Goal: Task Accomplishment & Management: Complete application form

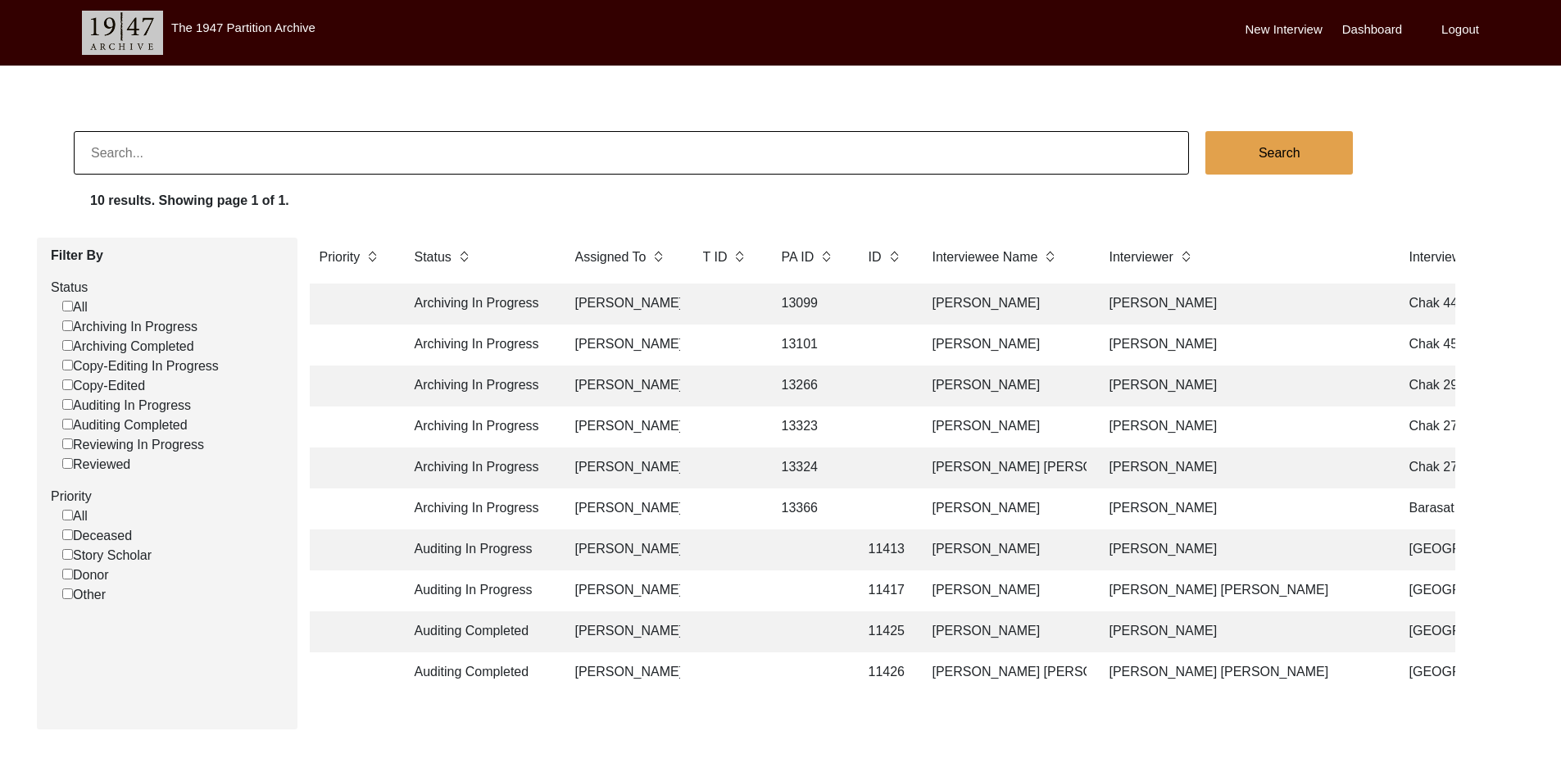
click at [782, 383] on td "13266" at bounding box center [809, 385] width 74 height 41
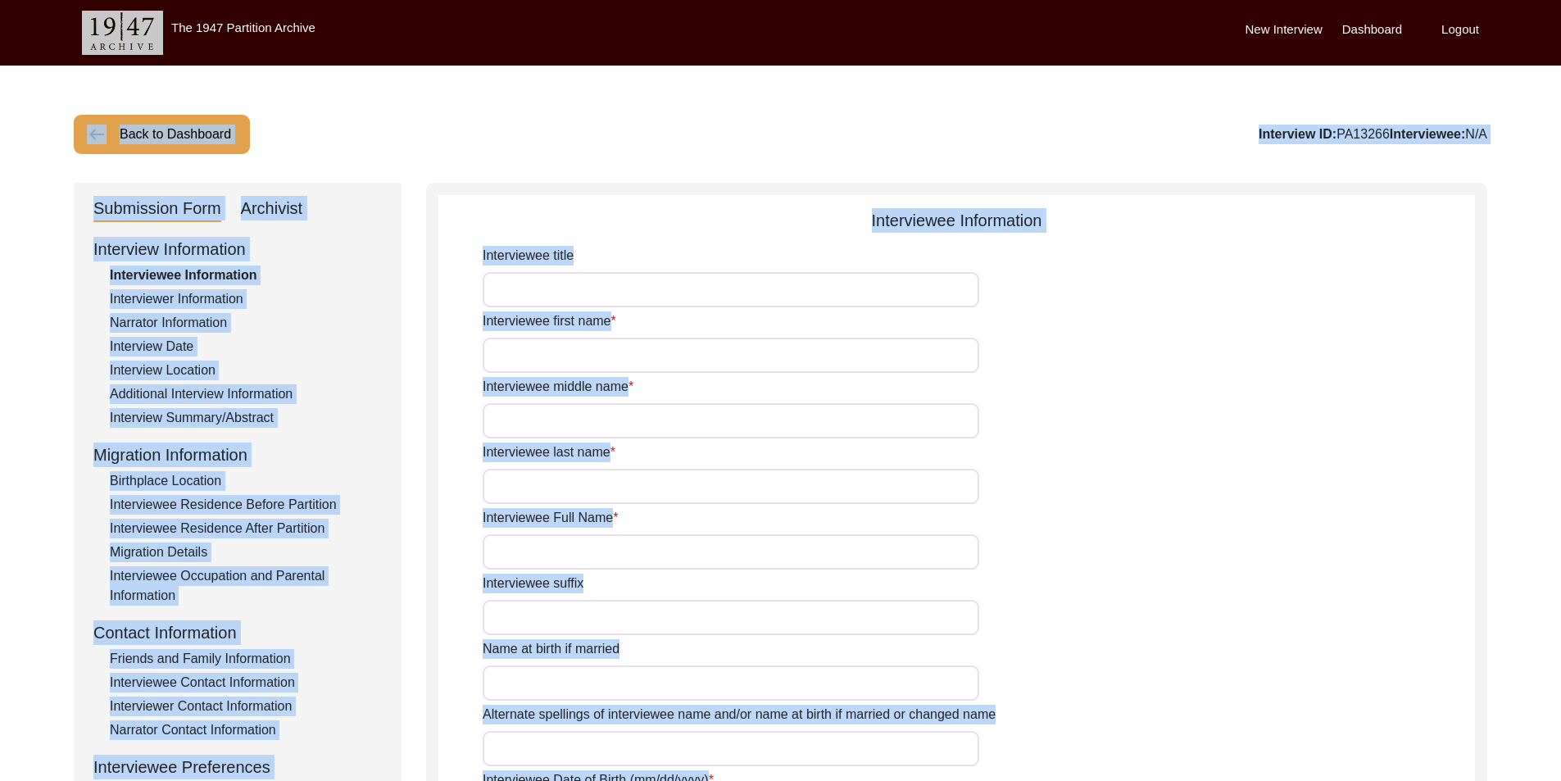
type input "Mr"
type input "Sardar"
type input "[DEMOGRAPHIC_DATA]"
type input "Araein"
type input "[PERSON_NAME]"
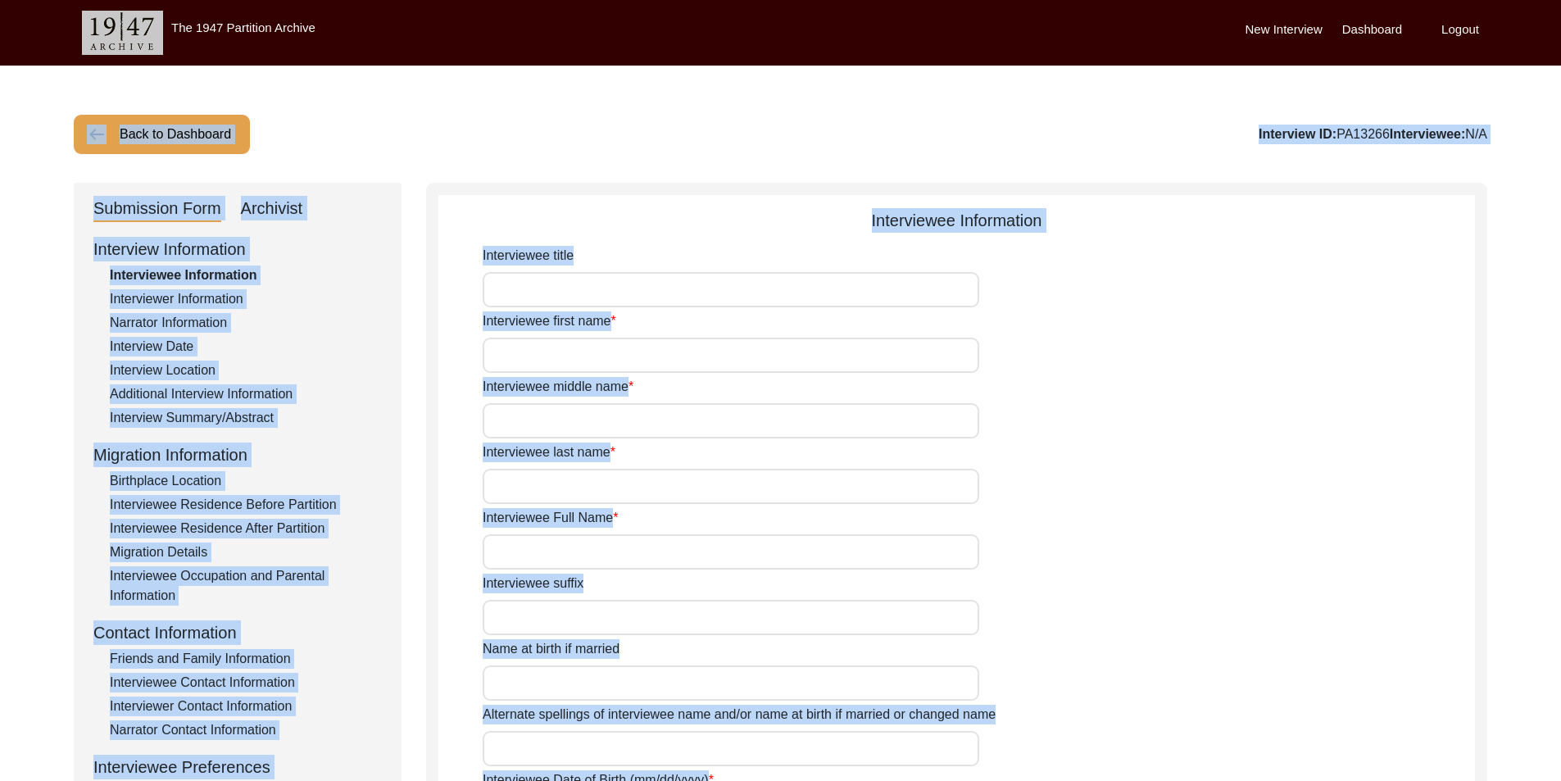
type input "N/A"
type input "[PERSON_NAME]"
type input "1933"
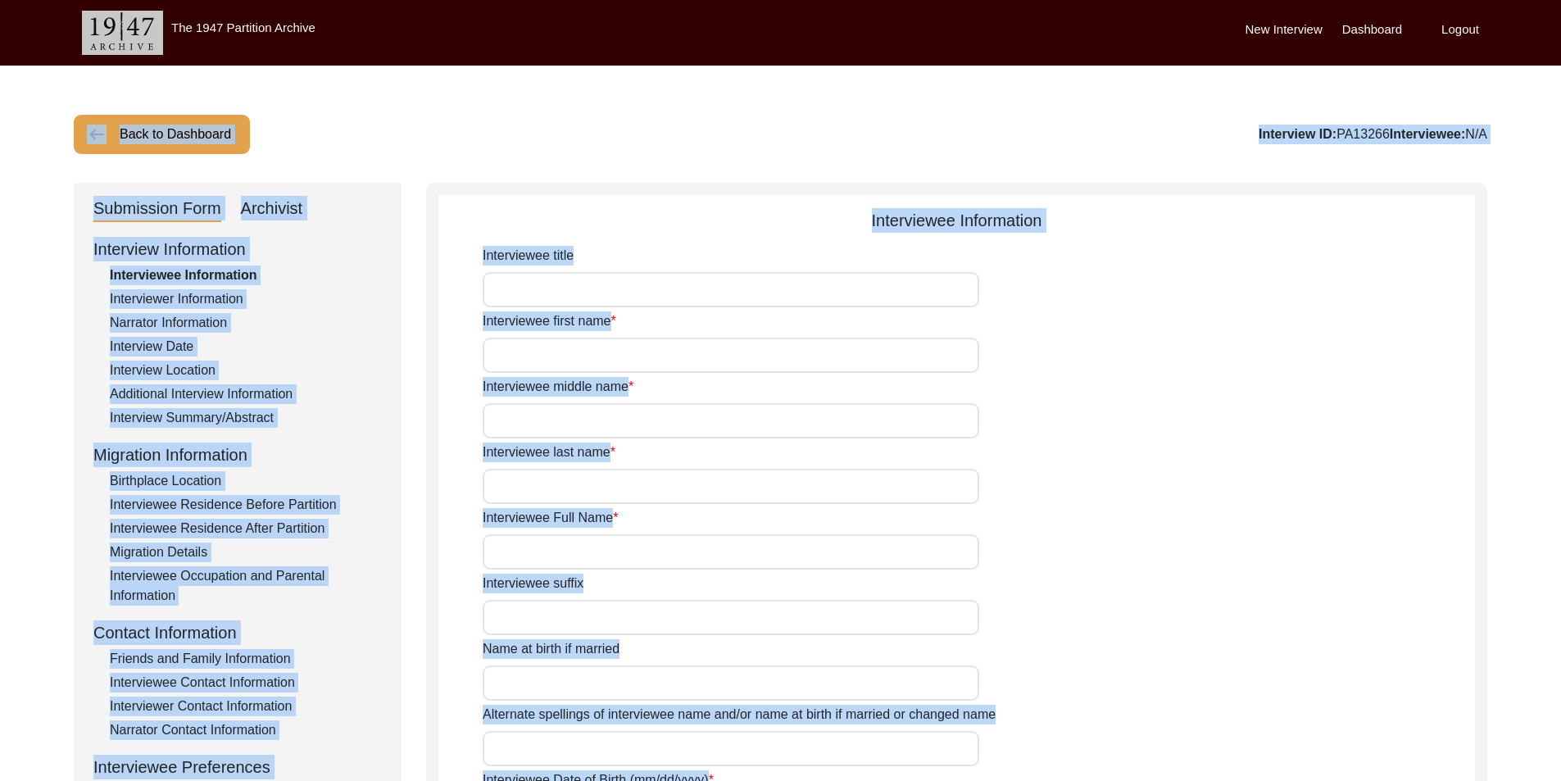
type input "92 Years"
type input "[DEMOGRAPHIC_DATA]"
type input "N/A"
type textarea "N/A"
type input "Punjabi"
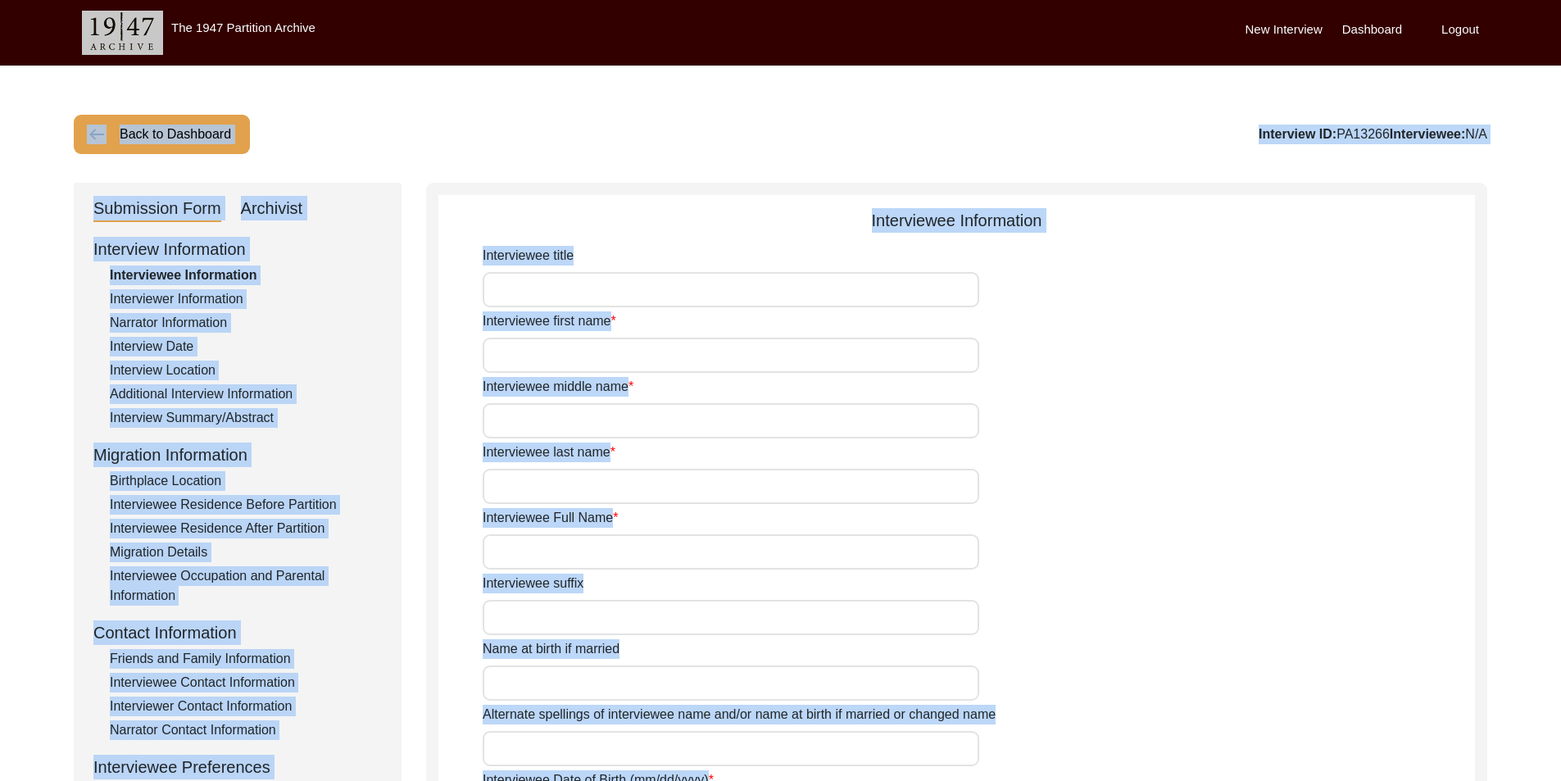
type input "Malwai"
type input "[DEMOGRAPHIC_DATA]"
type input "Araein"
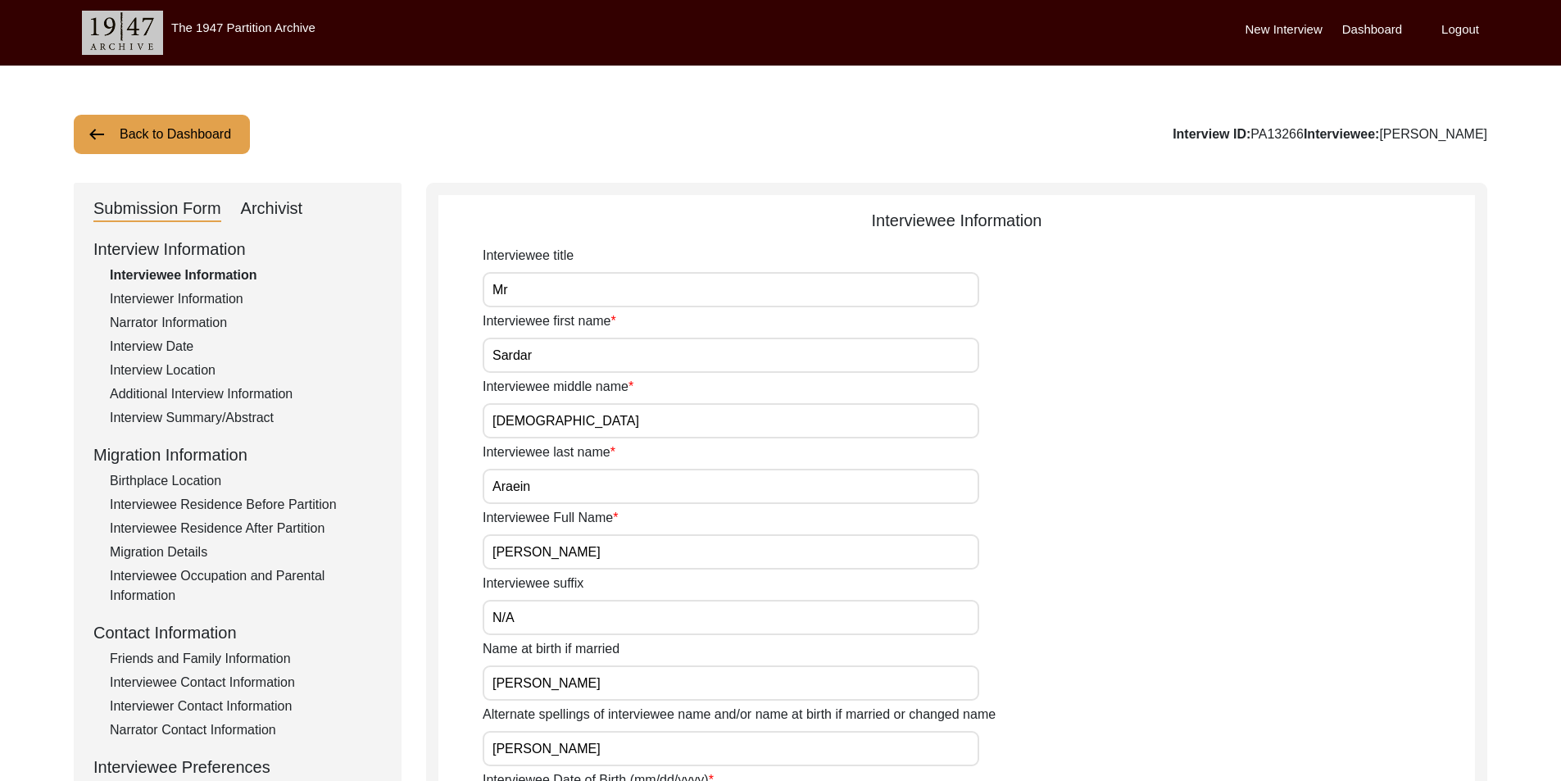
click at [301, 217] on div "Archivist" at bounding box center [272, 209] width 62 height 26
select select "442"
select select "Archiving In Progress"
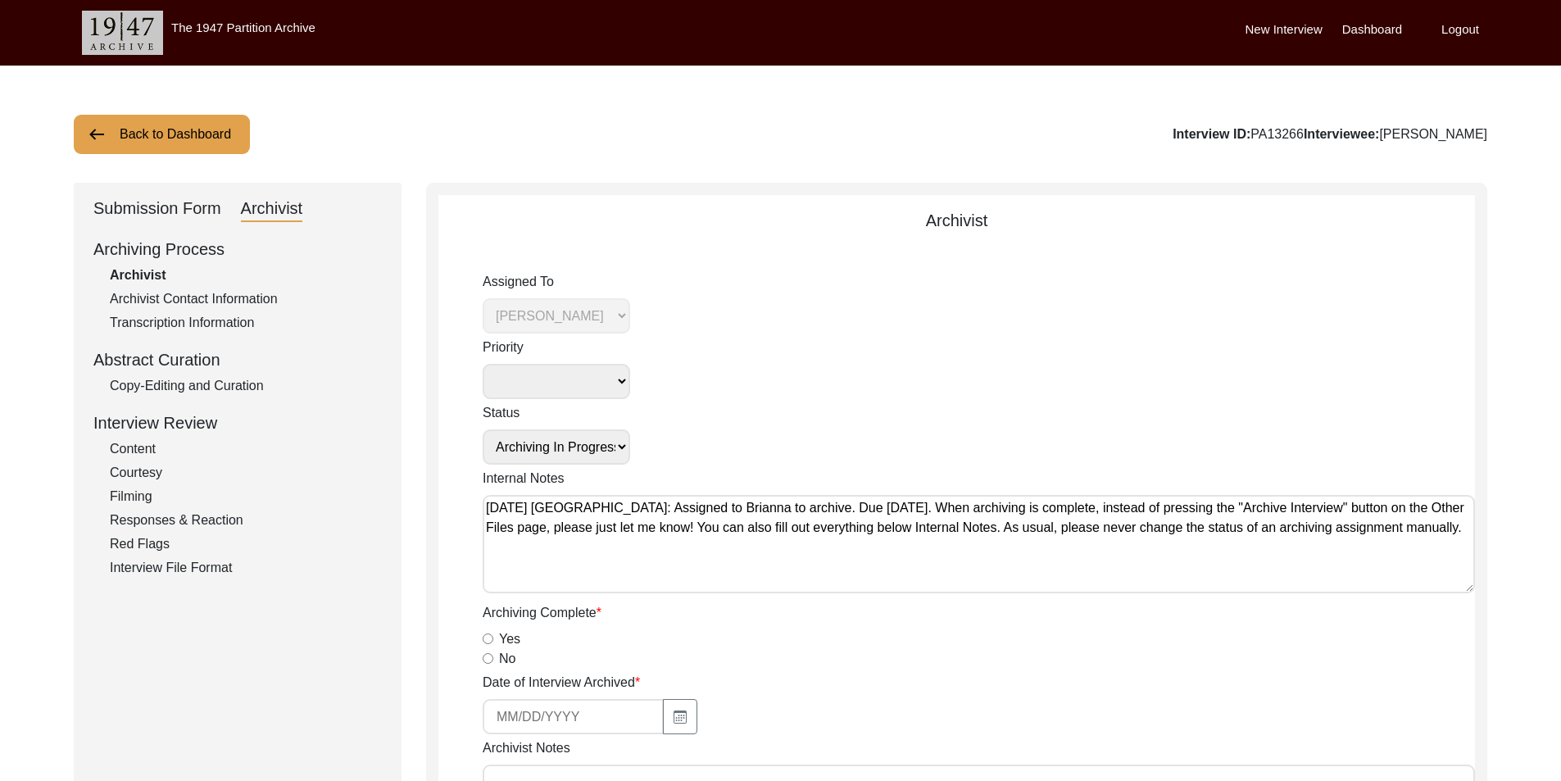
click at [165, 215] on div "Submission Form" at bounding box center [157, 209] width 128 height 26
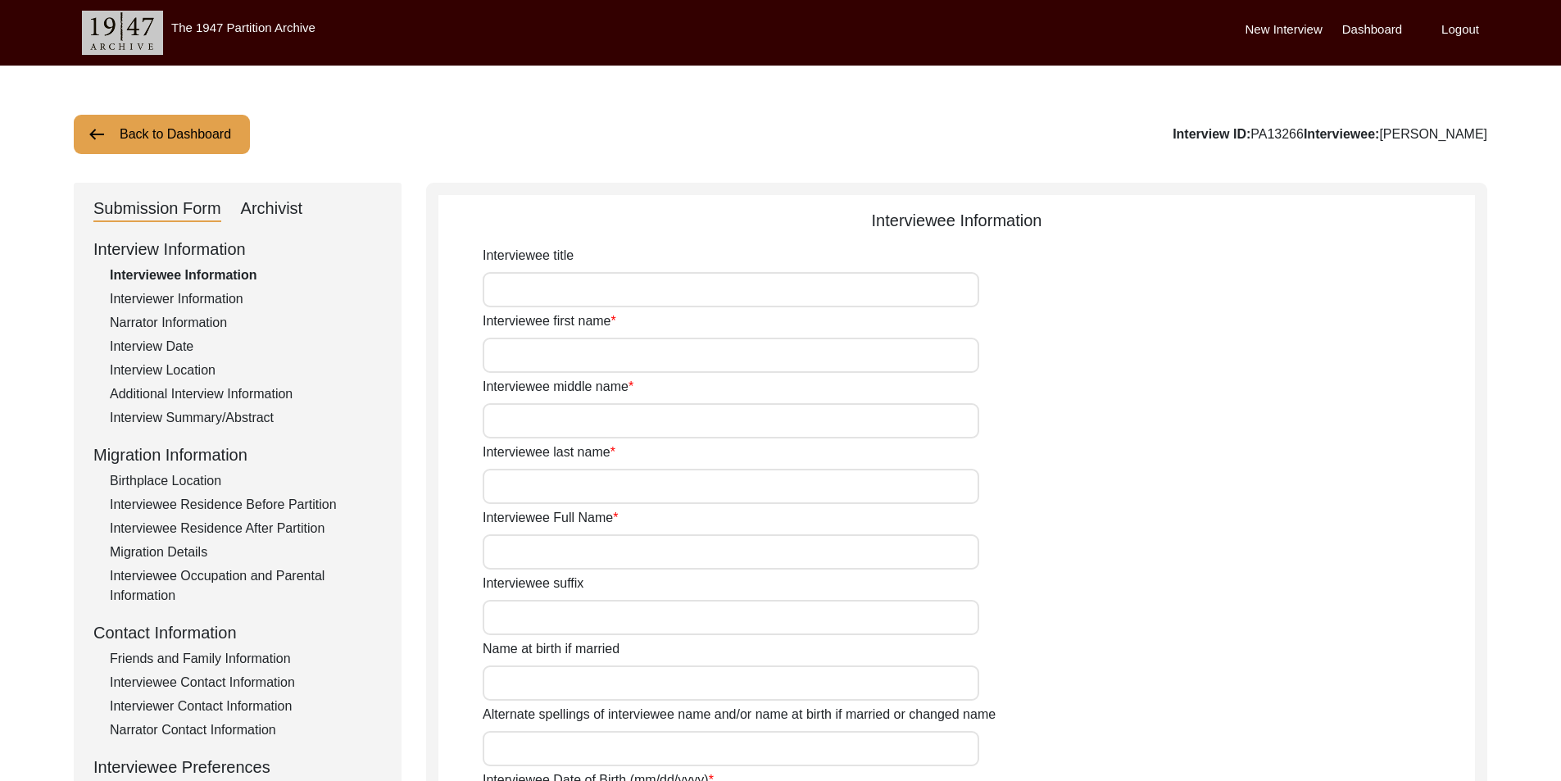
type input "Mr"
type input "Sardar"
type input "[DEMOGRAPHIC_DATA]"
type input "Araein"
type input "[PERSON_NAME]"
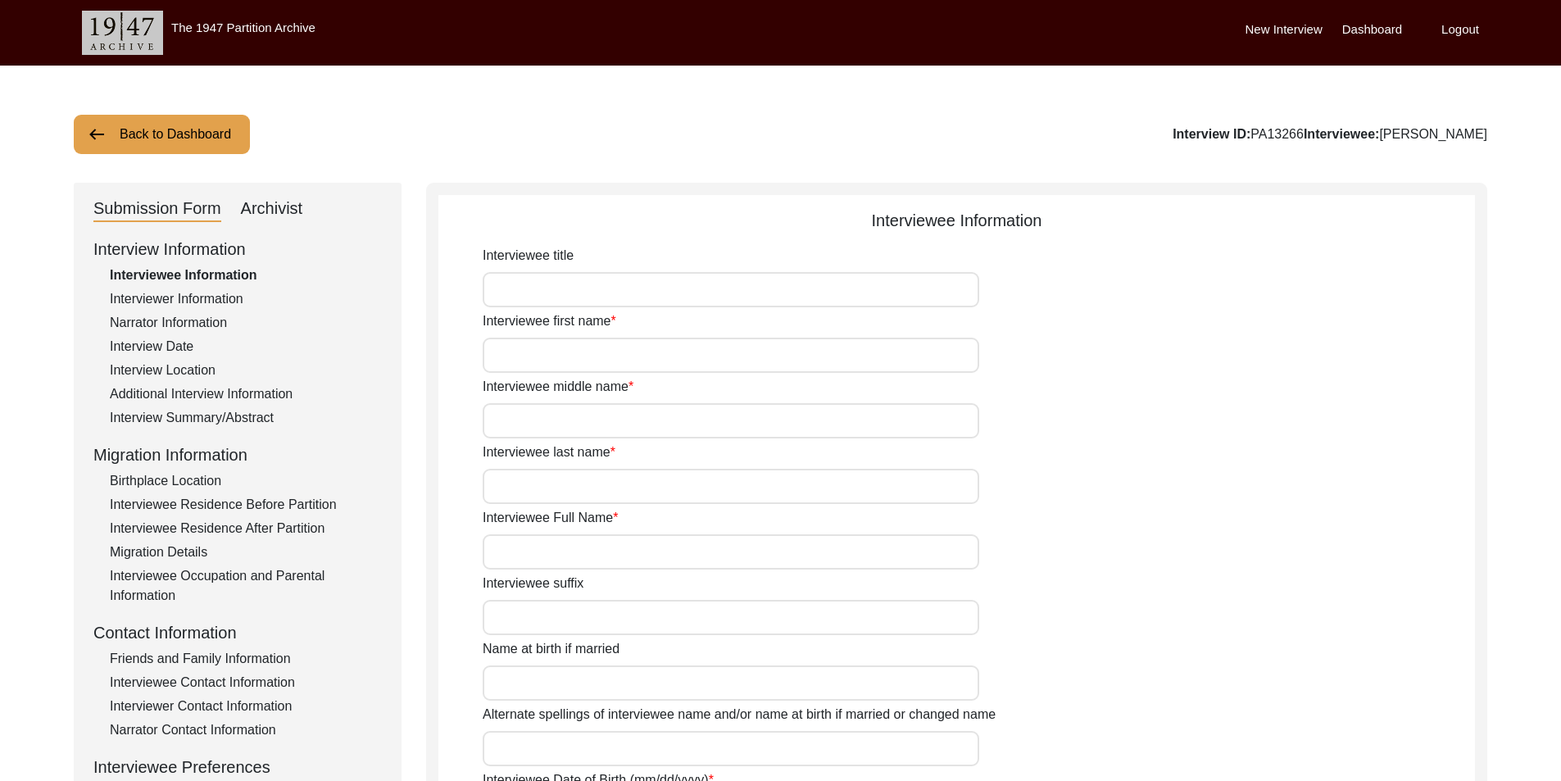
type input "N/A"
type input "[PERSON_NAME]"
type input "1933"
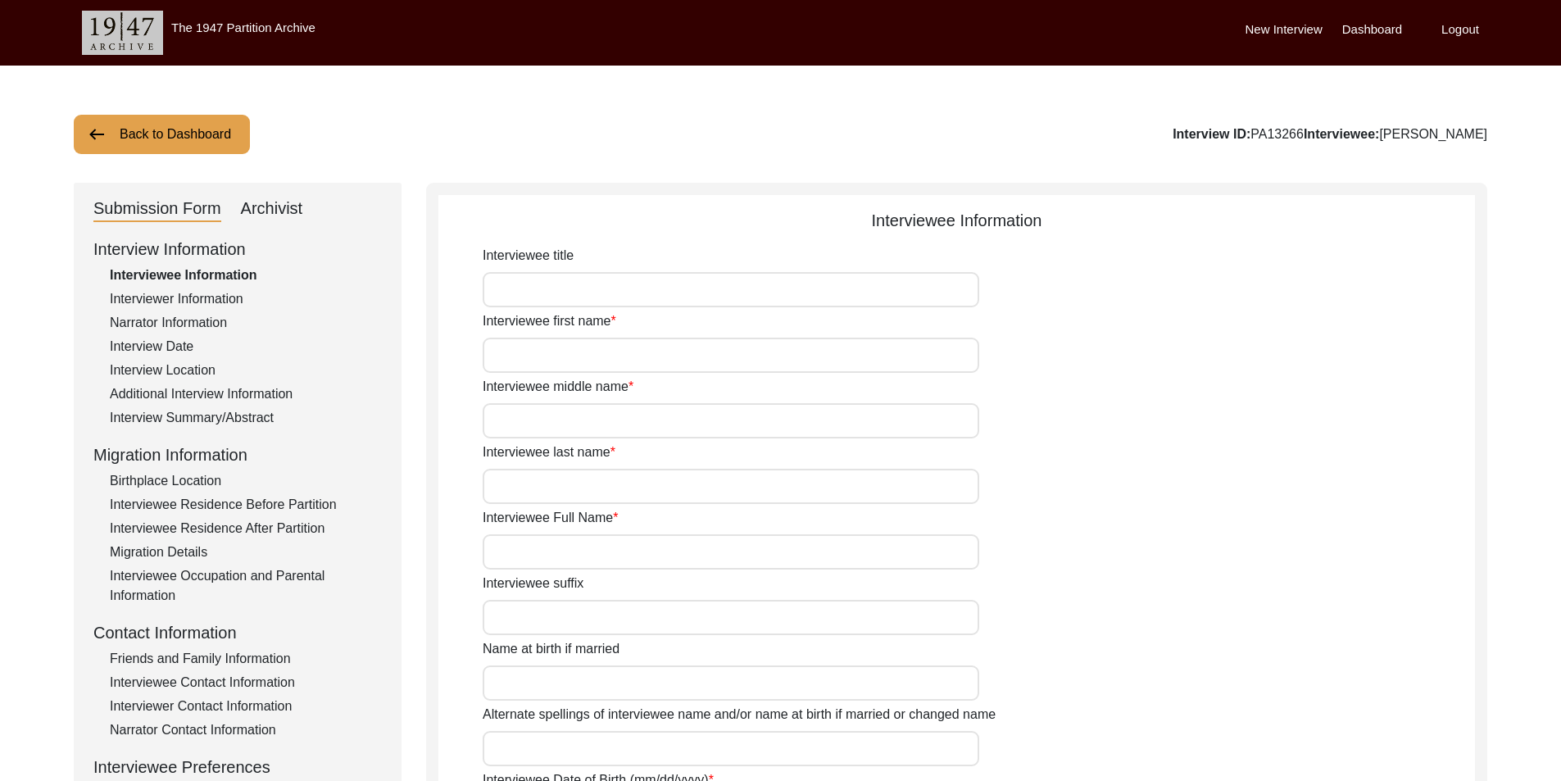
type input "92 Years"
type input "[DEMOGRAPHIC_DATA]"
type input "N/A"
type textarea "N/A"
type input "Punjabi"
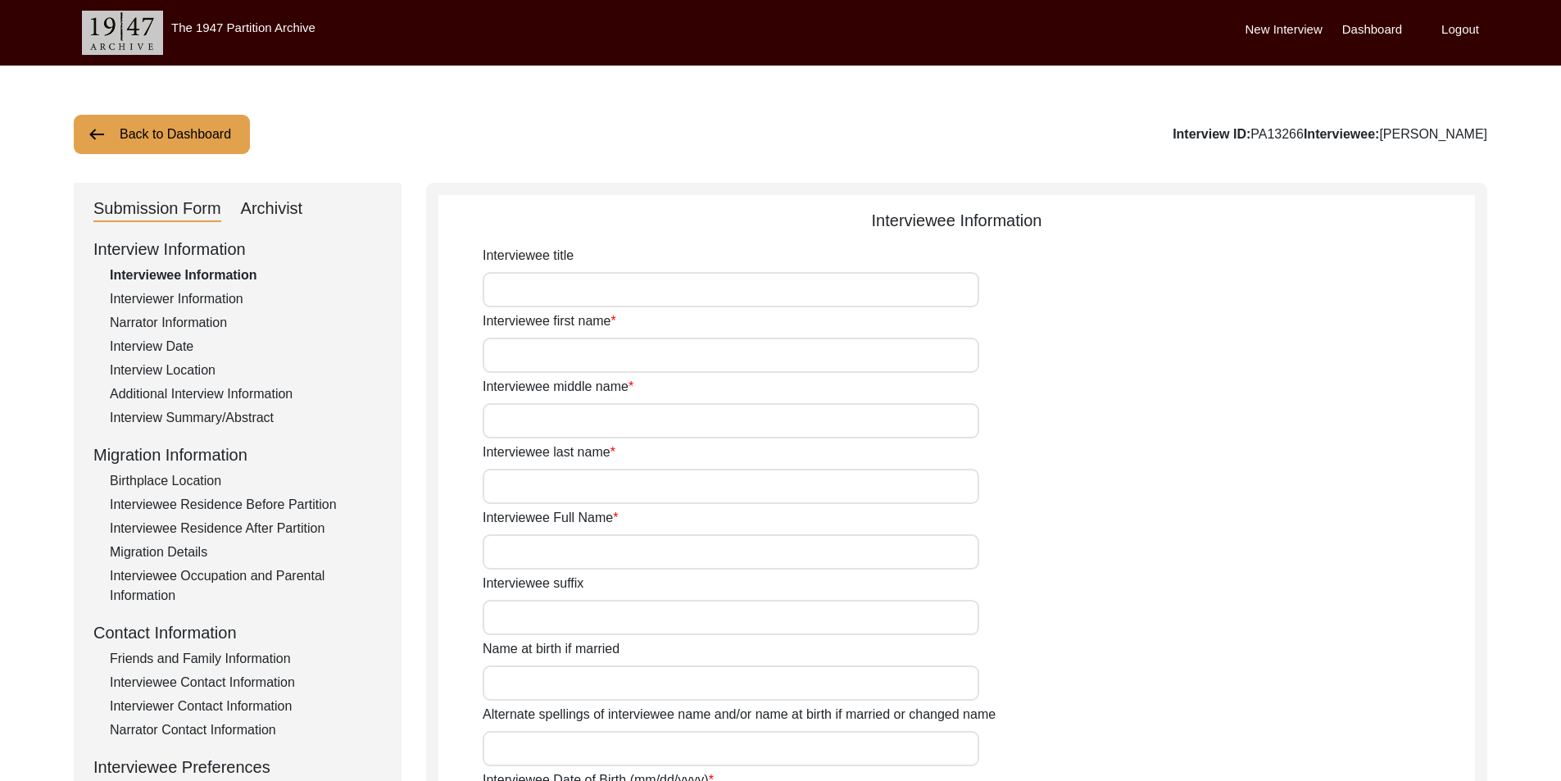
type input "Malwai"
type input "[DEMOGRAPHIC_DATA]"
type input "Araein"
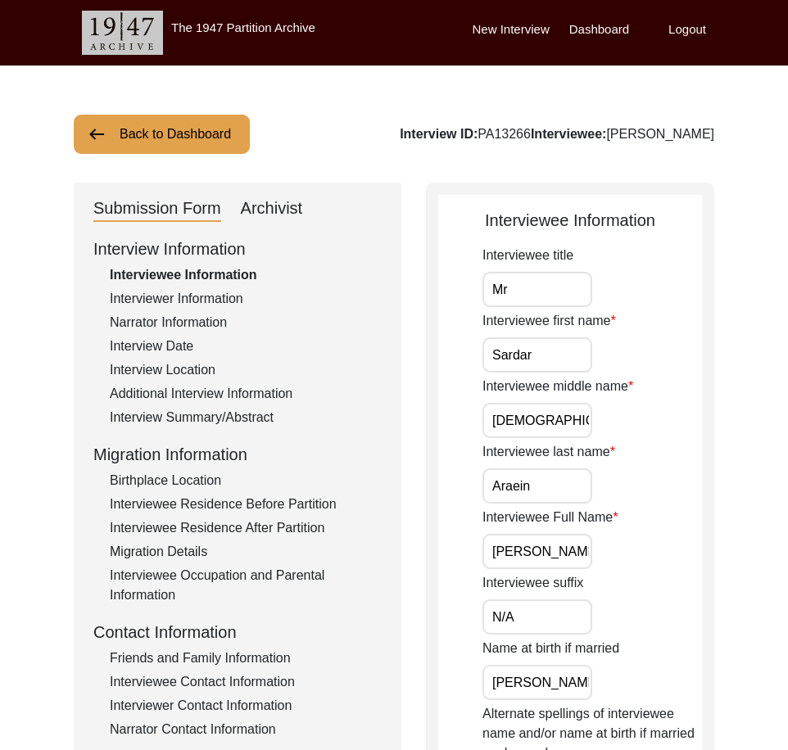
click at [143, 297] on div "Interviewer Information" at bounding box center [246, 299] width 272 height 20
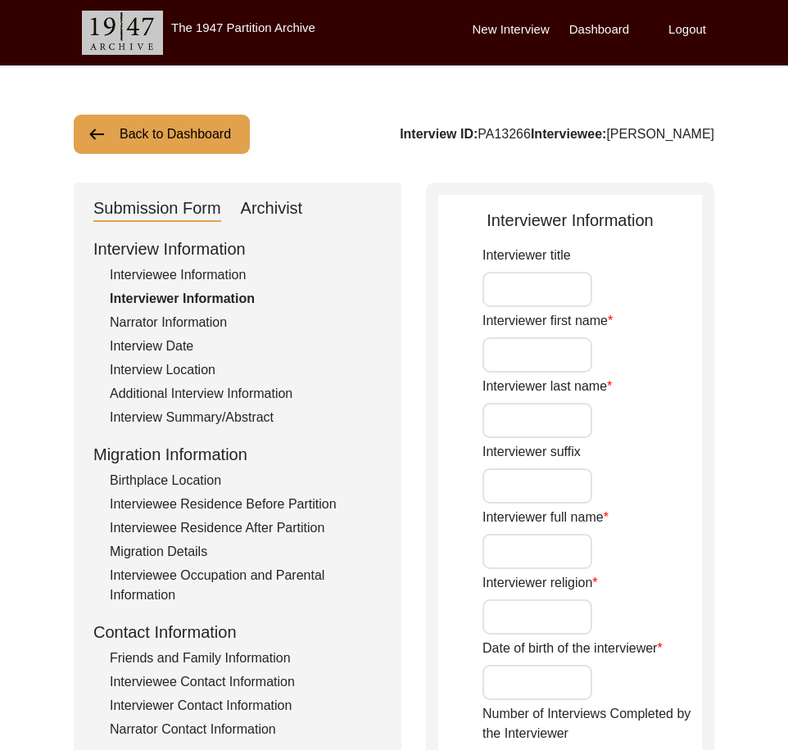
type input "Mr"
type input "[DEMOGRAPHIC_DATA]"
type input "[PERSON_NAME]"
type input "N/A"
type input "[PERSON_NAME]"
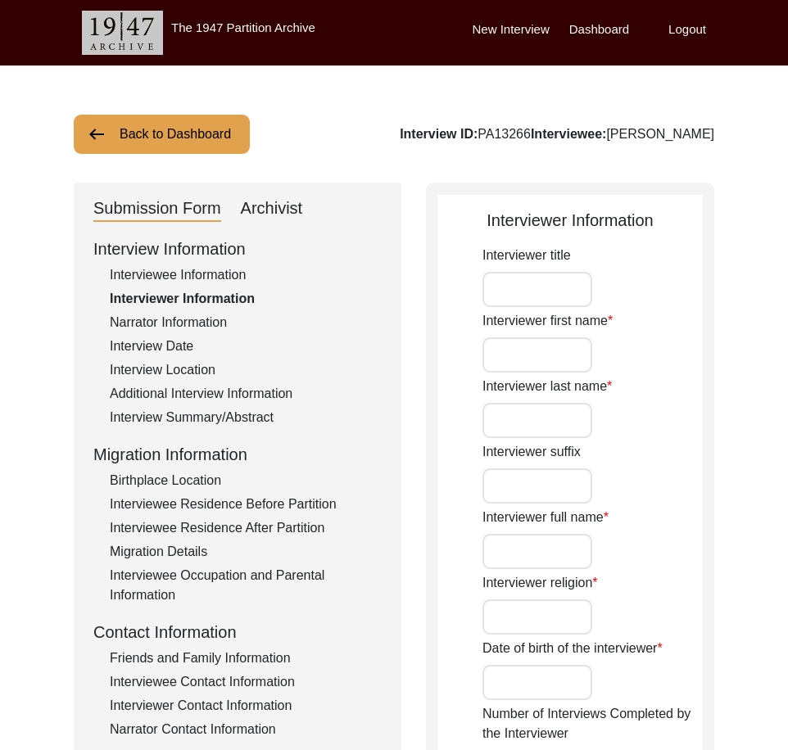
type input "[DEMOGRAPHIC_DATA]"
type input "[DATE]"
type input "[GEOGRAPHIC_DATA],[GEOGRAPHIC_DATA], [GEOGRAPHIC_DATA]"
type input "Retired Govt Servant"
type input "Mr"
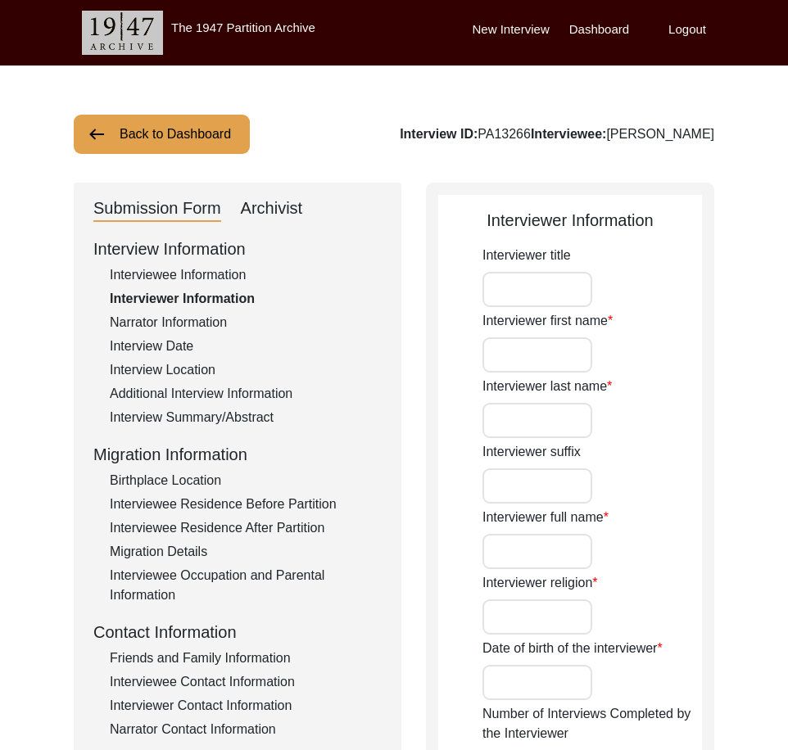
type input "[DEMOGRAPHIC_DATA]"
type input "[PERSON_NAME]"
type input "N/A"
type input "[PERSON_NAME]"
type textarea "A graduate in the subjects of education and [DEMOGRAPHIC_DATA] history."
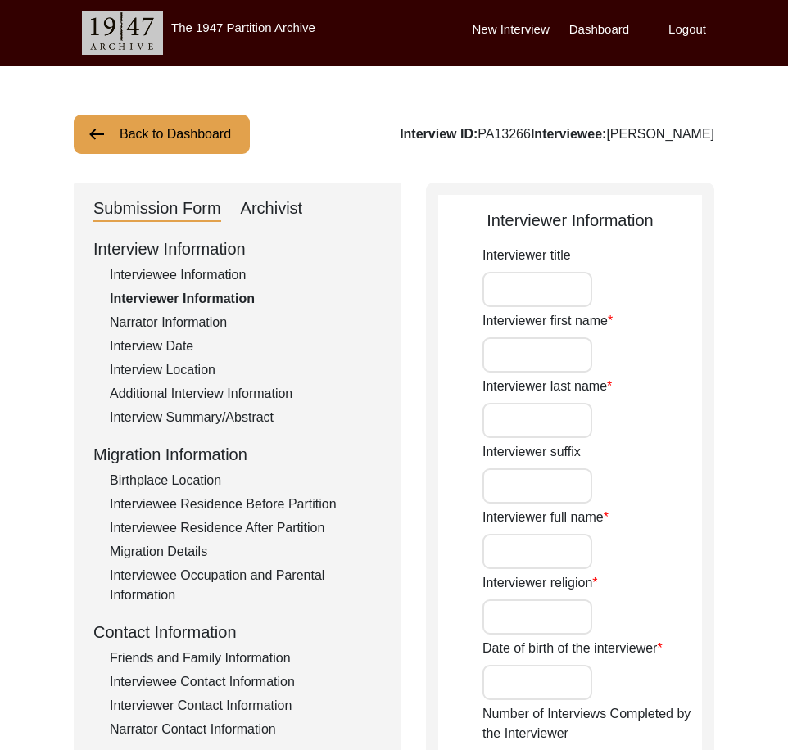
type input "Punjabi"
type input "Malwai"
type textarea "N/A"
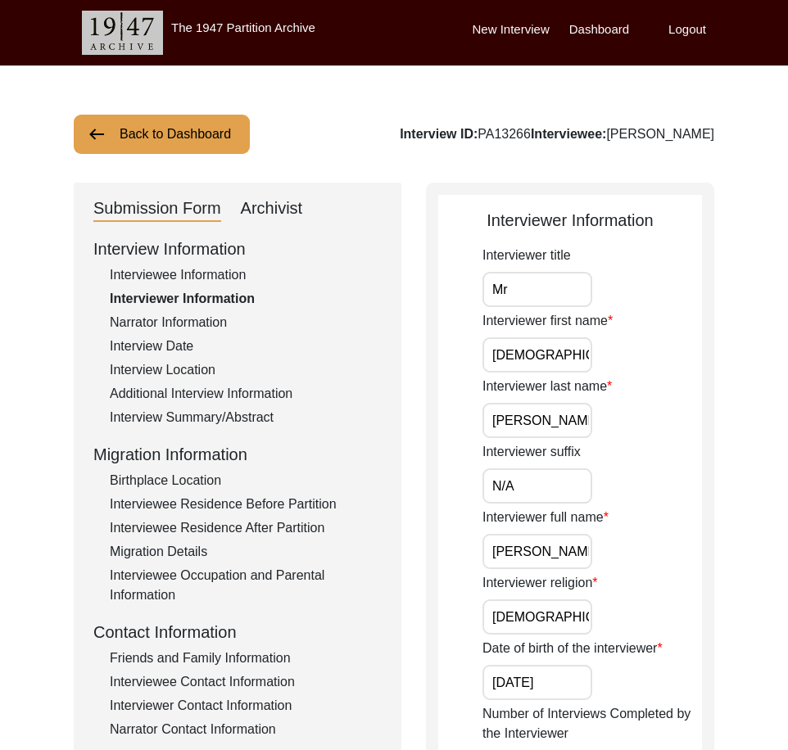
click at [131, 270] on div "Interviewee Information" at bounding box center [246, 275] width 272 height 20
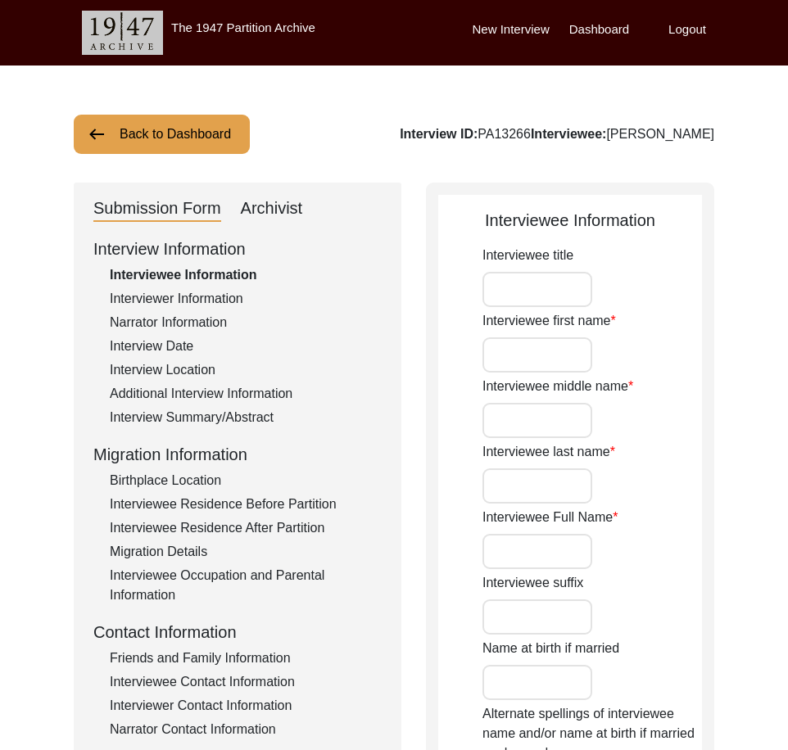
type input "Mr"
type input "Sardar"
type input "[DEMOGRAPHIC_DATA]"
type input "Araein"
type input "[PERSON_NAME]"
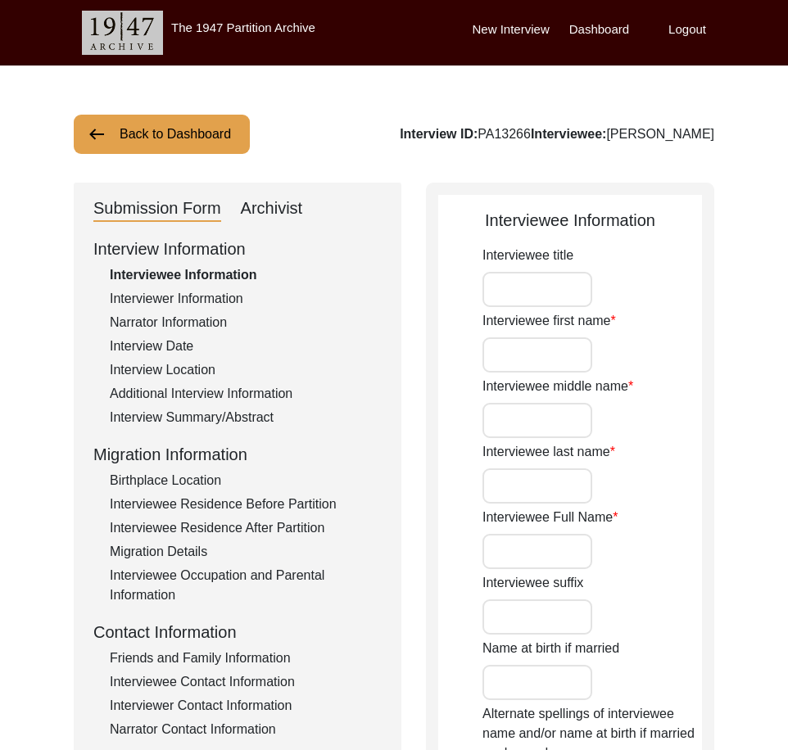
type input "N/A"
type input "[PERSON_NAME]"
type input "1933"
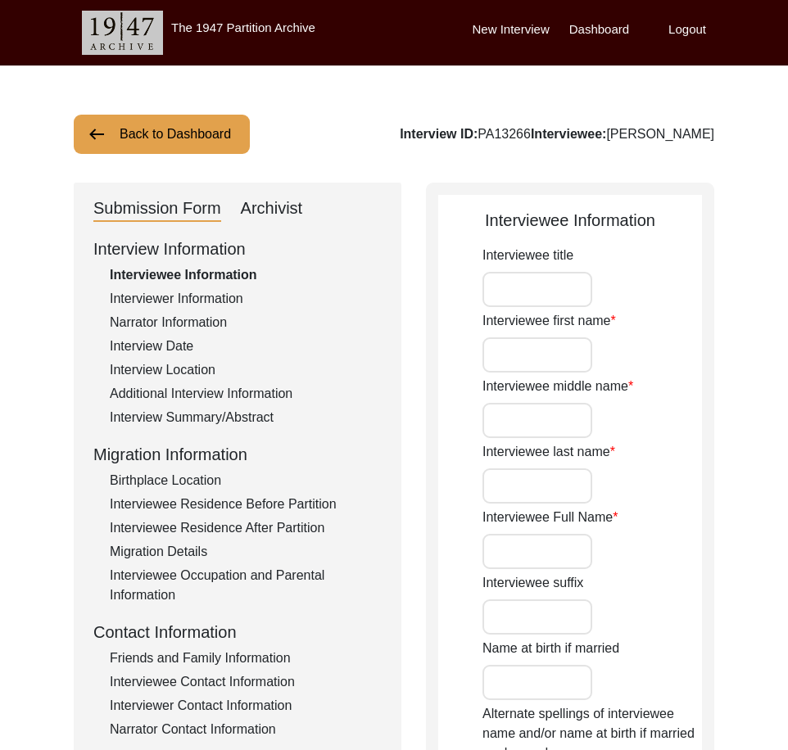
type input "92 Years"
type input "[DEMOGRAPHIC_DATA]"
type input "N/A"
type textarea "N/A"
type input "Punjabi"
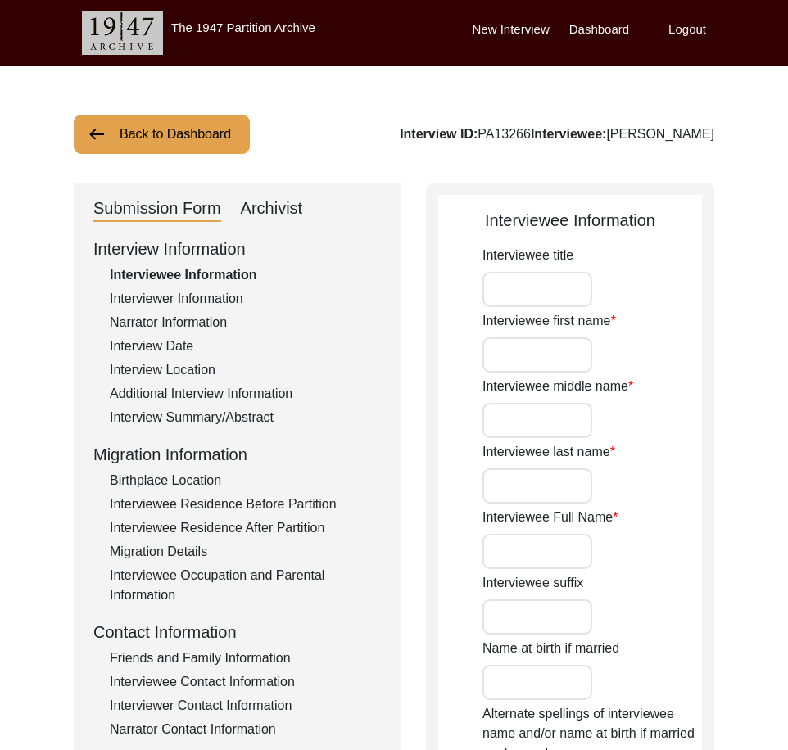
type input "Malwai"
type input "[DEMOGRAPHIC_DATA]"
type input "Araein"
click at [545, 315] on label "Interviewee first name" at bounding box center [550, 321] width 134 height 20
click at [545, 338] on input "Sardar" at bounding box center [538, 355] width 110 height 35
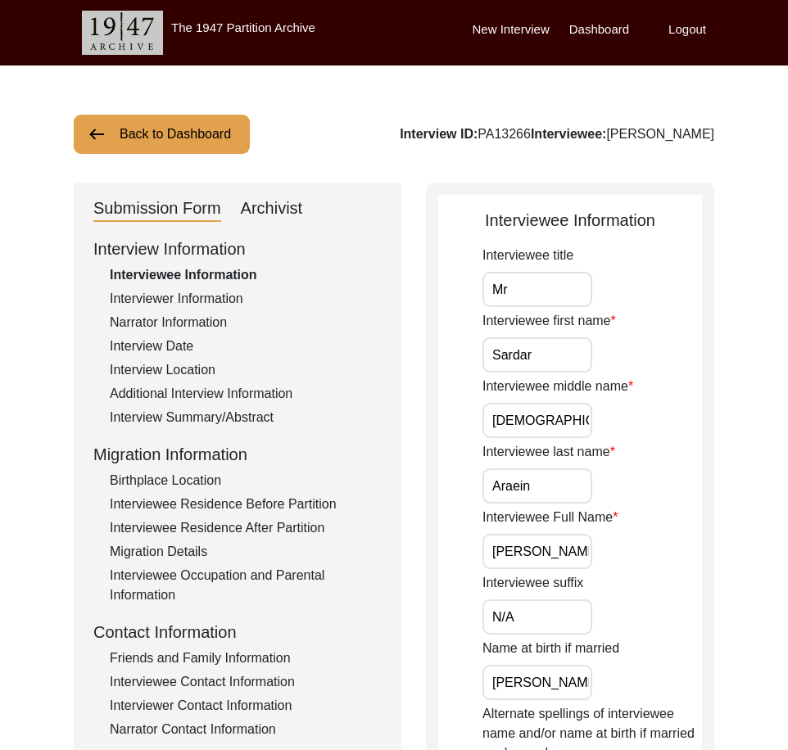
click at [548, 302] on input "Mr" at bounding box center [538, 289] width 110 height 35
type input "Mr."
click at [550, 353] on input "Sardar" at bounding box center [538, 355] width 110 height 35
click at [565, 426] on input "[DEMOGRAPHIC_DATA]" at bounding box center [538, 420] width 110 height 35
click at [553, 491] on input "Araein" at bounding box center [538, 486] width 110 height 35
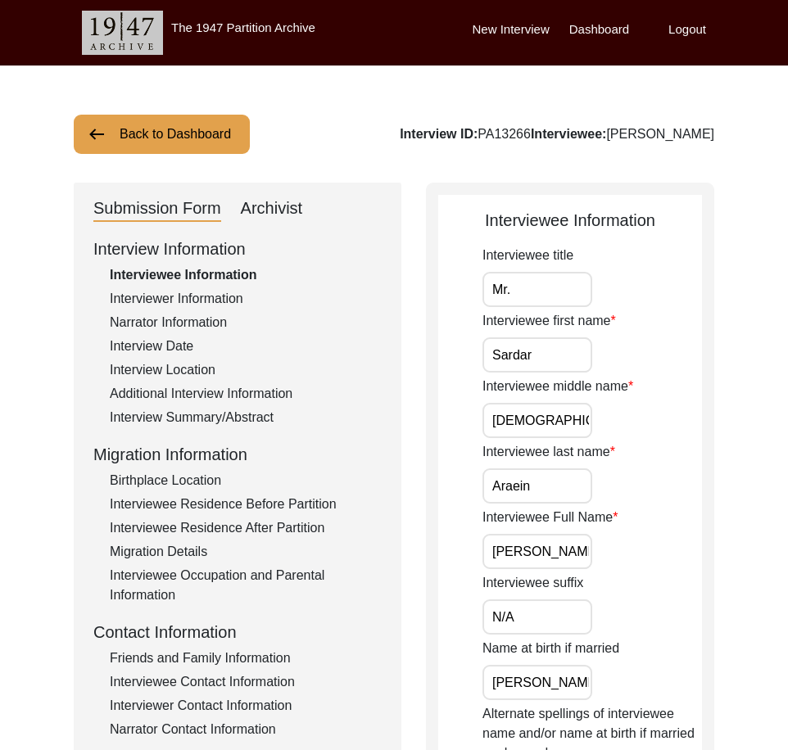
scroll to position [0, 57]
drag, startPoint x: 548, startPoint y: 546, endPoint x: 617, endPoint y: 551, distance: 68.9
click at [617, 551] on div "Interviewee Full Name [PERSON_NAME]" at bounding box center [593, 538] width 220 height 61
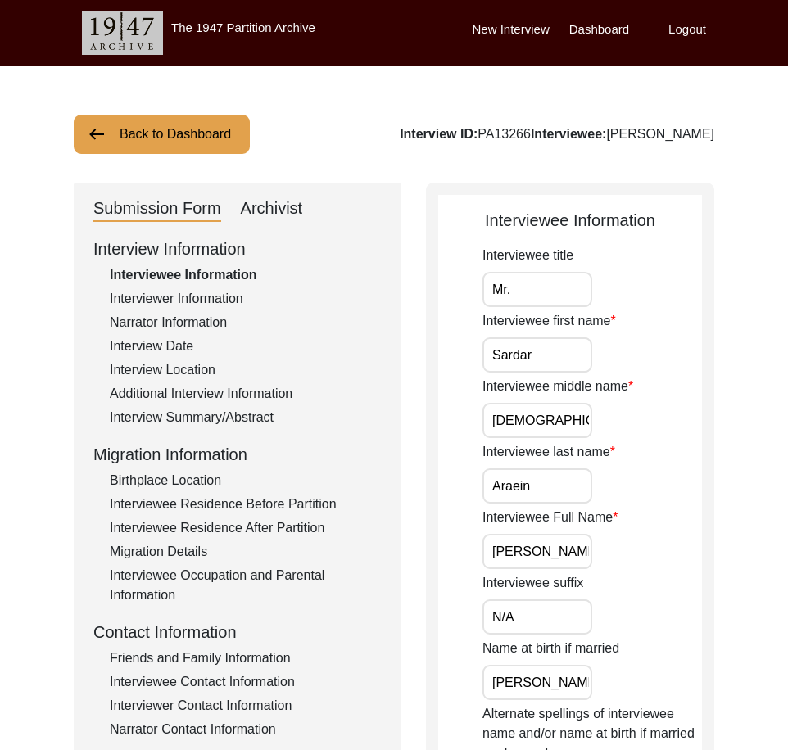
click at [538, 354] on input "Sardar" at bounding box center [538, 355] width 110 height 35
click at [564, 406] on input "[DEMOGRAPHIC_DATA]" at bounding box center [538, 420] width 110 height 35
click at [570, 410] on input "[DEMOGRAPHIC_DATA]" at bounding box center [538, 420] width 110 height 35
click at [592, 457] on label "Interviewee last name" at bounding box center [549, 452] width 133 height 20
click at [592, 469] on input "Araein" at bounding box center [538, 486] width 110 height 35
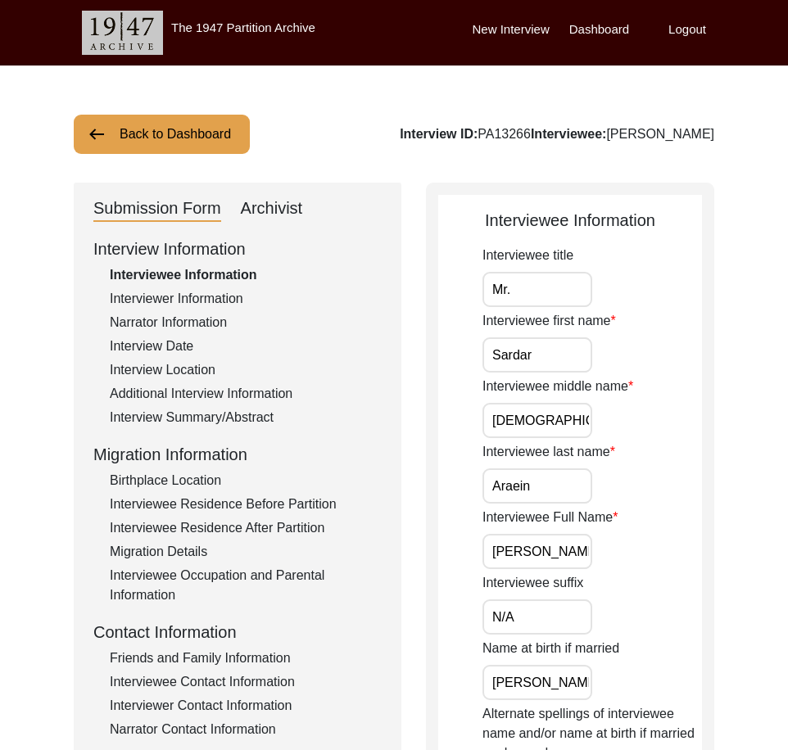
click at [573, 419] on input "[DEMOGRAPHIC_DATA]" at bounding box center [538, 420] width 110 height 35
drag, startPoint x: 551, startPoint y: 500, endPoint x: 539, endPoint y: 528, distance: 30.4
click at [551, 501] on input "Araein" at bounding box center [538, 486] width 110 height 35
drag, startPoint x: 520, startPoint y: 548, endPoint x: 620, endPoint y: 573, distance: 102.9
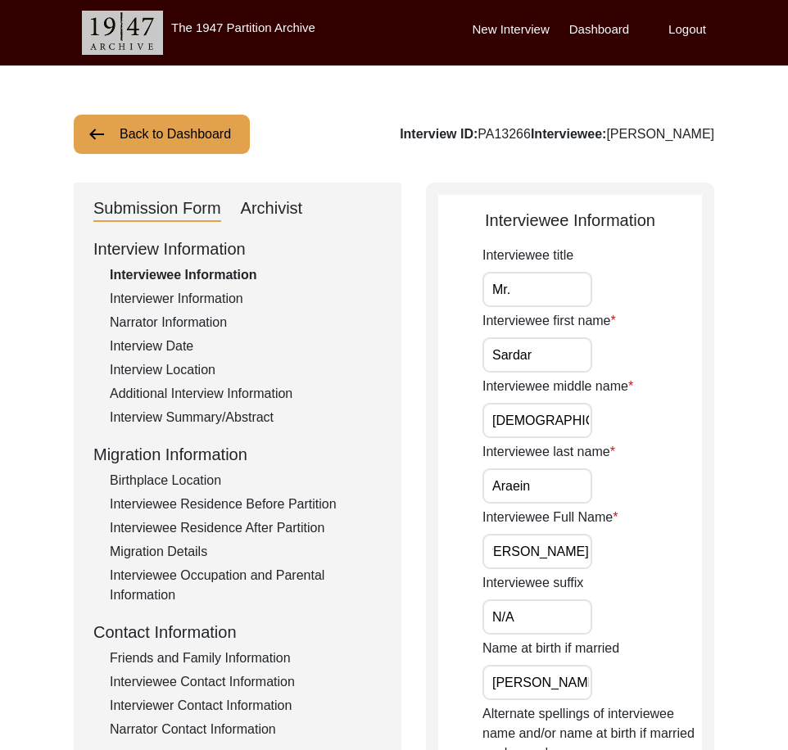
click at [578, 611] on input "N/A" at bounding box center [538, 617] width 110 height 35
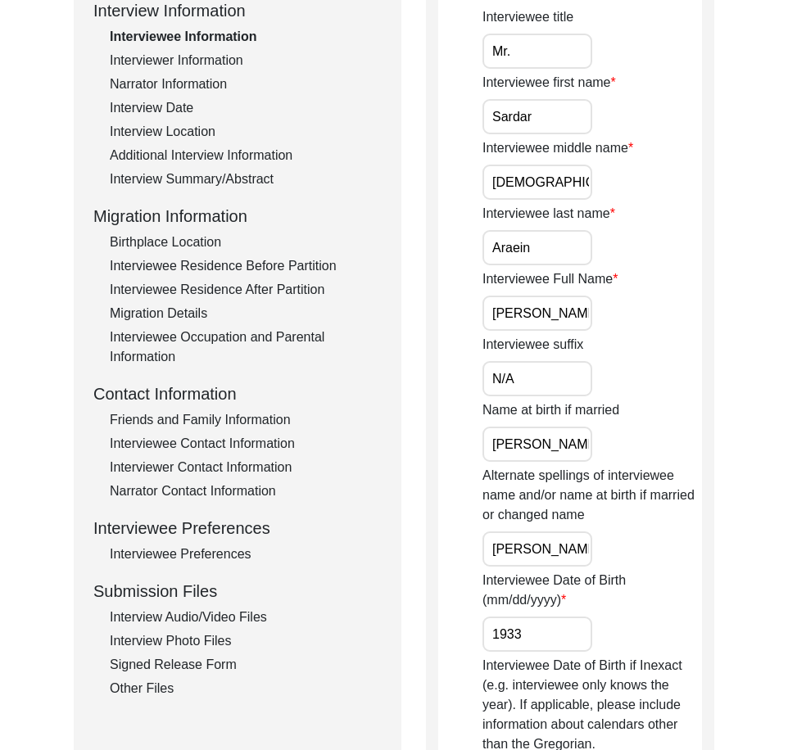
scroll to position [246, 0]
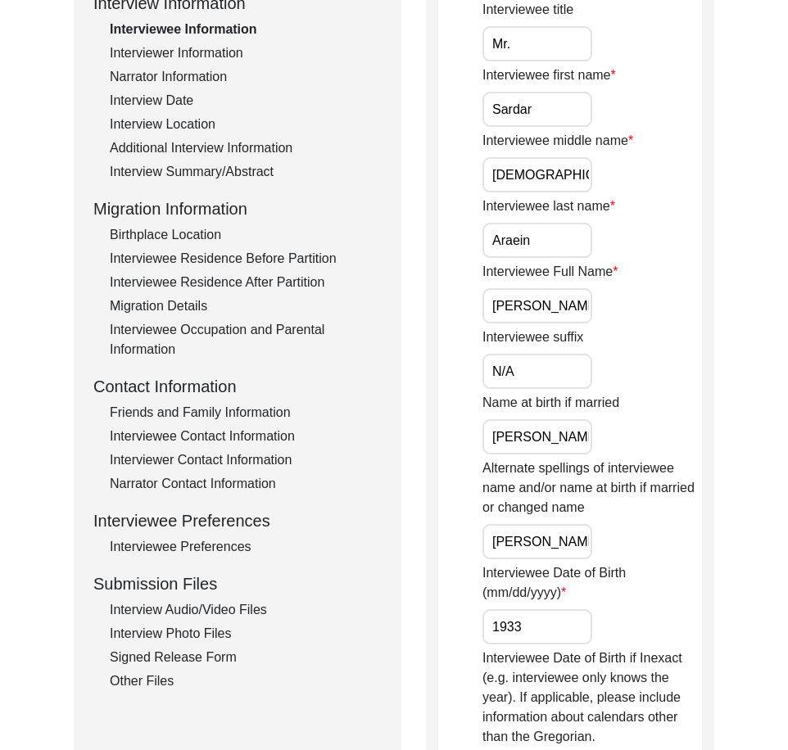
click at [486, 419] on div "Name at birth if married [PERSON_NAME]" at bounding box center [593, 423] width 220 height 61
drag, startPoint x: 491, startPoint y: 430, endPoint x: 646, endPoint y: 433, distance: 154.9
click at [646, 433] on div "Name at birth if married [PERSON_NAME]" at bounding box center [593, 423] width 220 height 61
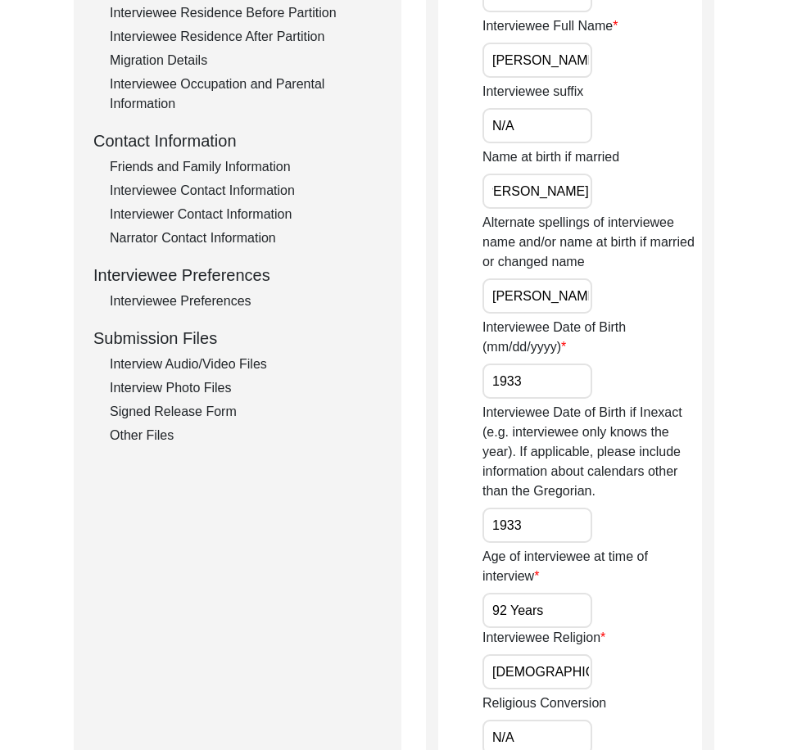
scroll to position [0, 0]
click at [646, 386] on div "Interviewee Date of Birth (mm/dd/yyyy) [DEMOGRAPHIC_DATA]" at bounding box center [593, 358] width 220 height 81
drag, startPoint x: 490, startPoint y: 301, endPoint x: 664, endPoint y: 301, distance: 174.5
click at [664, 301] on div "Alternate spellings of interviewee name and/or name at birth if married or chan…" at bounding box center [593, 263] width 220 height 101
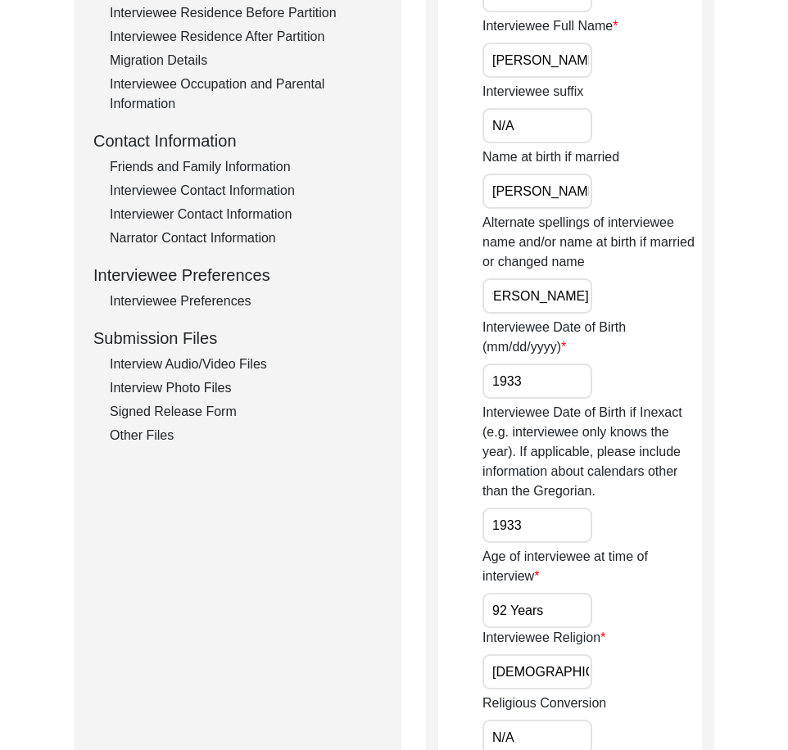
scroll to position [0, 0]
click at [560, 384] on input "1933" at bounding box center [538, 381] width 110 height 35
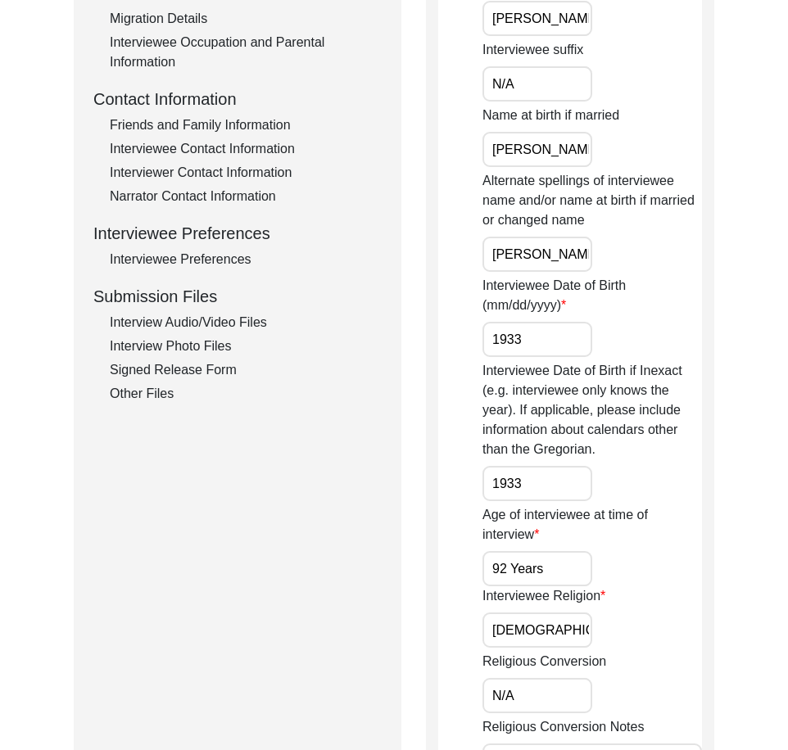
scroll to position [573, 0]
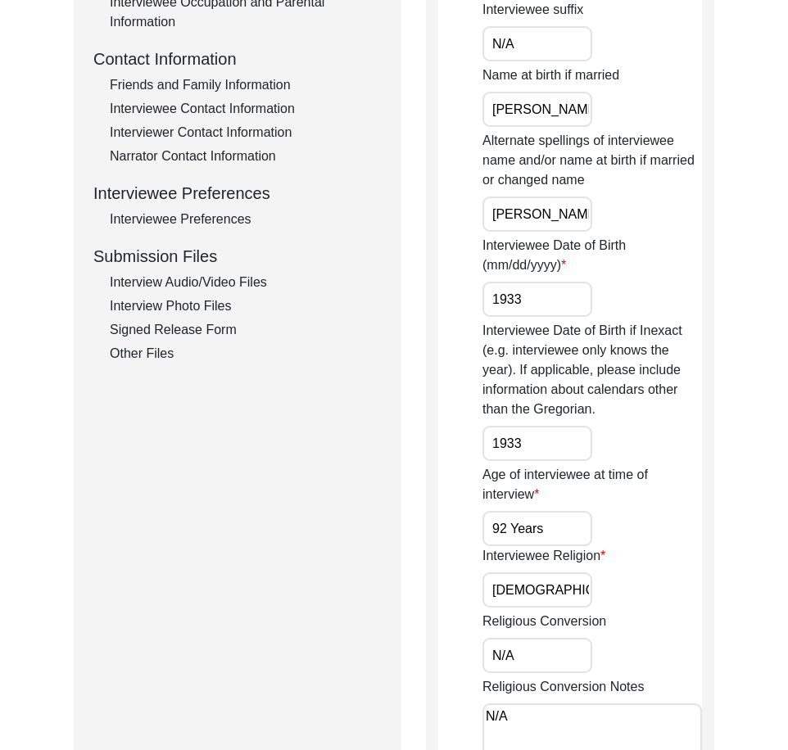
click at [555, 436] on input "1933" at bounding box center [538, 443] width 110 height 35
drag, startPoint x: 538, startPoint y: 530, endPoint x: 508, endPoint y: 529, distance: 30.3
click at [508, 529] on input "92 Years" at bounding box center [538, 528] width 110 height 35
drag, startPoint x: 479, startPoint y: 531, endPoint x: 429, endPoint y: 531, distance: 50.0
click at [429, 531] on div "Interviewee Information Interviewee title Mr. Interviewee first name [PERSON_NA…" at bounding box center [570, 398] width 288 height 1579
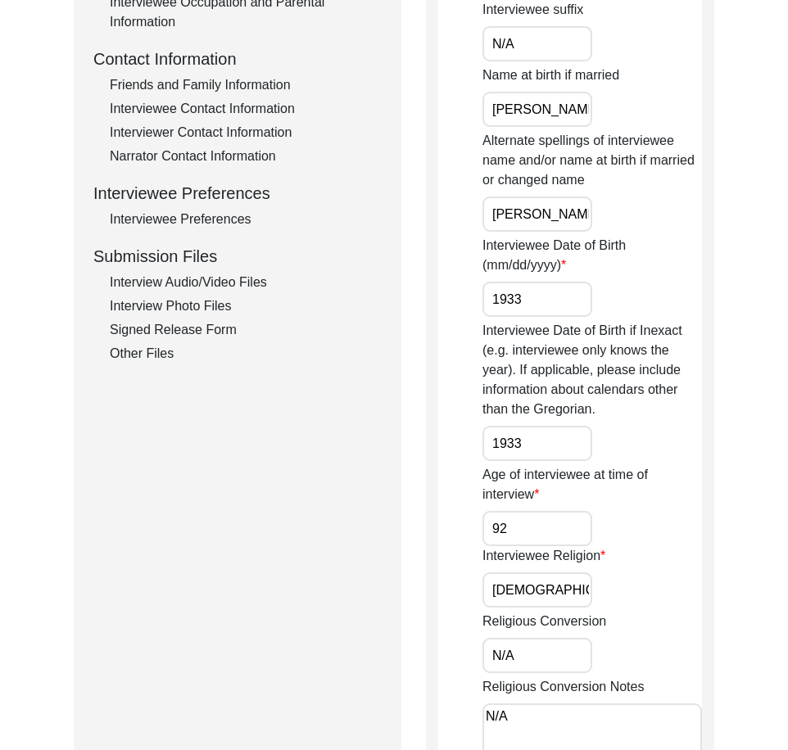
type input "92"
click at [530, 594] on input "[DEMOGRAPHIC_DATA]" at bounding box center [538, 590] width 110 height 35
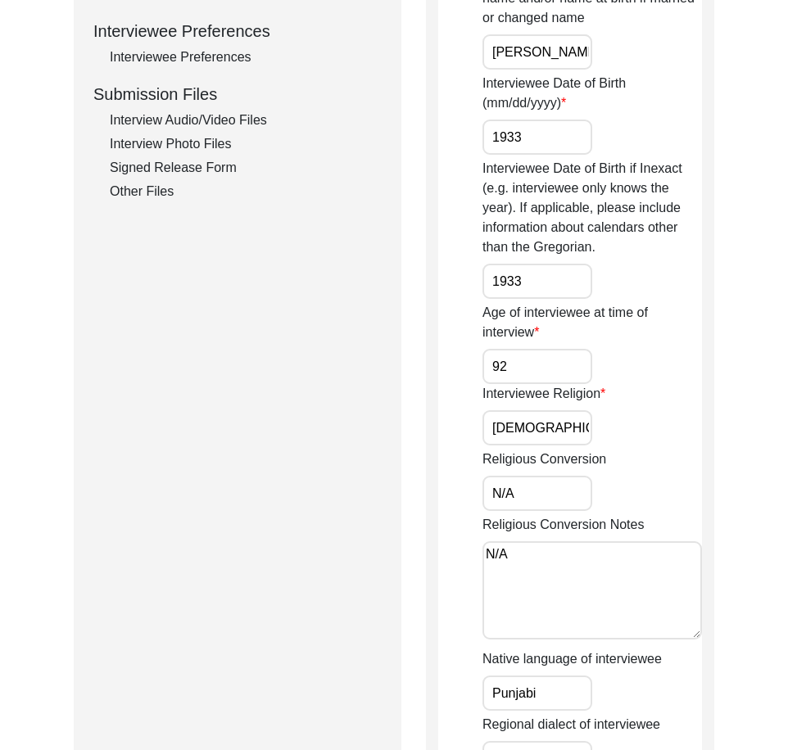
scroll to position [737, 0]
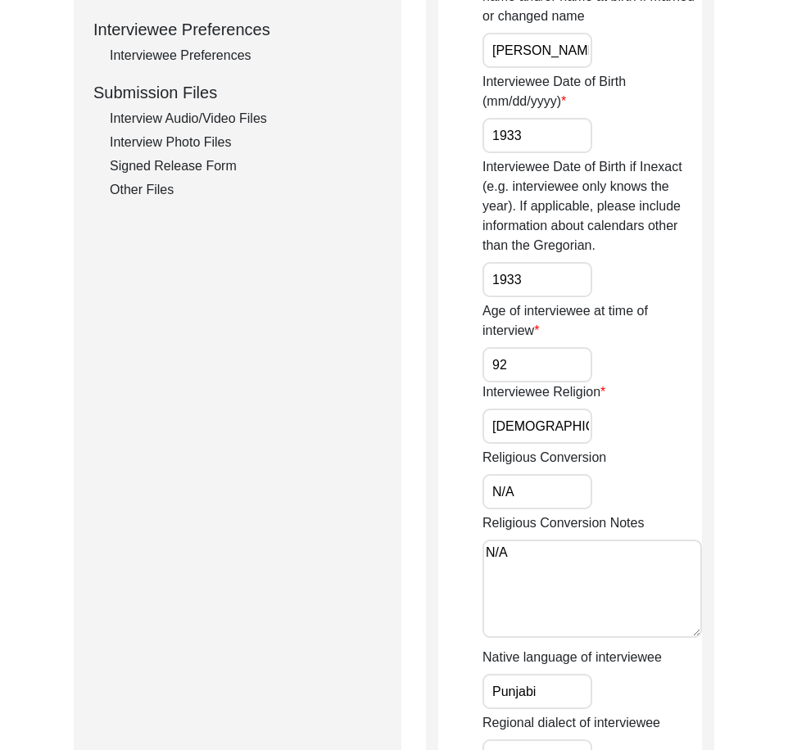
drag, startPoint x: 519, startPoint y: 507, endPoint x: 463, endPoint y: 496, distance: 56.9
click at [463, 496] on app-interviewee-information "Interviewee Information Interviewee title Mr. Interviewee first name [PERSON_NA…" at bounding box center [570, 241] width 264 height 1541
drag, startPoint x: 517, startPoint y: 533, endPoint x: 460, endPoint y: 537, distance: 57.4
click at [460, 537] on app-interviewee-information "Interviewee Information Interviewee title Mr. Interviewee first name [PERSON_NA…" at bounding box center [570, 241] width 264 height 1541
drag, startPoint x: 543, startPoint y: 551, endPoint x: 394, endPoint y: 548, distance: 149.1
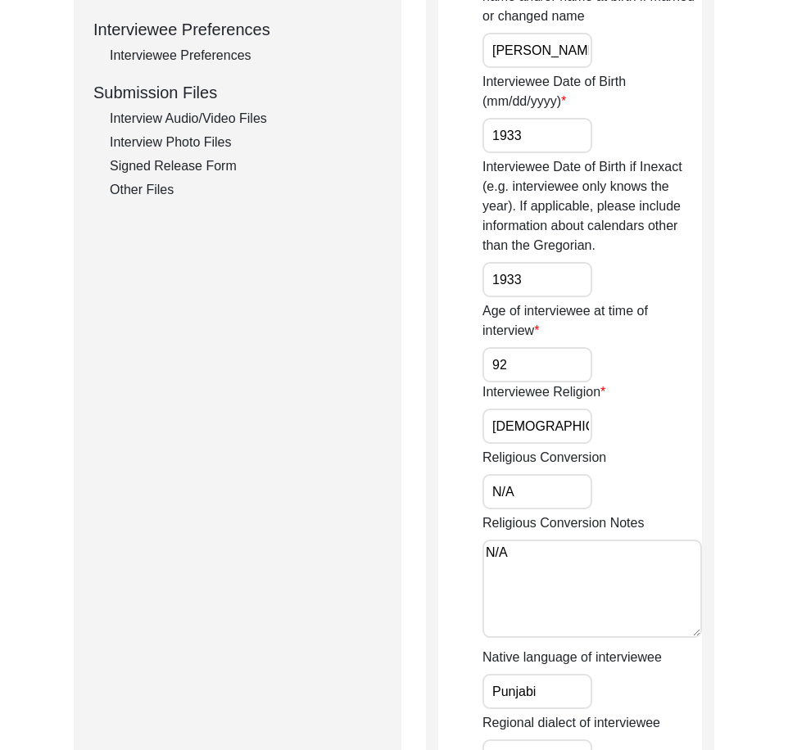
click at [396, 548] on div "Submission Form Archivist Interview Information Interviewee Information Intervi…" at bounding box center [394, 234] width 641 height 1579
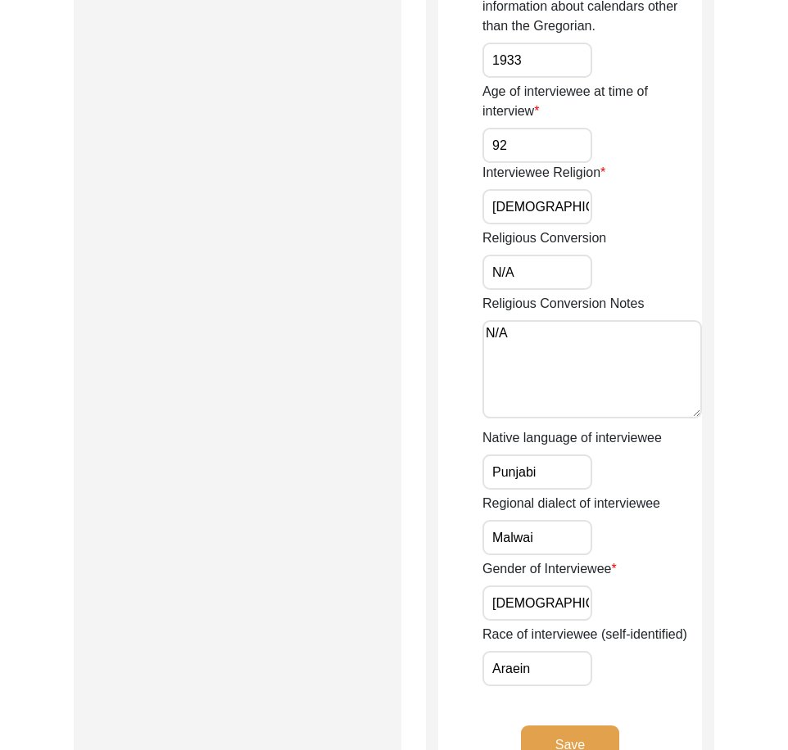
scroll to position [983, 0]
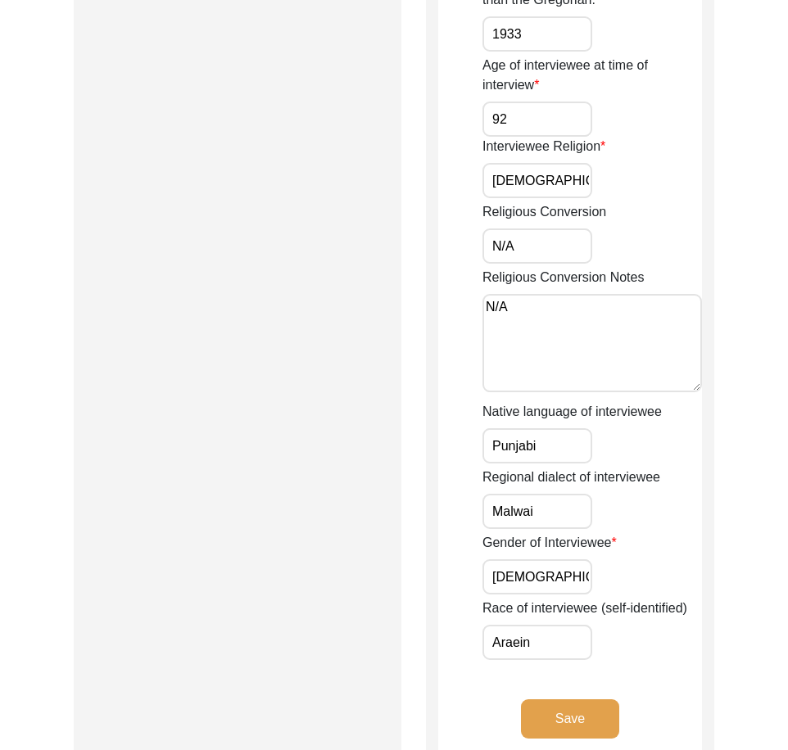
drag, startPoint x: 550, startPoint y: 451, endPoint x: 487, endPoint y: 444, distance: 63.4
click at [487, 443] on input "Punjabi" at bounding box center [538, 445] width 110 height 35
drag, startPoint x: 545, startPoint y: 512, endPoint x: 433, endPoint y: 512, distance: 111.4
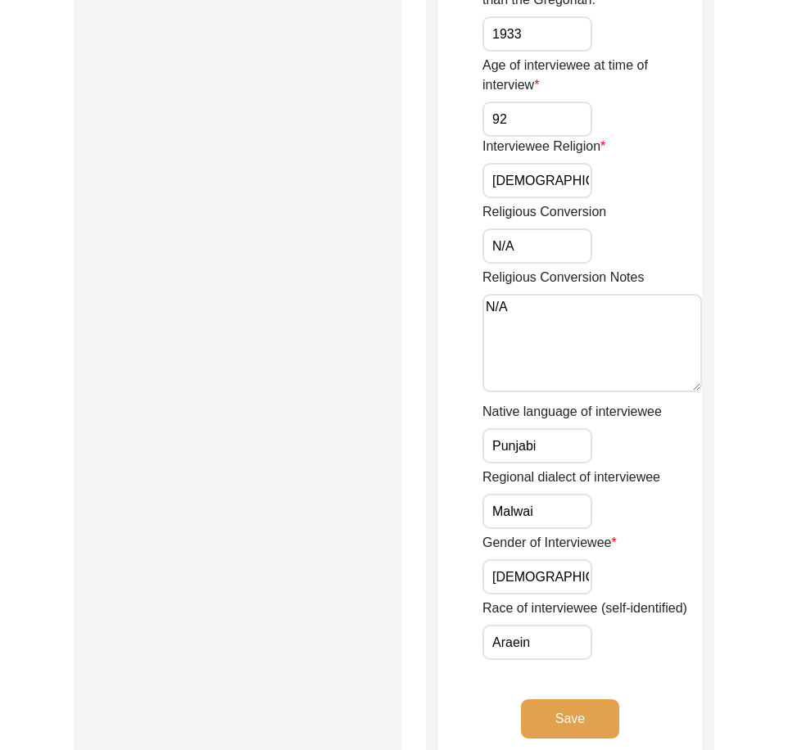
drag, startPoint x: 542, startPoint y: 582, endPoint x: 448, endPoint y: 589, distance: 94.4
drag, startPoint x: 532, startPoint y: 637, endPoint x: 467, endPoint y: 622, distance: 66.6
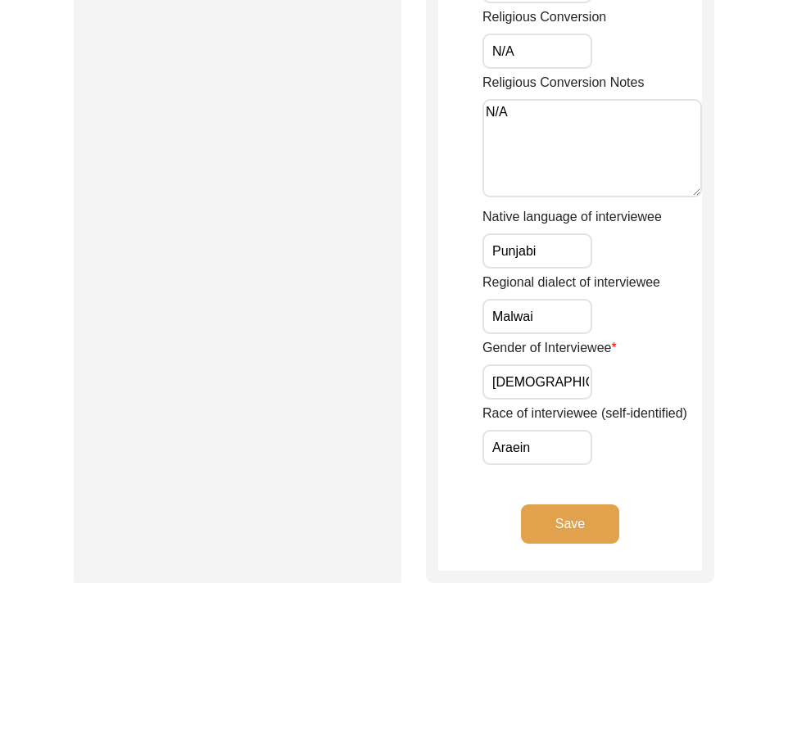
scroll to position [1245, 0]
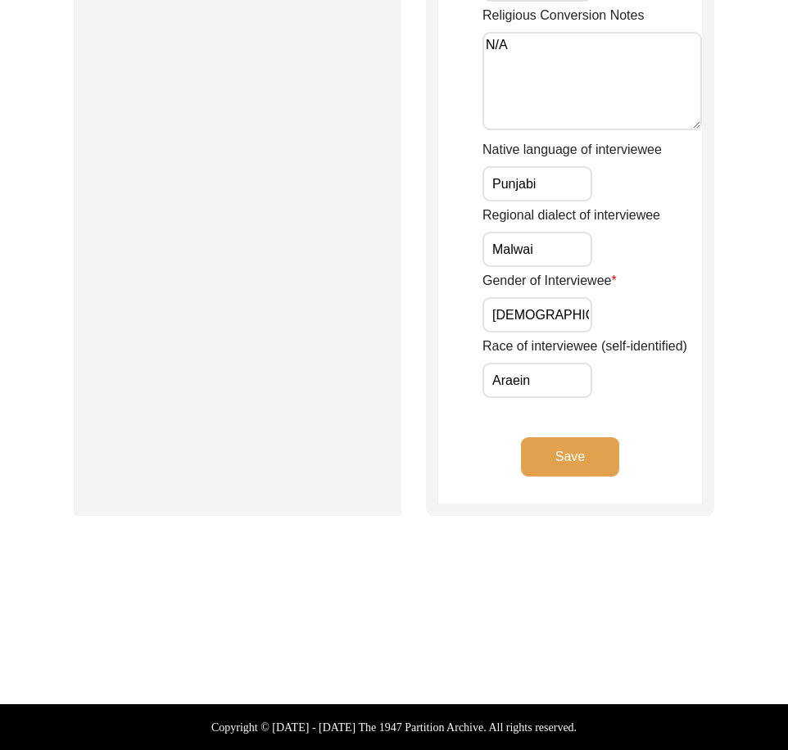
click at [606, 452] on button "Save" at bounding box center [570, 456] width 98 height 39
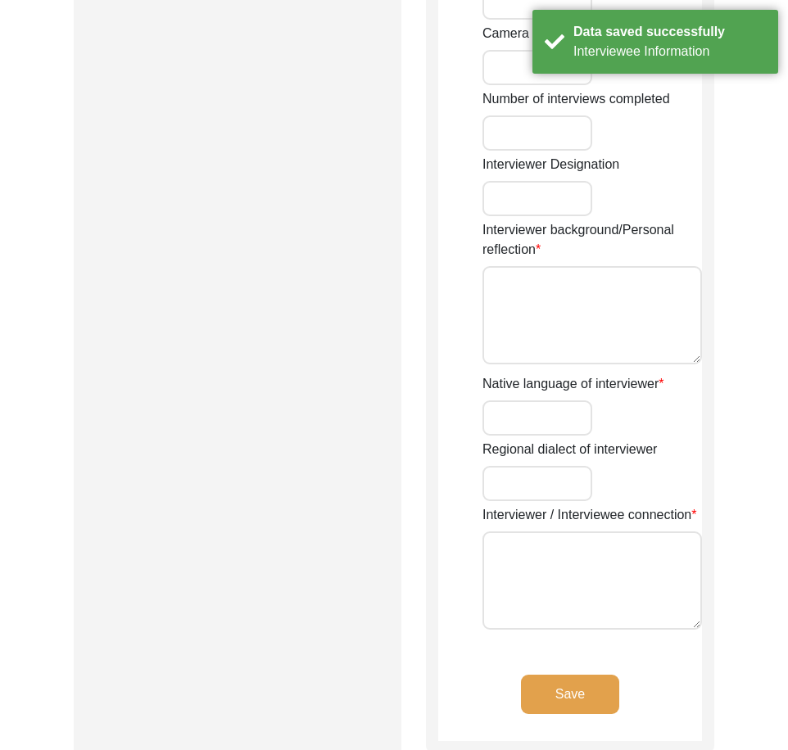
type input "Mr"
type input "[DEMOGRAPHIC_DATA]"
type input "[PERSON_NAME]"
type input "N/A"
type input "[PERSON_NAME]"
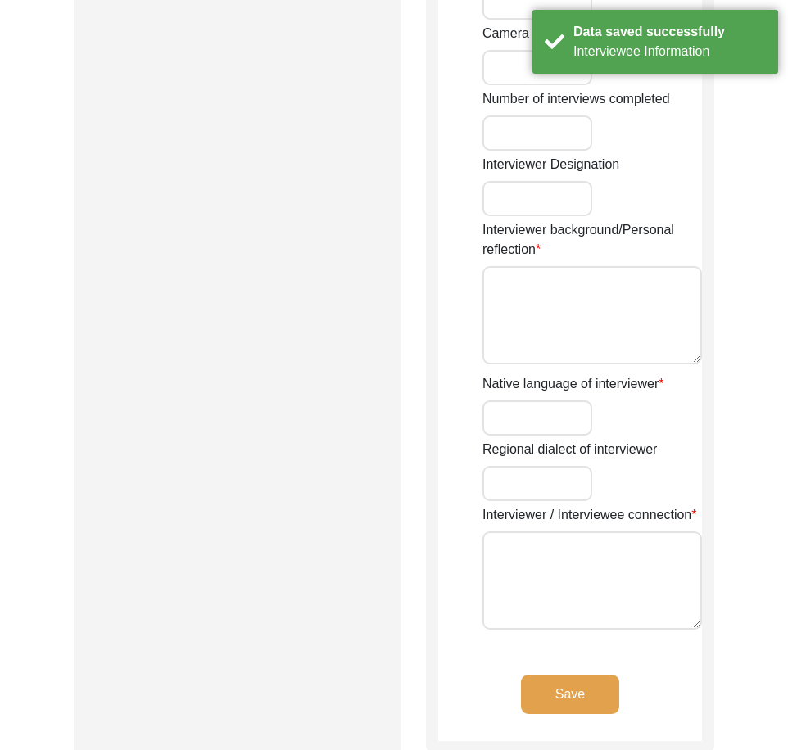
type input "[DEMOGRAPHIC_DATA]"
type input "[DATE]"
type input "[GEOGRAPHIC_DATA],[GEOGRAPHIC_DATA], [GEOGRAPHIC_DATA]"
type input "Retired Govt Servant"
type input "Mr"
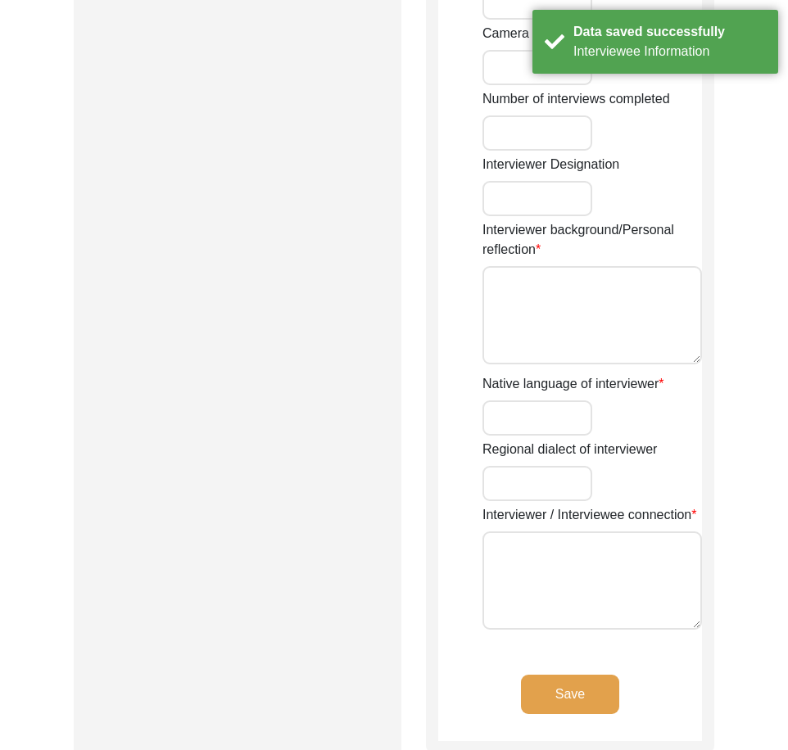
type input "[DEMOGRAPHIC_DATA]"
type input "[PERSON_NAME]"
type input "N/A"
type input "[PERSON_NAME]"
type textarea "A graduate in the subjects of education and [DEMOGRAPHIC_DATA] history."
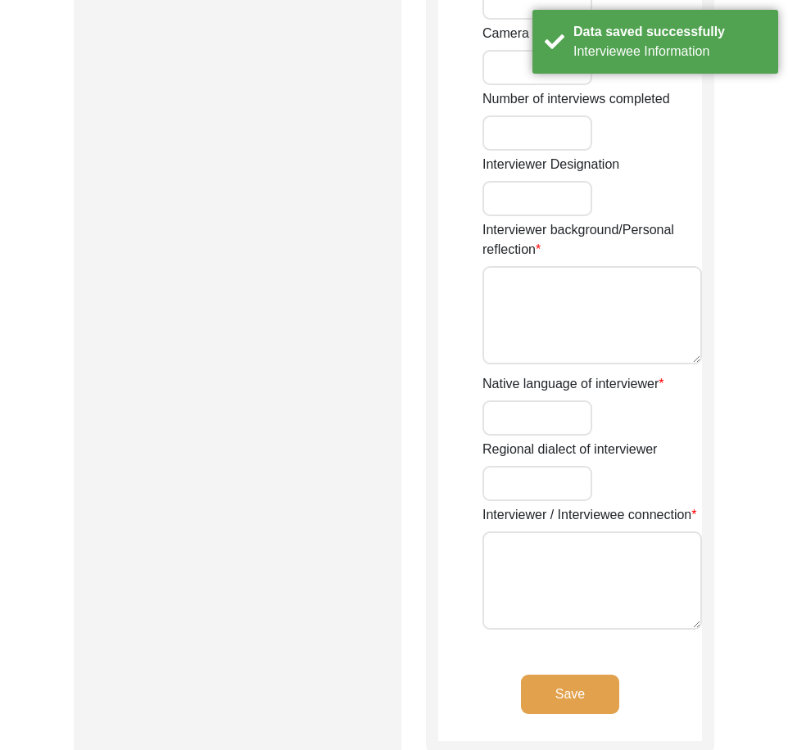
type input "Punjabi"
type input "Malwai"
type textarea "N/A"
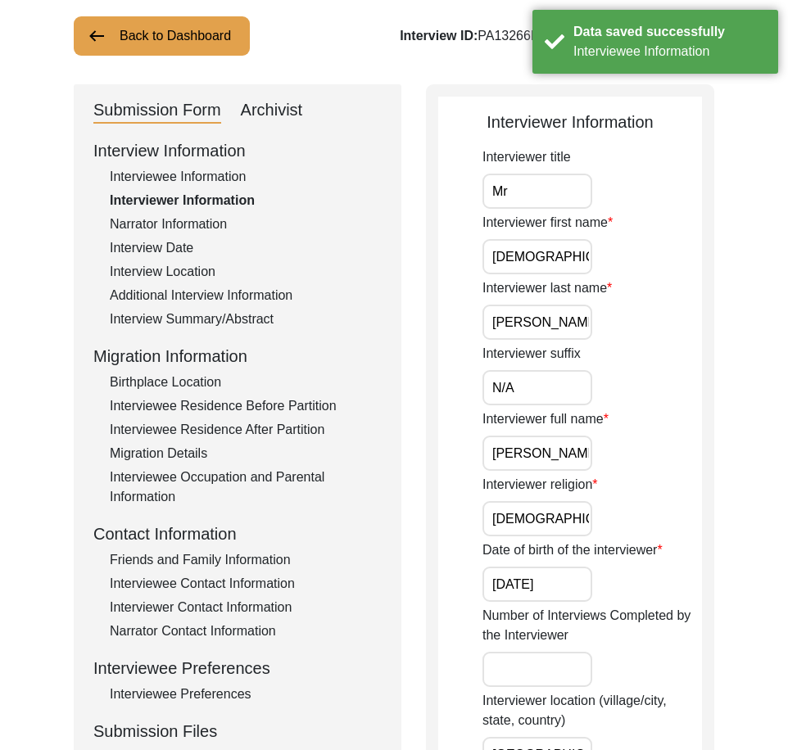
scroll to position [0, 0]
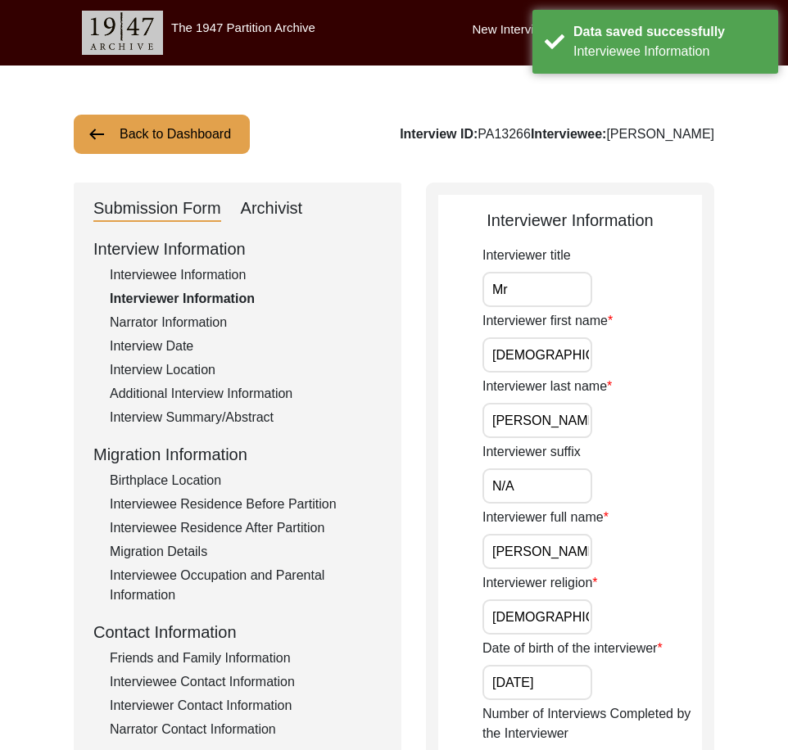
click at [521, 291] on input "Mr" at bounding box center [538, 289] width 110 height 35
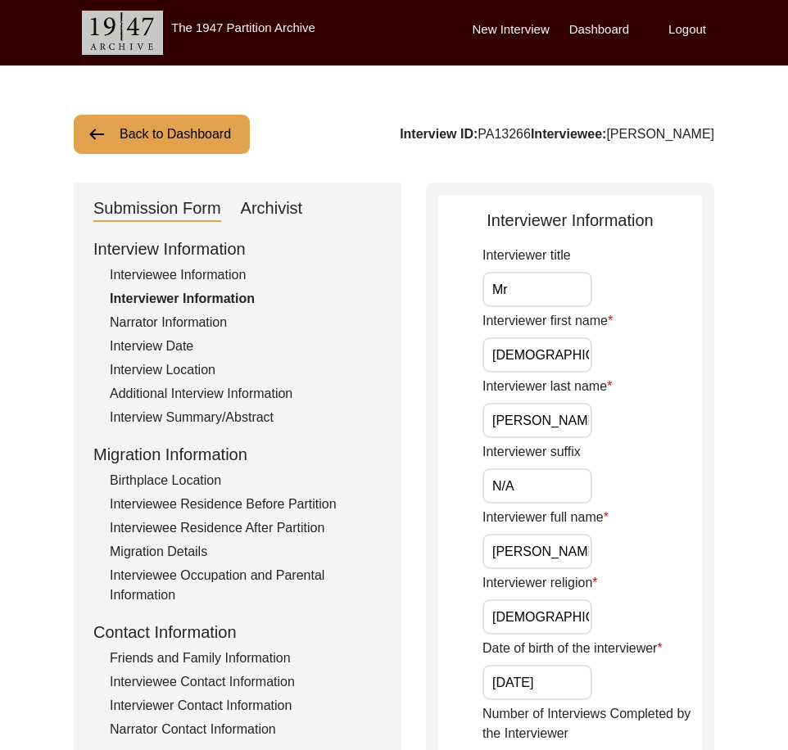
click at [588, 292] on input "Mr" at bounding box center [538, 289] width 110 height 35
type input "Mr."
click at [573, 344] on input "[DEMOGRAPHIC_DATA]" at bounding box center [538, 355] width 110 height 35
click at [555, 423] on input "[PERSON_NAME]" at bounding box center [538, 420] width 110 height 35
click at [541, 481] on input "N/A" at bounding box center [538, 486] width 110 height 35
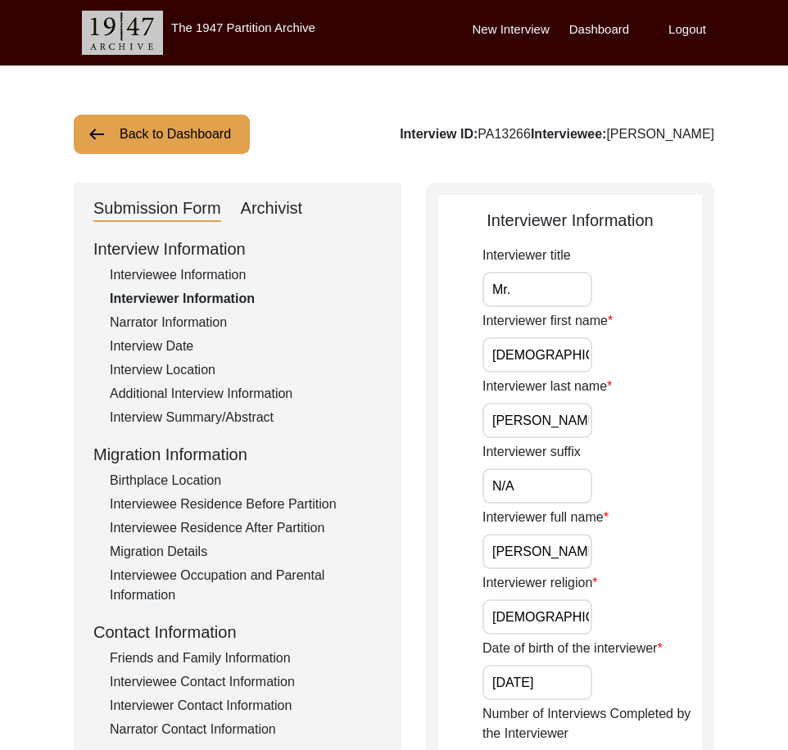
click at [498, 523] on label "Interviewer full name" at bounding box center [546, 518] width 126 height 20
click at [498, 534] on input "[PERSON_NAME]" at bounding box center [538, 551] width 110 height 35
drag, startPoint x: 492, startPoint y: 548, endPoint x: 710, endPoint y: 560, distance: 218.3
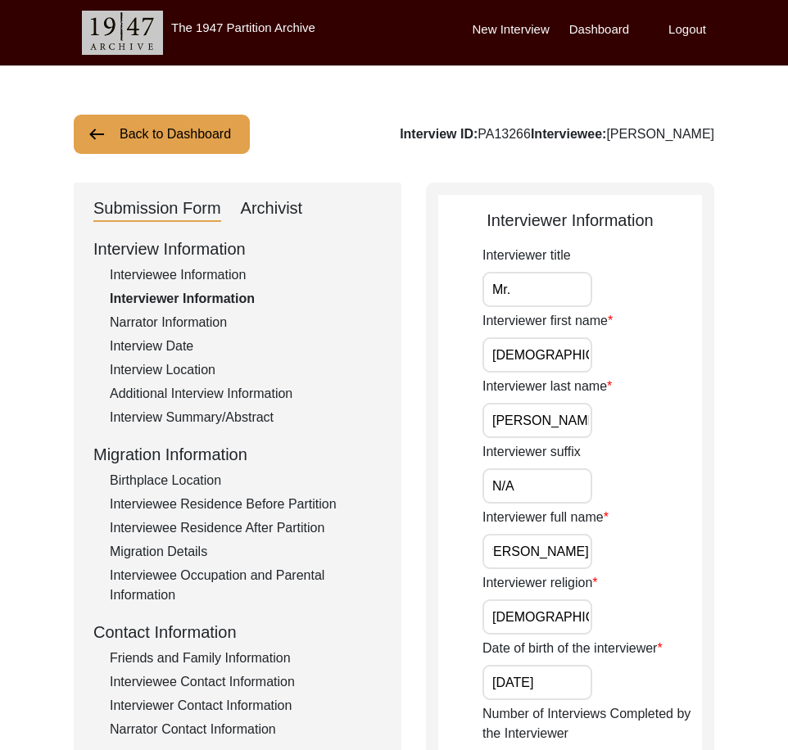
scroll to position [0, 0]
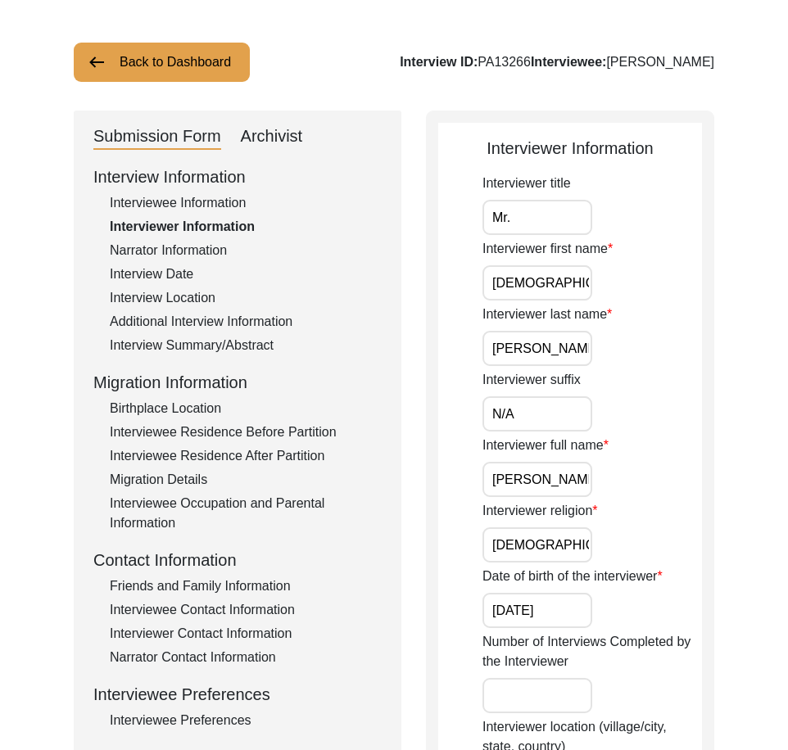
scroll to position [164, 0]
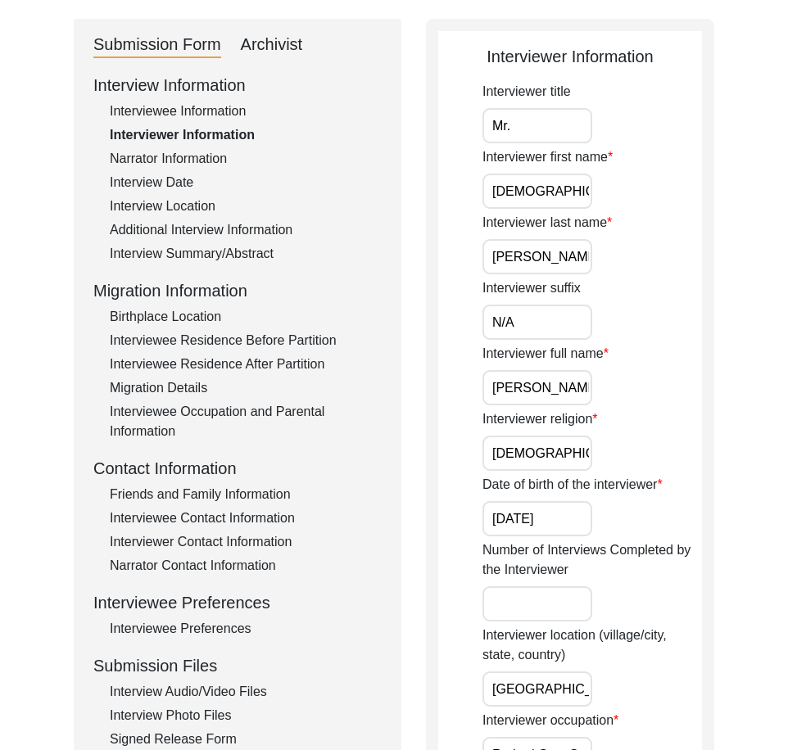
drag, startPoint x: 536, startPoint y: 448, endPoint x: 433, endPoint y: 453, distance: 102.5
drag, startPoint x: 600, startPoint y: 533, endPoint x: 562, endPoint y: 534, distance: 37.7
click at [562, 534] on div "Date of birth of the interviewer [DATE]" at bounding box center [593, 505] width 220 height 61
drag, startPoint x: 570, startPoint y: 527, endPoint x: 428, endPoint y: 514, distance: 142.3
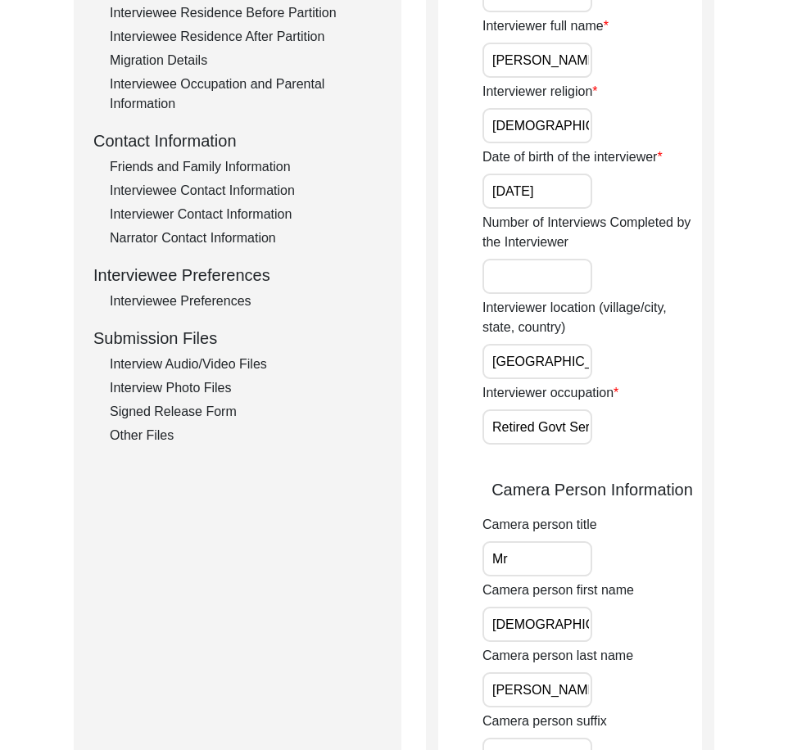
scroll to position [0, 73]
drag, startPoint x: 518, startPoint y: 369, endPoint x: 709, endPoint y: 369, distance: 191.7
click at [709, 369] on div "Interviewer Information Interviewer title Mr. Interviewer first name [PERSON_NA…" at bounding box center [570, 599] width 288 height 1816
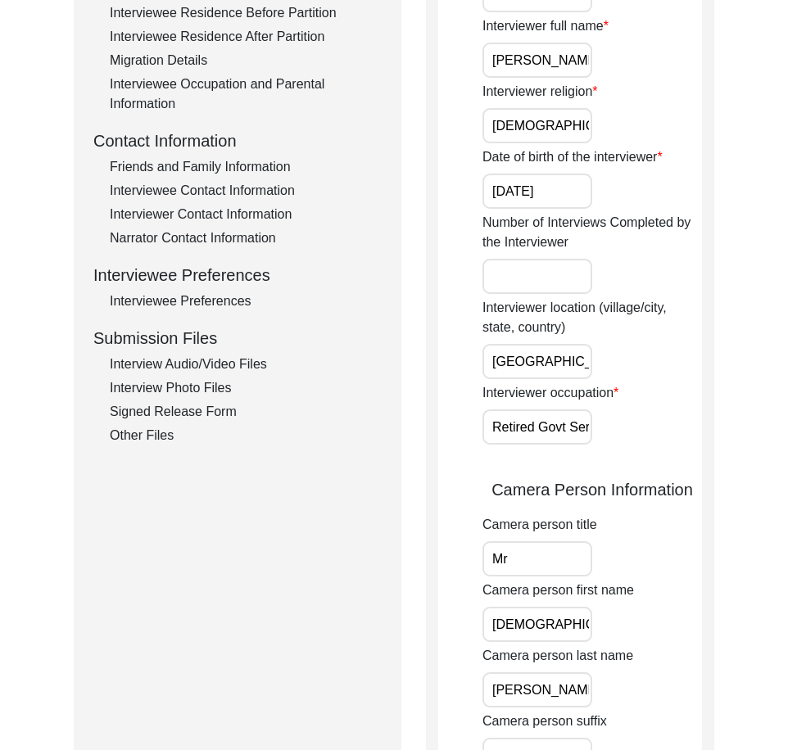
click at [569, 369] on input "[GEOGRAPHIC_DATA],[GEOGRAPHIC_DATA], [GEOGRAPHIC_DATA]" at bounding box center [538, 361] width 110 height 35
type input "[GEOGRAPHIC_DATA], [GEOGRAPHIC_DATA], [GEOGRAPHIC_DATA]"
click at [429, 388] on div "Interviewer Information Interviewer title Mr. Interviewer first name [PERSON_NA…" at bounding box center [570, 599] width 288 height 1816
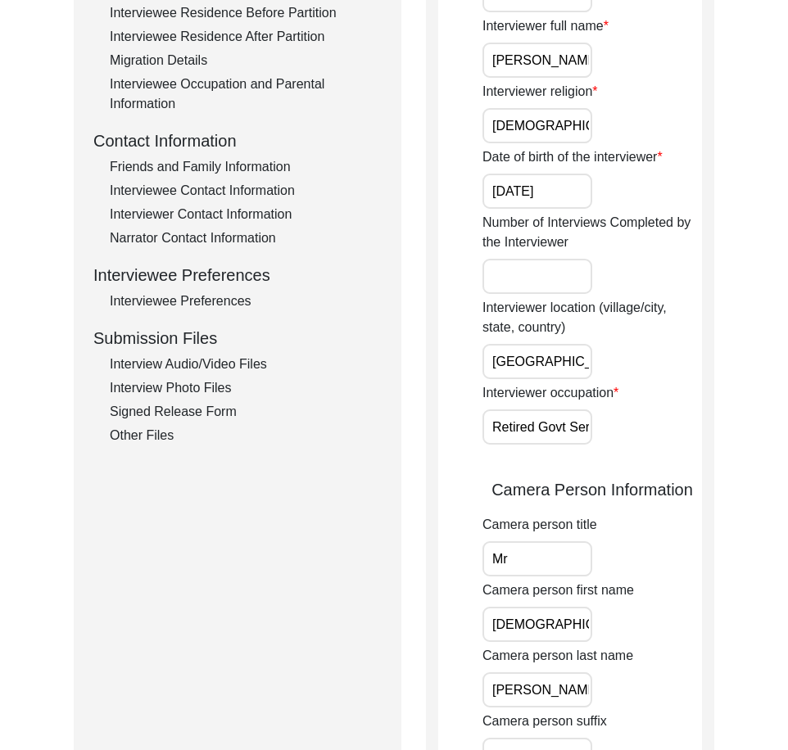
scroll to position [0, 79]
drag, startPoint x: 496, startPoint y: 360, endPoint x: 688, endPoint y: 360, distance: 192.5
click at [688, 360] on div "Interviewer location (village/city, state, country) [GEOGRAPHIC_DATA], [GEOGRAP…" at bounding box center [593, 338] width 220 height 81
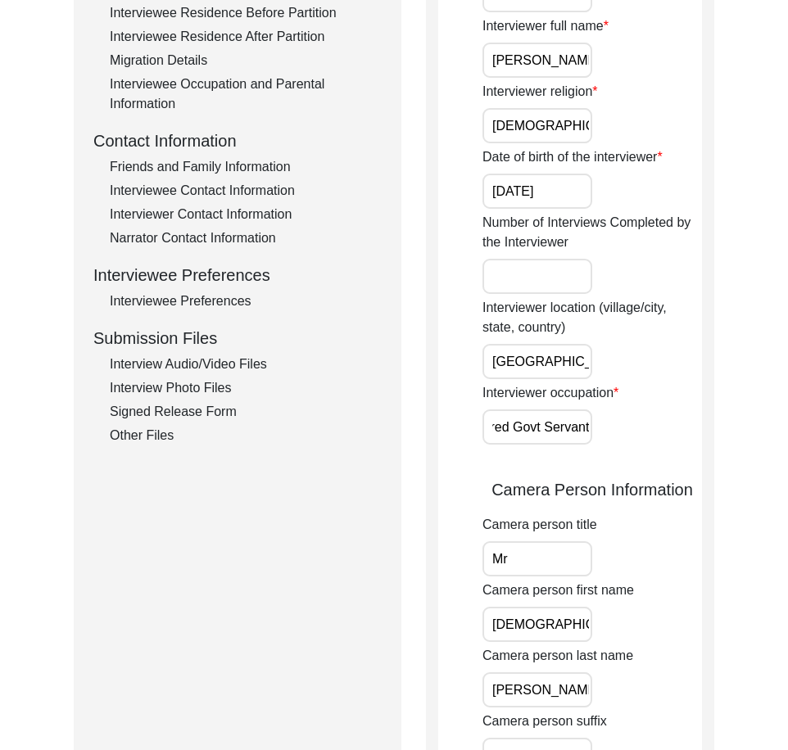
drag, startPoint x: 531, startPoint y: 435, endPoint x: 684, endPoint y: 423, distance: 153.7
click at [684, 423] on div "Interviewer occupation Retired Govt Servant" at bounding box center [593, 413] width 220 height 61
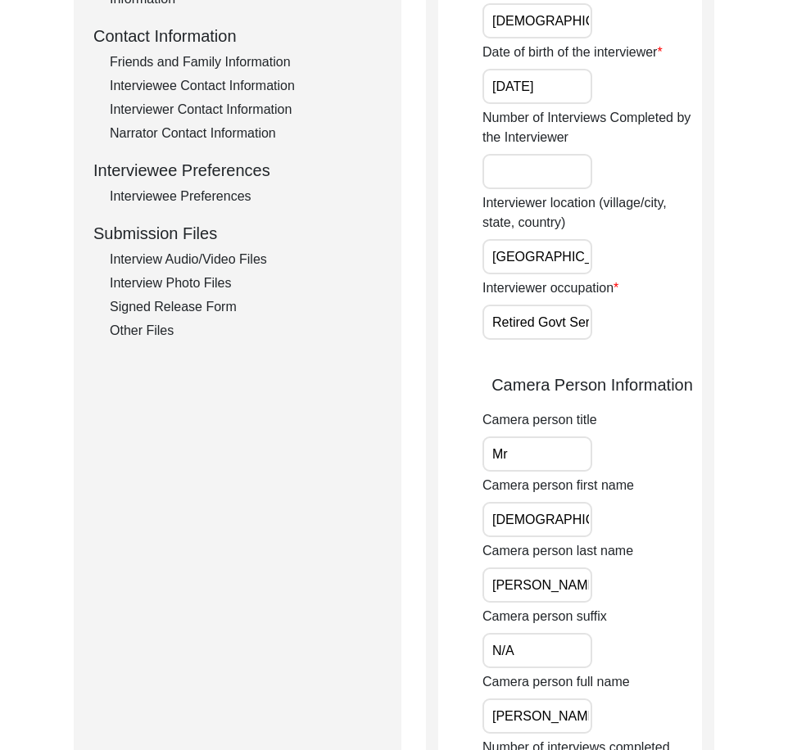
scroll to position [737, 0]
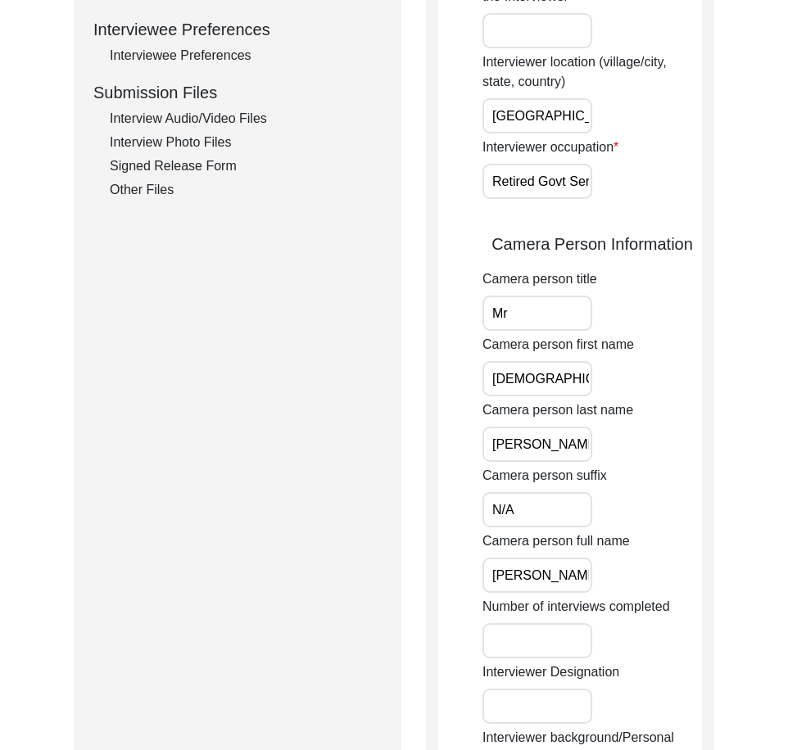
click at [561, 297] on input "Mr" at bounding box center [538, 313] width 110 height 35
type input "Mr."
click at [560, 347] on label "Camera person first name" at bounding box center [559, 345] width 152 height 20
click at [560, 361] on input "[DEMOGRAPHIC_DATA]" at bounding box center [538, 378] width 110 height 35
drag, startPoint x: 579, startPoint y: 376, endPoint x: 388, endPoint y: 376, distance: 191.7
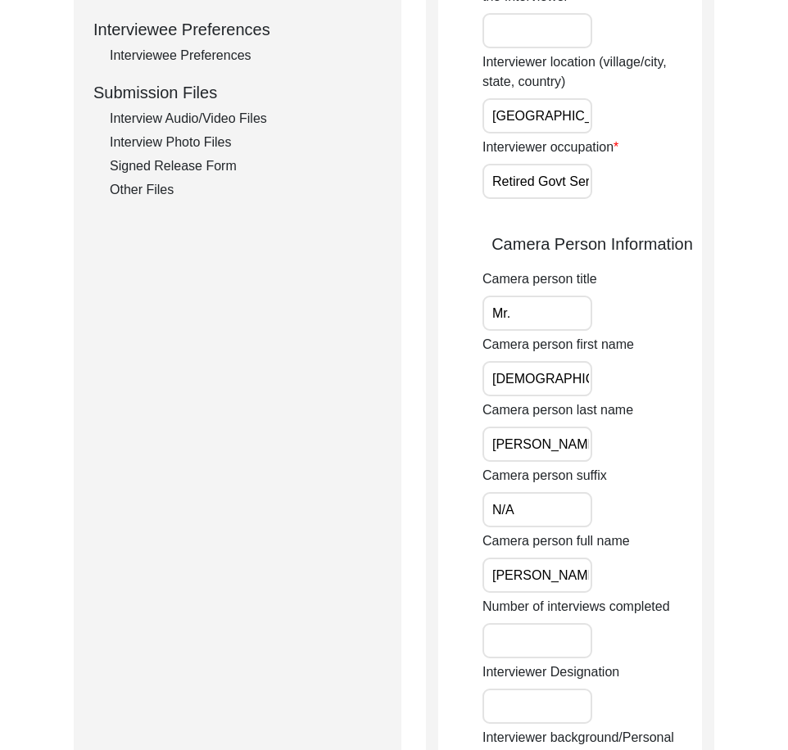
click at [388, 376] on div "Submission Form Archivist Interview Information Interviewee Information Intervi…" at bounding box center [394, 353] width 641 height 1816
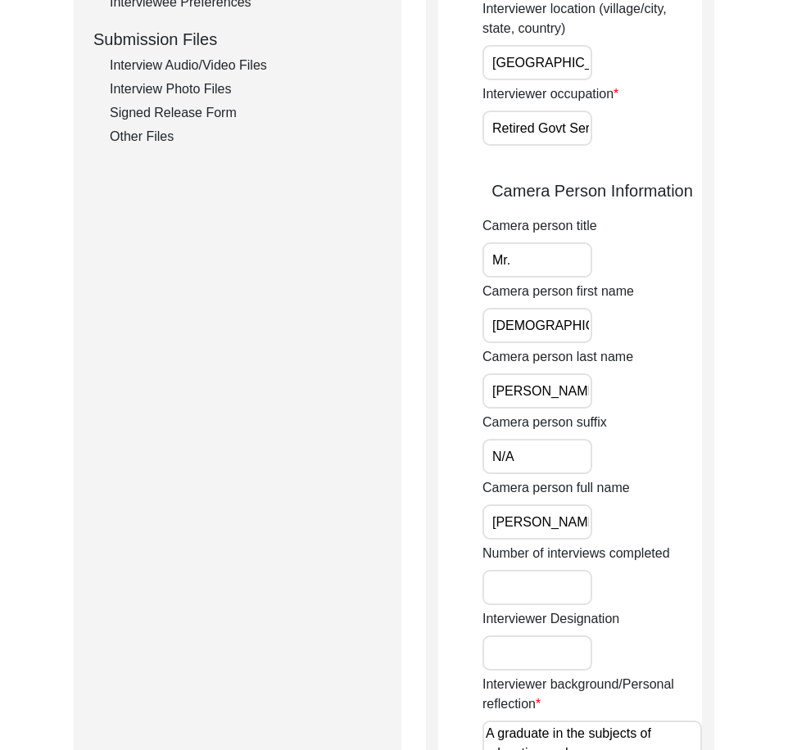
scroll to position [819, 0]
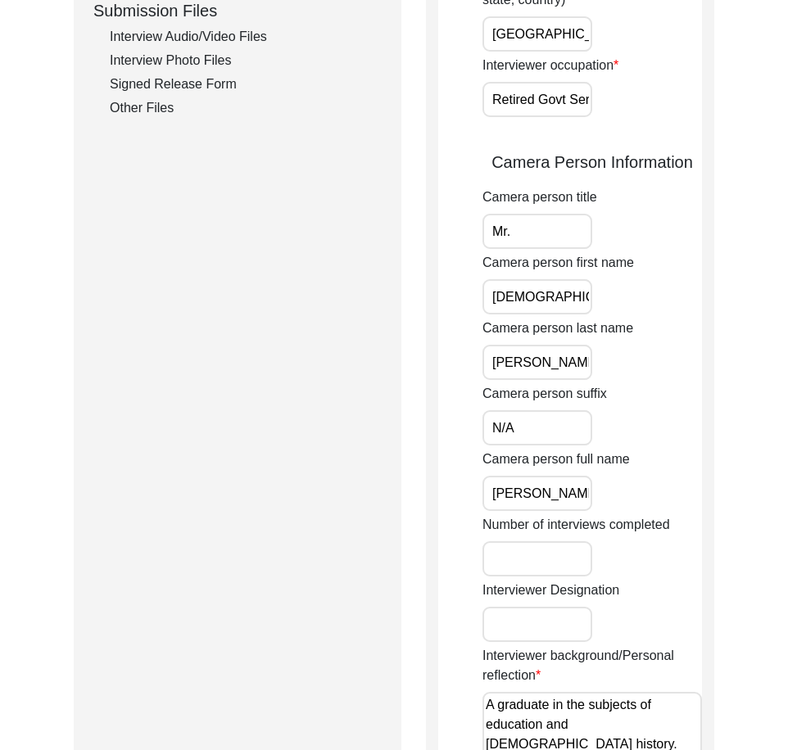
drag, startPoint x: 550, startPoint y: 361, endPoint x: 453, endPoint y: 361, distance: 96.7
click at [453, 361] on app-interviewer-information "Interviewer Information Interviewer title Mr. Interviewer first name [PERSON_NA…" at bounding box center [570, 278] width 264 height 1779
drag, startPoint x: 532, startPoint y: 429, endPoint x: 460, endPoint y: 426, distance: 71.4
click at [460, 426] on app-interviewer-information "Interviewer Information Interviewer title Mr. Interviewer first name [PERSON_NA…" at bounding box center [570, 278] width 264 height 1779
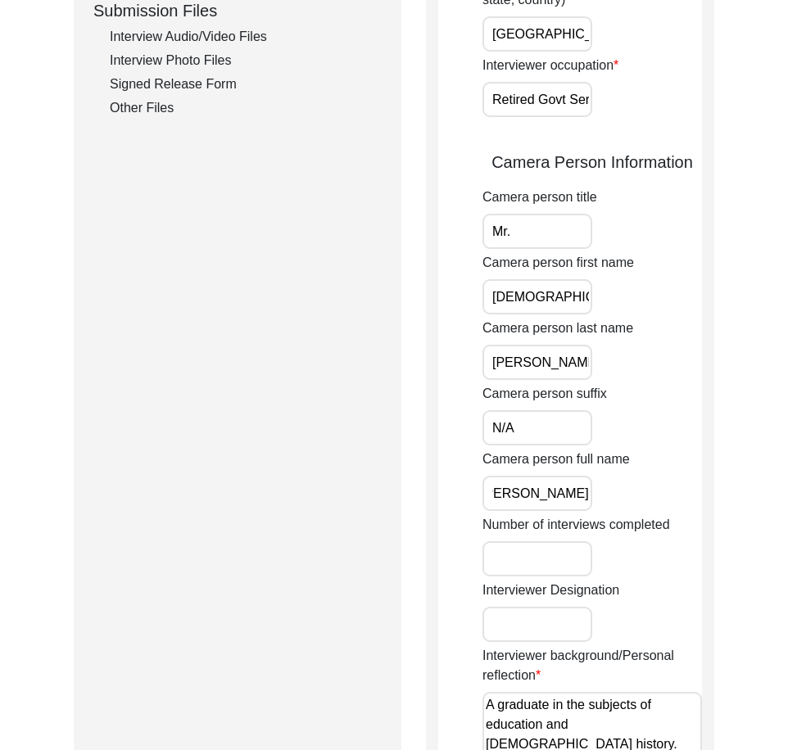
drag, startPoint x: 490, startPoint y: 487, endPoint x: 666, endPoint y: 503, distance: 176.8
click at [666, 503] on div "Camera person full name [PERSON_NAME]" at bounding box center [593, 480] width 220 height 61
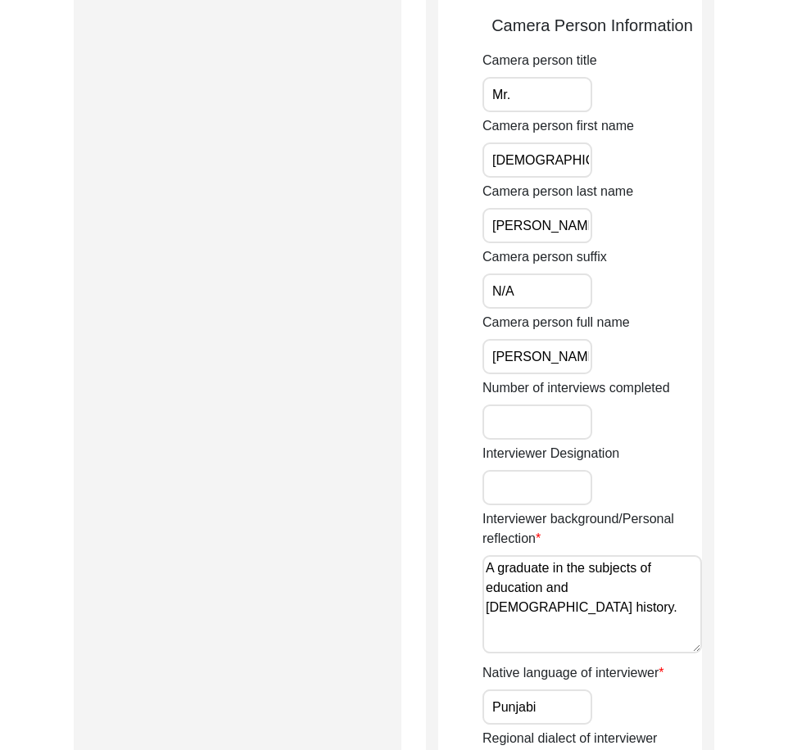
scroll to position [1147, 0]
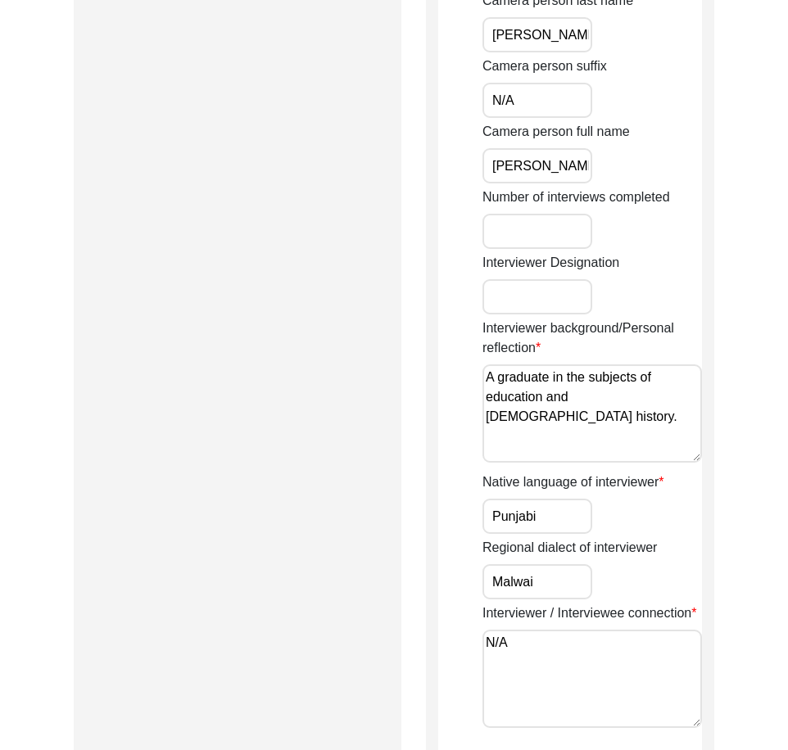
drag, startPoint x: 677, startPoint y: 406, endPoint x: 419, endPoint y: 373, distance: 259.4
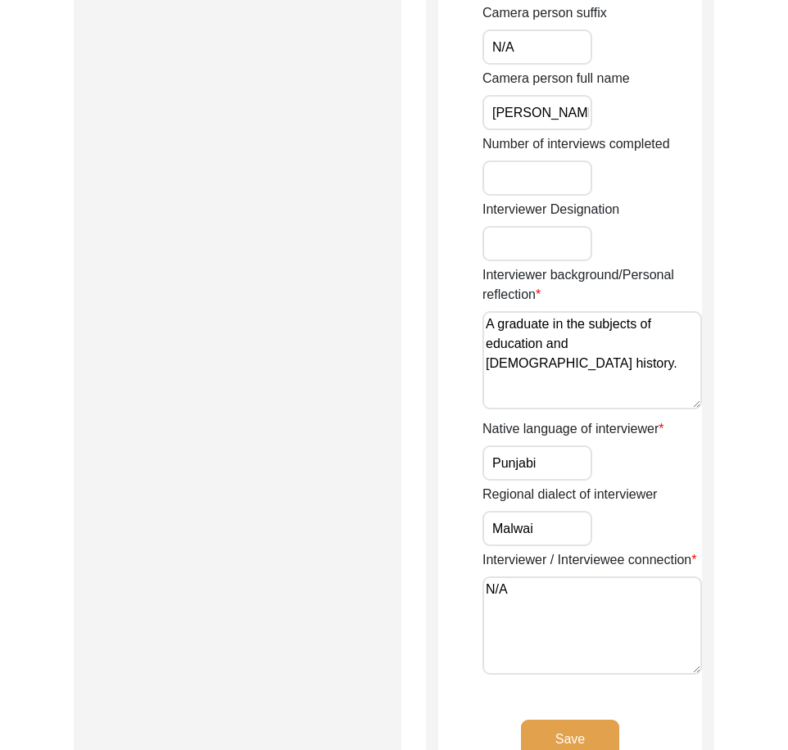
scroll to position [1229, 0]
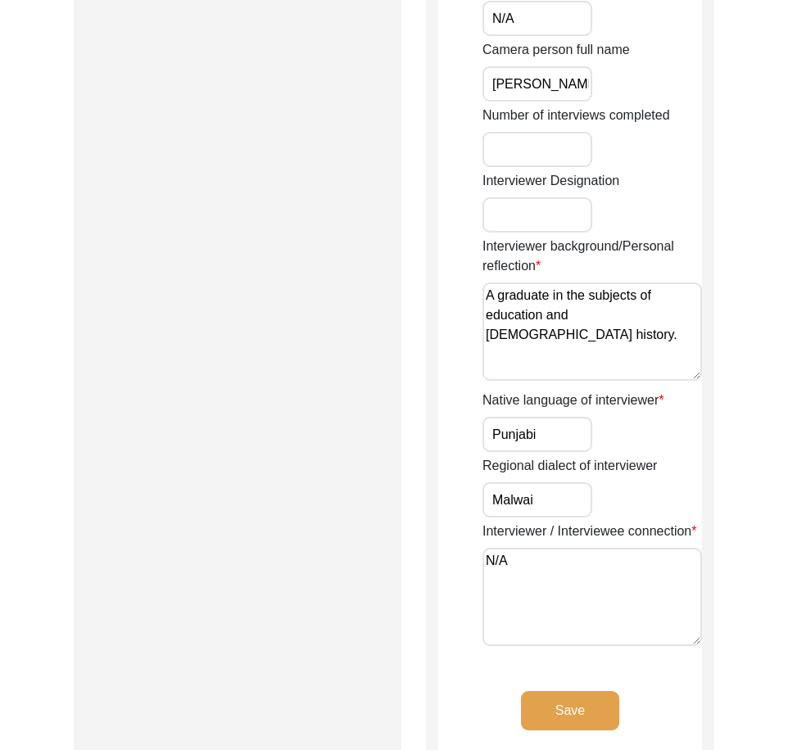
drag, startPoint x: 543, startPoint y: 434, endPoint x: 507, endPoint y: 456, distance: 42.3
drag, startPoint x: 556, startPoint y: 491, endPoint x: 455, endPoint y: 491, distance: 101.6
drag, startPoint x: 513, startPoint y: 568, endPoint x: 424, endPoint y: 557, distance: 89.9
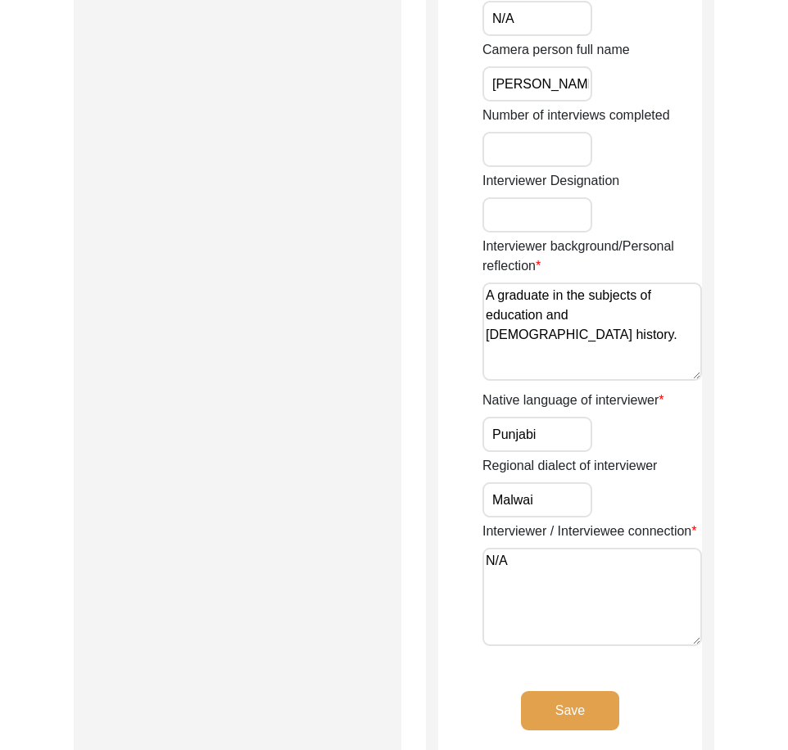
click at [607, 718] on button "Save" at bounding box center [570, 710] width 98 height 39
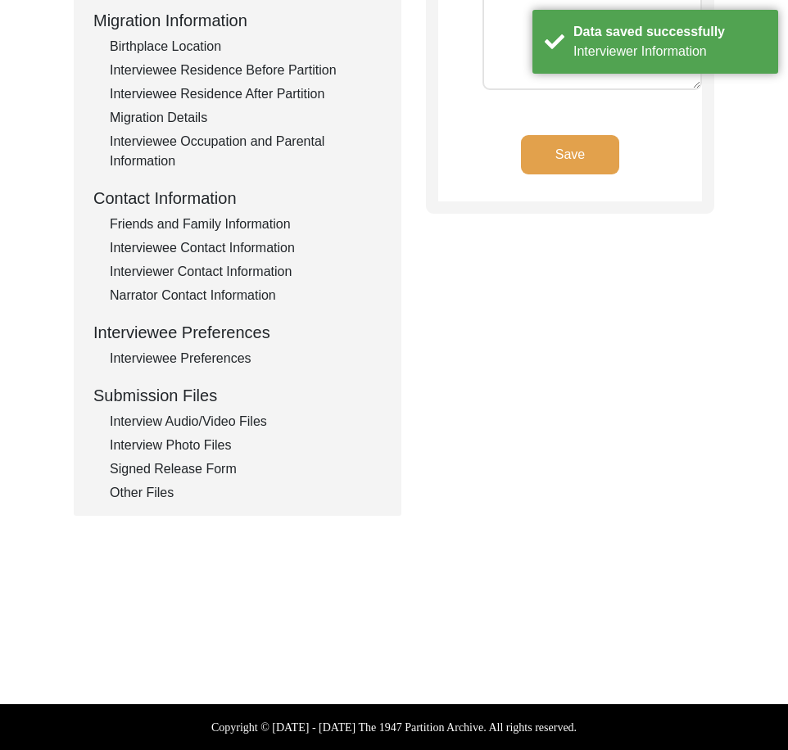
type textarea "N/A"
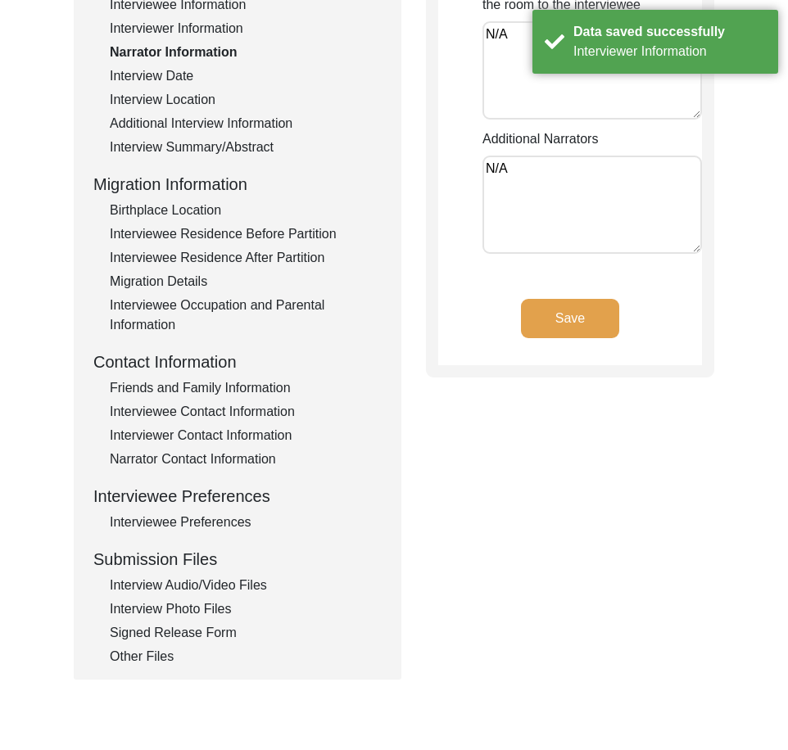
scroll to position [0, 0]
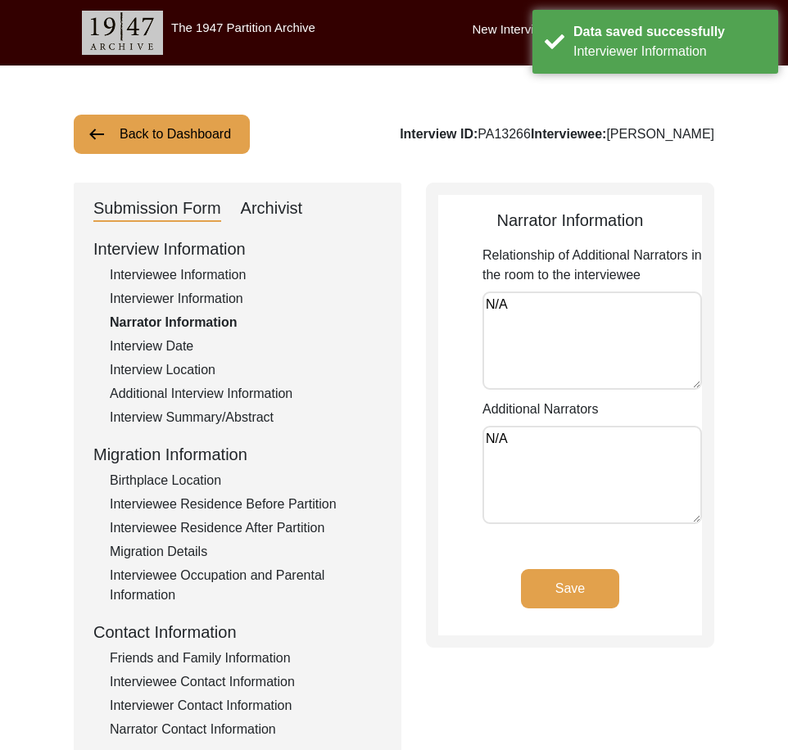
drag, startPoint x: 528, startPoint y: 329, endPoint x: 478, endPoint y: 334, distance: 49.4
click at [479, 332] on app-narrator-information "Narrator Information Relationship of Additional Narrators in the room to the in…" at bounding box center [570, 422] width 264 height 428
drag, startPoint x: 525, startPoint y: 446, endPoint x: 472, endPoint y: 446, distance: 53.3
click at [472, 446] on app-narrator-information "Narrator Information Relationship of Additional Narrators in the room to the in…" at bounding box center [570, 422] width 264 height 428
click at [211, 345] on div "Interview Date" at bounding box center [246, 347] width 272 height 20
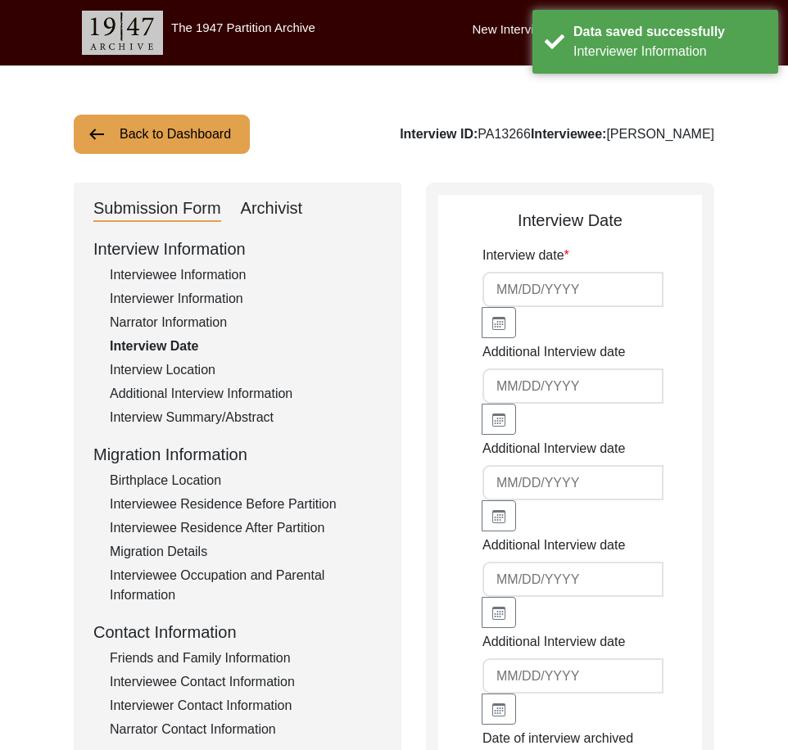
type input "[DATE]"
drag, startPoint x: 526, startPoint y: 284, endPoint x: 464, endPoint y: 284, distance: 62.3
click at [464, 284] on app-interview-date "Interview Date Interview date [DATE] Additional Interview date Additional Inter…" at bounding box center [570, 616] width 264 height 816
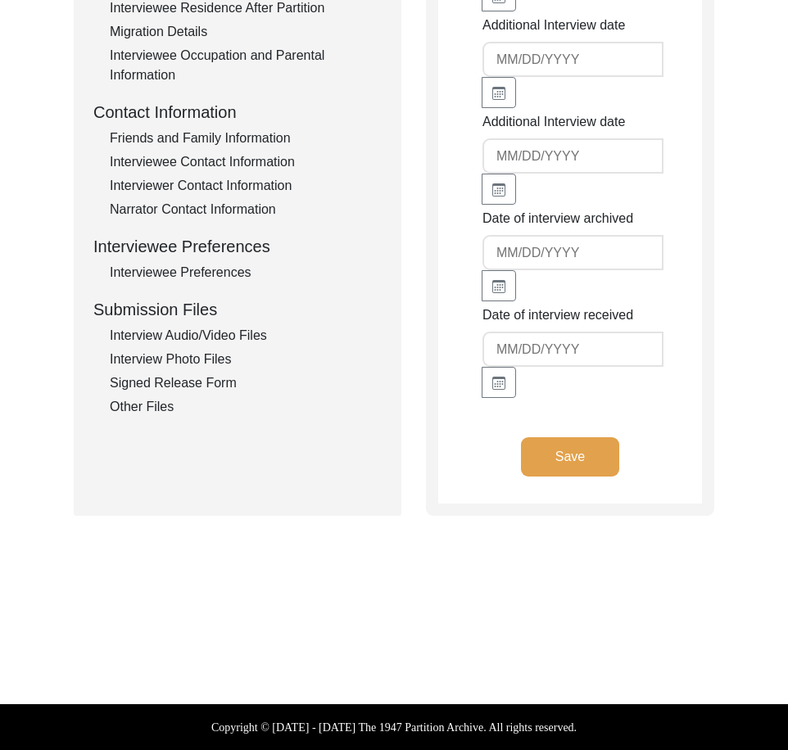
scroll to position [29, 0]
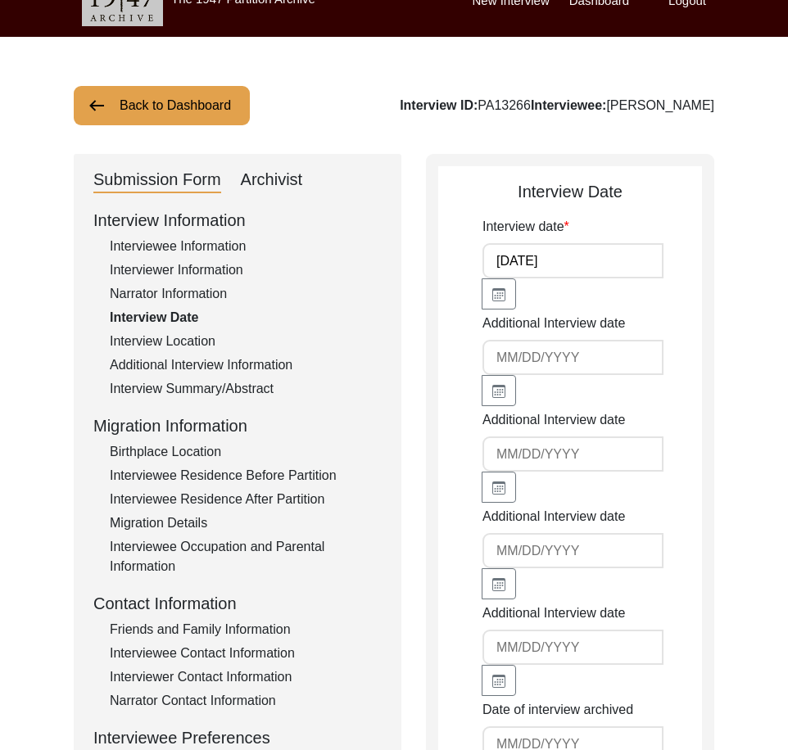
click at [199, 333] on div "Interview Location" at bounding box center [246, 342] width 272 height 20
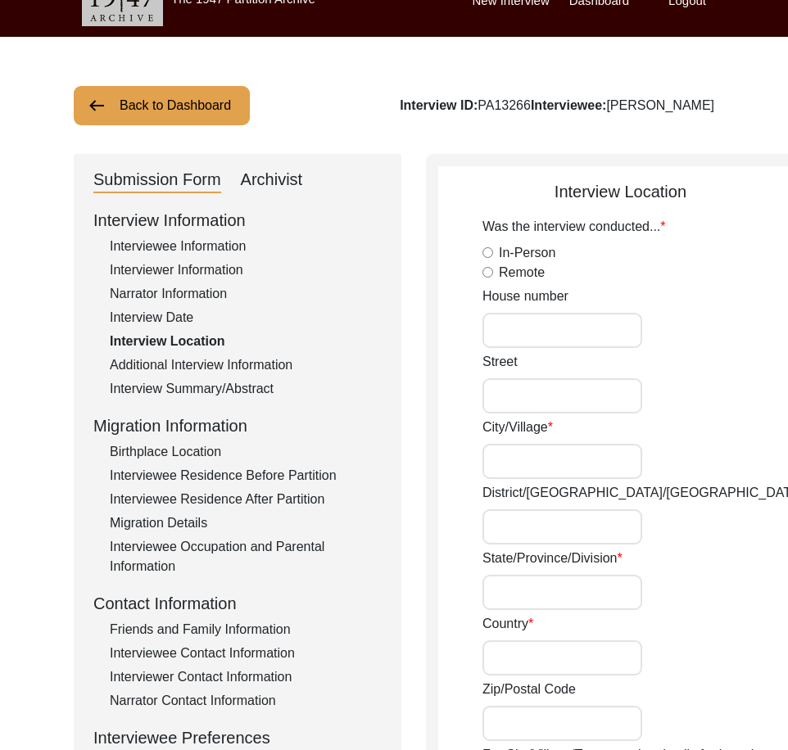
radio input "true"
type input "265"
type input "N/A"
type input "Chak 296GB"
type input "[PERSON_NAME]/ [PERSON_NAME]"
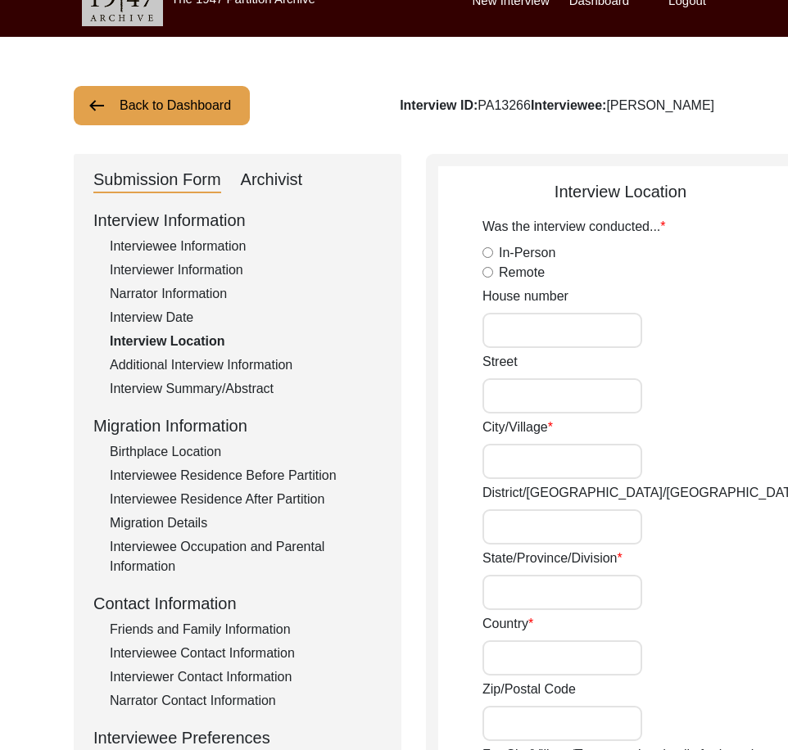
type input "[GEOGRAPHIC_DATA]"
type input "36051"
type input "Chak 296GB/ Shorkot Cantt Road [PERSON_NAME]"
type input "Chak 296GB Pattwarian Wala, [GEOGRAPHIC_DATA], [GEOGRAPHIC_DATA]"
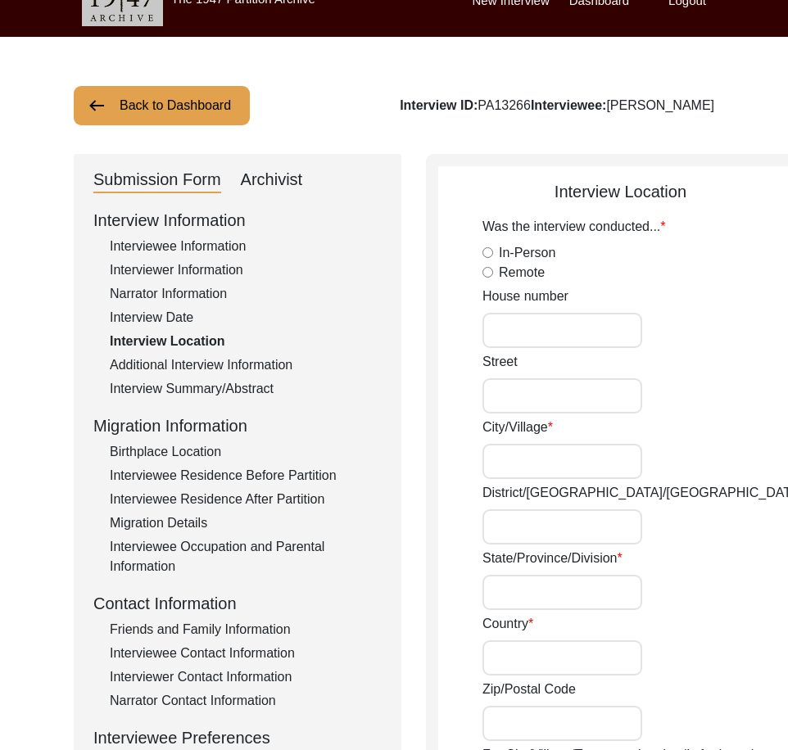
type input "N/A"
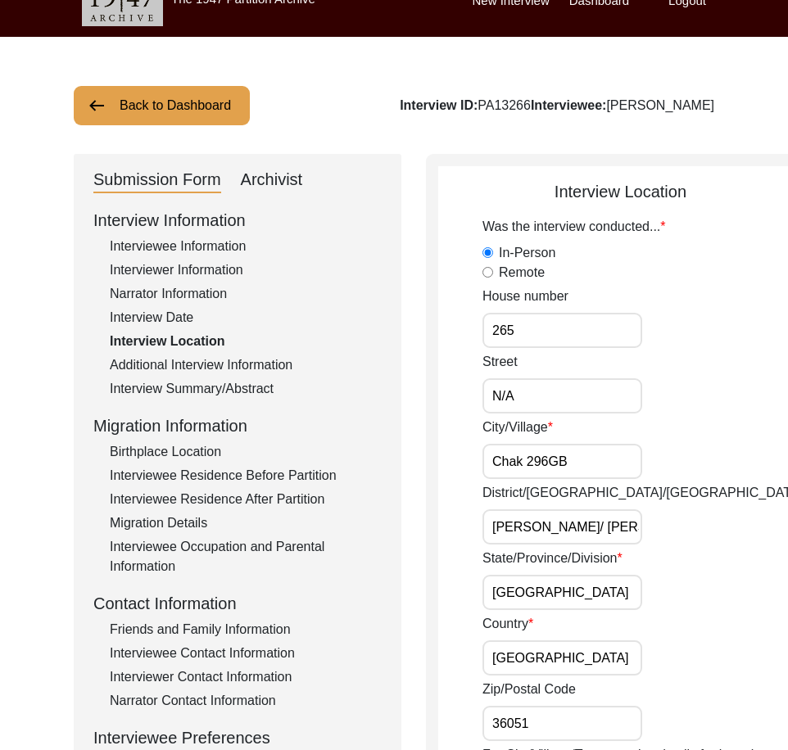
drag, startPoint x: 550, startPoint y: 324, endPoint x: 470, endPoint y: 349, distance: 83.4
drag, startPoint x: 532, startPoint y: 389, endPoint x: 491, endPoint y: 389, distance: 41.0
click at [492, 389] on input "N/A" at bounding box center [563, 395] width 160 height 35
click at [566, 448] on input "Chak 296GB" at bounding box center [563, 461] width 160 height 35
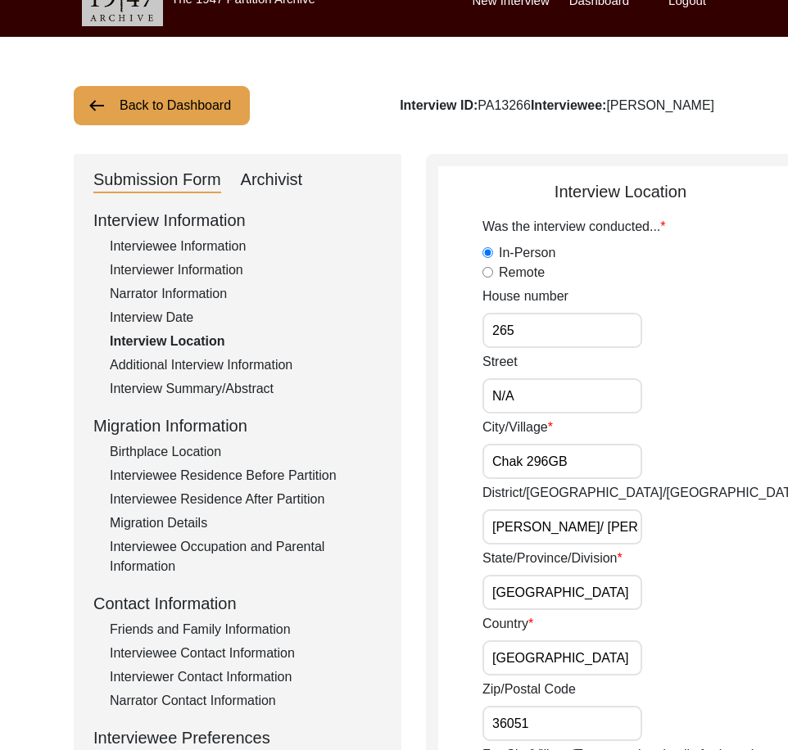
click at [553, 459] on input "Chak 296GB" at bounding box center [563, 461] width 160 height 35
drag, startPoint x: 544, startPoint y: 463, endPoint x: 528, endPoint y: 394, distance: 70.6
type input "Chak 296 GB"
drag, startPoint x: 546, startPoint y: 378, endPoint x: 446, endPoint y: 377, distance: 100.8
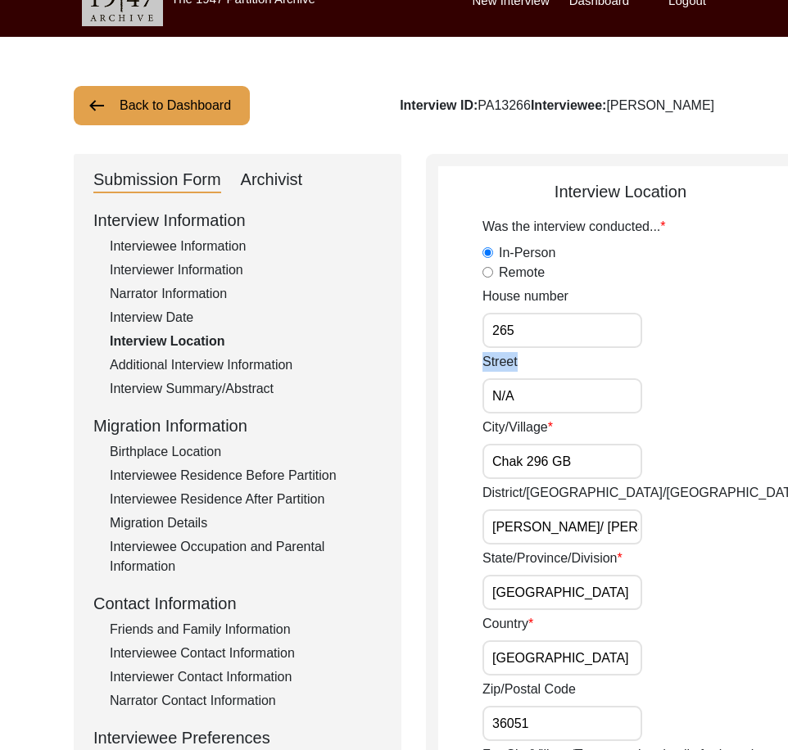
click at [533, 394] on input "N/A" at bounding box center [563, 395] width 160 height 35
click at [534, 331] on input "265" at bounding box center [563, 330] width 160 height 35
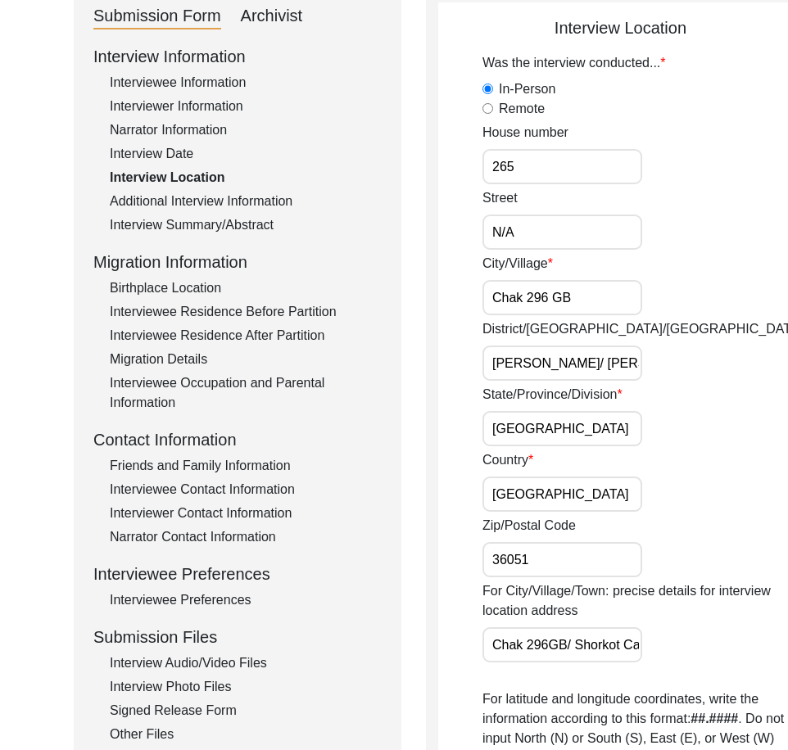
scroll to position [0, 89]
drag, startPoint x: 502, startPoint y: 354, endPoint x: 664, endPoint y: 358, distance: 161.4
click at [664, 358] on div "District/[GEOGRAPHIC_DATA]/[PERSON_NAME] Tek [PERSON_NAME]/ Toba Tek Singh" at bounding box center [643, 350] width 320 height 61
click at [510, 373] on input "[PERSON_NAME]/ [PERSON_NAME]" at bounding box center [563, 363] width 160 height 35
click at [504, 365] on input "[PERSON_NAME]/ [PERSON_NAME]" at bounding box center [563, 363] width 160 height 35
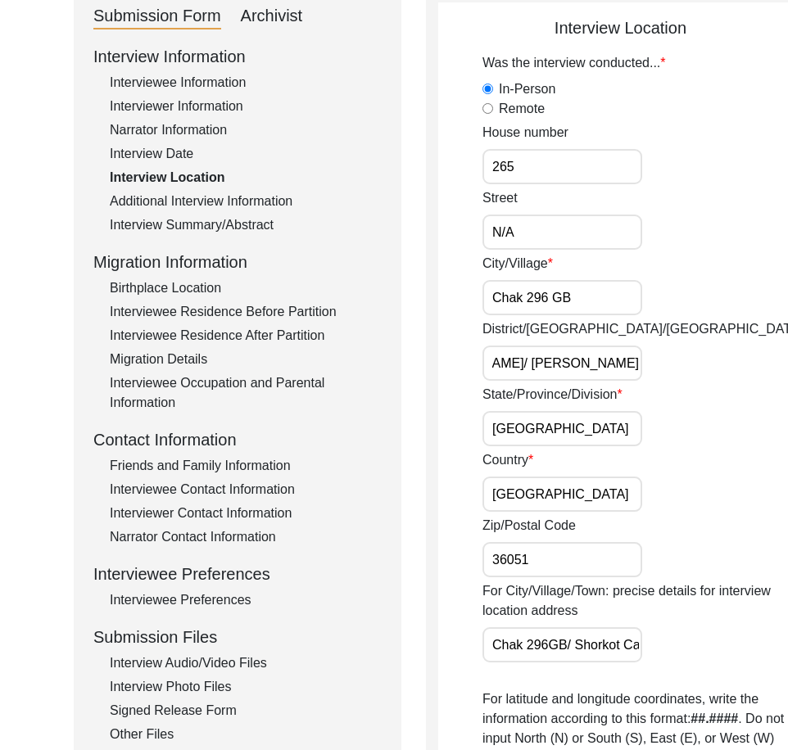
click at [502, 365] on input "[PERSON_NAME]/ [PERSON_NAME]" at bounding box center [563, 363] width 160 height 35
click at [498, 363] on input "[PERSON_NAME]/ [PERSON_NAME]" at bounding box center [563, 363] width 160 height 35
drag, startPoint x: 499, startPoint y: 363, endPoint x: 687, endPoint y: 371, distance: 188.6
click at [687, 371] on div "District/[GEOGRAPHIC_DATA]/[PERSON_NAME] Tek [PERSON_NAME]/Toba Tek Singh" at bounding box center [643, 350] width 320 height 61
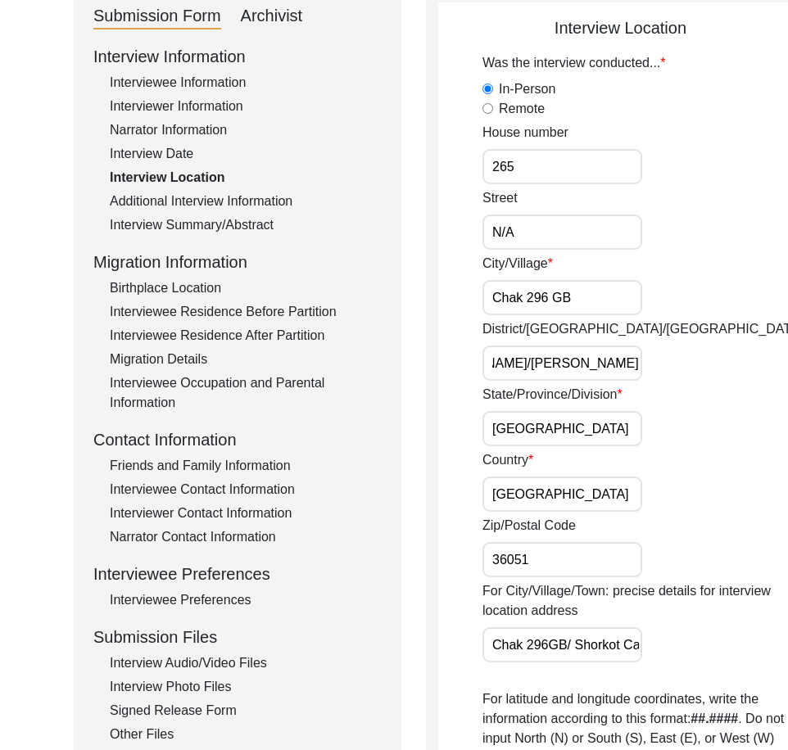
type input "[PERSON_NAME]/[PERSON_NAME]"
click at [687, 371] on div "District/[GEOGRAPHIC_DATA]/[PERSON_NAME] Tek [PERSON_NAME]/Toba Tek Singh" at bounding box center [643, 350] width 320 height 61
drag, startPoint x: 564, startPoint y: 426, endPoint x: 463, endPoint y: 427, distance: 101.6
click at [470, 427] on app-interview-location "Interview Location Was the interview conducted... In-Person Remote House number…" at bounding box center [620, 656] width 365 height 1280
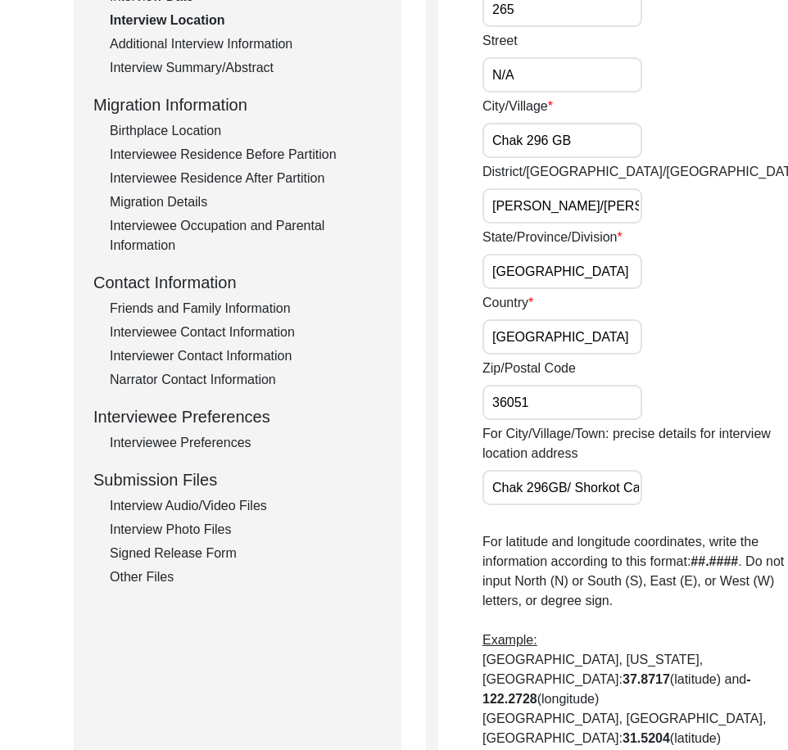
scroll to position [356, 0]
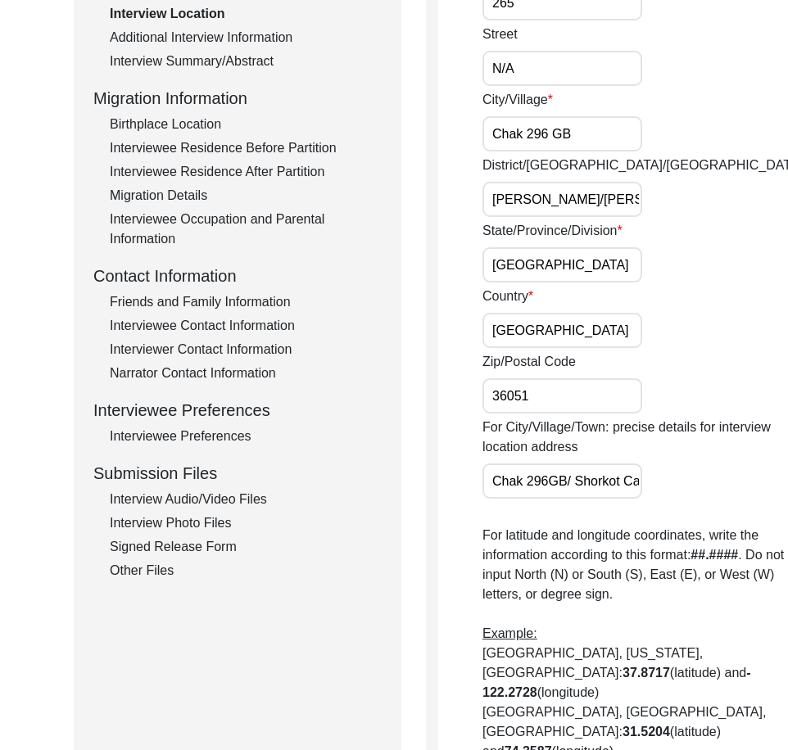
drag, startPoint x: 560, startPoint y: 338, endPoint x: 451, endPoint y: 344, distance: 110.0
click at [434, 332] on div "Interview Location Was the interview conducted... In-Person Remote House number…" at bounding box center [620, 485] width 389 height 1318
drag, startPoint x: 537, startPoint y: 388, endPoint x: 416, endPoint y: 386, distance: 121.3
click at [415, 384] on div "Submission Form Archivist Interview Information Interviewee Information Intervi…" at bounding box center [394, 485] width 641 height 1318
click at [462, 475] on app-interview-location "Interview Location Was the interview conducted... In-Person Remote House number…" at bounding box center [620, 492] width 365 height 1280
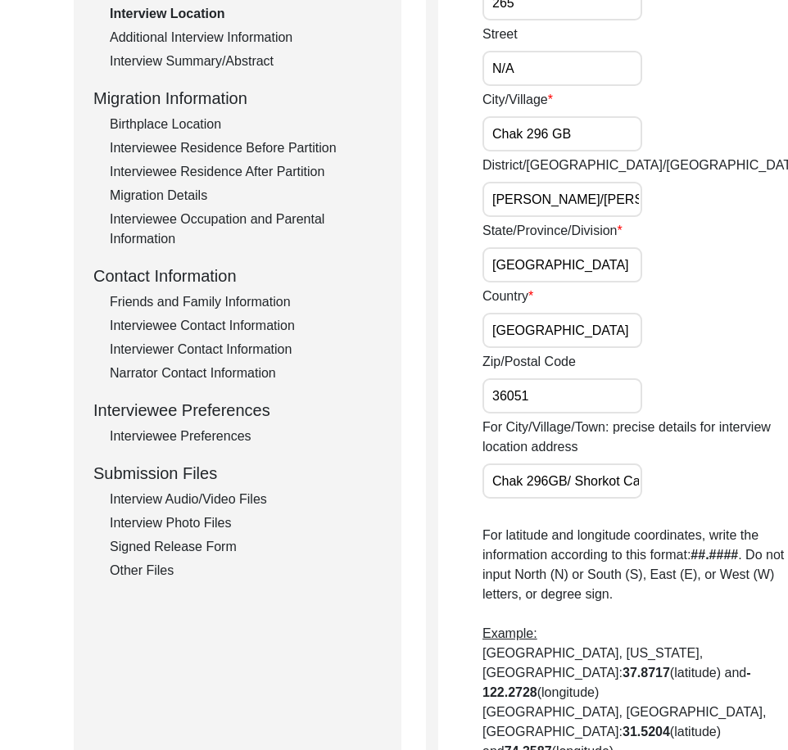
scroll to position [0, 193]
drag, startPoint x: 490, startPoint y: 476, endPoint x: 690, endPoint y: 478, distance: 199.9
click at [690, 478] on div "For City/Village/Town: precise details for interview location address Chak 296G…" at bounding box center [643, 458] width 320 height 81
click at [681, 473] on div "For City/Village/Town: precise details for interview location address Chak 296G…" at bounding box center [643, 458] width 320 height 81
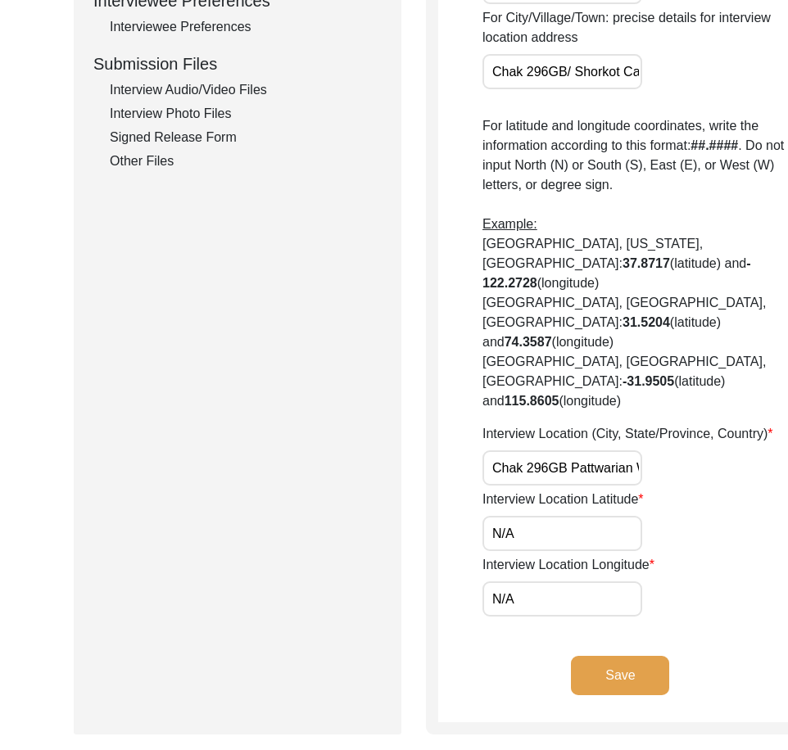
scroll to position [0, 183]
drag, startPoint x: 525, startPoint y: 487, endPoint x: 677, endPoint y: 496, distance: 151.8
click at [677, 486] on div "Interview Location (City, State/Province, Country) Chak 296GB Pattwarian [GEOGR…" at bounding box center [643, 454] width 320 height 61
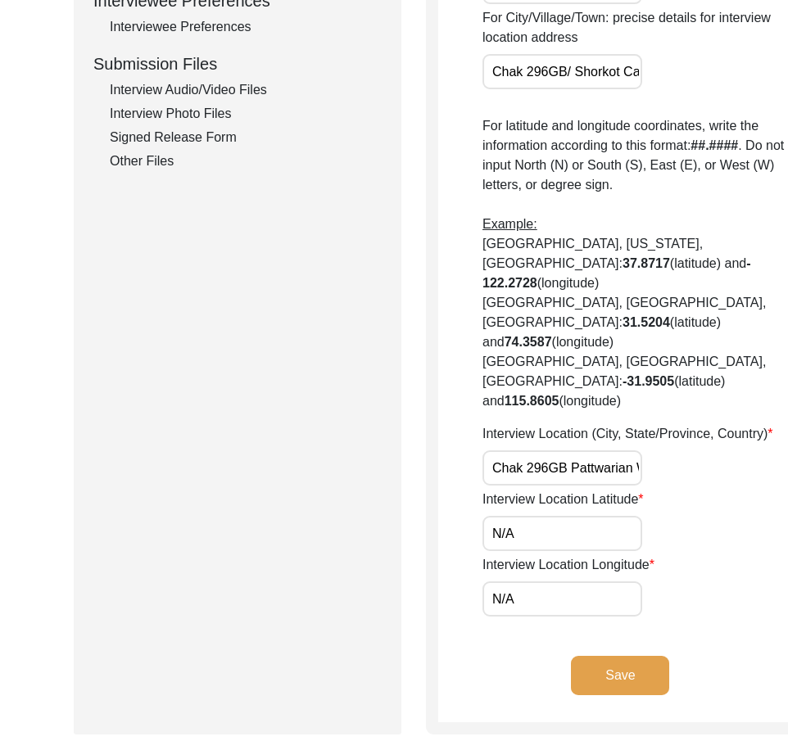
click at [547, 486] on input "Chak 296GB Pattwarian Wala, [GEOGRAPHIC_DATA], [GEOGRAPHIC_DATA]" at bounding box center [563, 468] width 160 height 35
drag, startPoint x: 503, startPoint y: 486, endPoint x: 692, endPoint y: 494, distance: 189.4
click at [692, 486] on div "Interview Location (City, State/Province, Country) Chak 296 GB [GEOGRAPHIC_DATA…" at bounding box center [643, 454] width 320 height 61
type input "Chak 296 GB Pattwarian Wala, [GEOGRAPHIC_DATA], [GEOGRAPHIC_DATA]"
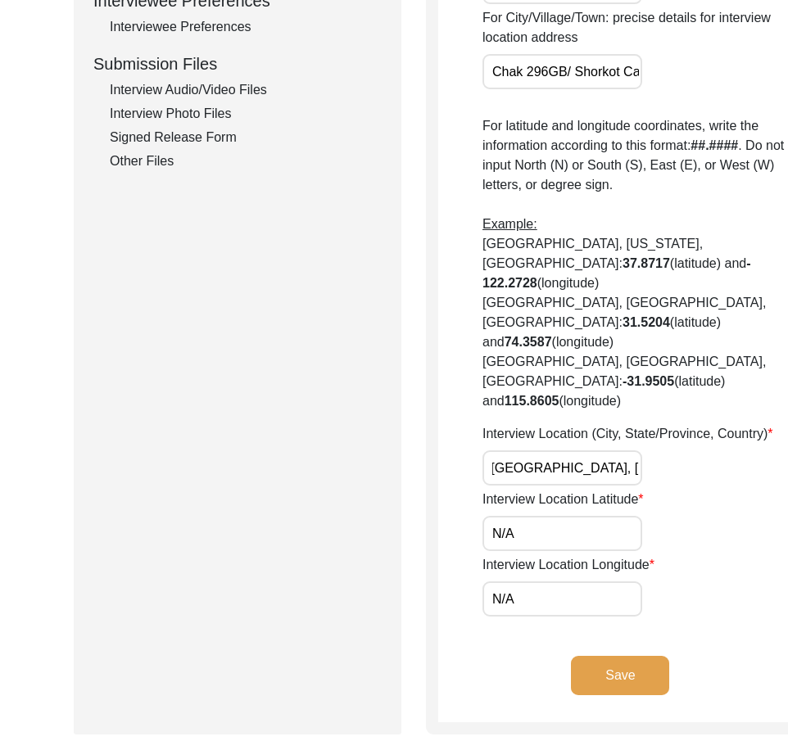
click at [692, 486] on div "Interview Location (City, State/Province, Country) Chak 296 GB [GEOGRAPHIC_DATA…" at bounding box center [643, 454] width 320 height 61
click at [555, 551] on input "N/A" at bounding box center [563, 533] width 160 height 35
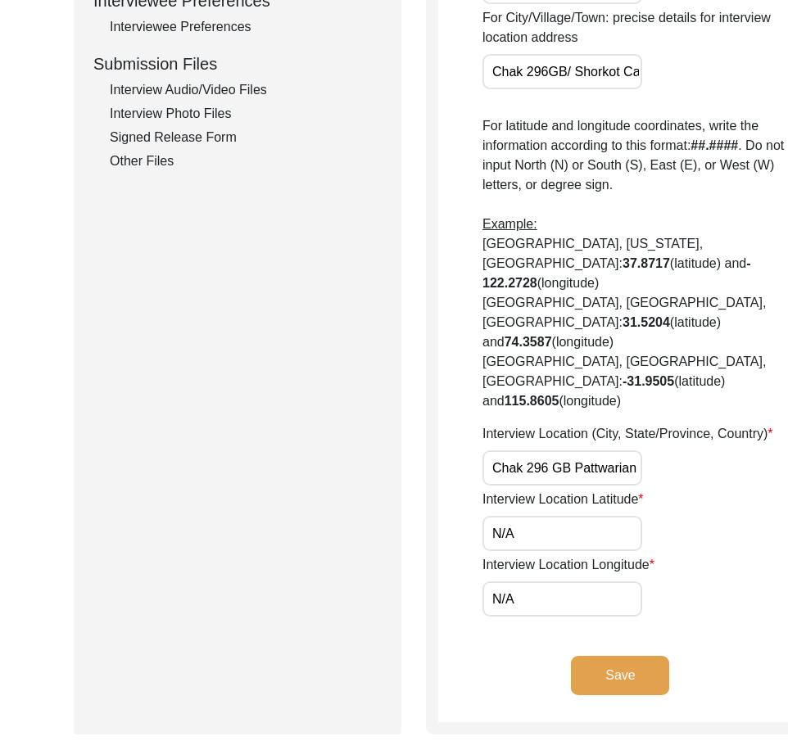
paste input "30.9370"
type input "30.9370"
click at [545, 617] on input "N/A" at bounding box center [563, 599] width 160 height 35
click at [544, 617] on input "N/A" at bounding box center [563, 599] width 160 height 35
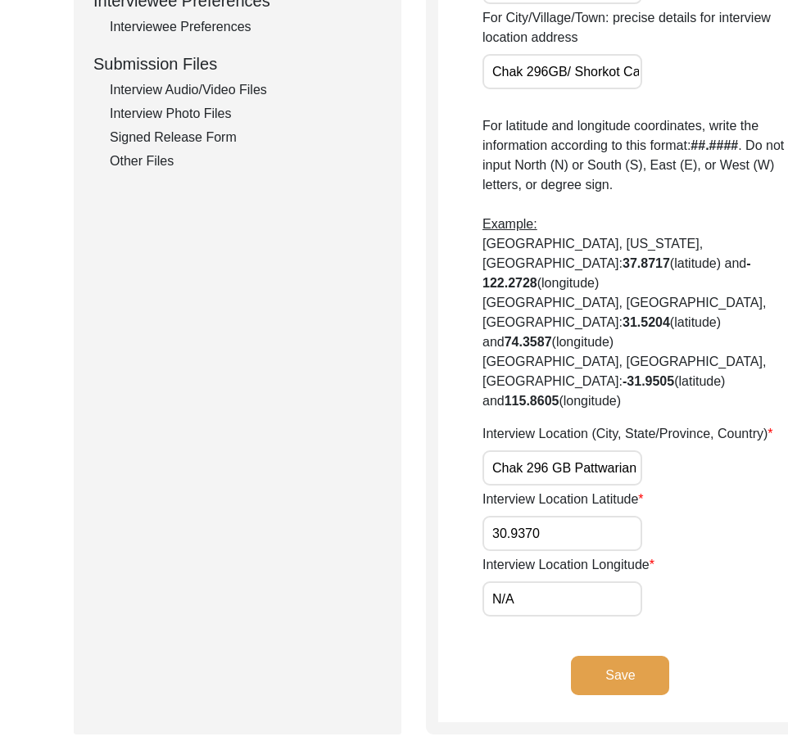
paste input "72.4635"
type input "72.4635"
click at [709, 628] on div "Interview Location Was the interview conducted... In-Person Remote House number…" at bounding box center [620, 76] width 389 height 1318
drag, startPoint x: 555, startPoint y: 564, endPoint x: 477, endPoint y: 550, distance: 80.0
click at [477, 550] on app-interview-location "Interview Location Was the interview conducted... In-Person Remote House number…" at bounding box center [620, 82] width 365 height 1280
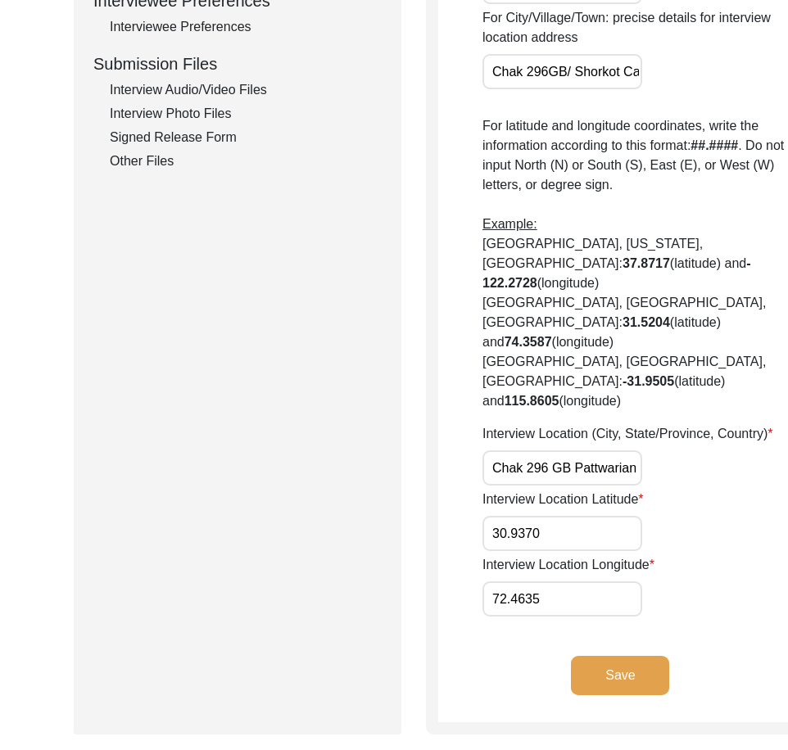
click at [585, 617] on input "72.4635" at bounding box center [563, 599] width 160 height 35
click at [571, 692] on button "Save" at bounding box center [620, 675] width 98 height 39
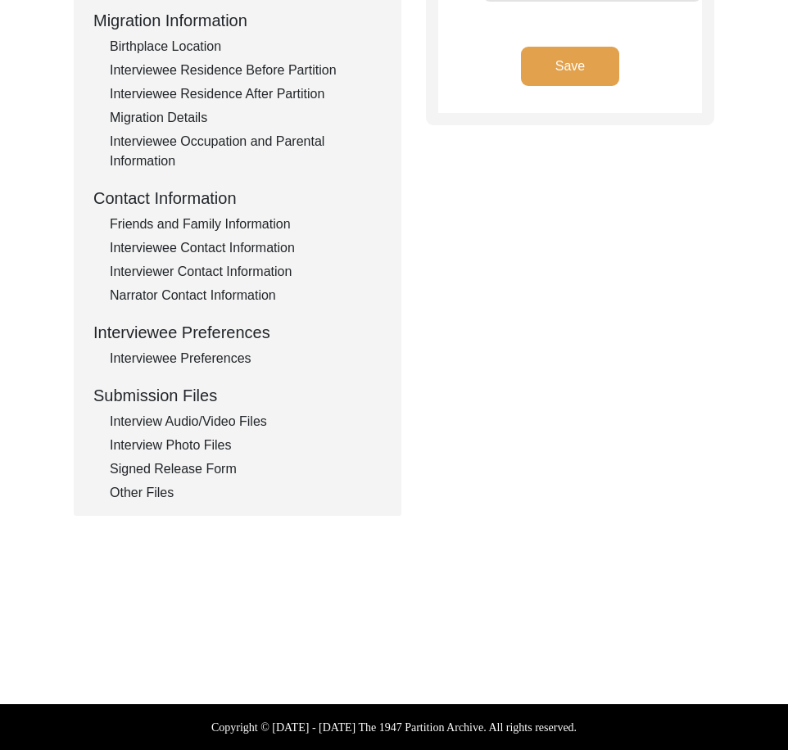
type input "Punjabi"
type textarea "N/A"
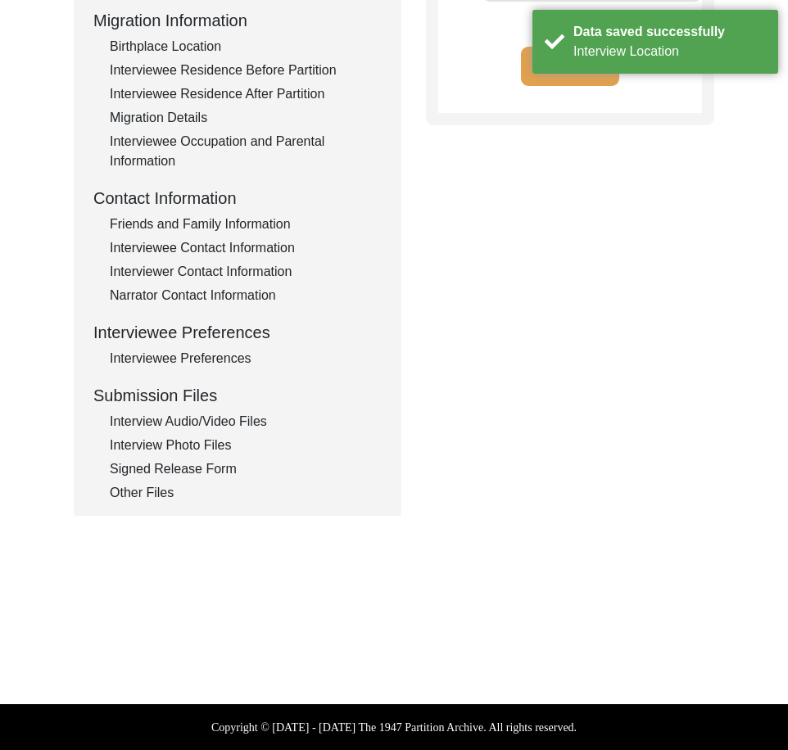
click at [673, 295] on div "Submission Form Archivist Interview Information Interviewee Information Intervi…" at bounding box center [394, 132] width 641 height 768
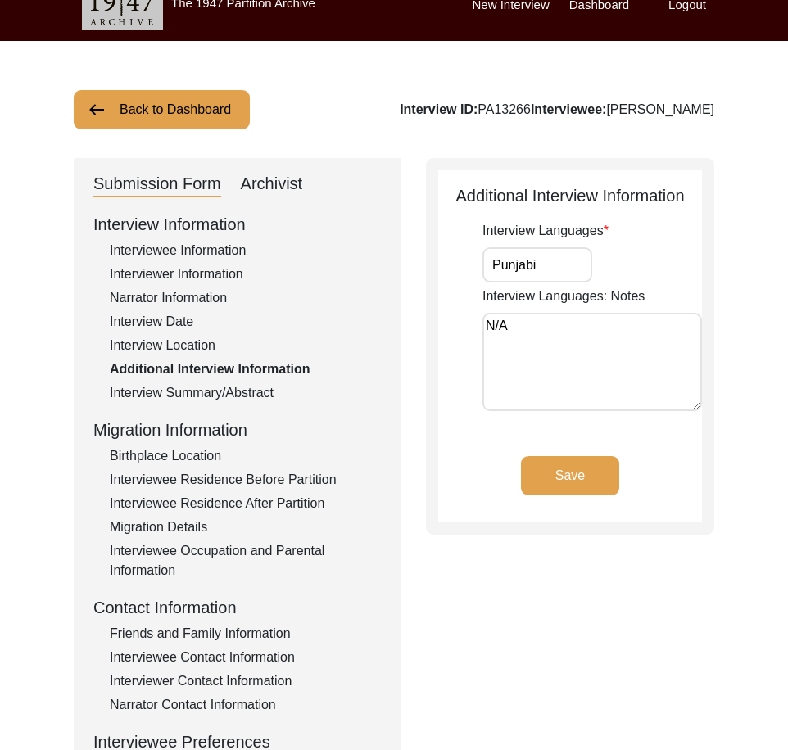
drag, startPoint x: 557, startPoint y: 258, endPoint x: 466, endPoint y: 261, distance: 91.0
click at [466, 261] on app-additional-information "Additional Interview Information Interview Languages Punjabi Interview Language…" at bounding box center [570, 353] width 264 height 339
click at [465, 261] on app-additional-information "Additional Interview Information Interview Languages Punjabi Interview Language…" at bounding box center [570, 353] width 264 height 339
drag, startPoint x: 537, startPoint y: 320, endPoint x: 423, endPoint y: 324, distance: 114.0
click at [423, 324] on div "Submission Form Archivist Interview Information Interviewee Information Intervi…" at bounding box center [394, 542] width 641 height 768
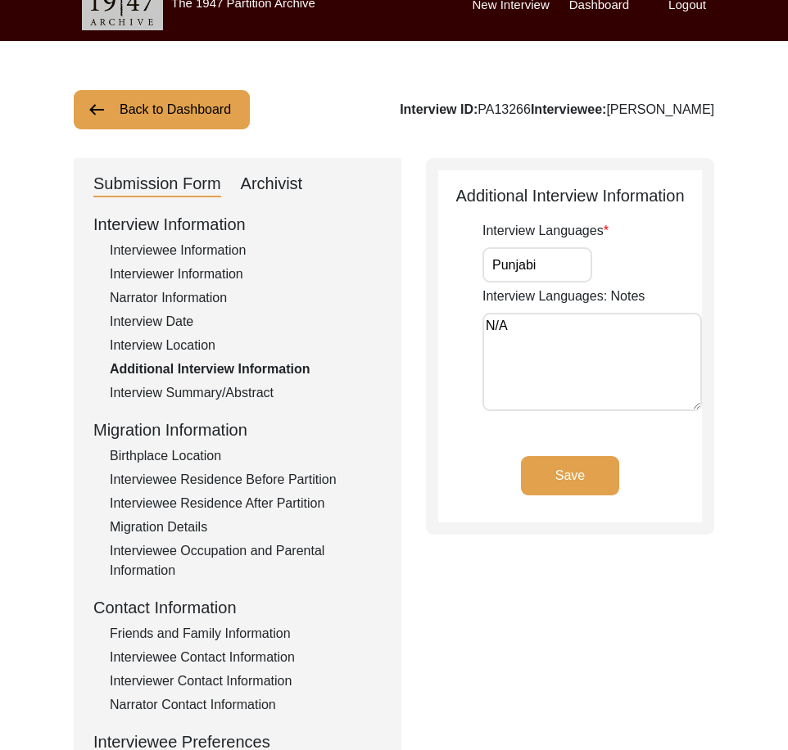
click at [423, 324] on div "Submission Form Archivist Interview Information Interviewee Information Intervi…" at bounding box center [394, 542] width 641 height 768
drag, startPoint x: 568, startPoint y: 266, endPoint x: 411, endPoint y: 283, distance: 157.4
click at [437, 269] on div "Additional Interview Information Interview Languages Punjabi Interview Language…" at bounding box center [570, 346] width 288 height 377
click at [271, 399] on div "Interview Summary/Abstract" at bounding box center [246, 393] width 272 height 20
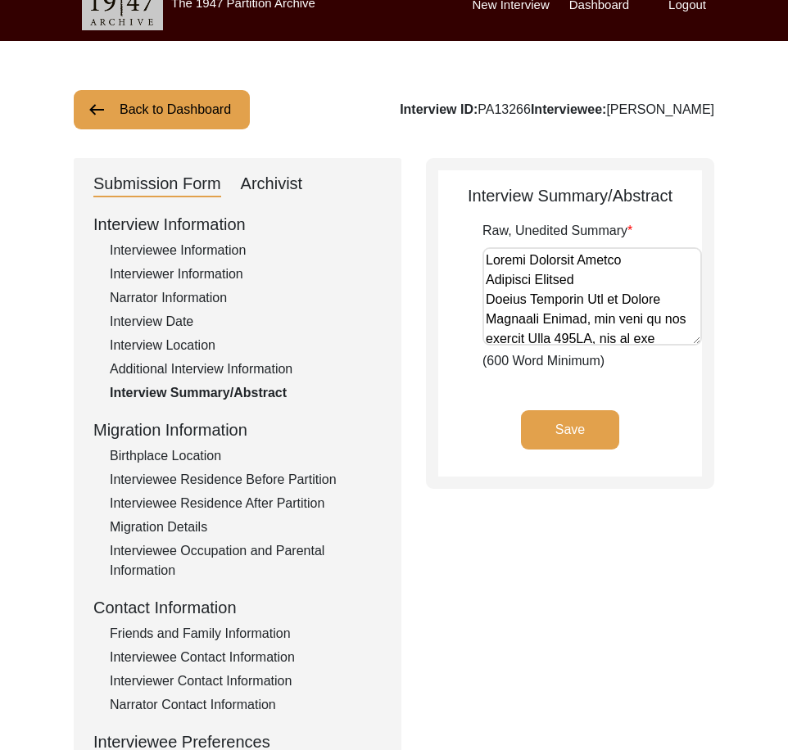
click at [208, 443] on div "Interview Information Interviewee Information Interviewer Information Narrator …" at bounding box center [237, 562] width 288 height 700
click at [207, 453] on div "Birthplace Location" at bounding box center [246, 456] width 272 height 20
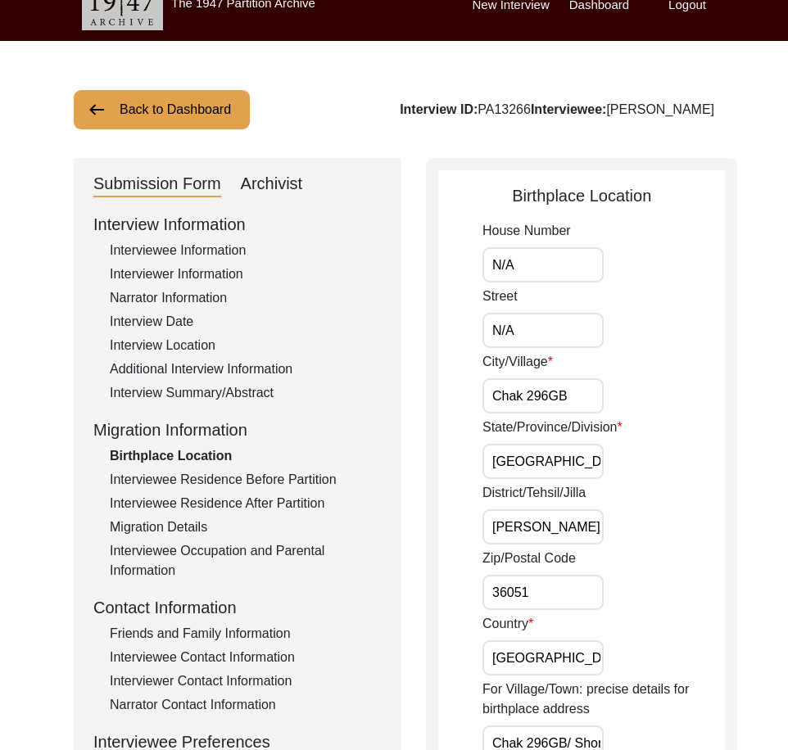
drag, startPoint x: 517, startPoint y: 265, endPoint x: 419, endPoint y: 264, distance: 98.3
drag, startPoint x: 523, startPoint y: 332, endPoint x: 448, endPoint y: 343, distance: 75.4
click at [556, 401] on input "Chak 296GB" at bounding box center [543, 395] width 121 height 35
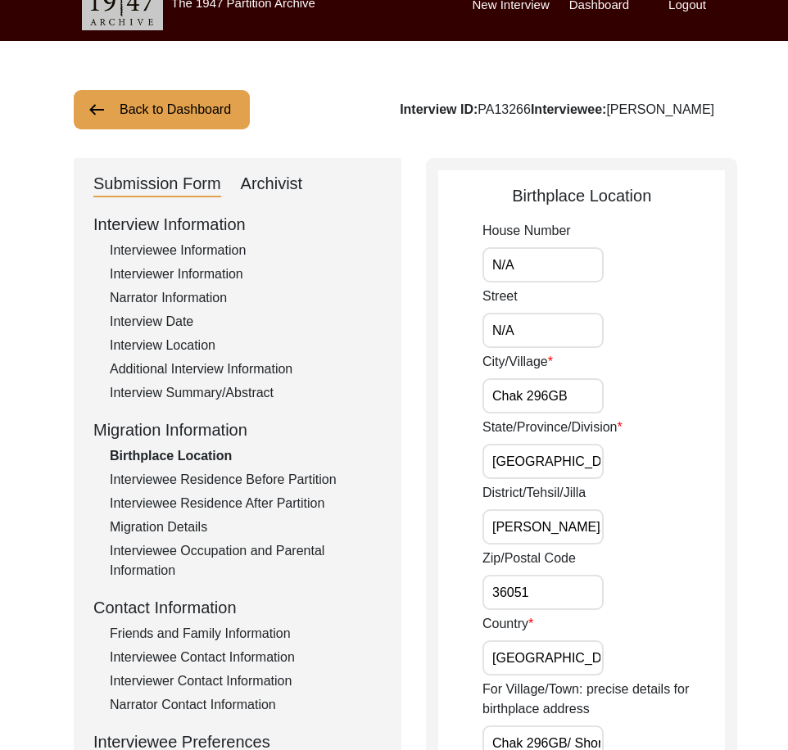
click at [552, 397] on input "Chak 296GB" at bounding box center [543, 395] width 121 height 35
drag, startPoint x: 574, startPoint y: 397, endPoint x: 466, endPoint y: 408, distance: 108.7
type input "Chak 296 GB"
click at [532, 456] on input "[GEOGRAPHIC_DATA]" at bounding box center [543, 461] width 121 height 35
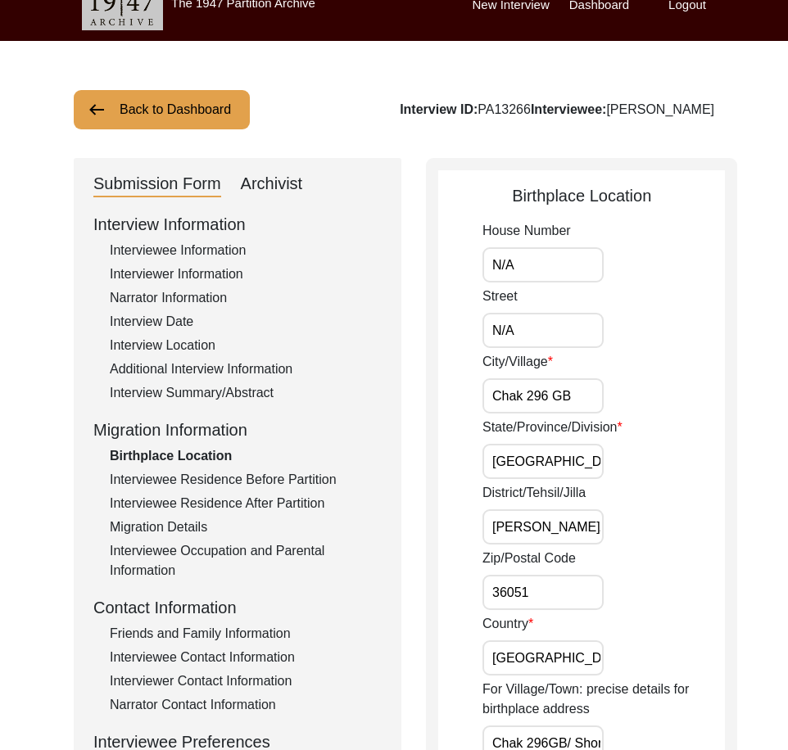
click at [580, 533] on input "[PERSON_NAME]/ [PERSON_NAME]" at bounding box center [543, 527] width 121 height 35
drag, startPoint x: 551, startPoint y: 524, endPoint x: 627, endPoint y: 530, distance: 76.5
click at [627, 530] on div "District/Tehsil/[PERSON_NAME] Tek [PERSON_NAME]/[PERSON_NAME]" at bounding box center [604, 513] width 242 height 61
type input "[PERSON_NAME]/[PERSON_NAME]"
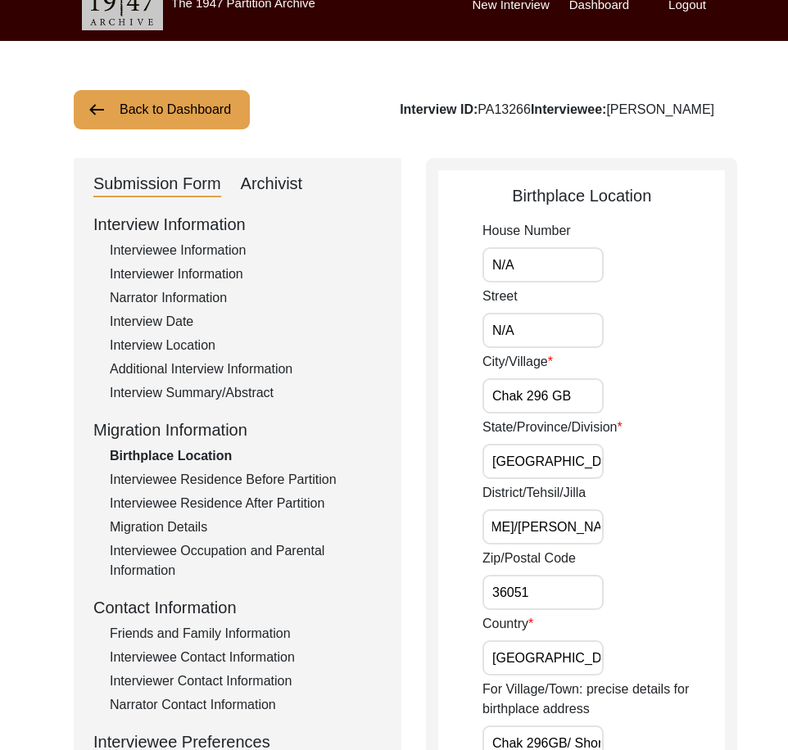
scroll to position [0, 0]
click at [563, 587] on input "36051" at bounding box center [543, 592] width 121 height 35
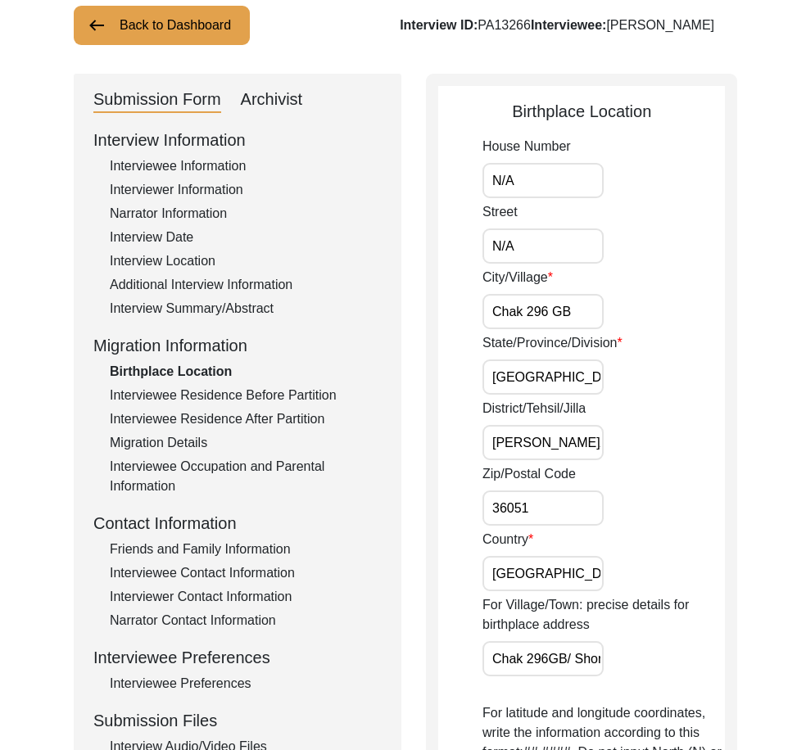
scroll to position [188, 0]
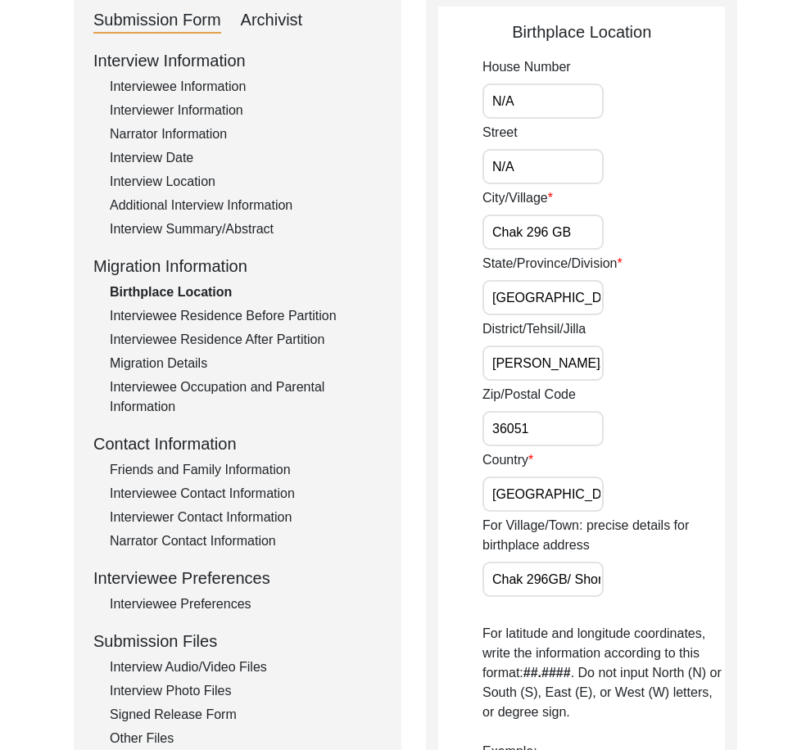
drag, startPoint x: 561, startPoint y: 483, endPoint x: 554, endPoint y: 492, distance: 12.3
click at [561, 483] on input "[GEOGRAPHIC_DATA]" at bounding box center [543, 494] width 121 height 35
drag, startPoint x: 483, startPoint y: 569, endPoint x: 687, endPoint y: 571, distance: 204.8
click at [687, 571] on div "For Village/Town: precise details for birthplace address Chak 296GB/ [GEOGRAPHI…" at bounding box center [604, 556] width 242 height 81
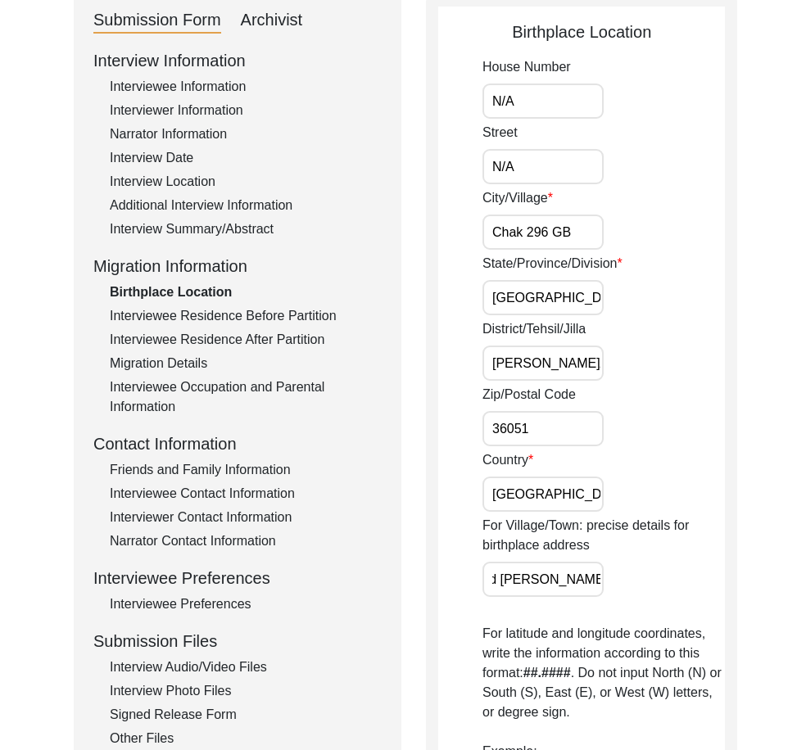
scroll to position [0, 0]
click at [687, 571] on div "For Village/Town: precise details for birthplace address Chak 296GB/ [GEOGRAPHI…" at bounding box center [604, 556] width 242 height 81
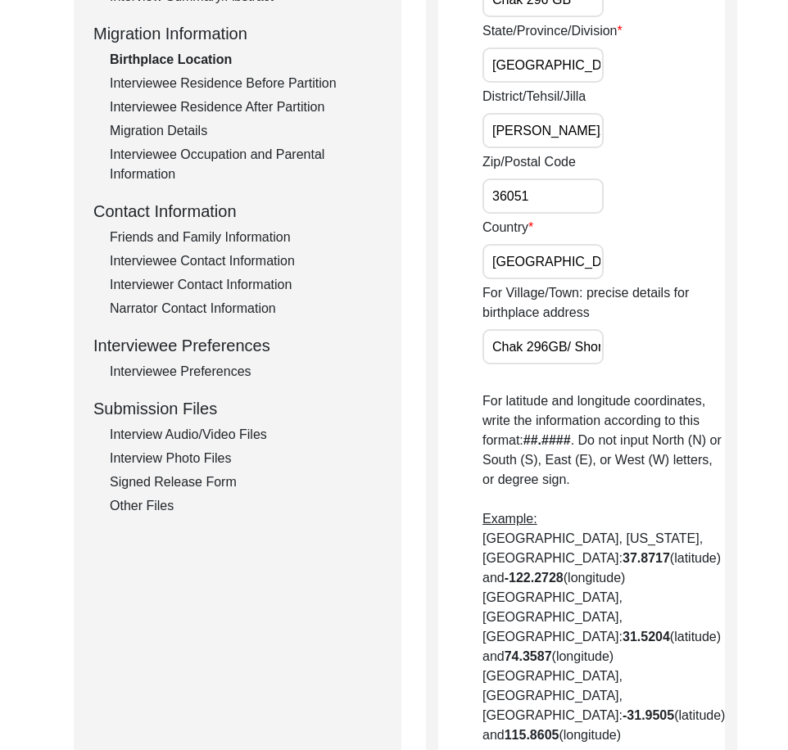
scroll to position [680, 0]
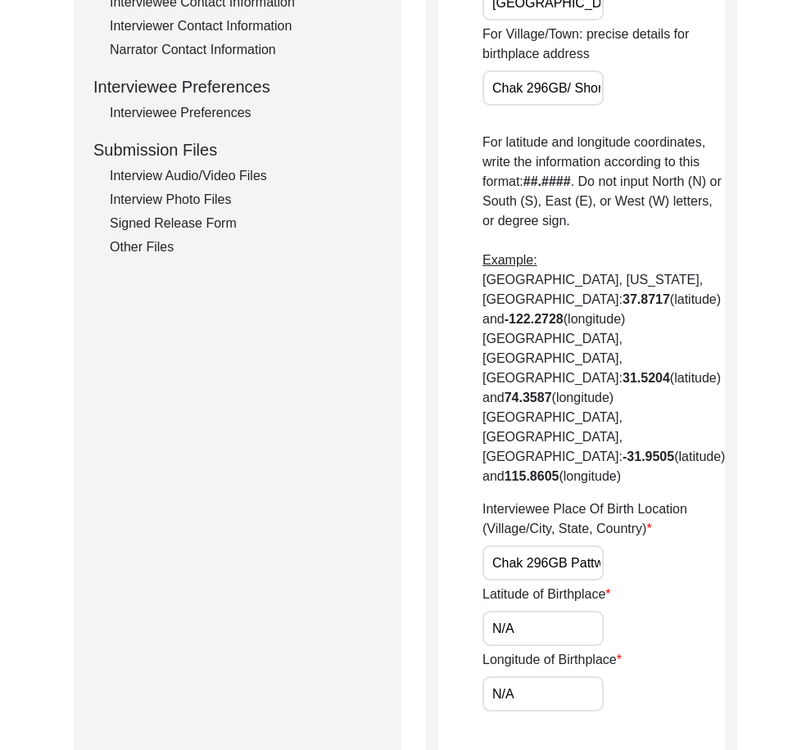
click at [552, 546] on input "Chak 296GB Pattwarian Wala, [GEOGRAPHIC_DATA], [GEOGRAPHIC_DATA]" at bounding box center [543, 563] width 121 height 35
drag, startPoint x: 587, startPoint y: 506, endPoint x: 641, endPoint y: 508, distance: 54.1
click at [641, 508] on div "Interviewee Place Of Birth Location (Village/City, State, Country) Chak 296 [GE…" at bounding box center [604, 540] width 242 height 81
type input "Chak 296 GB Pattwarian Wala, [GEOGRAPHIC_DATA], [GEOGRAPHIC_DATA]"
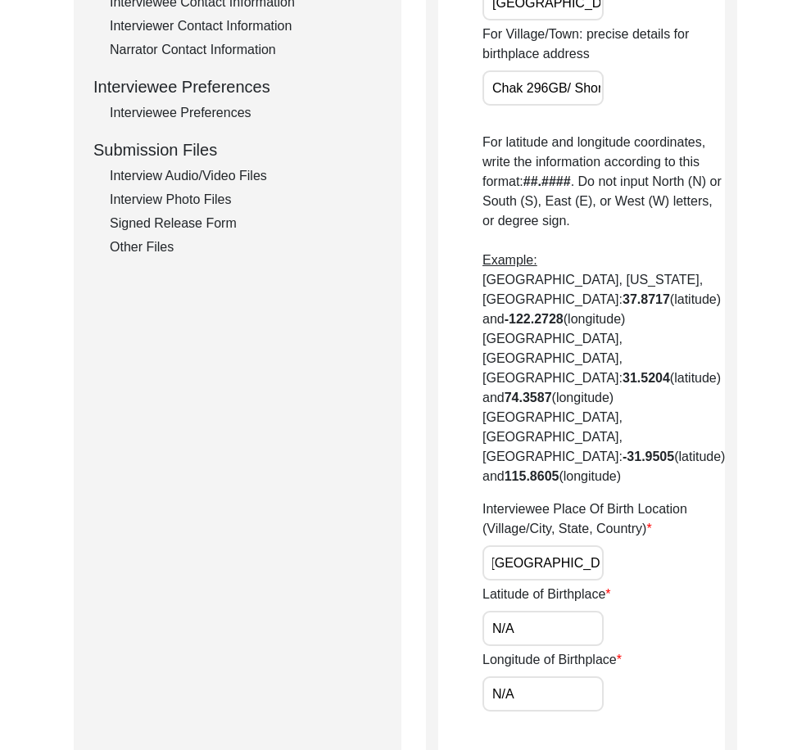
scroll to position [0, 0]
click at [641, 508] on div "Interviewee Place Of Birth Location (Village/City, State, Country) Chak 296 [GE…" at bounding box center [604, 540] width 242 height 81
click at [570, 546] on input "Chak 296 GB Pattwarian Wala, [GEOGRAPHIC_DATA], [GEOGRAPHIC_DATA]" at bounding box center [543, 563] width 121 height 35
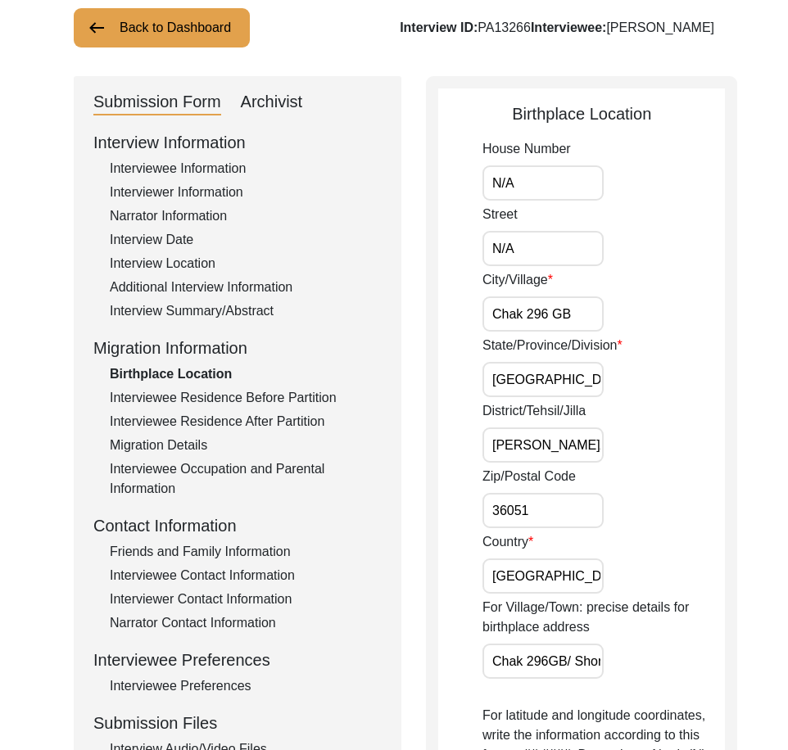
click at [164, 312] on div "Interview Summary/Abstract" at bounding box center [246, 311] width 272 height 20
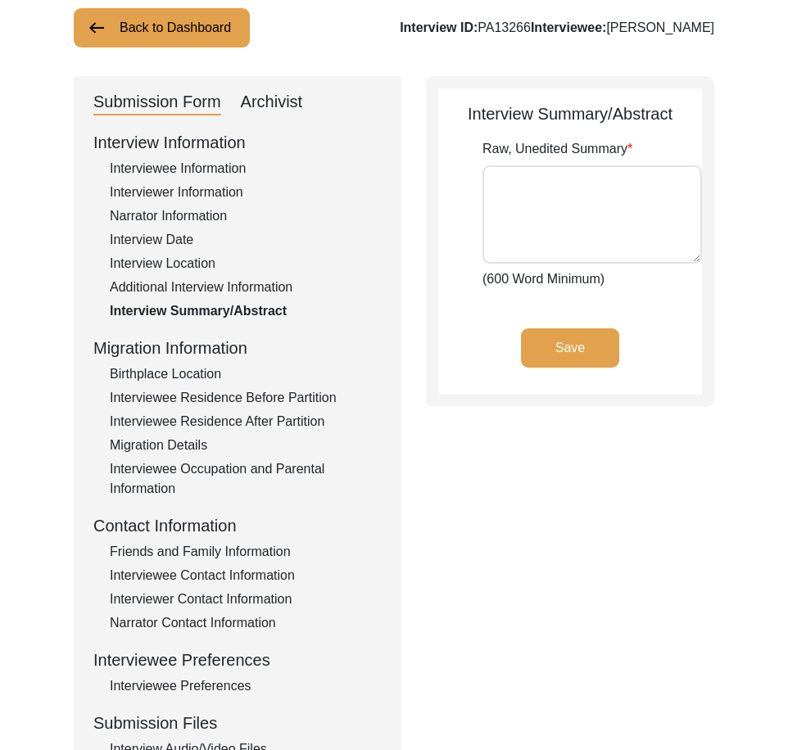
type textarea "[PERSON_NAME] Araien [PERSON_NAME] [PERSON_NAME] Son of [PERSON_NAME], was born…"
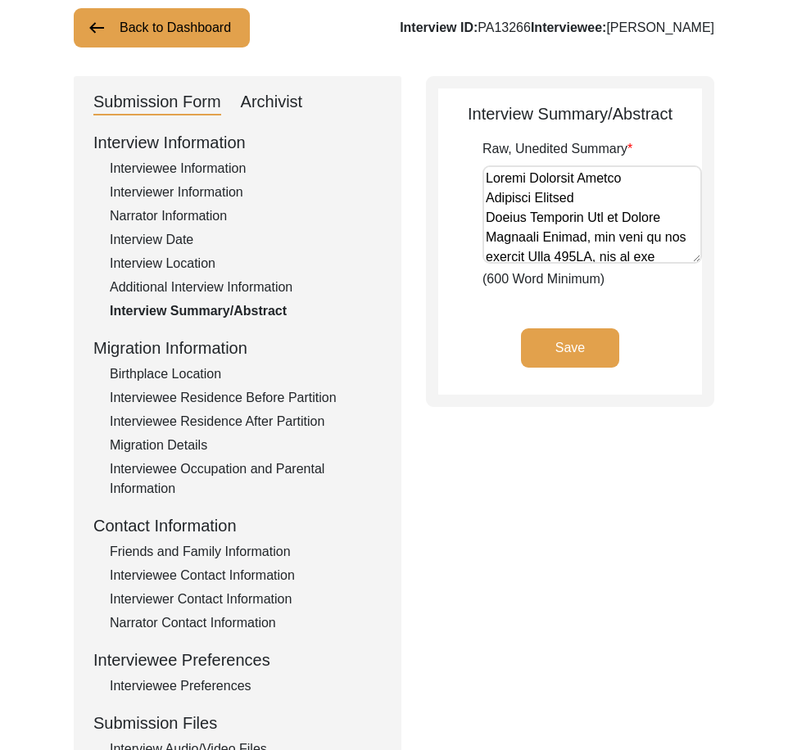
click at [170, 280] on div "Additional Interview Information" at bounding box center [246, 288] width 272 height 20
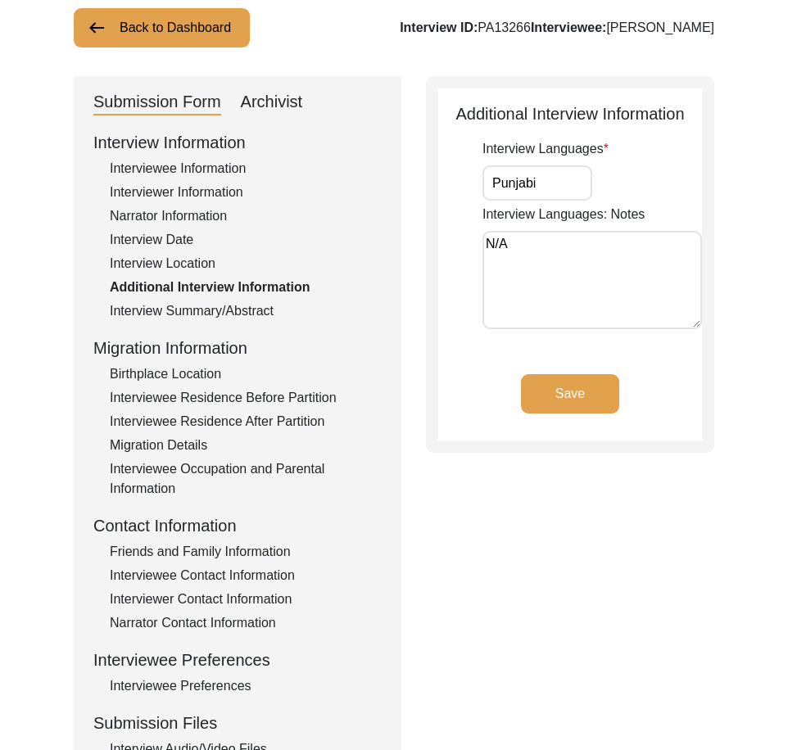
click at [168, 268] on div "Interview Location" at bounding box center [246, 264] width 272 height 20
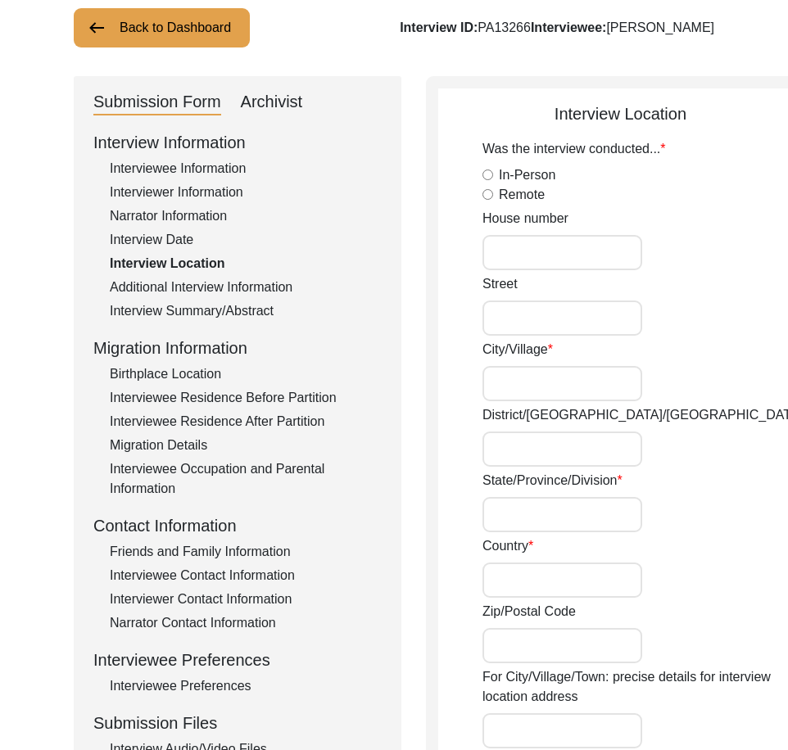
radio input "true"
type input "265"
type input "N/A"
type input "Chak 296 GB"
type input "[PERSON_NAME]/[PERSON_NAME]"
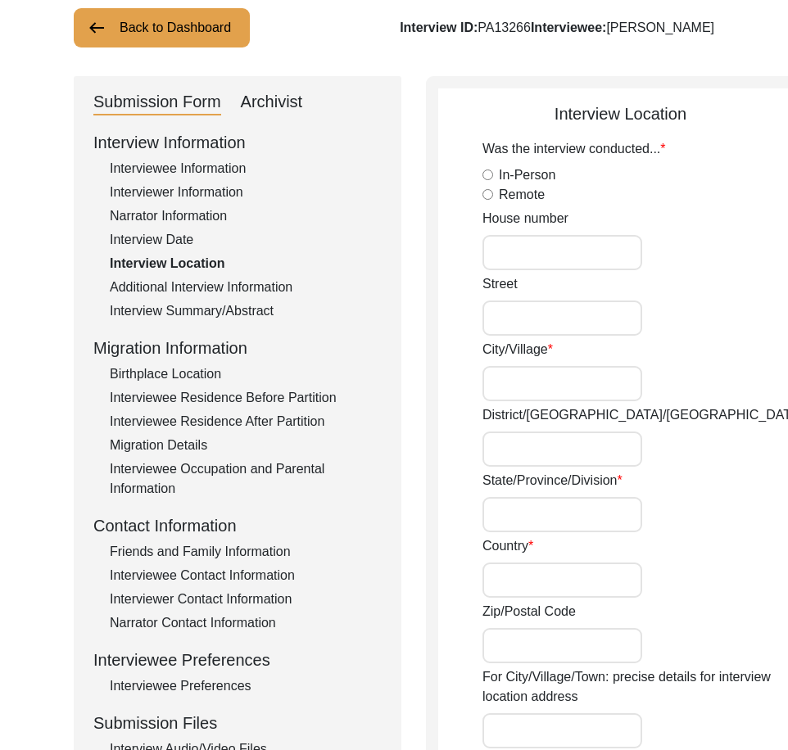
type input "[GEOGRAPHIC_DATA]"
type input "36051"
type input "Chak 296GB/ Shorkot Cantt Road [PERSON_NAME]"
type input "Chak 296 GB Pattwarian Wala, [GEOGRAPHIC_DATA], [GEOGRAPHIC_DATA]"
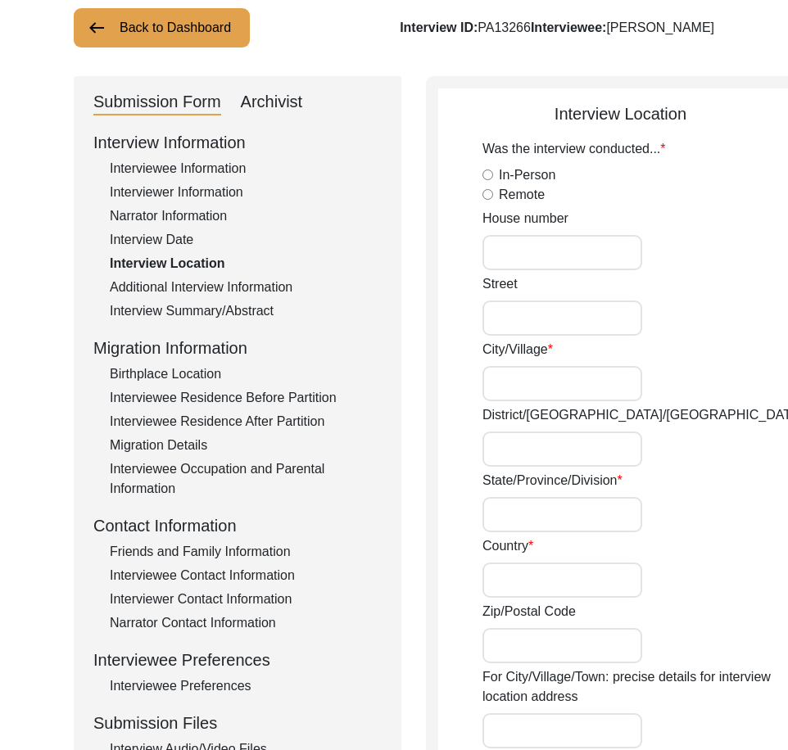
type input "30.9370"
type input "72.4635"
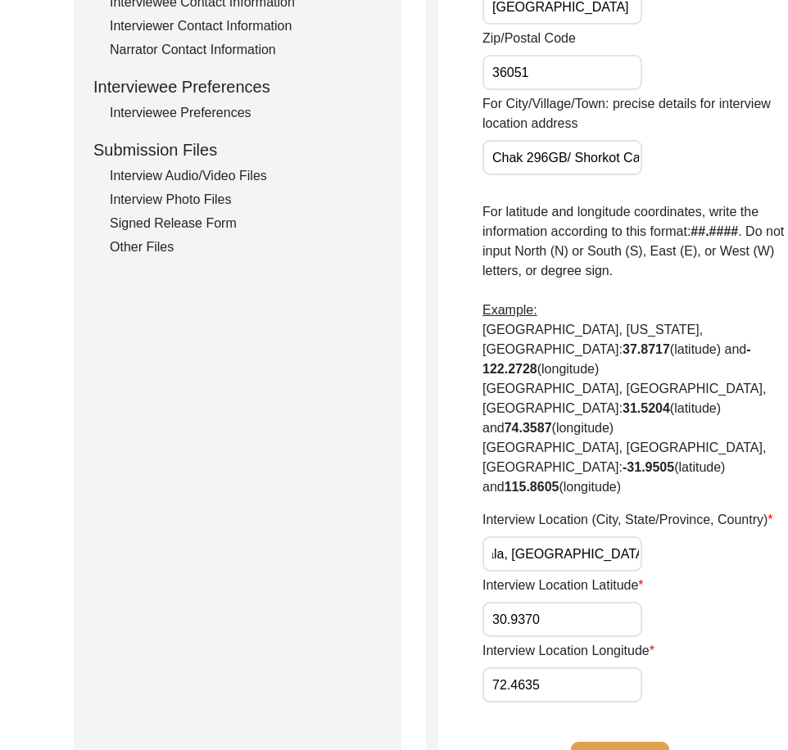
scroll to position [0, 186]
drag, startPoint x: 533, startPoint y: 577, endPoint x: 605, endPoint y: 581, distance: 72.2
click at [605, 572] on div "Interview Location (City, State/Province, Country) Chak 296 GB [GEOGRAPHIC_DATA…" at bounding box center [643, 540] width 320 height 61
click at [583, 572] on input "Chak 296 GB Pattwarian Wala, [GEOGRAPHIC_DATA], [GEOGRAPHIC_DATA]" at bounding box center [563, 554] width 160 height 35
click at [537, 571] on input "Chak 296 GB Pattwarian Wala, [GEOGRAPHIC_DATA], [GEOGRAPHIC_DATA]" at bounding box center [563, 554] width 160 height 35
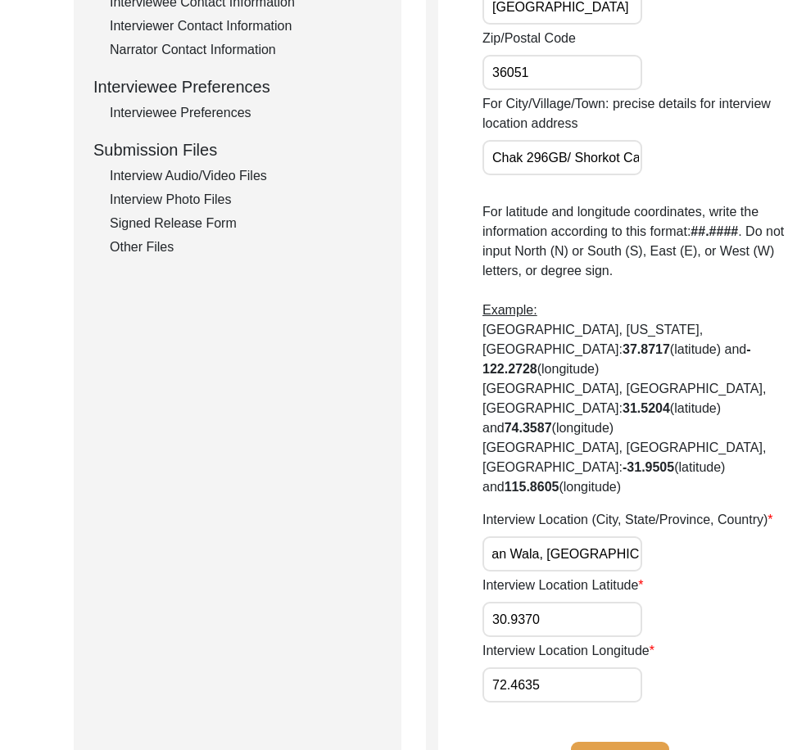
scroll to position [0, 128]
drag, startPoint x: 577, startPoint y: 575, endPoint x: 541, endPoint y: 569, distance: 36.5
click at [541, 569] on input "Chak 296 GB Pattwarian Wala, [GEOGRAPHIC_DATA], [GEOGRAPHIC_DATA]" at bounding box center [563, 554] width 160 height 35
click at [563, 572] on input "Chak 296 GB Pattwarian Wala, [GEOGRAPHIC_DATA], [GEOGRAPHIC_DATA]" at bounding box center [563, 554] width 160 height 35
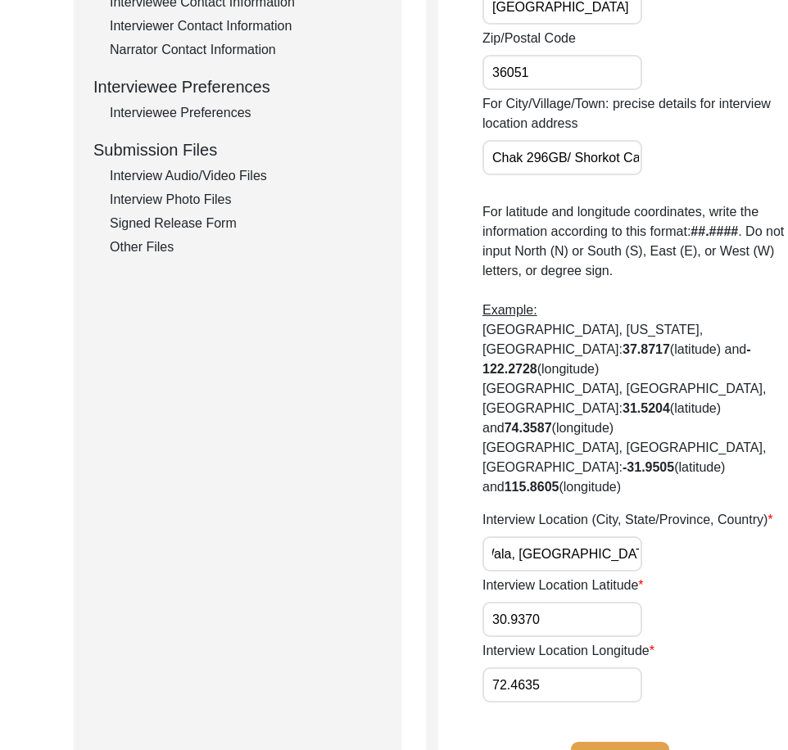
scroll to position [0, 130]
drag, startPoint x: 571, startPoint y: 576, endPoint x: 540, endPoint y: 567, distance: 32.4
click at [540, 567] on input "Chak 296 GB Pattwarian Wala, [GEOGRAPHIC_DATA], [GEOGRAPHIC_DATA]" at bounding box center [563, 554] width 160 height 35
click at [399, 599] on div "Submission Form Archivist Interview Information Interviewee Information Intervi…" at bounding box center [238, 162] width 328 height 1318
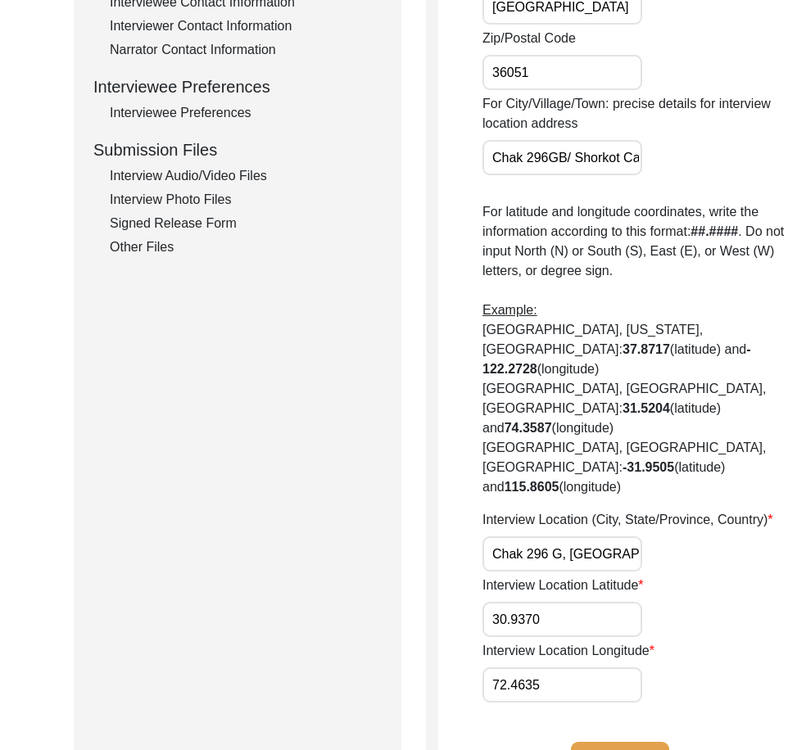
click at [560, 572] on input "Chak 296 G, [GEOGRAPHIC_DATA], [GEOGRAPHIC_DATA]" at bounding box center [563, 554] width 160 height 35
drag, startPoint x: 485, startPoint y: 572, endPoint x: 637, endPoint y: 574, distance: 152.4
click at [637, 572] on div "Interview Location (City, State/Province, Country) Chak 296 [GEOGRAPHIC_DATA], …" at bounding box center [643, 540] width 320 height 61
type input "Chak 296 [GEOGRAPHIC_DATA], [GEOGRAPHIC_DATA], [GEOGRAPHIC_DATA]"
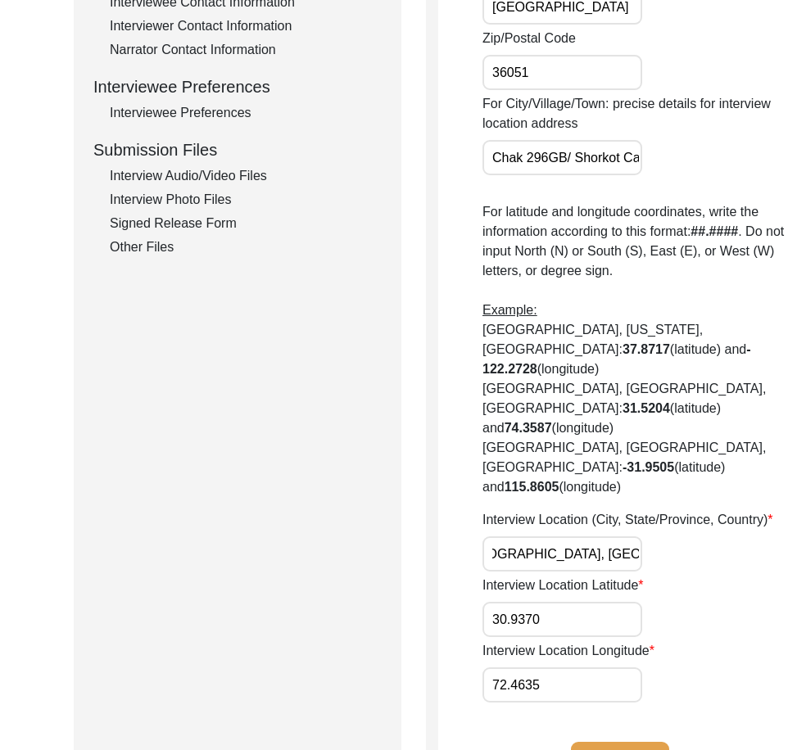
click at [637, 572] on div "Interview Location (City, State/Province, Country) Chak 296 [GEOGRAPHIC_DATA], …" at bounding box center [643, 540] width 320 height 61
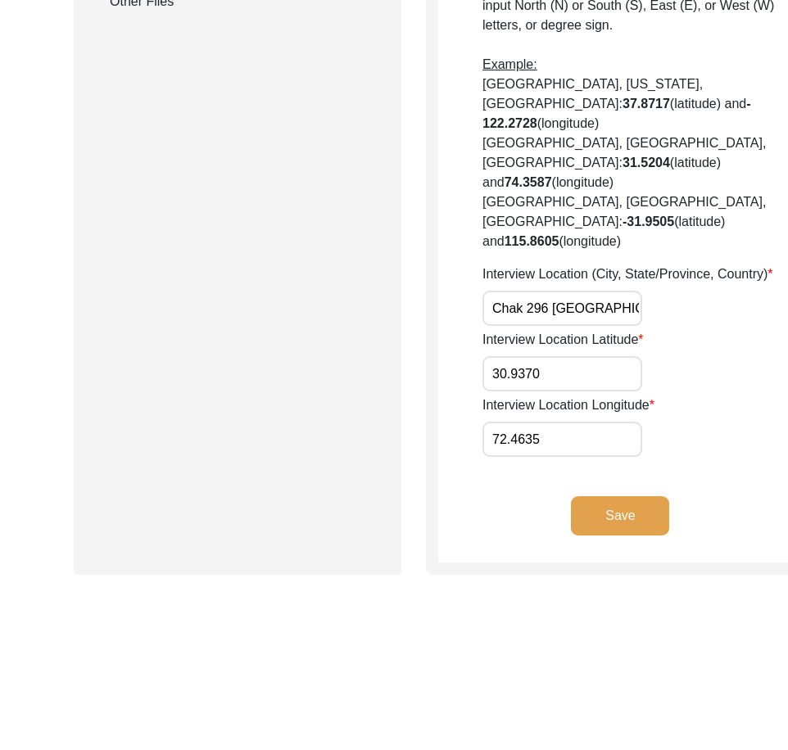
drag, startPoint x: 548, startPoint y: 543, endPoint x: 531, endPoint y: 579, distance: 39.9
click at [571, 536] on button "Save" at bounding box center [620, 515] width 98 height 39
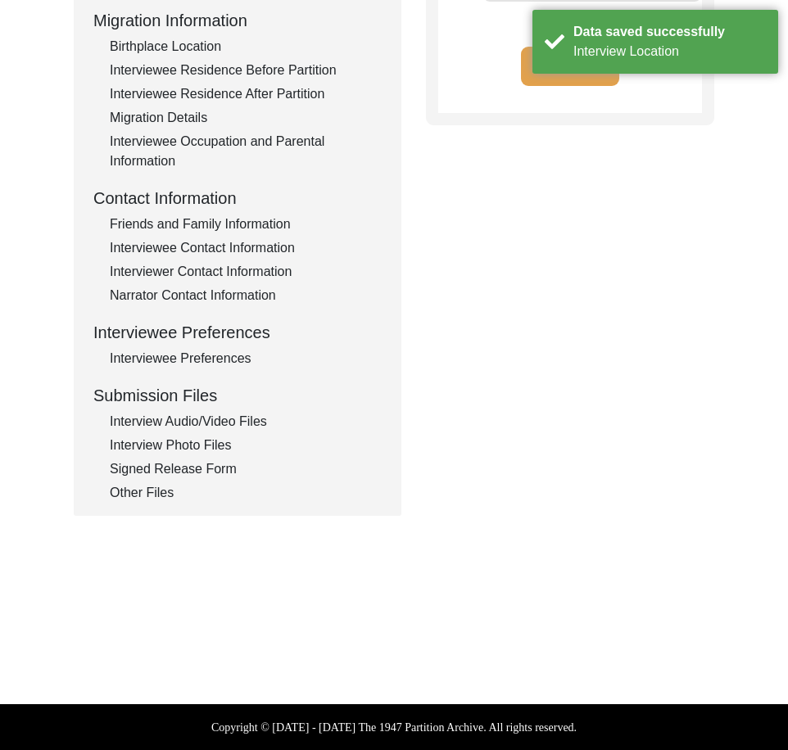
type input "Punjabi"
type textarea "N/A"
click at [516, 597] on div "Back to Dashboard Interview ID: PA13266 Interviewee: [PERSON_NAME] Submission F…" at bounding box center [394, 135] width 788 height 1008
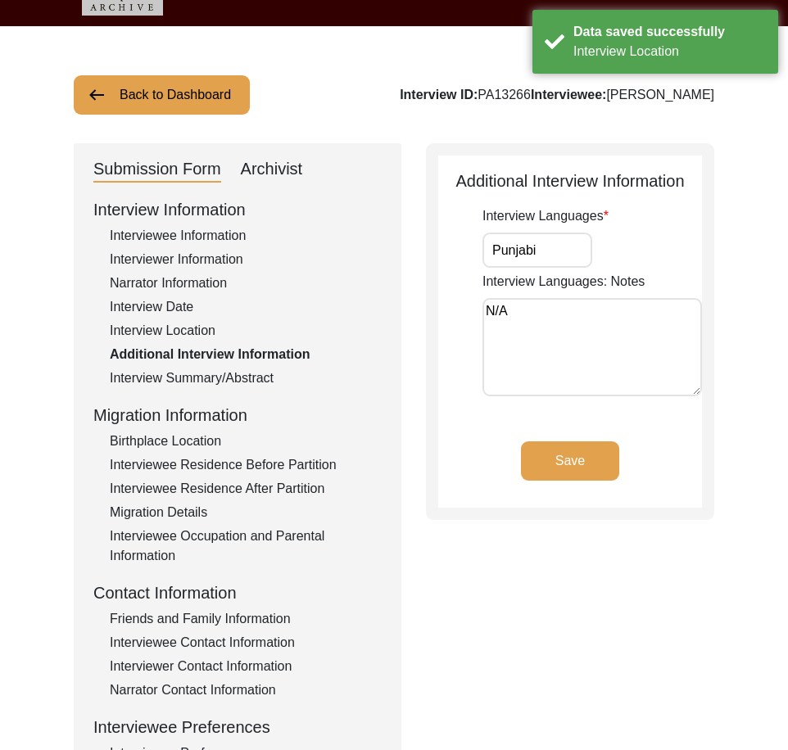
scroll to position [25, 0]
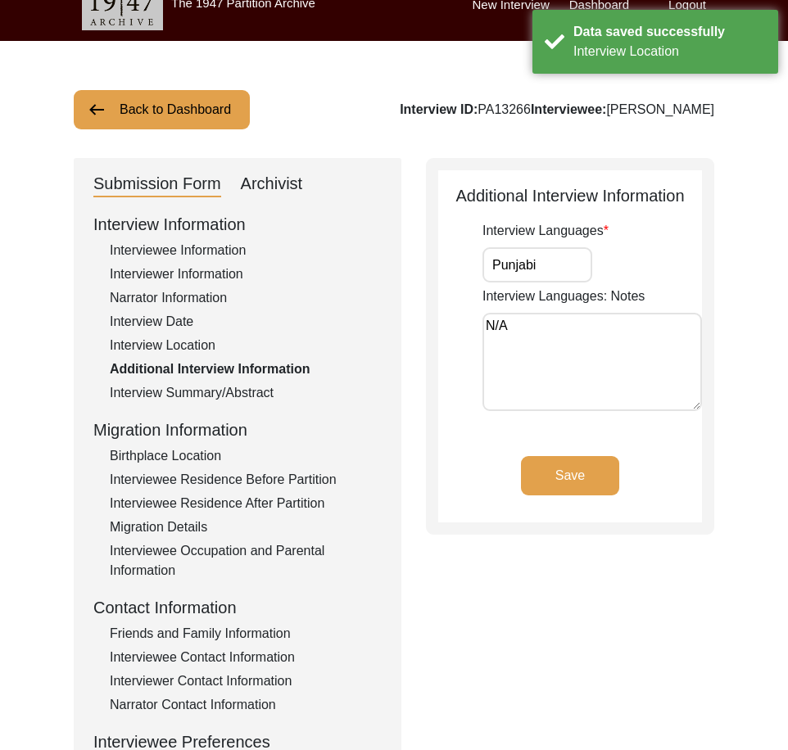
click at [592, 690] on div "Submission Form Archivist Interview Information Interviewee Information Intervi…" at bounding box center [394, 542] width 641 height 768
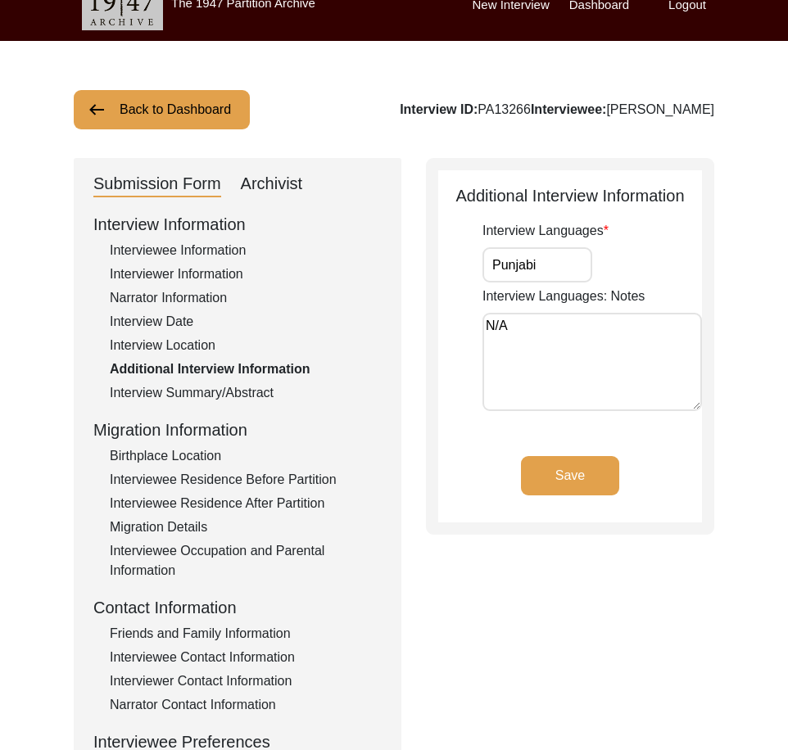
click at [209, 443] on div "Interview Information Interviewee Information Interviewer Information Narrator …" at bounding box center [237, 562] width 288 height 700
click at [209, 451] on div "Birthplace Location" at bounding box center [246, 456] width 272 height 20
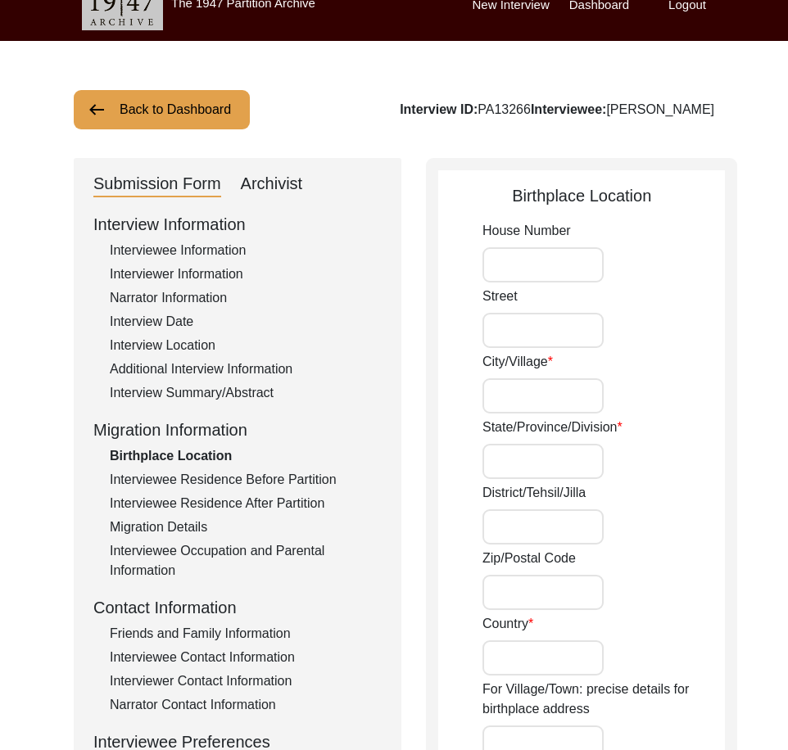
type input "N/A"
type input "Chak 296GB"
type input "[GEOGRAPHIC_DATA]"
type input "[PERSON_NAME]/ [PERSON_NAME]"
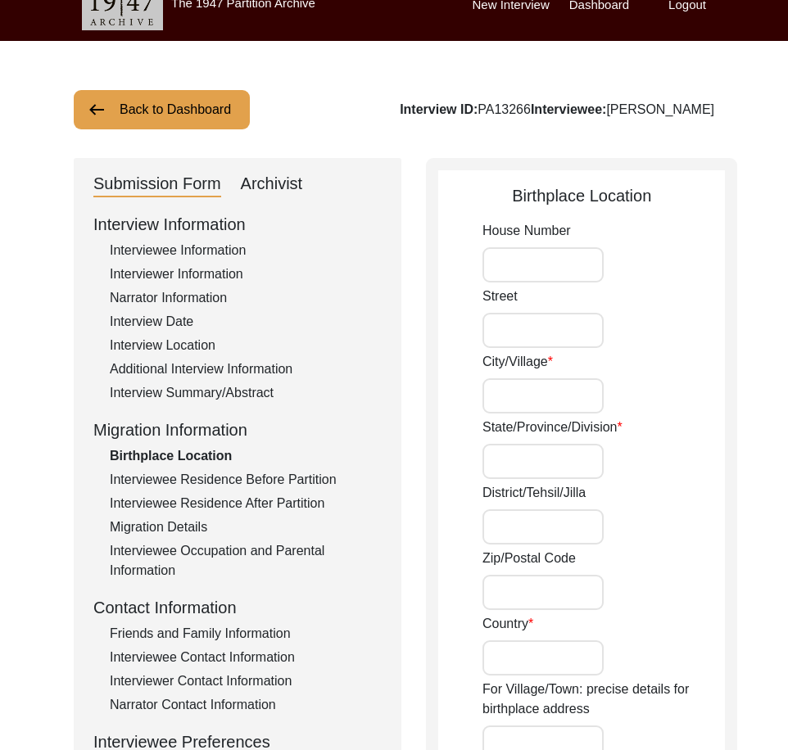
type input "36051"
type input "[GEOGRAPHIC_DATA]"
type input "Chak 296GB/ Shorkot Cantt Road [PERSON_NAME]"
type input "Chak 296GB Pattwarian Wala, [GEOGRAPHIC_DATA], [GEOGRAPHIC_DATA]"
type input "N/A"
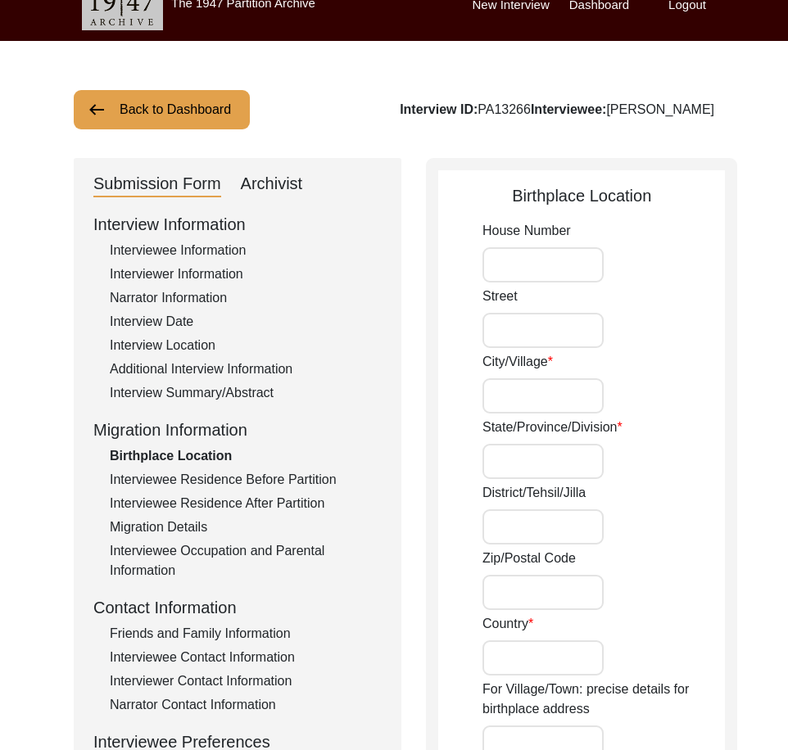
type input "N/A"
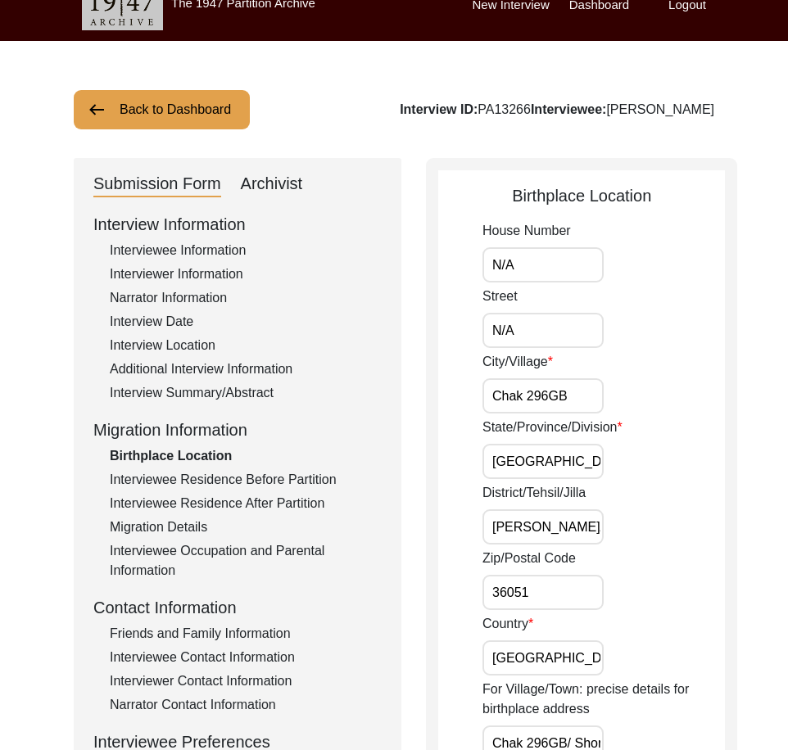
click at [549, 399] on input "Chak 296GB" at bounding box center [543, 395] width 121 height 35
type input "Chak 296 GB"
click at [628, 441] on div "State/Province/Division [GEOGRAPHIC_DATA]" at bounding box center [604, 448] width 242 height 61
drag, startPoint x: 582, startPoint y: 393, endPoint x: 515, endPoint y: 417, distance: 70.5
click at [501, 407] on input "Chak 296 GB" at bounding box center [543, 395] width 121 height 35
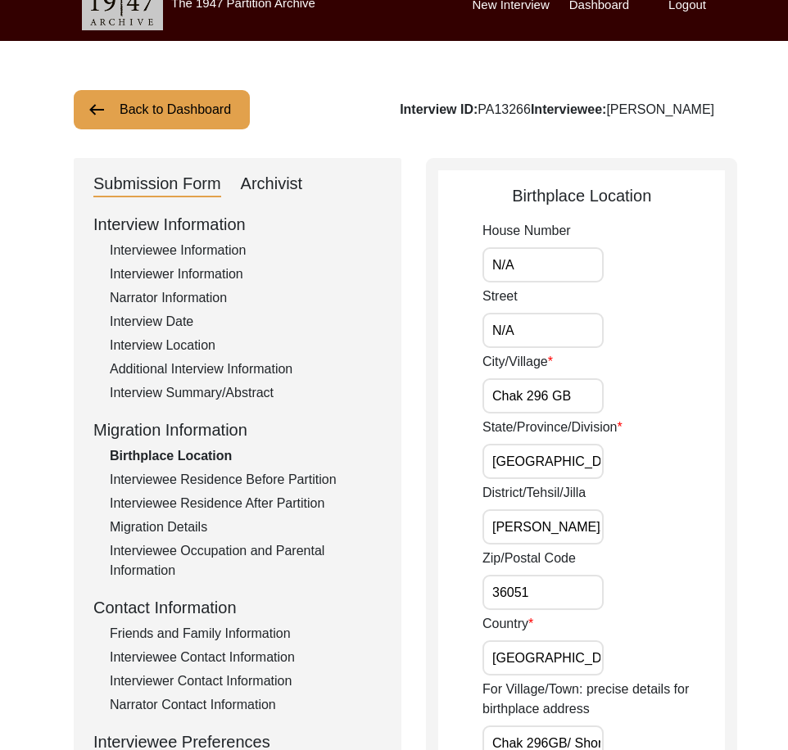
click at [559, 444] on input "[GEOGRAPHIC_DATA]" at bounding box center [543, 461] width 121 height 35
click at [537, 338] on input "N/A" at bounding box center [543, 330] width 121 height 35
click at [537, 288] on div "Street N/A" at bounding box center [604, 317] width 242 height 61
click at [537, 276] on input "N/A" at bounding box center [543, 264] width 121 height 35
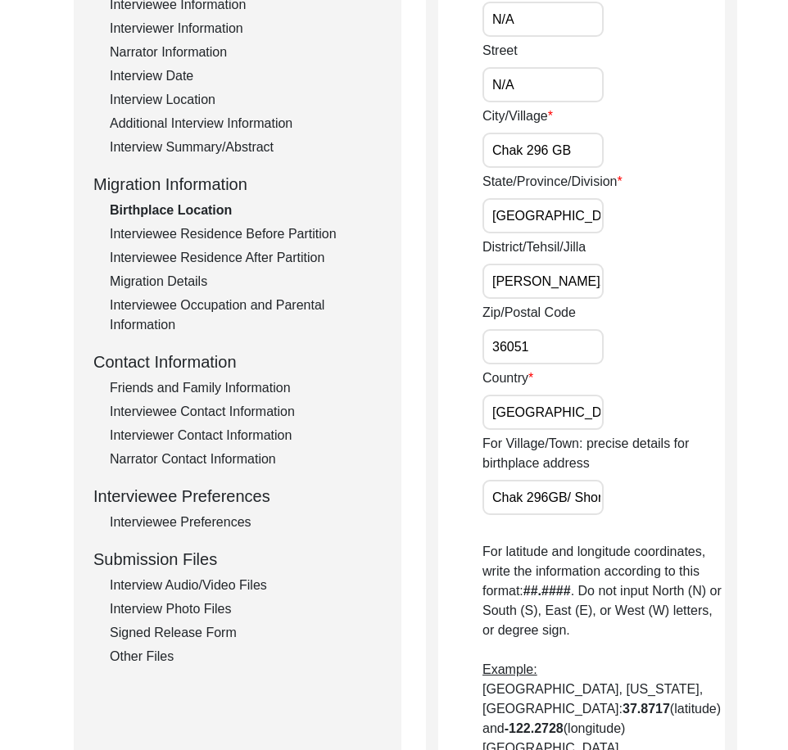
scroll to position [0, 89]
drag, startPoint x: 526, startPoint y: 278, endPoint x: 644, endPoint y: 291, distance: 118.7
click at [644, 291] on div "District/Tehsil/[PERSON_NAME] Tek [PERSON_NAME]/ [PERSON_NAME]" at bounding box center [604, 268] width 242 height 61
click at [493, 288] on input "[PERSON_NAME]/ [PERSON_NAME]" at bounding box center [543, 281] width 121 height 35
click at [501, 283] on input "[PERSON_NAME]/ [PERSON_NAME]" at bounding box center [543, 281] width 121 height 35
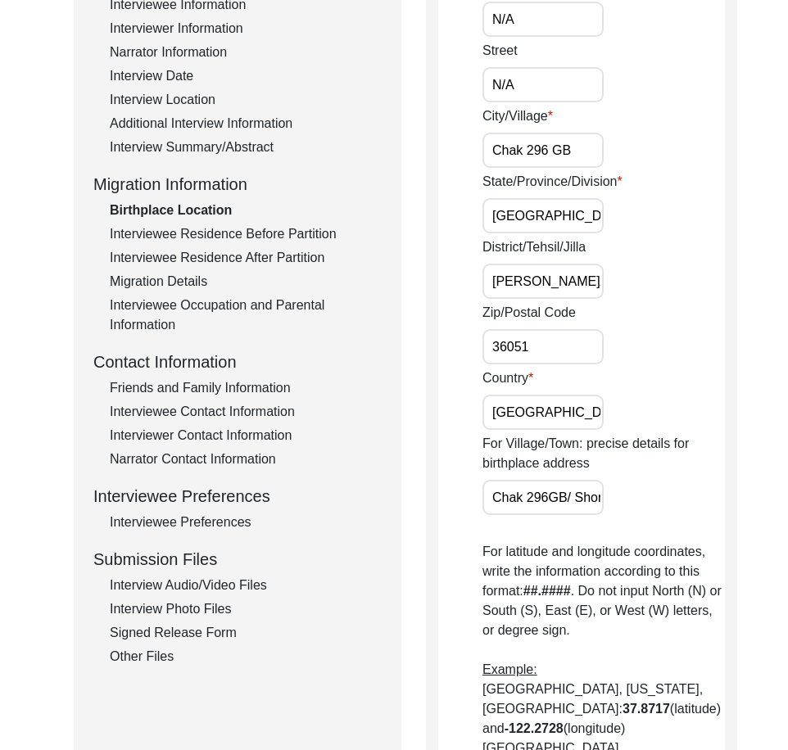
scroll to position [352, 0]
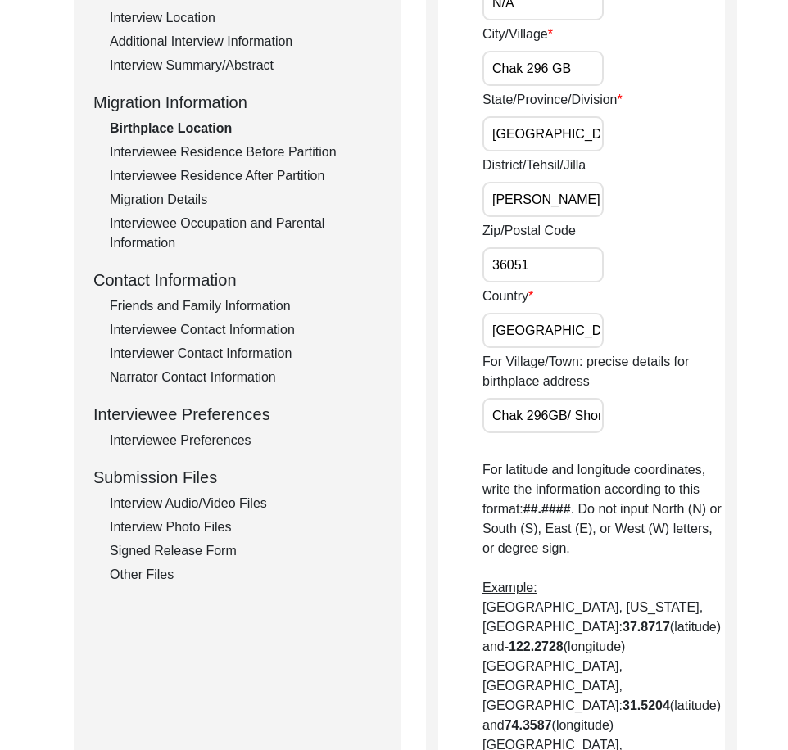
type input "[PERSON_NAME]/[PERSON_NAME]"
drag, startPoint x: 543, startPoint y: 276, endPoint x: 498, endPoint y: 289, distance: 46.9
click at [483, 276] on input "36051" at bounding box center [543, 264] width 121 height 35
drag, startPoint x: 575, startPoint y: 324, endPoint x: 478, endPoint y: 394, distance: 119.6
click at [462, 336] on app-birthplace-location "Birthplace Location House Number N/A Street N/A City/Village Chak 296 GB State/…" at bounding box center [581, 501] width 287 height 1290
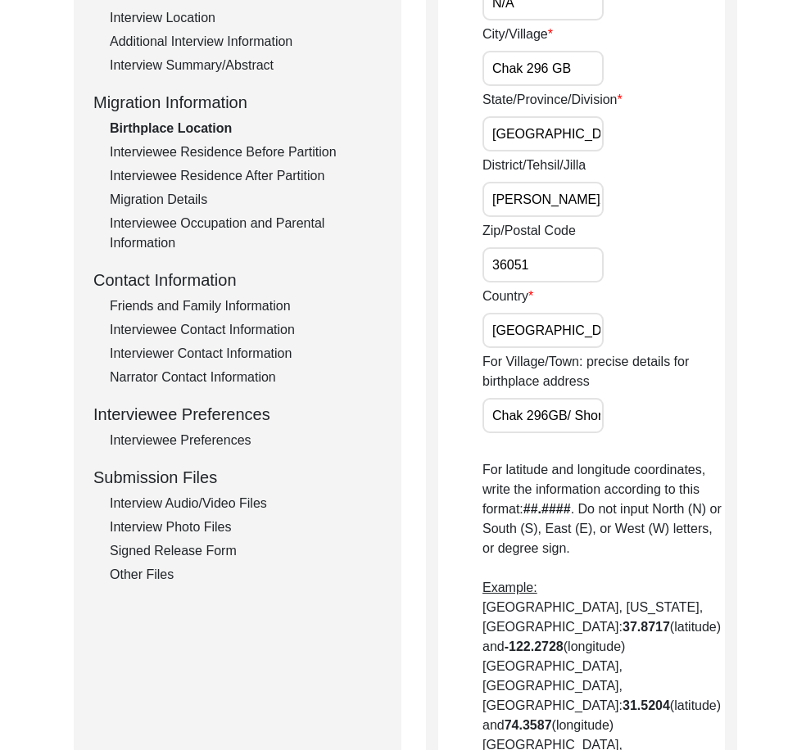
scroll to position [0, 193]
drag, startPoint x: 496, startPoint y: 417, endPoint x: 665, endPoint y: 427, distance: 169.1
click at [665, 427] on div "For Village/Town: precise details for birthplace address Chak 296GB/ [GEOGRAPHI…" at bounding box center [604, 392] width 242 height 81
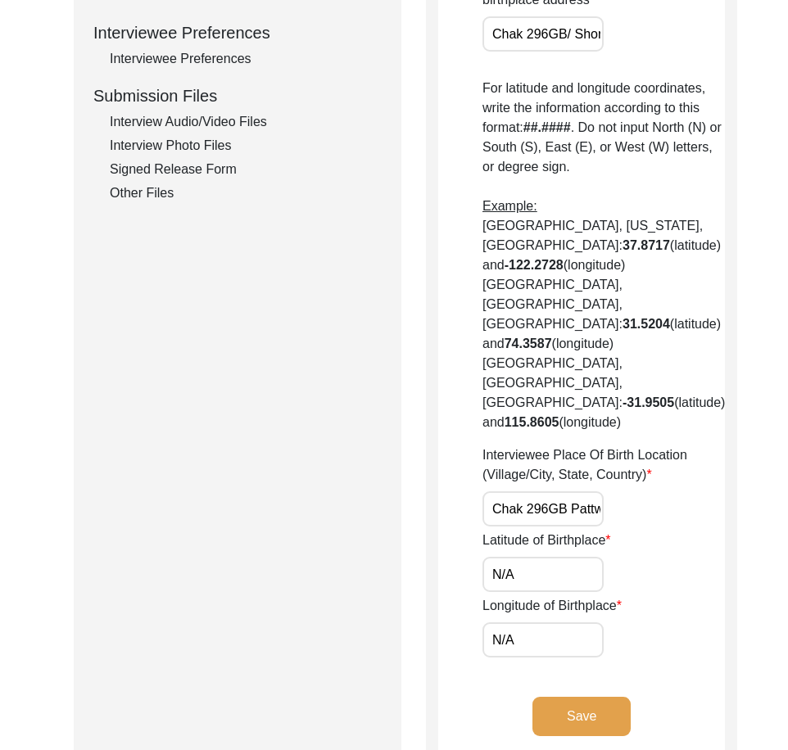
scroll to position [762, 0]
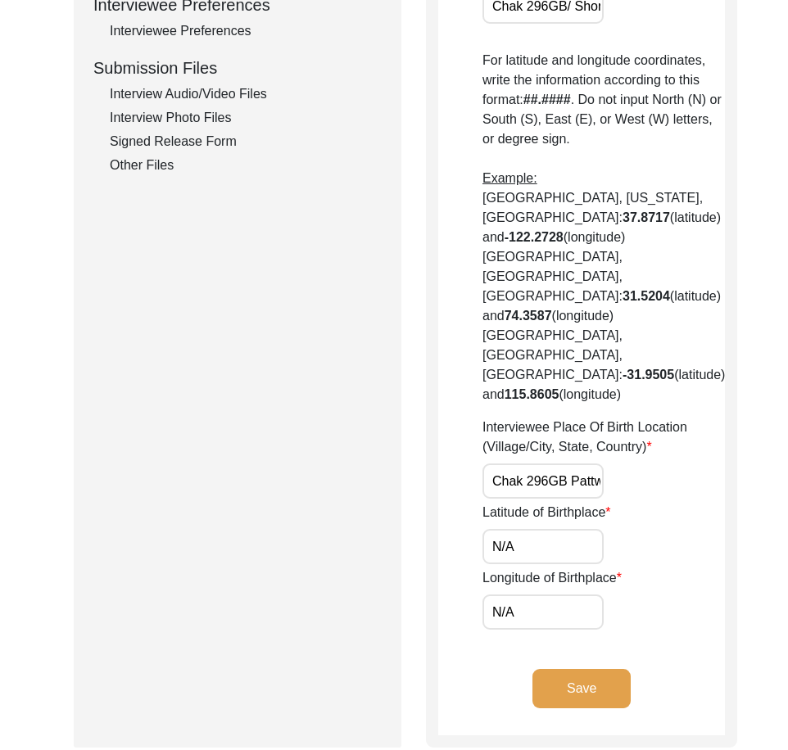
click at [501, 464] on input "Chak 296GB Pattwarian Wala, [GEOGRAPHIC_DATA], [GEOGRAPHIC_DATA]" at bounding box center [543, 481] width 121 height 35
paste input "GB"
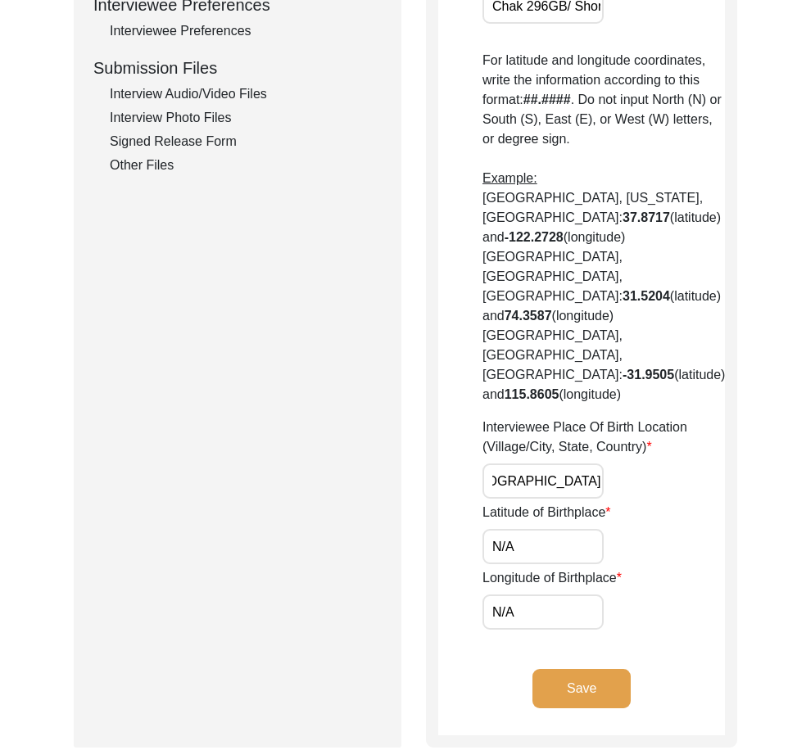
type input "Chak 296 [GEOGRAPHIC_DATA], [GEOGRAPHIC_DATA], [GEOGRAPHIC_DATA]"
click at [405, 431] on div "Submission Form Archivist Interview Information Interviewee Information Intervi…" at bounding box center [394, 84] width 641 height 1327
click at [510, 529] on input "N/A" at bounding box center [543, 546] width 121 height 35
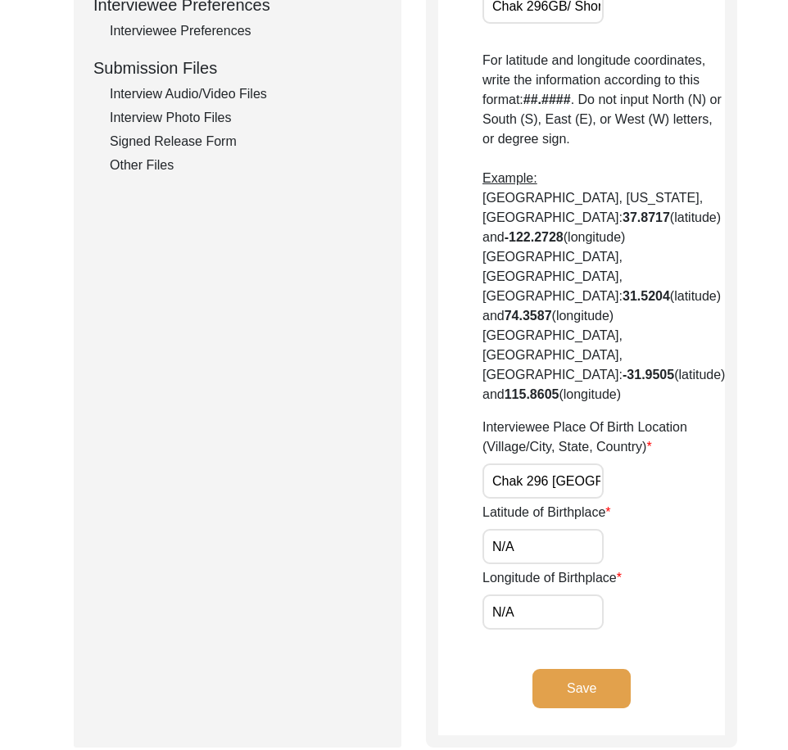
click at [510, 529] on input "N/A" at bounding box center [543, 546] width 121 height 35
paste input "30.9370"
type input "30.9370"
click at [557, 595] on input "N/A" at bounding box center [543, 612] width 121 height 35
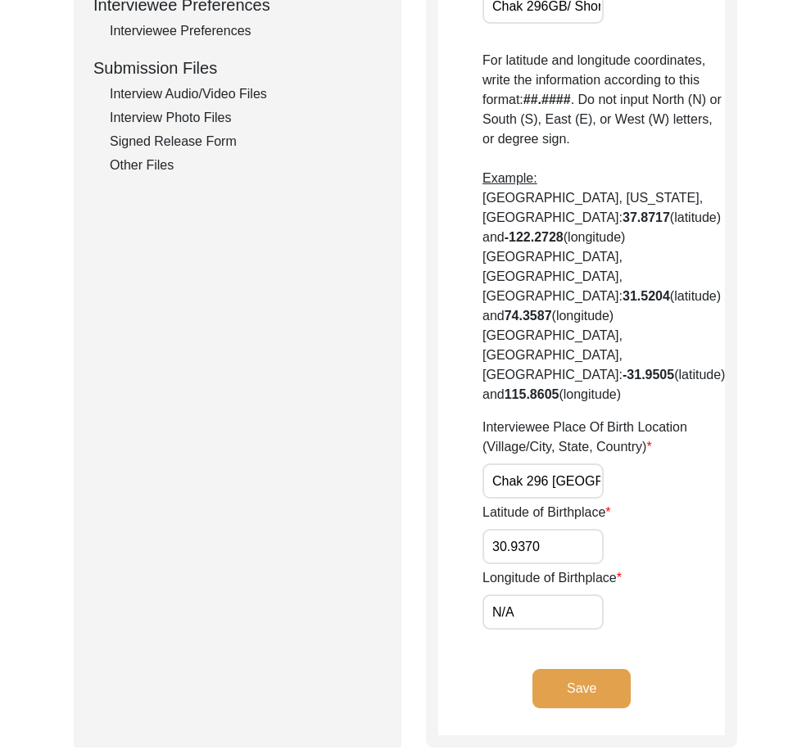
click at [557, 595] on input "N/A" at bounding box center [543, 612] width 121 height 35
paste input "72.4635"
type input "72.4635"
click at [667, 582] on app-birthplace-location "Birthplace Location House Number N/A Street N/A City/Village Chak 296 GB State/…" at bounding box center [581, 91] width 287 height 1290
click at [558, 669] on button "Save" at bounding box center [582, 688] width 98 height 39
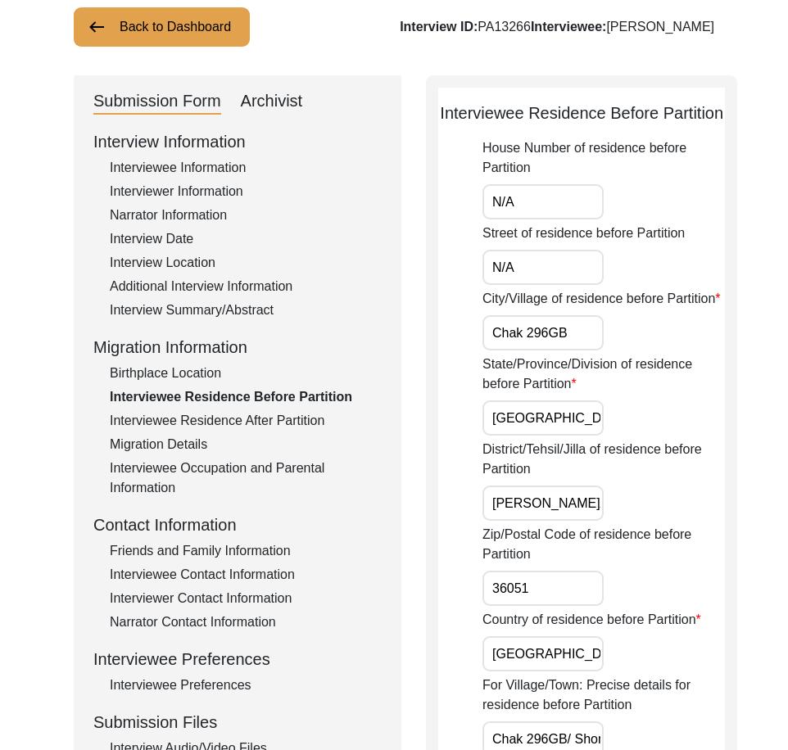
scroll to position [107, 0]
click at [546, 351] on input "Chak 296GB" at bounding box center [543, 333] width 121 height 35
type input "Chak 296 GB"
click at [605, 351] on div "City/Village of residence before Partition Chak 296 GB" at bounding box center [604, 320] width 242 height 61
click at [582, 351] on input "Chak 296 GB" at bounding box center [543, 333] width 121 height 35
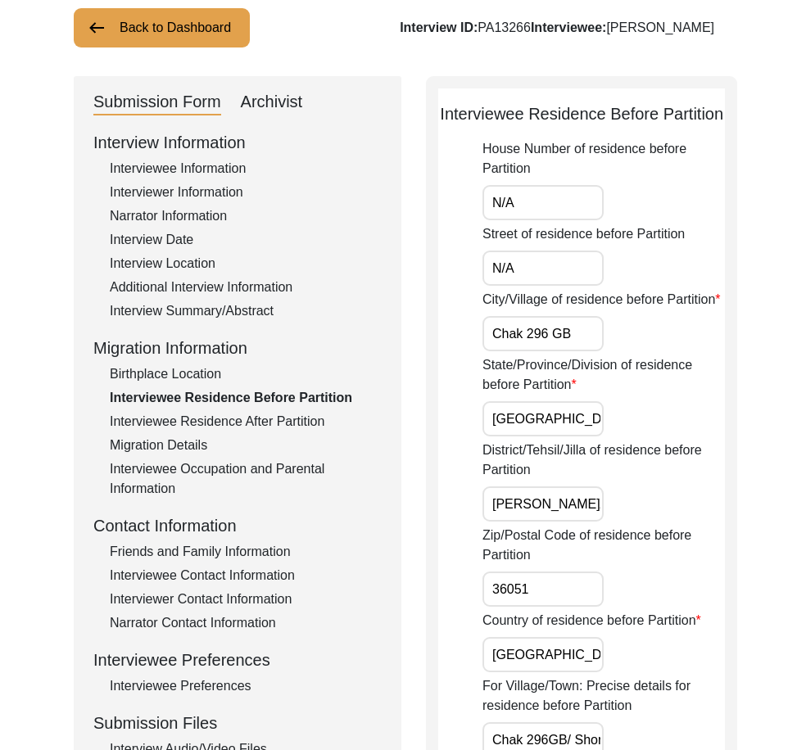
click at [554, 286] on input "N/A" at bounding box center [543, 268] width 121 height 35
click at [551, 220] on input "N/A" at bounding box center [543, 202] width 121 height 35
drag, startPoint x: 551, startPoint y: 229, endPoint x: 494, endPoint y: 247, distance: 59.3
click at [486, 220] on input "N/A" at bounding box center [543, 202] width 121 height 35
drag, startPoint x: 531, startPoint y: 291, endPoint x: 467, endPoint y: 294, distance: 64.0
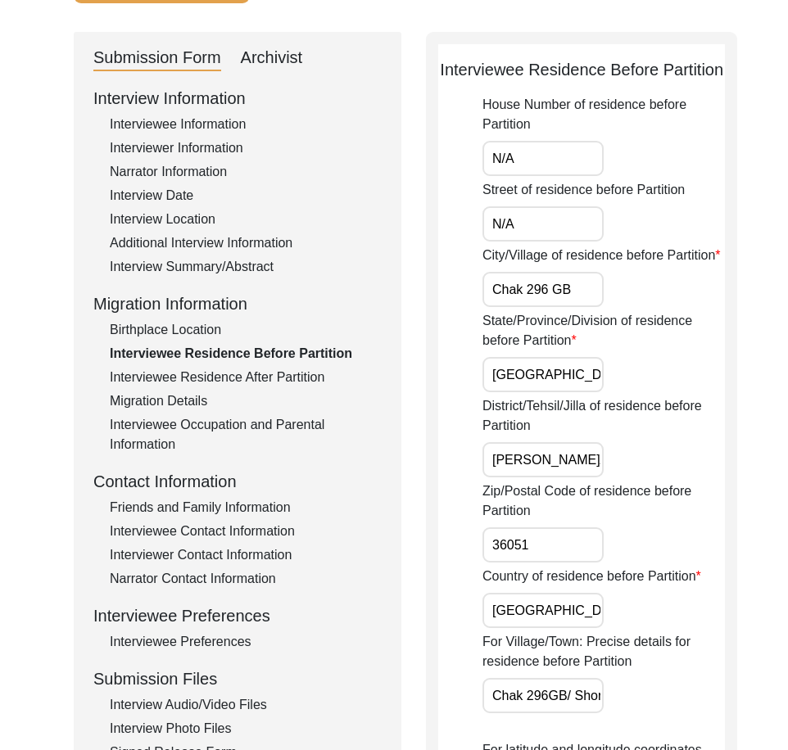
scroll to position [188, 0]
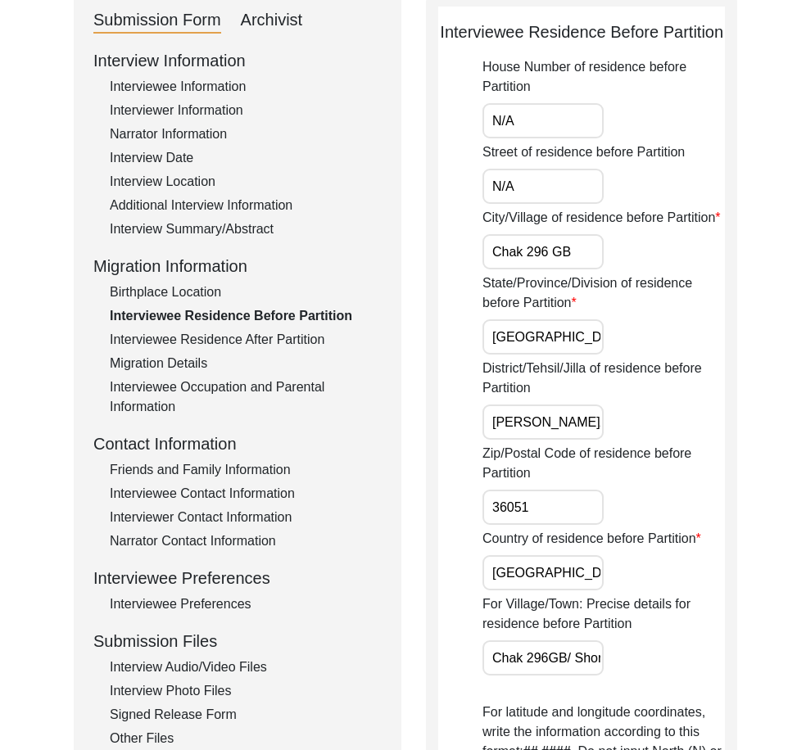
drag, startPoint x: 586, startPoint y: 300, endPoint x: 466, endPoint y: 300, distance: 119.6
click at [466, 300] on app-residence-before-partition "Interviewee Residence Before Partition House Number of residence before Partiti…" at bounding box center [581, 704] width 287 height 1368
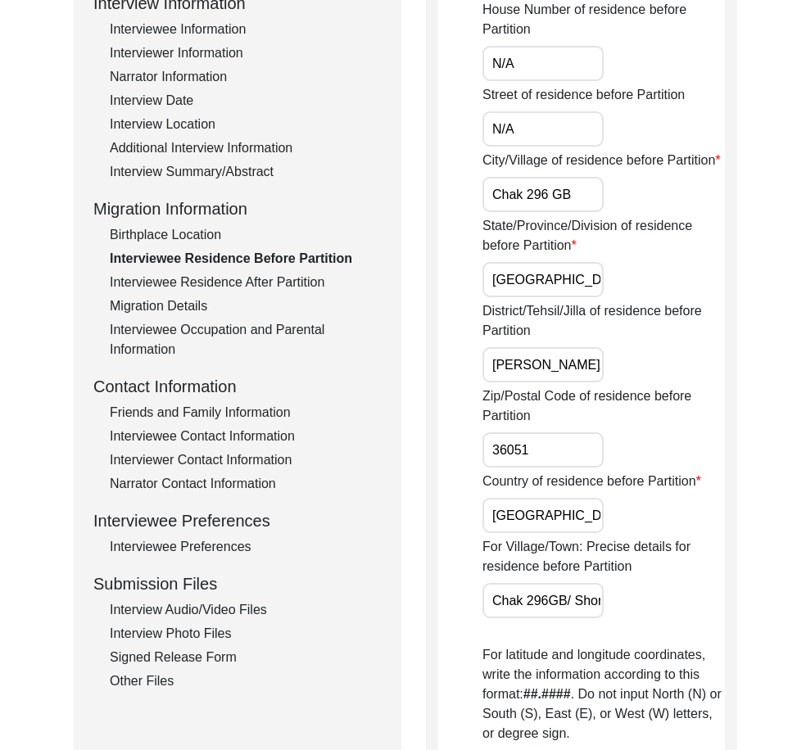
scroll to position [270, 0]
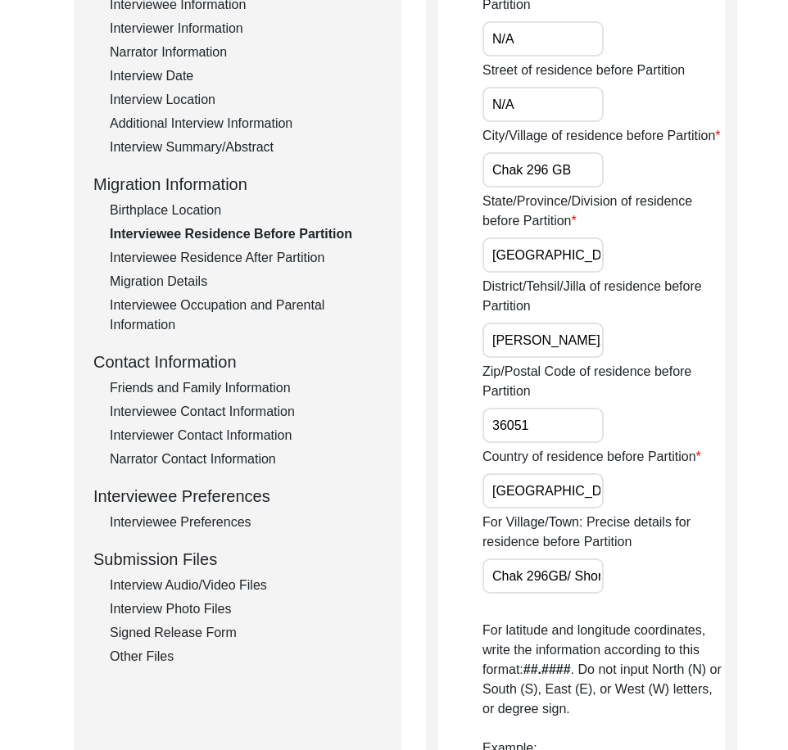
click at [538, 273] on input "[GEOGRAPHIC_DATA]" at bounding box center [543, 255] width 121 height 35
click at [488, 358] on input "[PERSON_NAME]/ [PERSON_NAME]" at bounding box center [543, 340] width 121 height 35
drag, startPoint x: 567, startPoint y: 386, endPoint x: 610, endPoint y: 388, distance: 43.5
click at [610, 358] on div "District/Tehsil/Jilla of residence before Partition [PERSON_NAME]/ [PERSON_NAME]" at bounding box center [604, 317] width 242 height 81
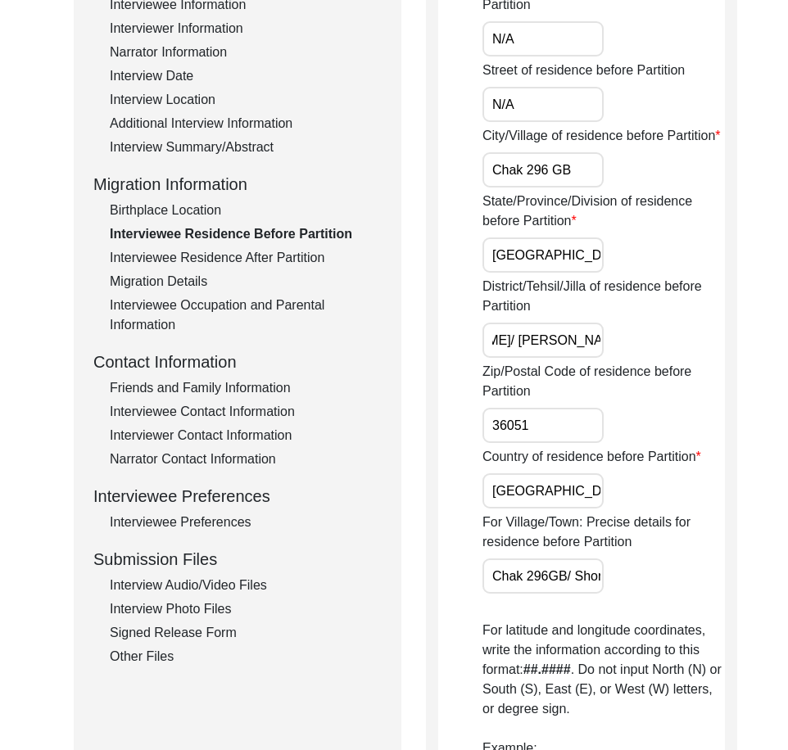
click at [513, 358] on input "[PERSON_NAME]/ [PERSON_NAME]" at bounding box center [543, 340] width 121 height 35
click at [500, 358] on input "[PERSON_NAME]/ [PERSON_NAME]" at bounding box center [543, 340] width 121 height 35
drag, startPoint x: 488, startPoint y: 382, endPoint x: 643, endPoint y: 383, distance: 154.8
click at [643, 358] on div "District/Tehsil/Jilla of residence before Partition [PERSON_NAME]/[PERSON_NAME]" at bounding box center [604, 317] width 242 height 81
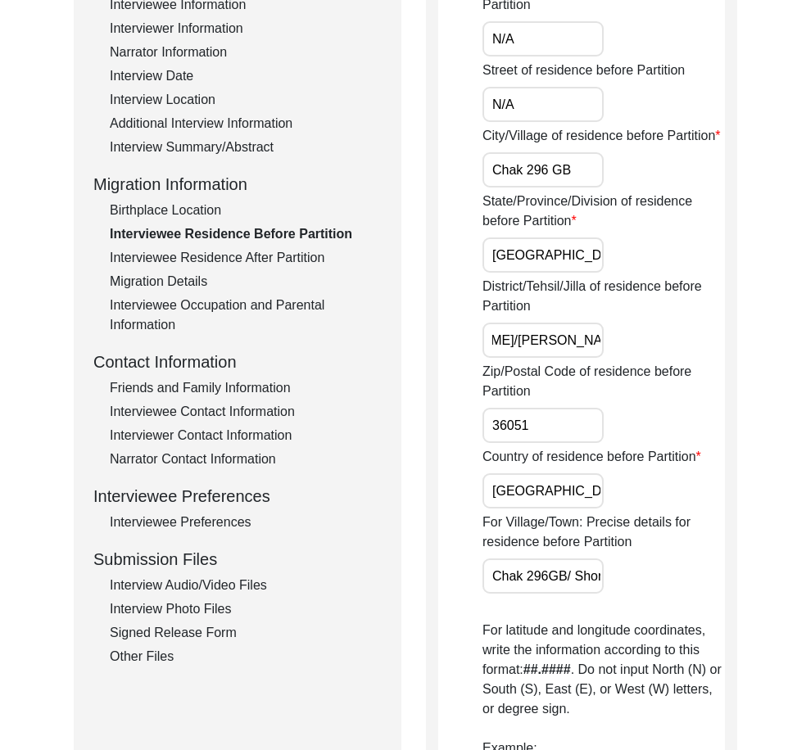
type input "[PERSON_NAME]/[PERSON_NAME]"
click at [643, 358] on div "District/Tehsil/Jilla of residence before Partition [PERSON_NAME]/[PERSON_NAME]" at bounding box center [604, 317] width 242 height 81
click at [533, 443] on input "36051" at bounding box center [543, 425] width 121 height 35
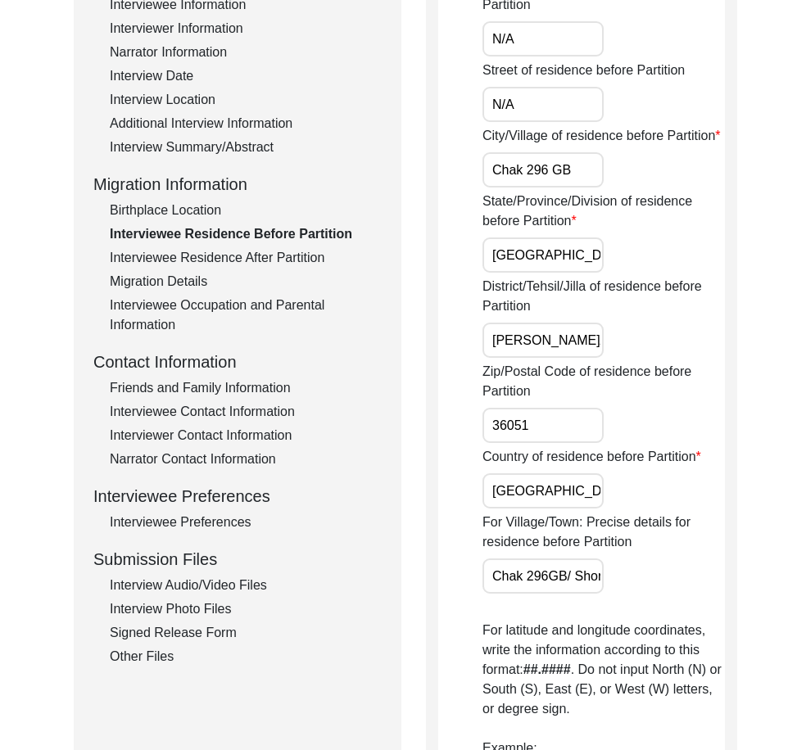
click at [551, 509] on input "[GEOGRAPHIC_DATA]" at bounding box center [543, 491] width 121 height 35
drag, startPoint x: 509, startPoint y: 620, endPoint x: 638, endPoint y: 637, distance: 130.5
click at [638, 594] on div "For Village/Town: Precise details for residence before Partition Chak 296GB/ [G…" at bounding box center [604, 553] width 242 height 81
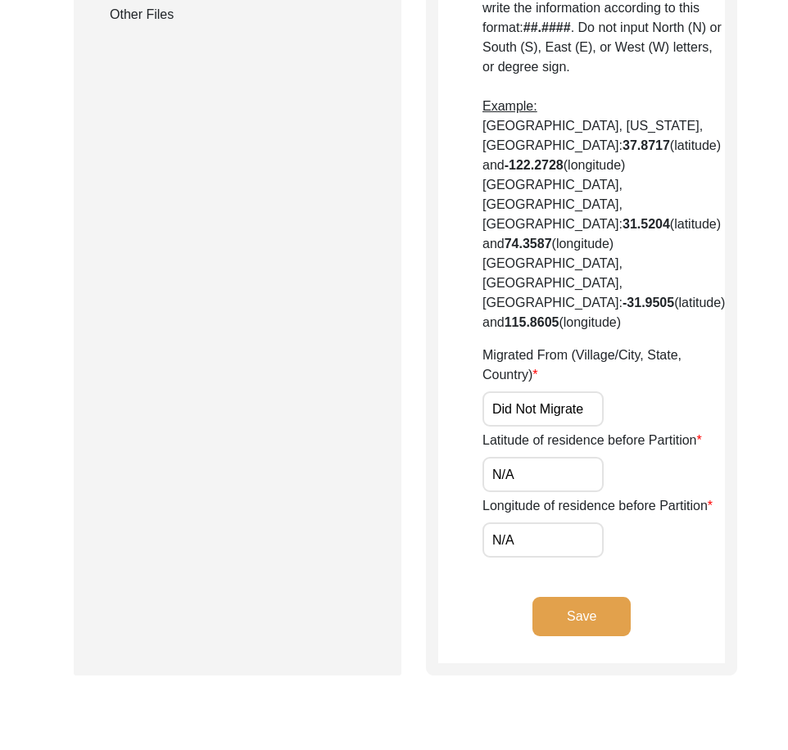
scroll to position [926, 0]
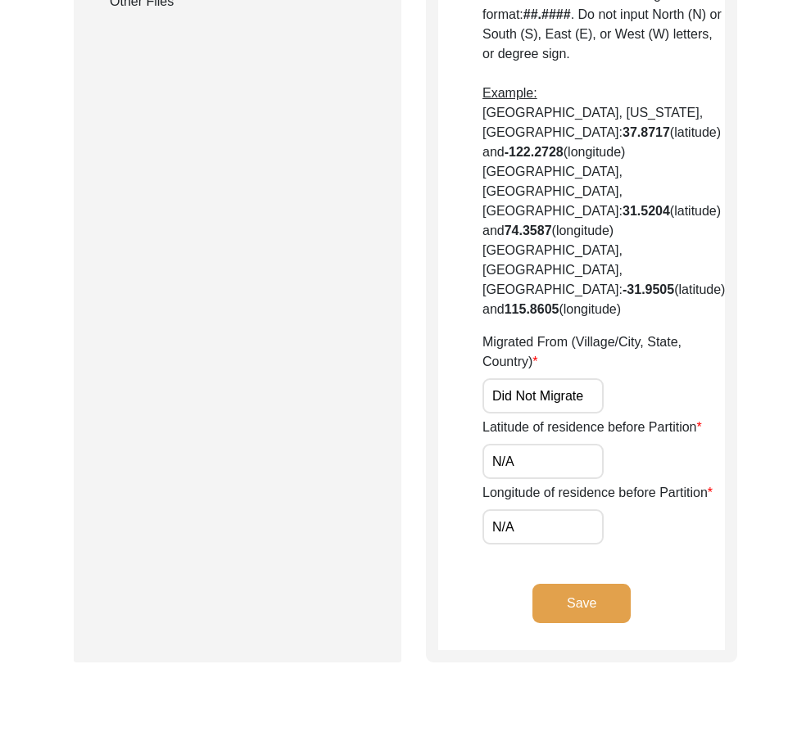
click at [555, 386] on input "Did Not Migrate" at bounding box center [543, 395] width 121 height 35
paste input "Chak 296 [GEOGRAPHIC_DATA], [GEOGRAPHIC_DATA], [GEOGRAPHIC_DATA]"
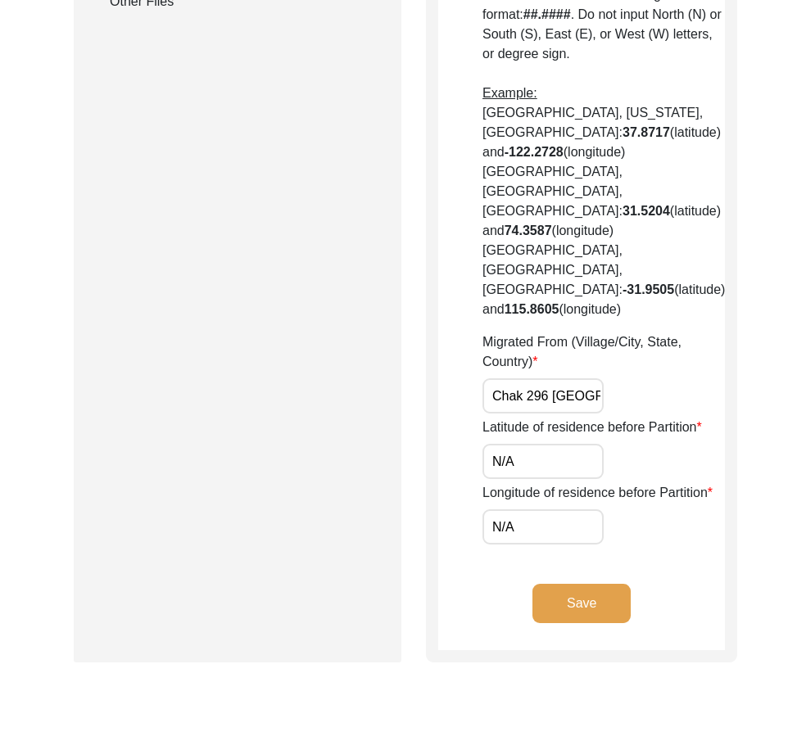
scroll to position [0, 88]
click at [555, 386] on input "Chak 296 [GEOGRAPHIC_DATA], [GEOGRAPHIC_DATA], [GEOGRAPHIC_DATA]" at bounding box center [543, 395] width 121 height 35
type input "Chak 296 [GEOGRAPHIC_DATA], [GEOGRAPHIC_DATA], [GEOGRAPHIC_DATA]"
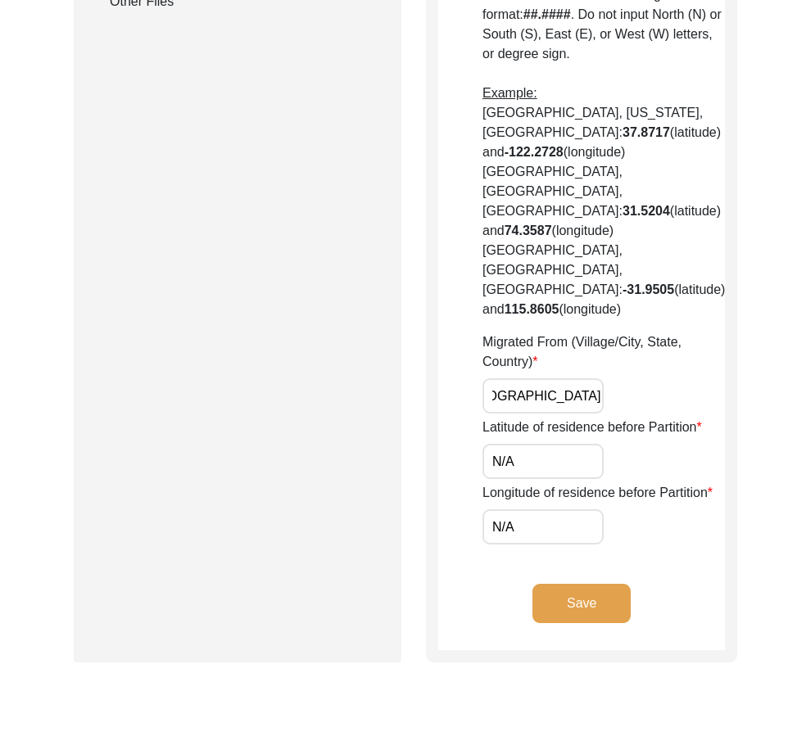
click at [669, 388] on div "Migrated From (Village/City, State, Country) Chak 296 [GEOGRAPHIC_DATA], [GEOGR…" at bounding box center [604, 373] width 242 height 81
click at [561, 386] on input "Chak 296 [GEOGRAPHIC_DATA], [GEOGRAPHIC_DATA], [GEOGRAPHIC_DATA]" at bounding box center [543, 395] width 121 height 35
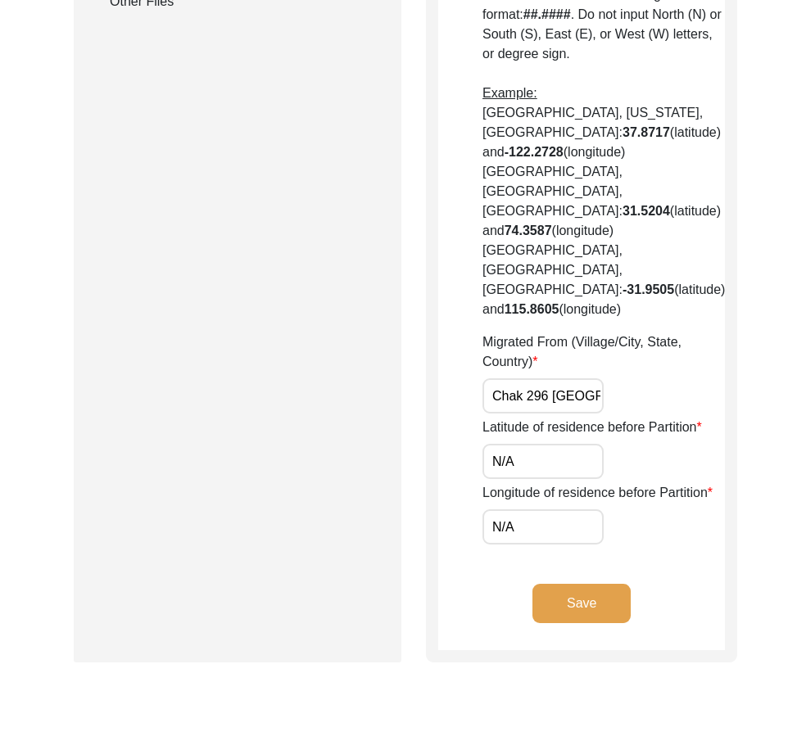
click at [647, 385] on div "Migrated From (Village/City, State, Country) Chak 296 [GEOGRAPHIC_DATA], [GEOGR…" at bounding box center [604, 373] width 242 height 81
click at [539, 444] on input "N/A" at bounding box center [543, 461] width 121 height 35
paste input "30.9370"
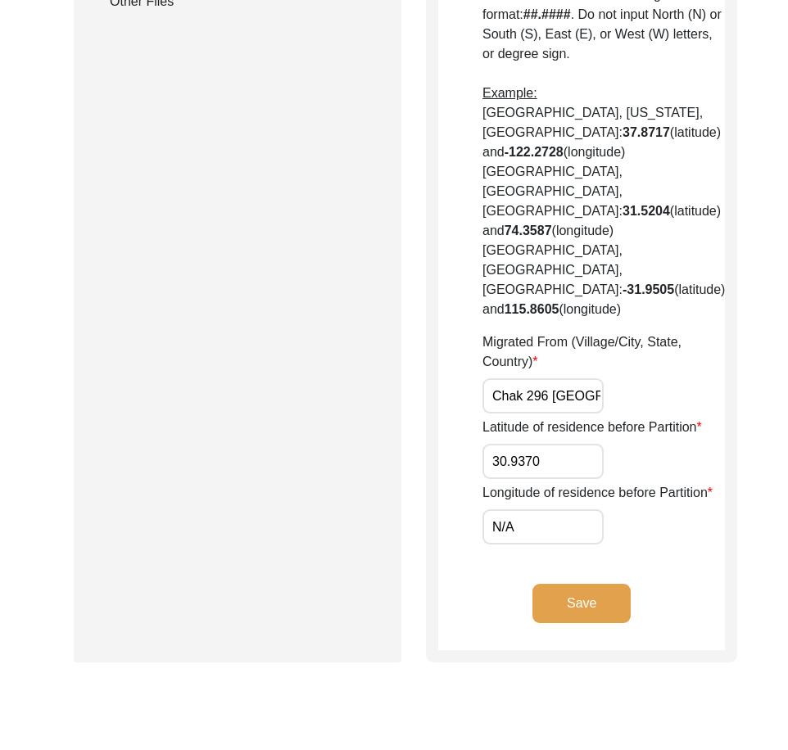
type input "30.9370"
click at [530, 536] on input "N/A" at bounding box center [543, 527] width 121 height 35
paste input "72.4635"
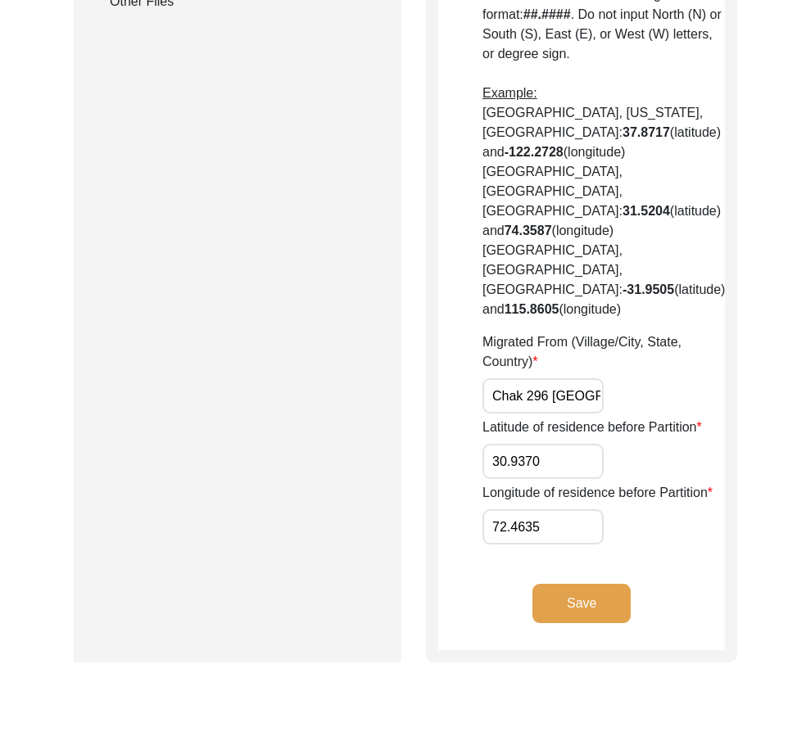
type input "72.4635"
click at [550, 614] on button "Save" at bounding box center [582, 603] width 98 height 39
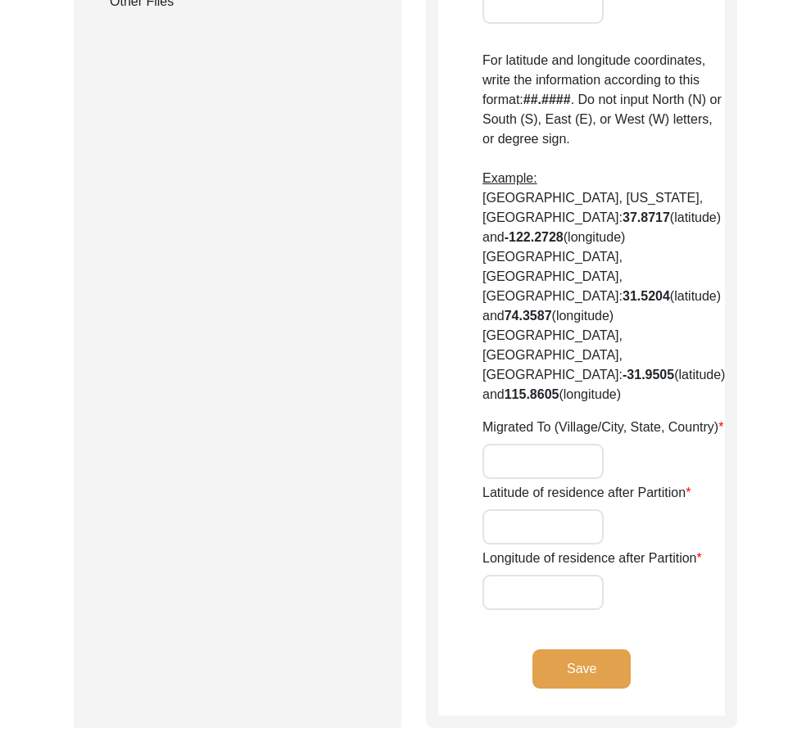
type input "No"
type input "N/A"
type input "Chak 296Gb"
type input "[PERSON_NAME]/ [PERSON_NAME]"
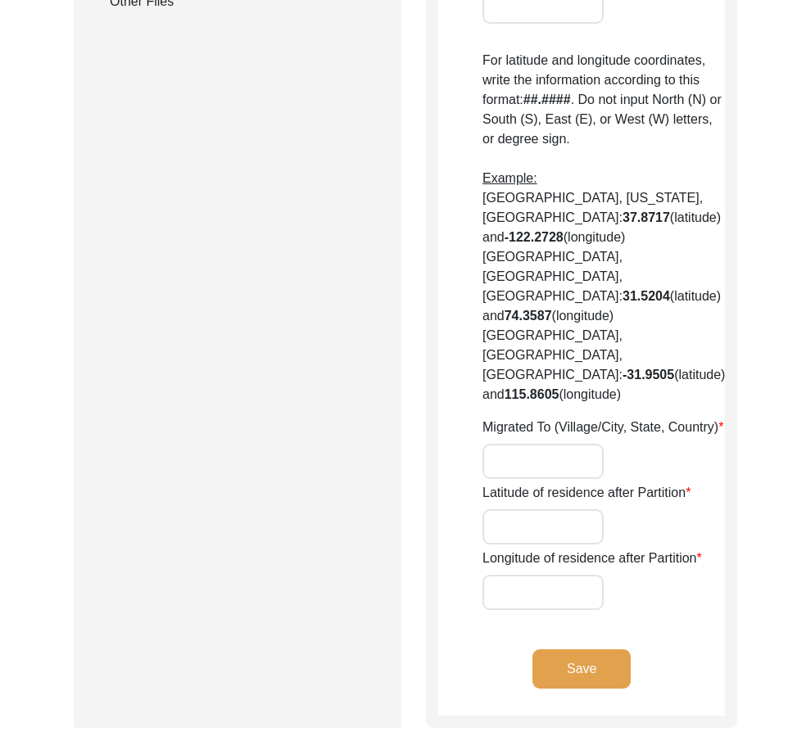
type input "[GEOGRAPHIC_DATA]"
type input "36051"
type input "Chak 296GB"
type input "Did Not Migrate"
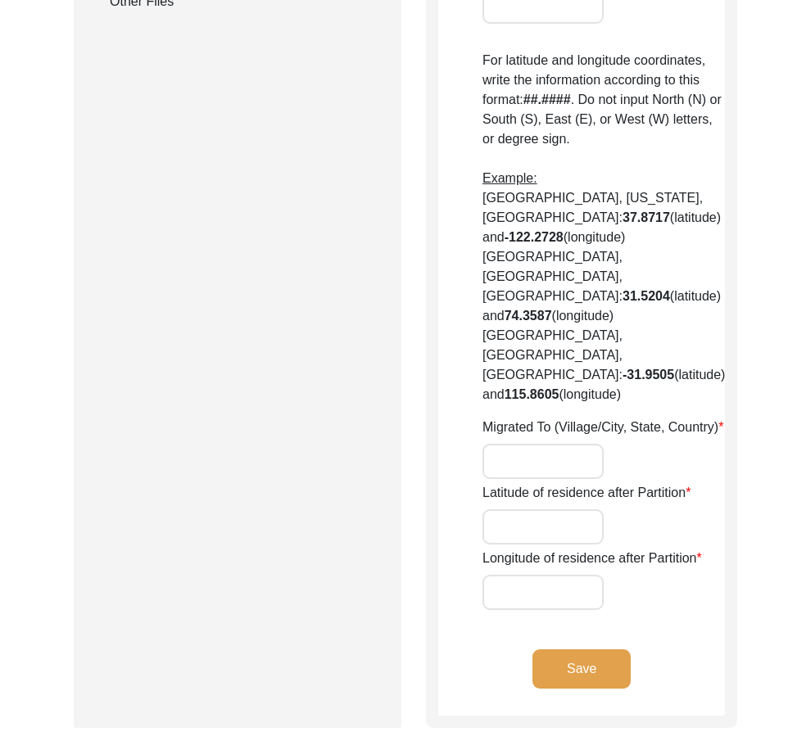
type input "N/A"
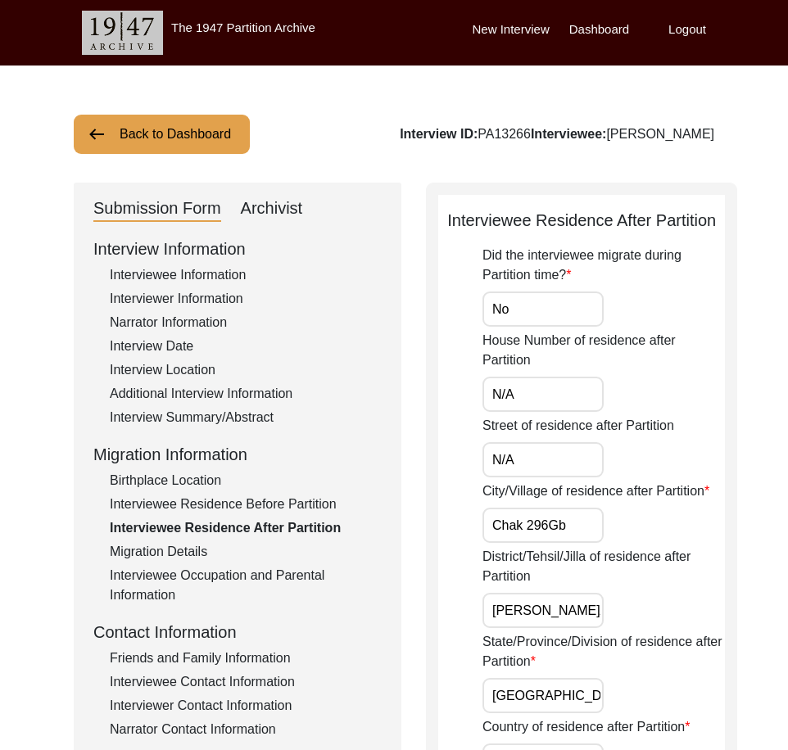
click at [576, 327] on input "No" at bounding box center [543, 309] width 121 height 35
click at [554, 412] on input "N/A" at bounding box center [543, 394] width 121 height 35
click at [530, 478] on input "N/A" at bounding box center [543, 459] width 121 height 35
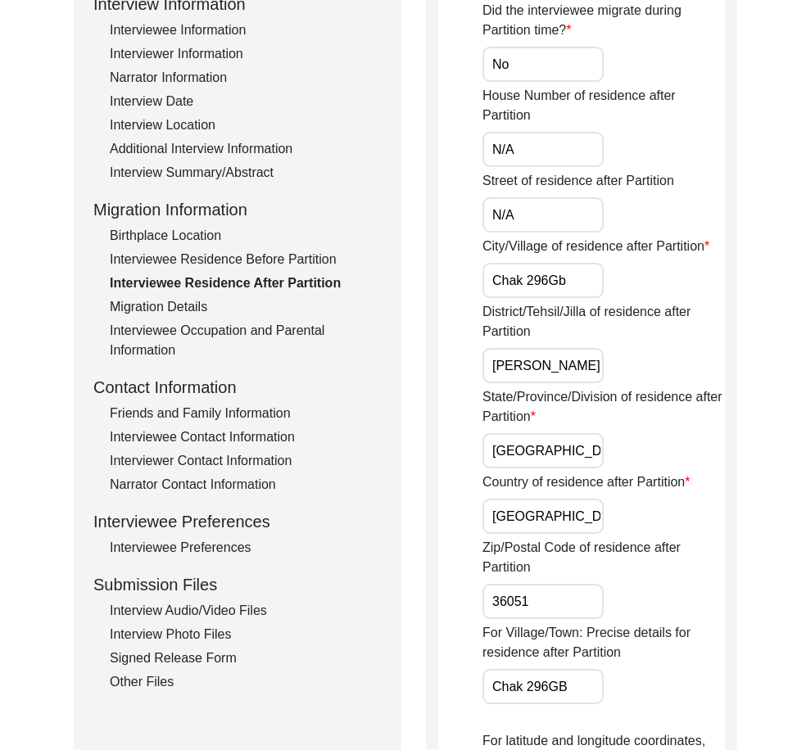
scroll to position [246, 0]
click at [546, 297] on input "Chak 296Gb" at bounding box center [543, 279] width 121 height 35
click at [569, 297] on input "Chak 296 Gb" at bounding box center [543, 279] width 121 height 35
drag, startPoint x: 584, startPoint y: 324, endPoint x: 483, endPoint y: 322, distance: 100.8
click at [483, 297] on input "Chak 296 GB" at bounding box center [543, 279] width 121 height 35
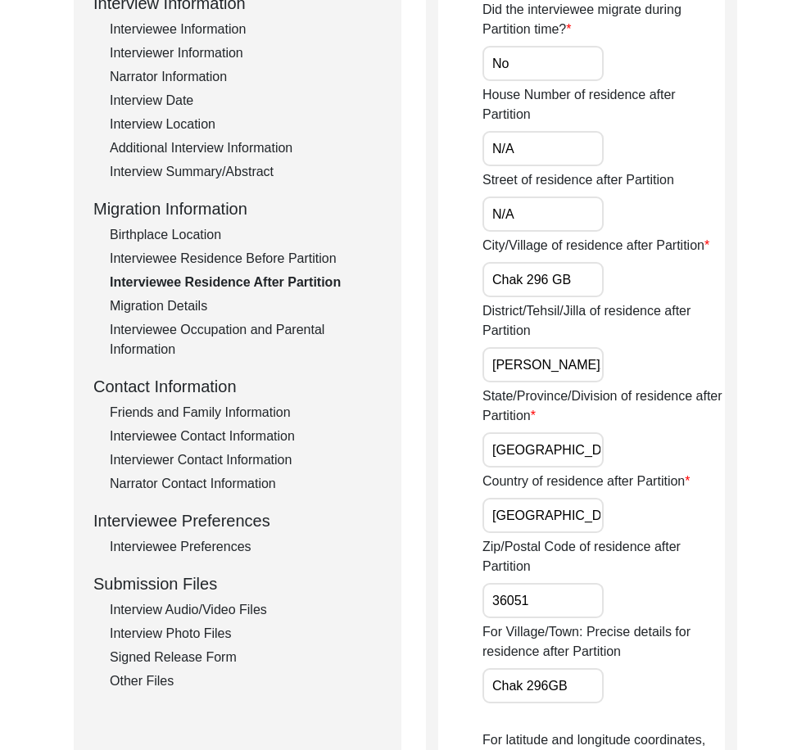
type input "Chak 296 GB"
drag, startPoint x: 501, startPoint y: 411, endPoint x: 618, endPoint y: 410, distance: 117.2
click at [618, 383] on div "District/Tehsil/Jilla of residence after Partition [PERSON_NAME]/ [PERSON_NAME]" at bounding box center [604, 341] width 242 height 81
click at [521, 383] on input "[PERSON_NAME]/ [PERSON_NAME]" at bounding box center [543, 364] width 121 height 35
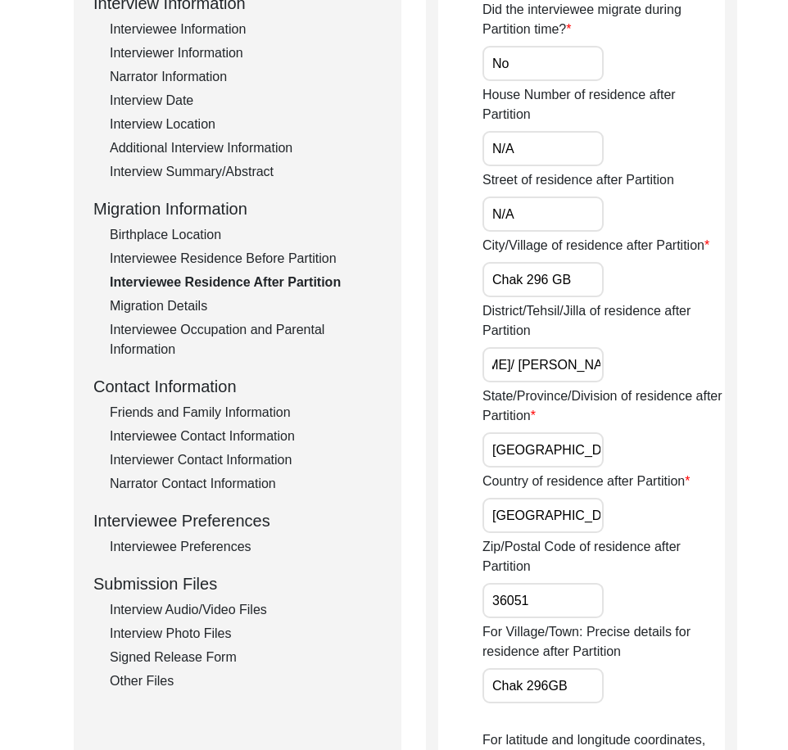
click at [505, 383] on input "[PERSON_NAME]/ [PERSON_NAME]" at bounding box center [543, 364] width 121 height 35
click at [501, 383] on input "[PERSON_NAME]/ [PERSON_NAME]" at bounding box center [543, 364] width 121 height 35
type input "[PERSON_NAME]/[PERSON_NAME]"
click at [501, 426] on label "State/Province/Division of residence after Partition" at bounding box center [604, 406] width 242 height 39
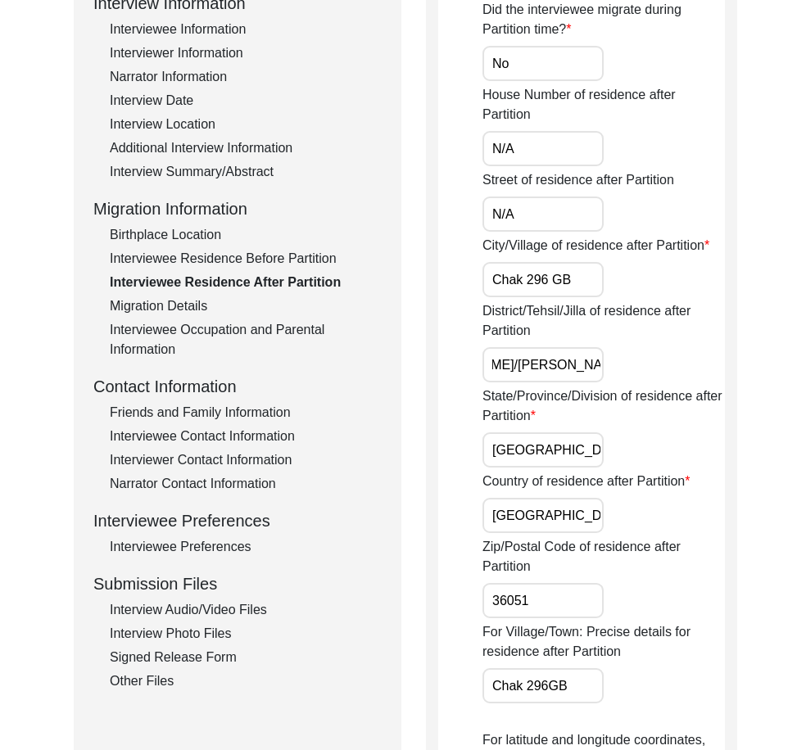
click at [501, 435] on input "[GEOGRAPHIC_DATA]" at bounding box center [543, 450] width 121 height 35
click at [544, 468] on input "[GEOGRAPHIC_DATA]" at bounding box center [543, 450] width 121 height 35
click at [553, 533] on div "Country of residence after Partition [DEMOGRAPHIC_DATA]" at bounding box center [604, 502] width 242 height 61
click at [555, 533] on input "[GEOGRAPHIC_DATA]" at bounding box center [543, 515] width 121 height 35
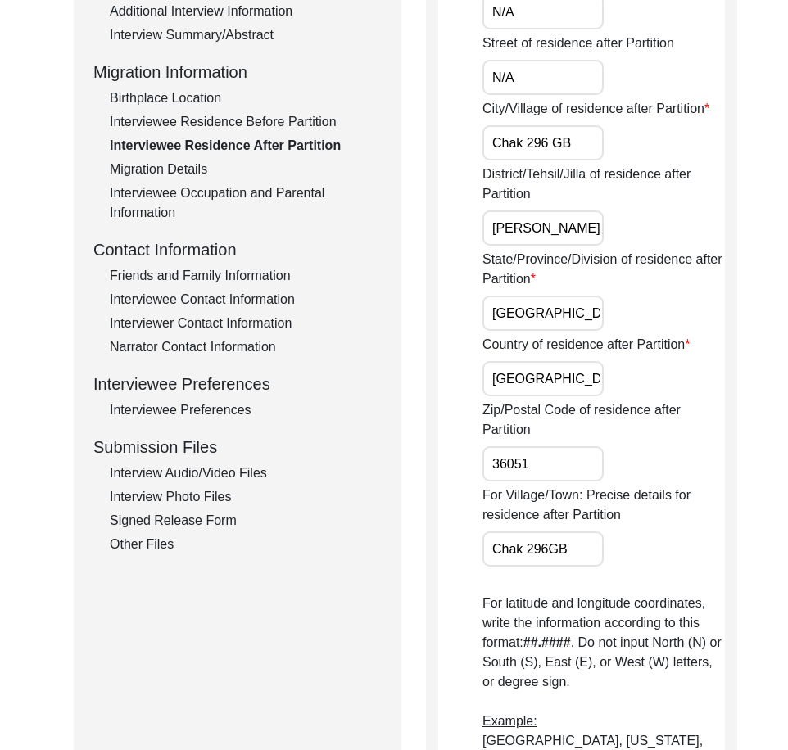
scroll to position [410, 0]
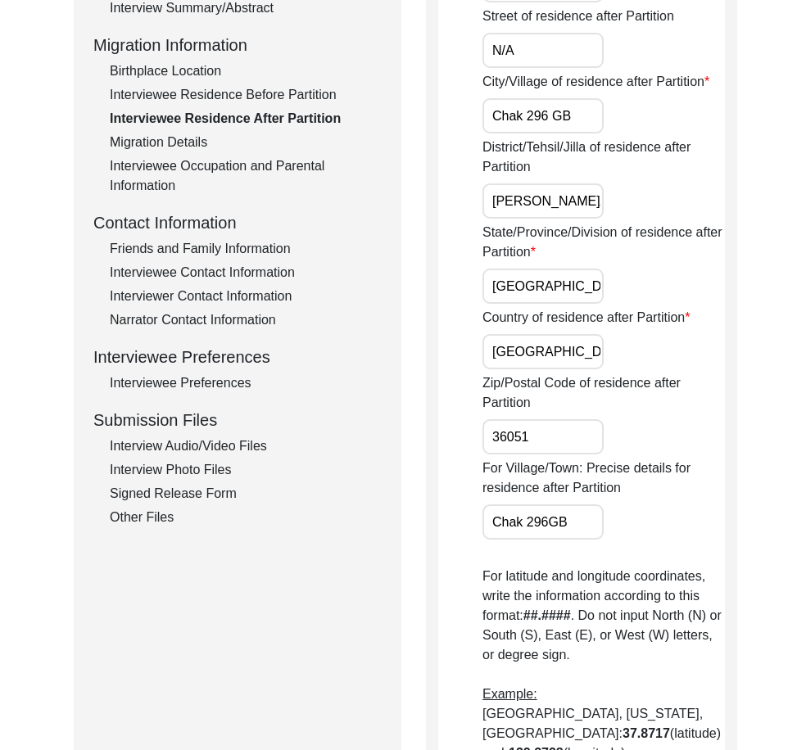
drag, startPoint x: 546, startPoint y: 483, endPoint x: 460, endPoint y: 483, distance: 85.2
click at [460, 483] on app-residence-after-partition "Interviewee Residence After Partition Did the interviewee migrate during Partit…" at bounding box center [581, 515] width 287 height 1434
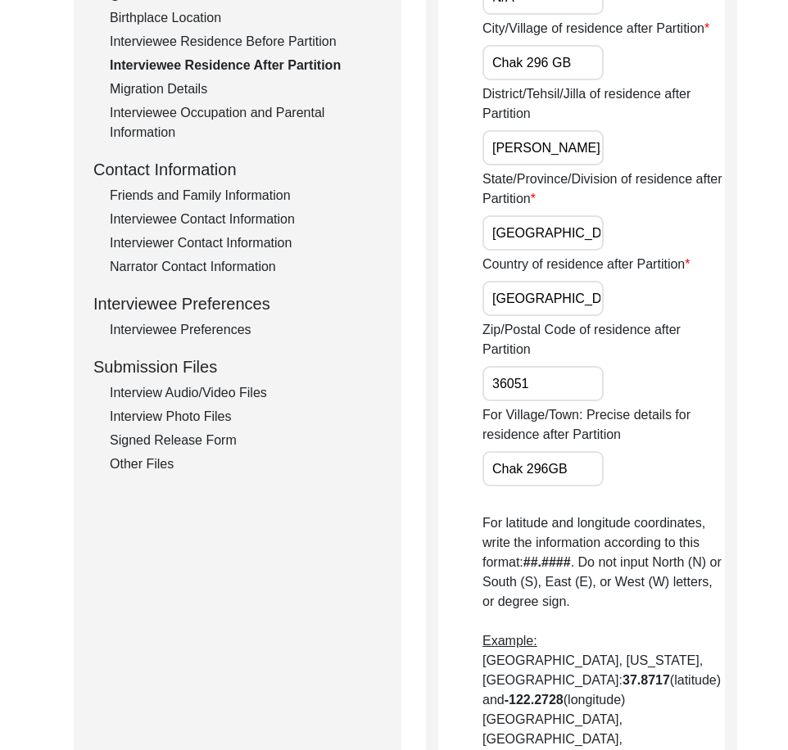
scroll to position [492, 0]
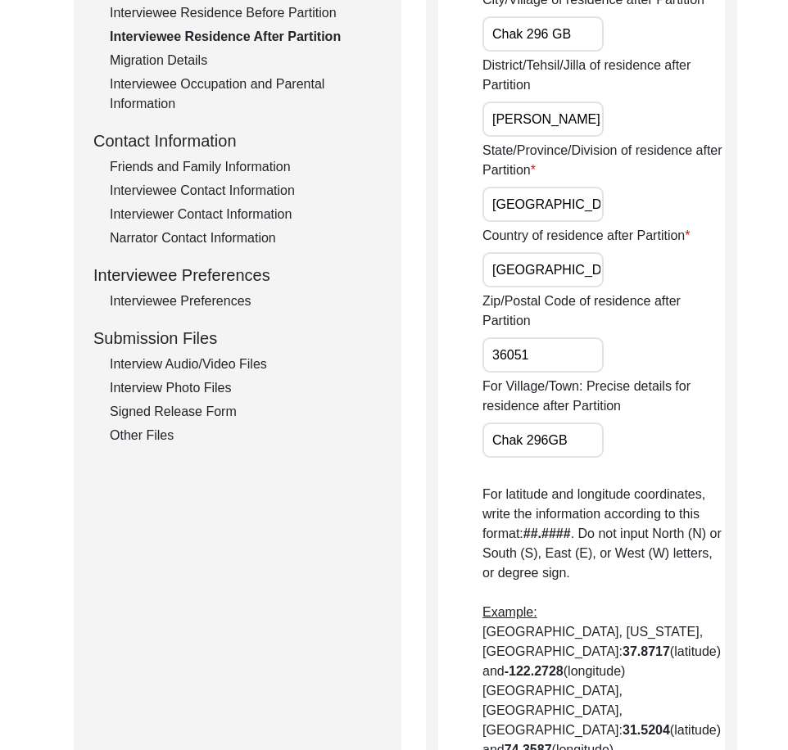
click at [550, 458] on input "Chak 296GB" at bounding box center [543, 440] width 121 height 35
drag, startPoint x: 586, startPoint y: 487, endPoint x: 460, endPoint y: 484, distance: 125.4
click at [460, 484] on app-residence-after-partition "Interviewee Residence After Partition Did the interviewee migrate during Partit…" at bounding box center [581, 434] width 287 height 1434
click at [678, 458] on div "For Village/Town: Precise details for residence after Partition Chak 296GB" at bounding box center [604, 417] width 242 height 81
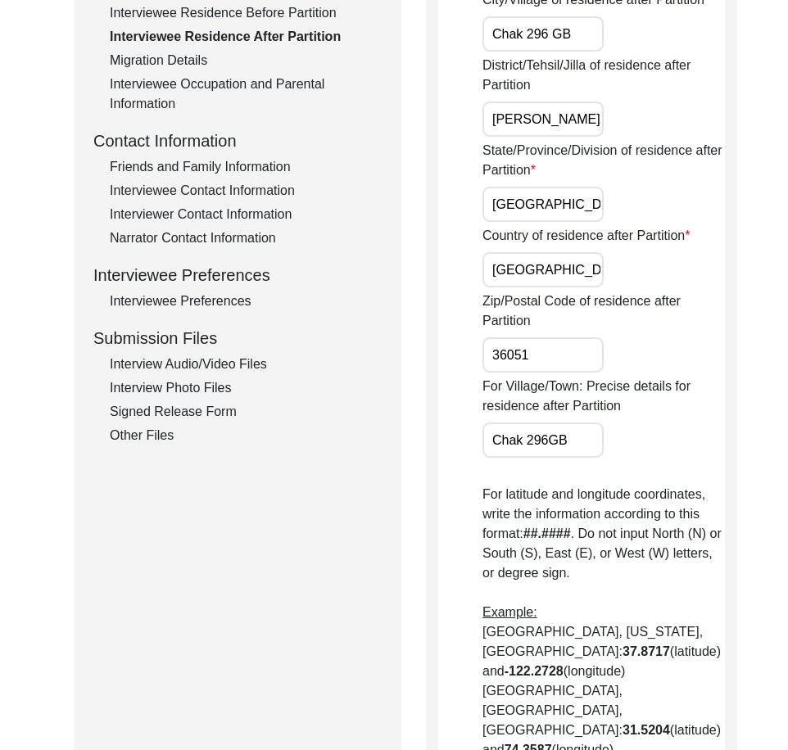
click at [552, 458] on input "Chak 296GB" at bounding box center [543, 440] width 121 height 35
drag, startPoint x: 571, startPoint y: 489, endPoint x: 420, endPoint y: 486, distance: 150.8
click at [420, 486] on div "Submission Form Archivist Interview Information Interviewee Information Intervi…" at bounding box center [394, 426] width 641 height 1471
type input "Chak 296 GB"
click at [601, 458] on div "For Village/Town: Precise details for residence after Partition Chak 296 GB" at bounding box center [604, 417] width 242 height 81
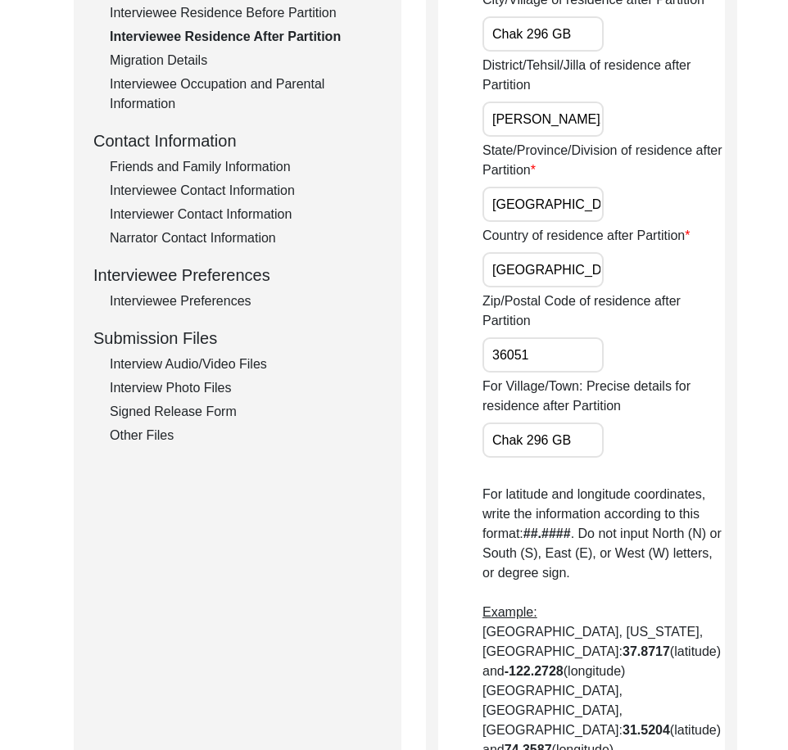
click at [641, 373] on div "Zip/Postal Code of residence after Partition 36051" at bounding box center [604, 332] width 242 height 81
click at [546, 373] on input "36051" at bounding box center [543, 355] width 121 height 35
click at [551, 288] on input "[GEOGRAPHIC_DATA]" at bounding box center [543, 269] width 121 height 35
click at [555, 246] on label "Country of residence after Partition" at bounding box center [586, 236] width 207 height 20
click at [555, 275] on input "[GEOGRAPHIC_DATA]" at bounding box center [543, 269] width 121 height 35
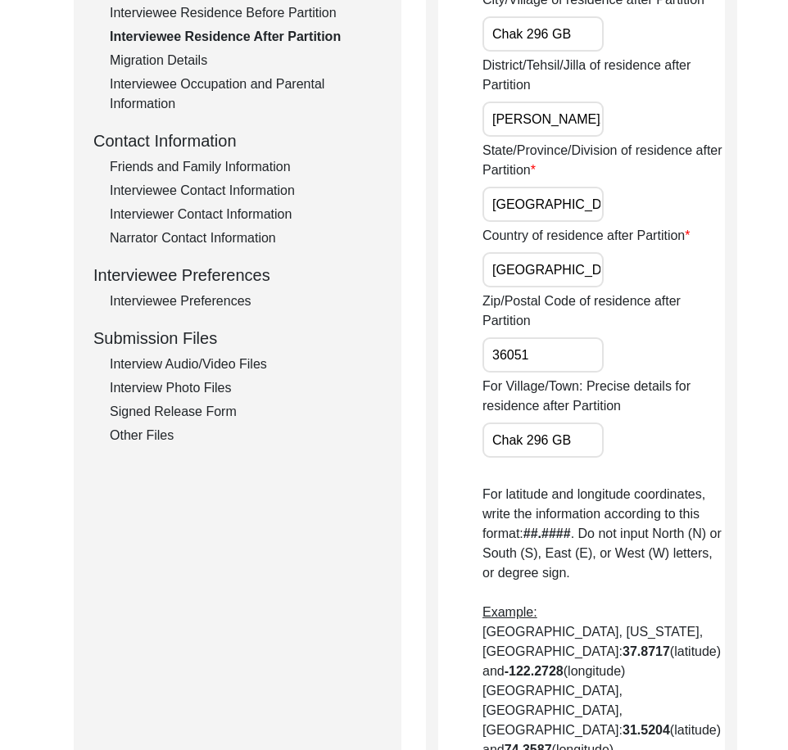
click at [555, 222] on input "[GEOGRAPHIC_DATA]" at bounding box center [543, 204] width 121 height 35
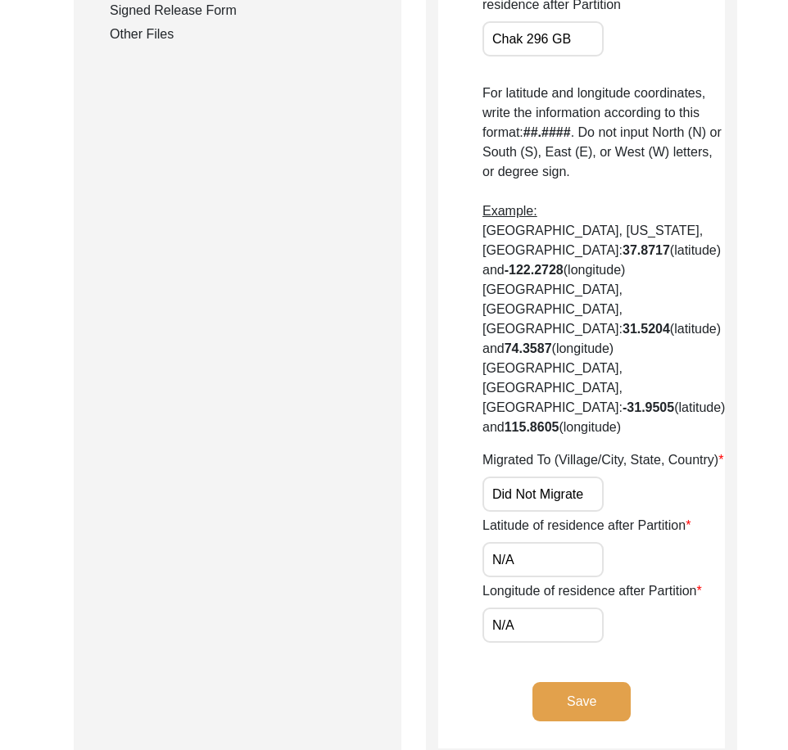
scroll to position [983, 0]
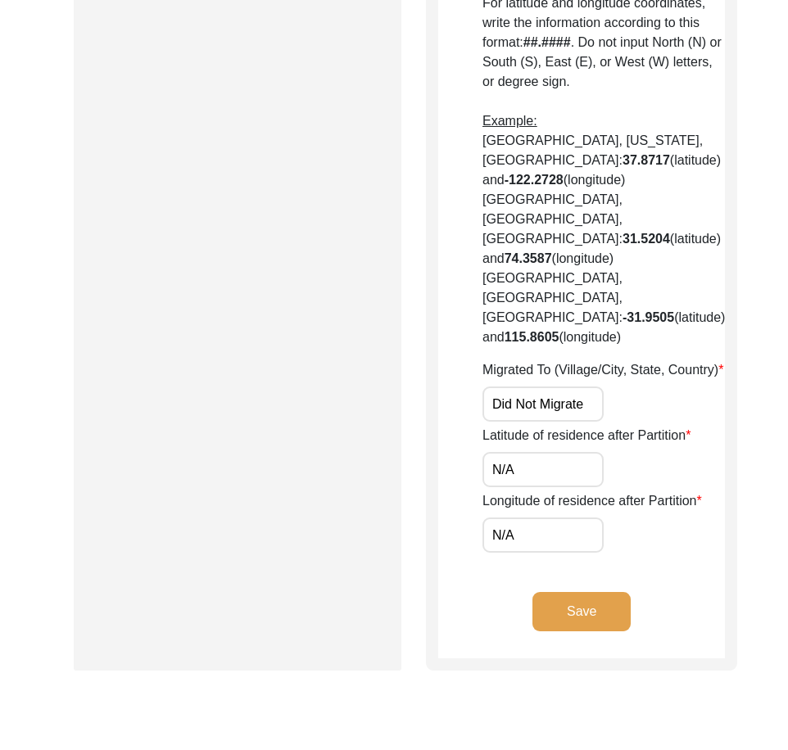
drag, startPoint x: 590, startPoint y: 414, endPoint x: 458, endPoint y: 410, distance: 132.0
click at [523, 469] on input "N/A" at bounding box center [543, 469] width 121 height 35
click at [524, 542] on input "N/A" at bounding box center [543, 535] width 121 height 35
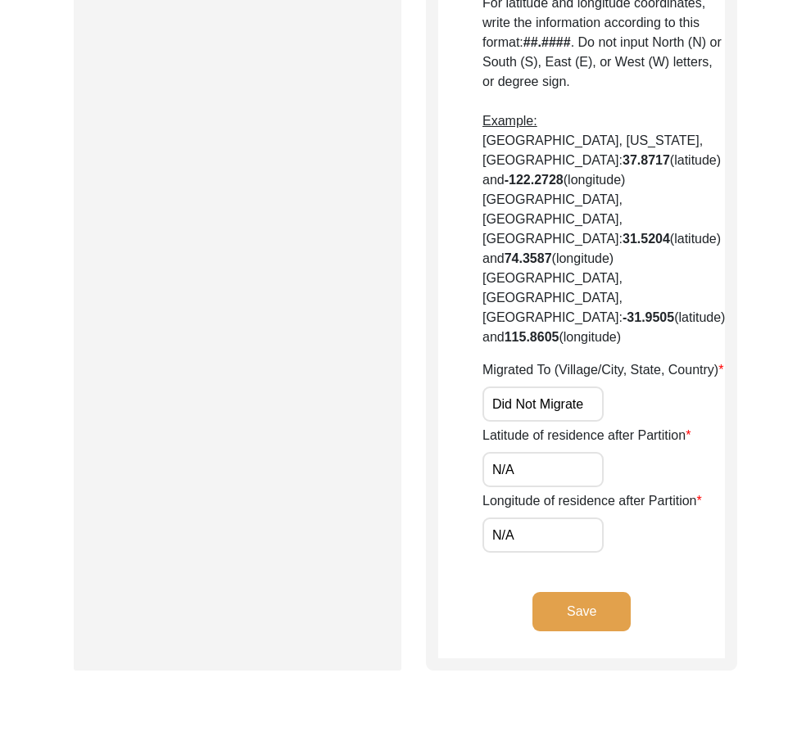
drag, startPoint x: 453, startPoint y: 572, endPoint x: 519, endPoint y: 609, distance: 75.2
click at [548, 620] on button "Save" at bounding box center [582, 611] width 98 height 39
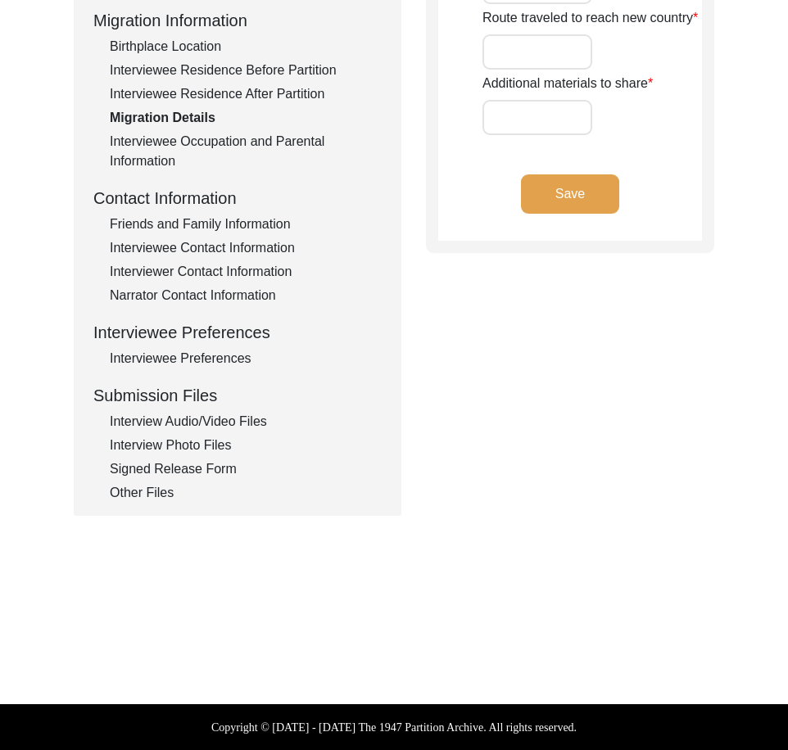
type input "Land home"
type input "land"
type input "N/A"
type input "Did not traveled"
type input "N/A"
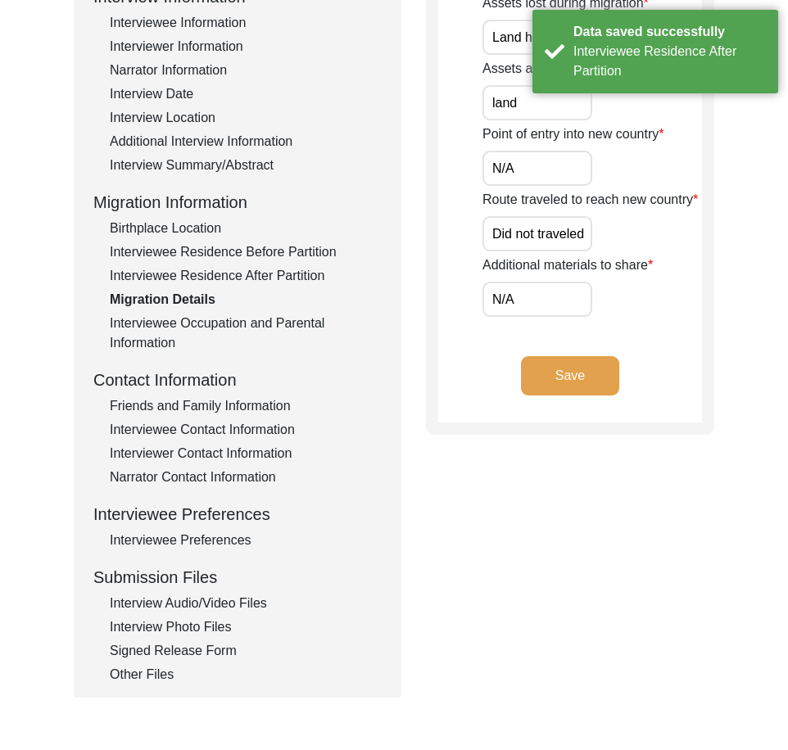
scroll to position [25, 0]
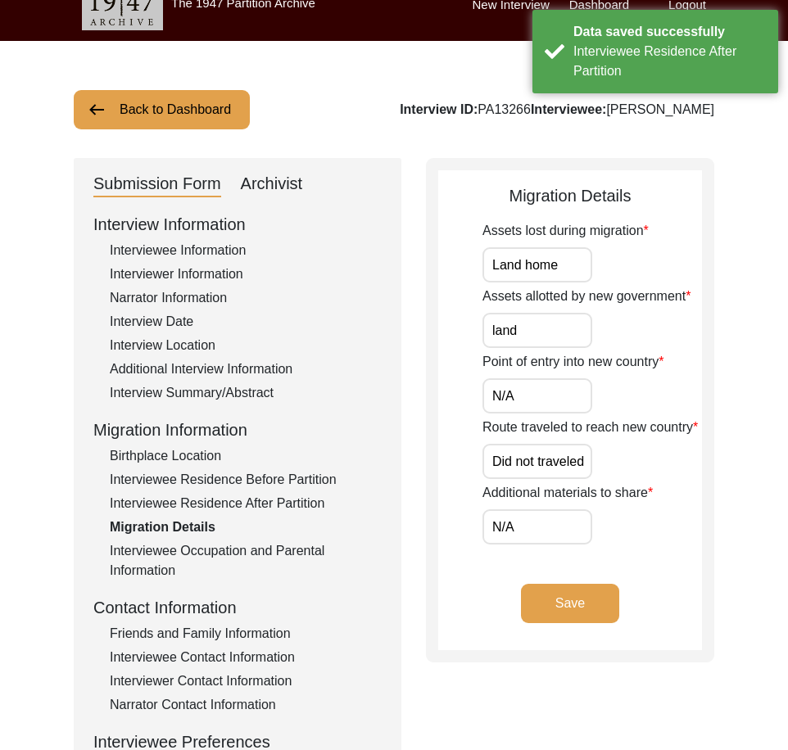
click at [575, 280] on input "Land home" at bounding box center [538, 264] width 110 height 35
click at [520, 267] on input "Land home" at bounding box center [538, 264] width 110 height 35
type input "Land, home"
click at [560, 291] on label "Assets allotted by new government" at bounding box center [587, 297] width 208 height 20
click at [560, 313] on input "land" at bounding box center [538, 330] width 110 height 35
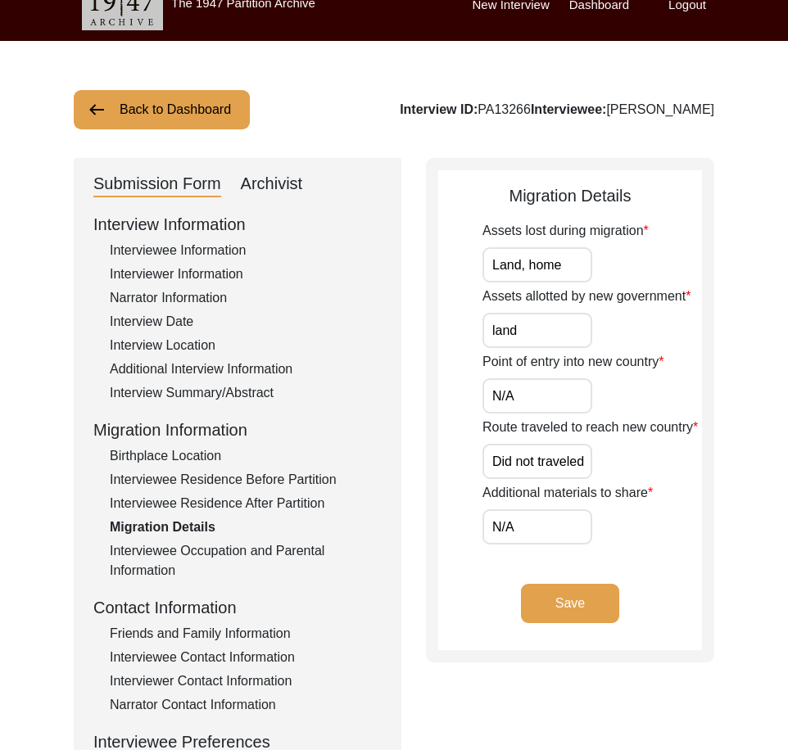
drag, startPoint x: 575, startPoint y: 262, endPoint x: 401, endPoint y: 251, distance: 174.9
click at [401, 251] on div "Submission Form Archivist Interview Information Interviewee Information Intervi…" at bounding box center [394, 542] width 641 height 768
click at [406, 251] on div "Submission Form Archivist Interview Information Interviewee Information Intervi…" at bounding box center [394, 542] width 641 height 768
click at [542, 329] on input "land" at bounding box center [538, 330] width 110 height 35
type input "Land"
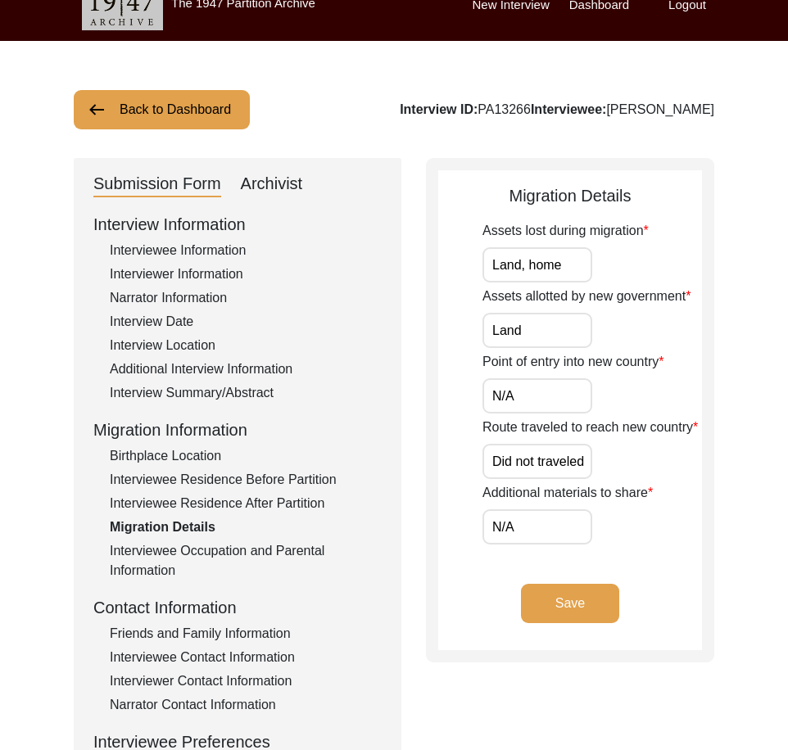
drag, startPoint x: 549, startPoint y: 396, endPoint x: 539, endPoint y: 407, distance: 15.1
click at [547, 397] on input "N/A" at bounding box center [538, 395] width 110 height 35
drag, startPoint x: 507, startPoint y: 453, endPoint x: 611, endPoint y: 464, distance: 104.6
click at [611, 464] on div "Route traveled to reach new country Did not traveled" at bounding box center [593, 448] width 220 height 61
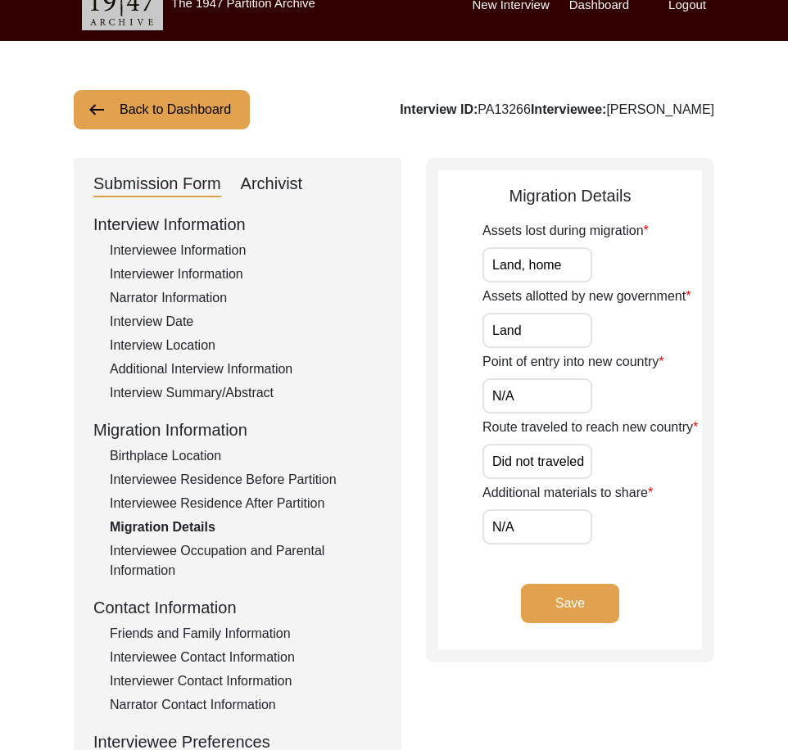
click at [576, 463] on input "Did not traveled" at bounding box center [538, 461] width 110 height 35
click at [570, 460] on input "Did not traveled" at bounding box center [538, 461] width 110 height 35
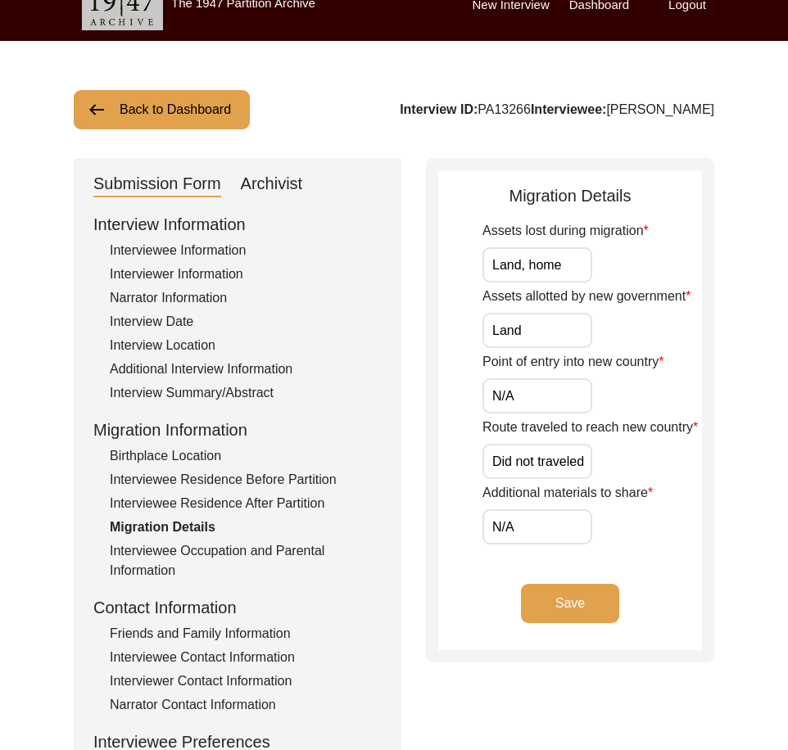
click at [570, 460] on input "Did not traveled" at bounding box center [538, 461] width 110 height 35
type input "N/A"
click at [637, 446] on div "Route traveled to reach new country N/A" at bounding box center [593, 448] width 220 height 61
click at [578, 261] on input "Land, home" at bounding box center [538, 264] width 110 height 35
click at [478, 320] on app-migration-details "Migration Details Assets lost during migration Land, home Assets allotted by ne…" at bounding box center [570, 417] width 264 height 467
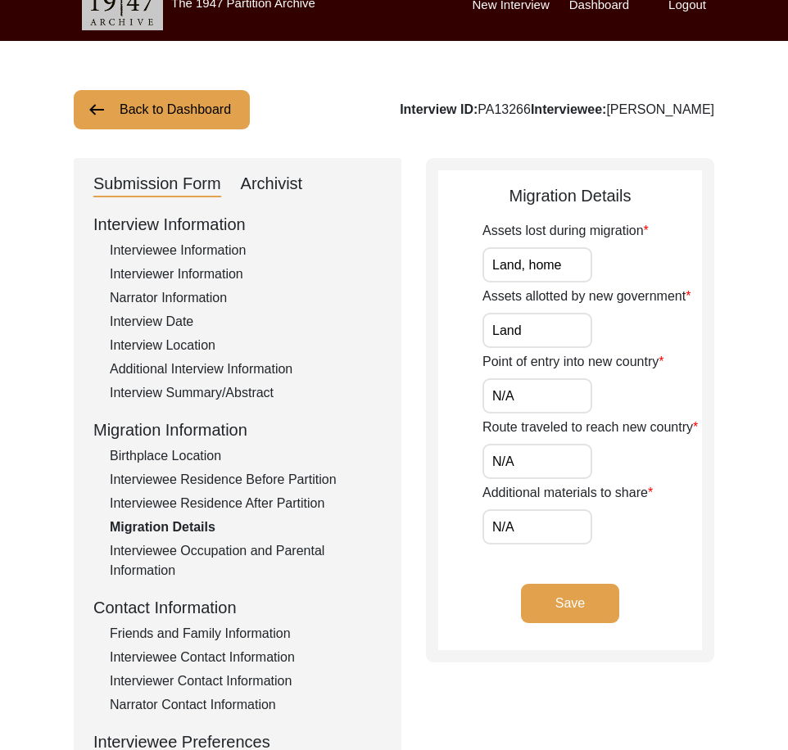
click at [209, 512] on div "Interviewee Residence After Partition" at bounding box center [246, 504] width 272 height 20
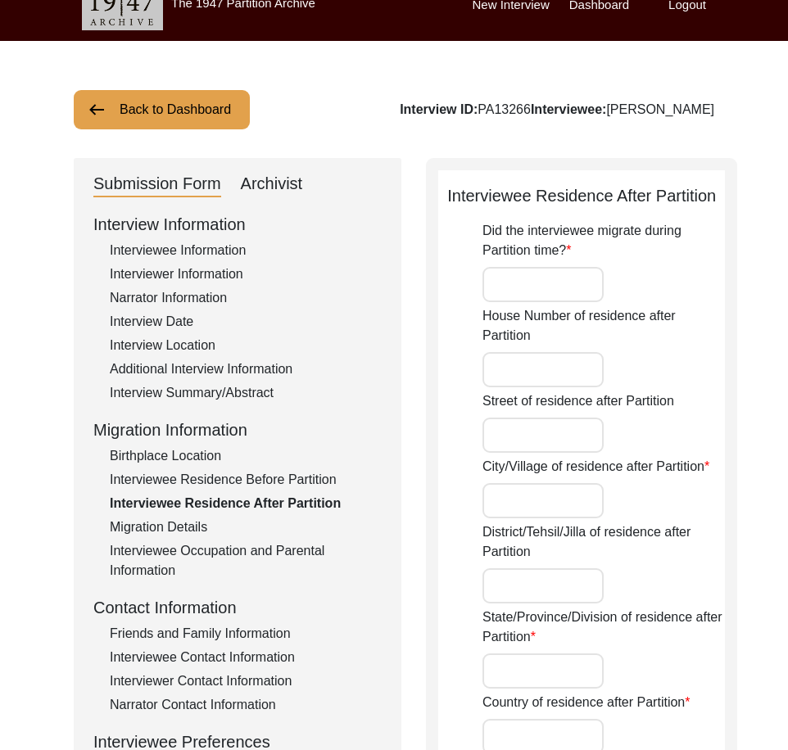
type input "No"
type input "N/A"
type input "Chak 296 GB"
type input "[PERSON_NAME]/[PERSON_NAME]"
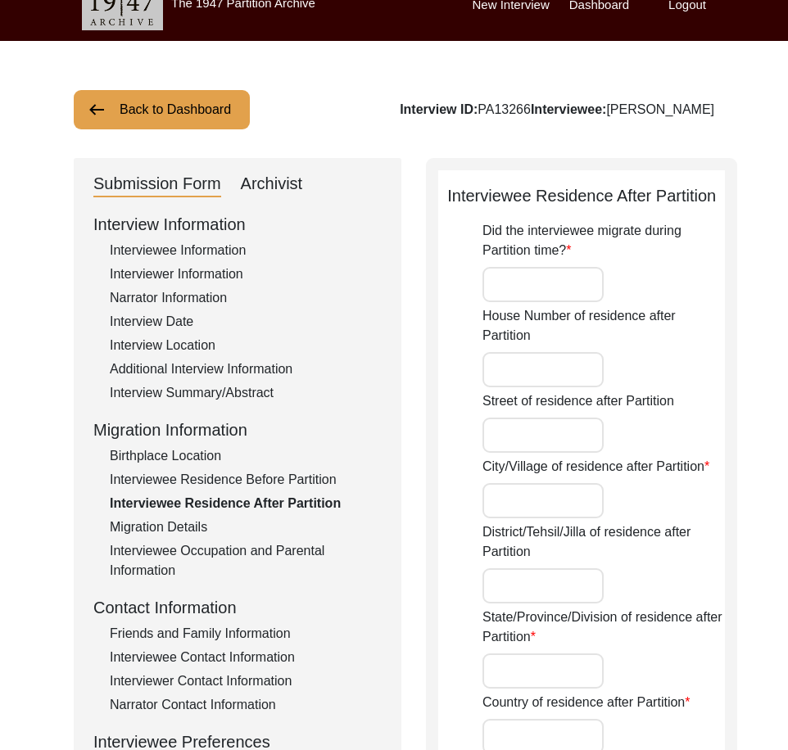
type input "[GEOGRAPHIC_DATA]"
type input "36051"
type input "Chak 296 GB"
type input "Did Not Migrate"
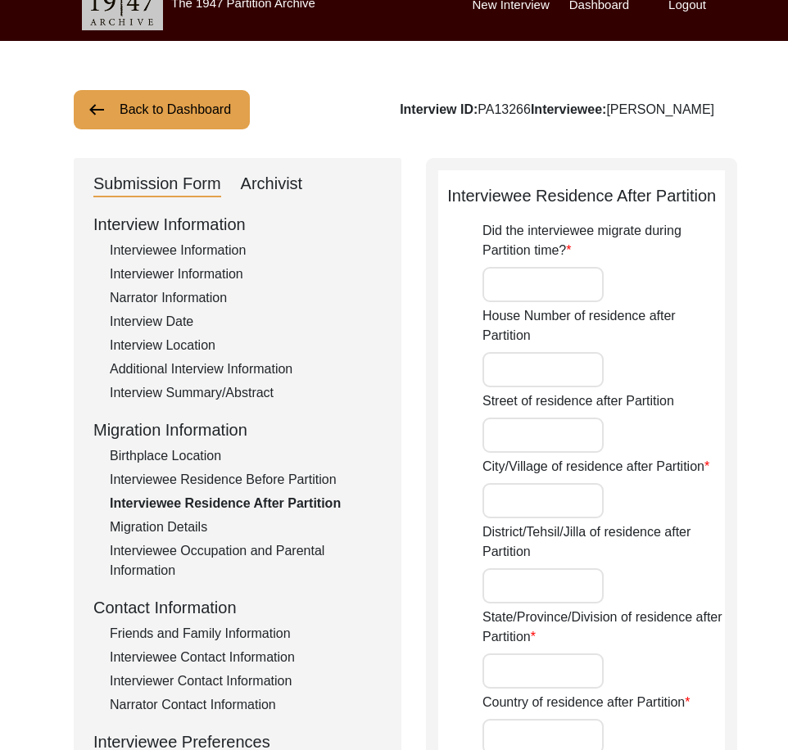
type input "N/A"
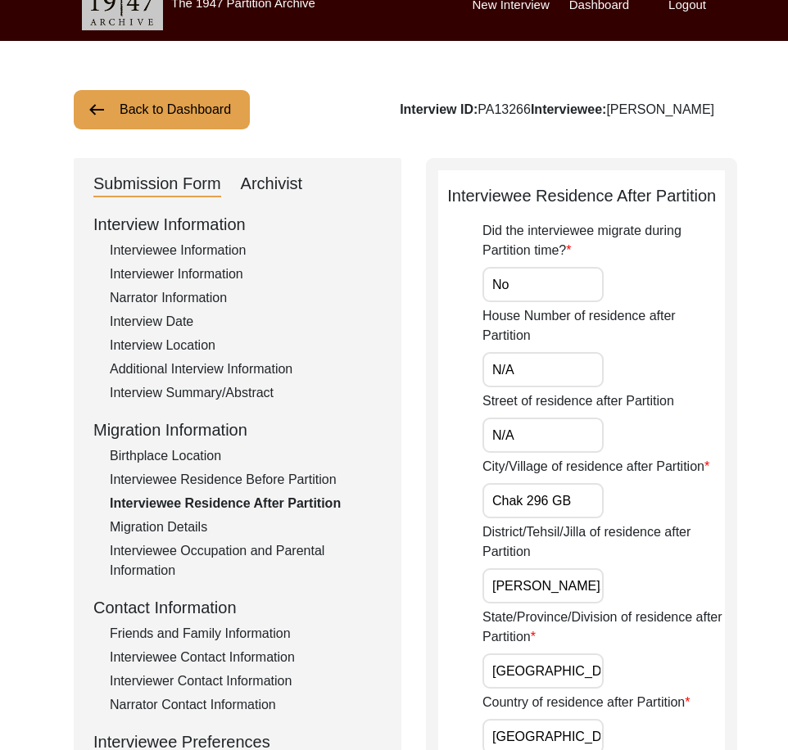
click at [165, 519] on div "Migration Details" at bounding box center [246, 528] width 272 height 20
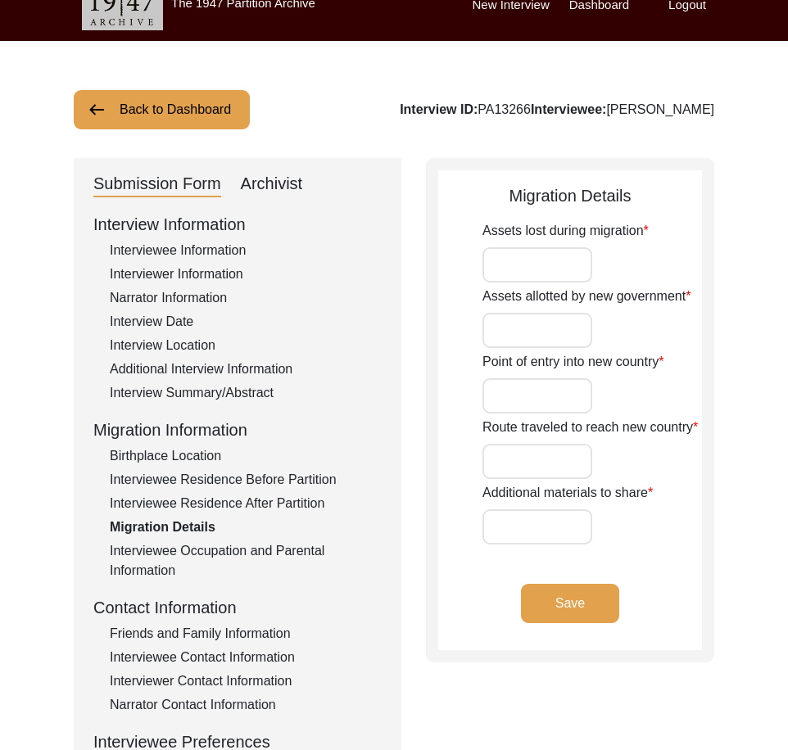
type input "Land home"
type input "land"
type input "N/A"
type input "Did not traveled"
type input "N/A"
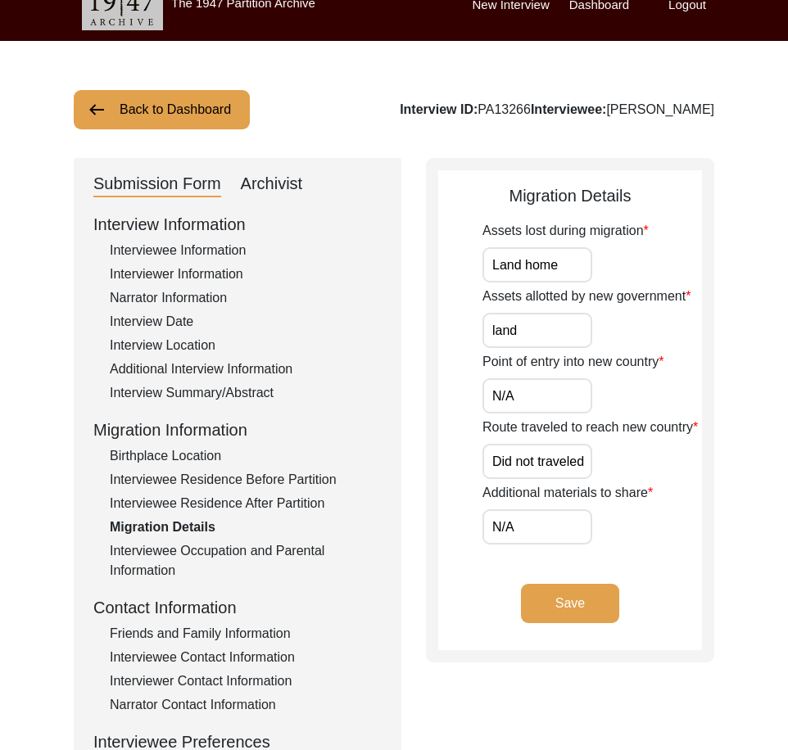
click at [560, 448] on input "Did not traveled" at bounding box center [538, 461] width 110 height 35
click at [559, 397] on input "N/A" at bounding box center [538, 395] width 110 height 35
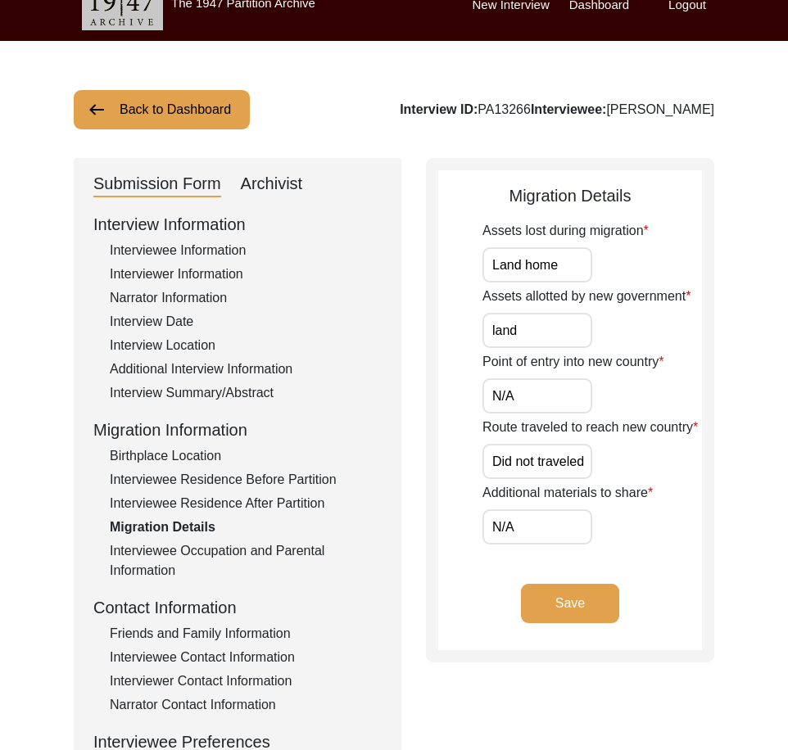
click at [559, 397] on input "N/A" at bounding box center [538, 395] width 110 height 35
click at [546, 317] on input "land" at bounding box center [538, 330] width 110 height 35
paste input "N/A"
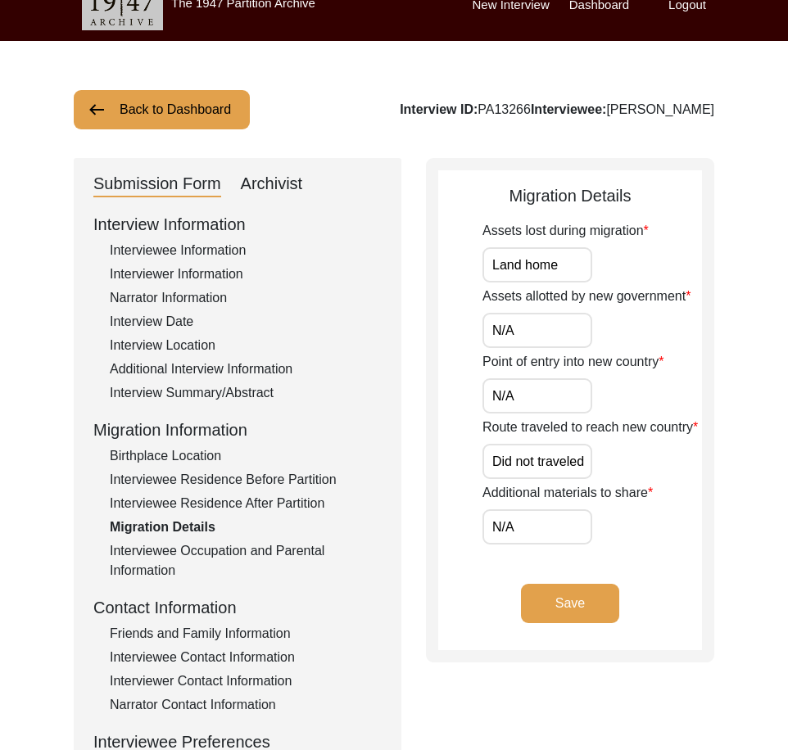
type input "N/A"
click at [572, 271] on input "Land home" at bounding box center [538, 264] width 110 height 35
paste input "N/A"
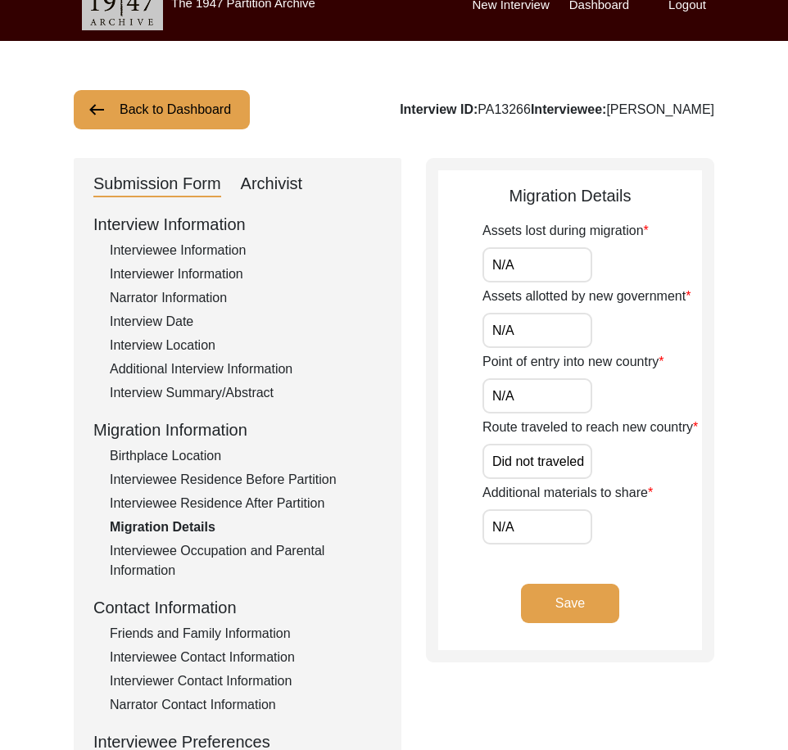
click at [446, 387] on app-migration-details "Migration Details Assets lost during migration N/A Assets allotted by new gover…" at bounding box center [570, 417] width 264 height 467
click at [507, 447] on input "Did not traveled" at bounding box center [538, 461] width 110 height 35
paste input "N/A"
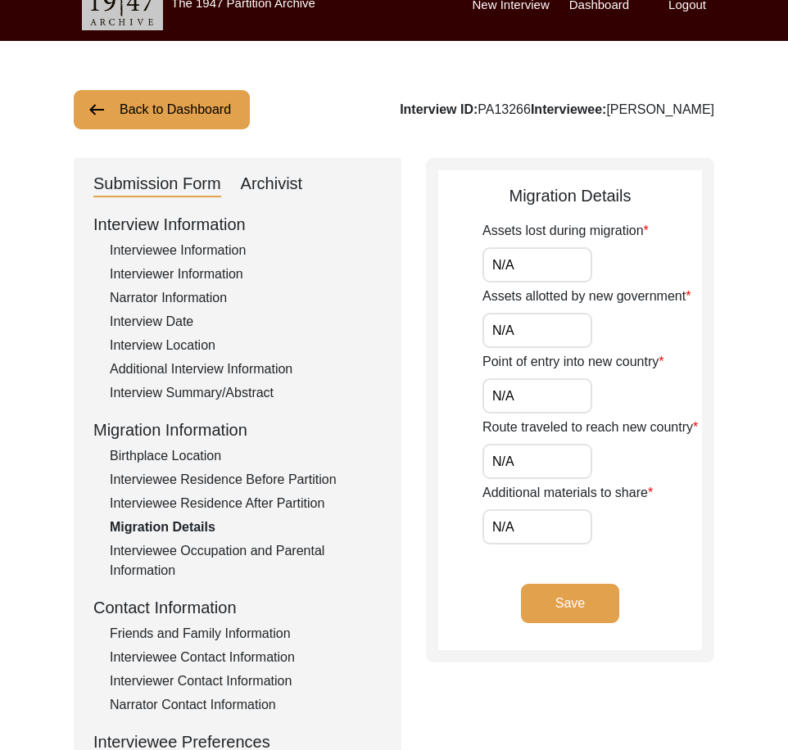
click at [461, 438] on app-migration-details "Migration Details Assets lost during migration N/A Assets allotted by new gover…" at bounding box center [570, 417] width 264 height 467
click at [534, 528] on input "N/A" at bounding box center [538, 527] width 110 height 35
click at [533, 470] on input "N/A" at bounding box center [538, 461] width 110 height 35
click at [533, 411] on input "N/A" at bounding box center [538, 395] width 110 height 35
click at [533, 332] on input "N/A" at bounding box center [538, 330] width 110 height 35
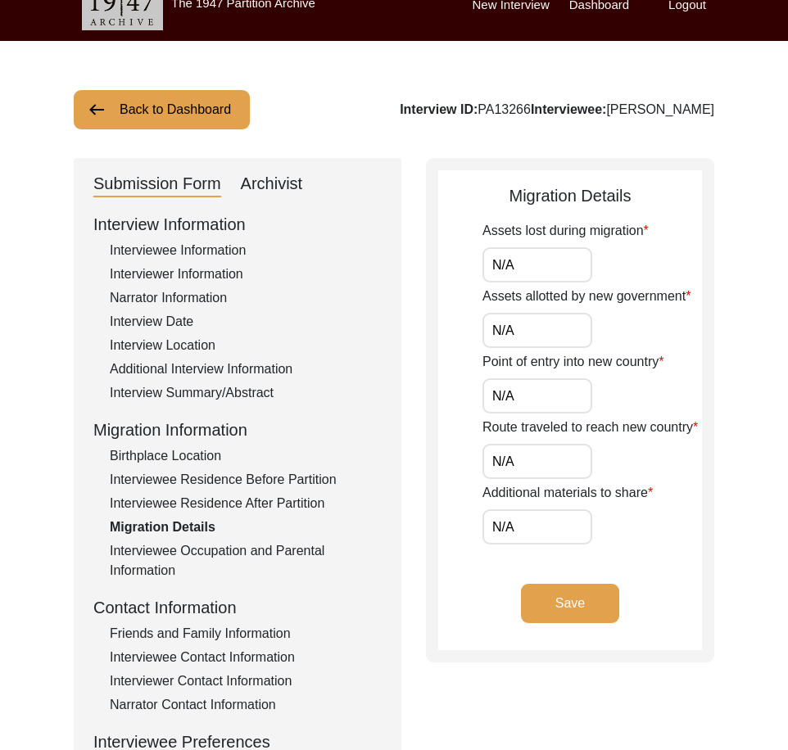
click at [528, 282] on input "N/A" at bounding box center [538, 264] width 110 height 35
click at [528, 274] on input "N/A" at bounding box center [538, 264] width 110 height 35
click at [570, 611] on button "Save" at bounding box center [570, 603] width 98 height 39
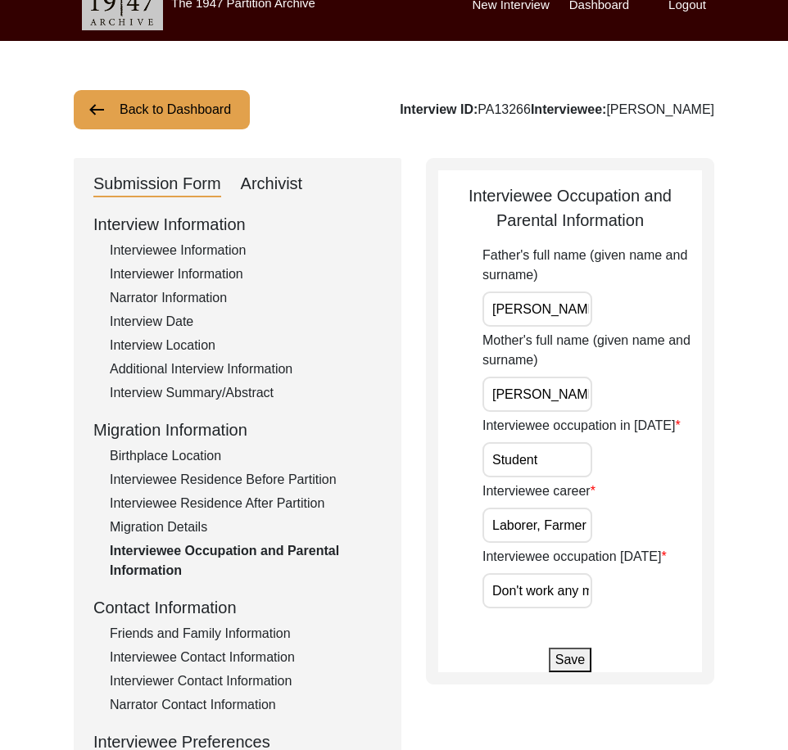
scroll to position [0, 16]
drag, startPoint x: 506, startPoint y: 302, endPoint x: 671, endPoint y: 310, distance: 164.8
click at [671, 310] on div "Father's full name (given name and surname) [PERSON_NAME]" at bounding box center [593, 286] width 220 height 81
click at [578, 390] on input "[PERSON_NAME]" at bounding box center [538, 394] width 110 height 35
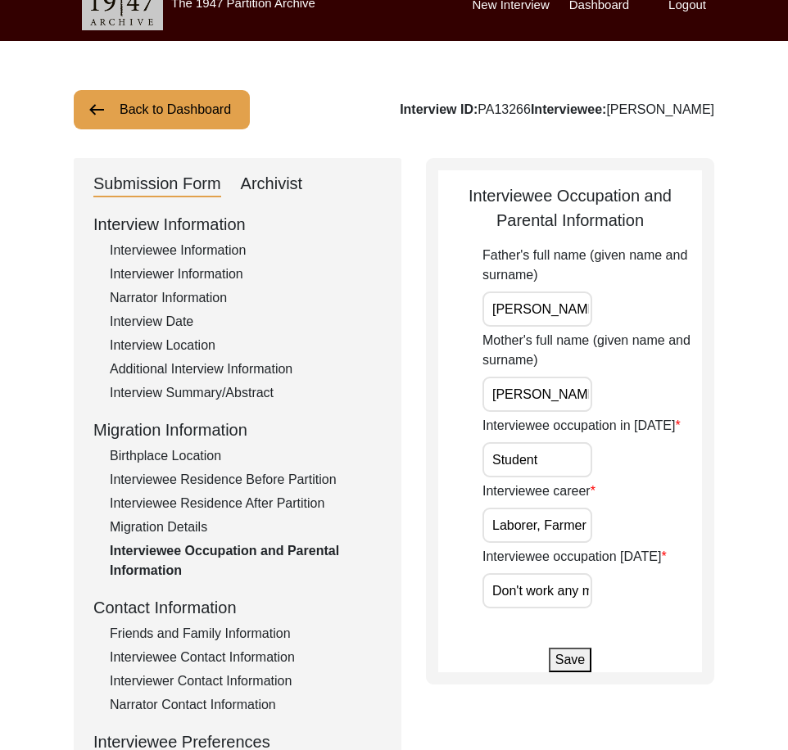
click at [566, 459] on input "Student" at bounding box center [538, 459] width 110 height 35
click at [460, 489] on app-parental-information "Interviewee Occupation and Parental Information Father's full name (given name …" at bounding box center [570, 428] width 264 height 489
drag, startPoint x: 483, startPoint y: 521, endPoint x: 629, endPoint y: 525, distance: 146.7
click at [629, 525] on div "Interviewee career Laborer, Farmer" at bounding box center [593, 512] width 220 height 61
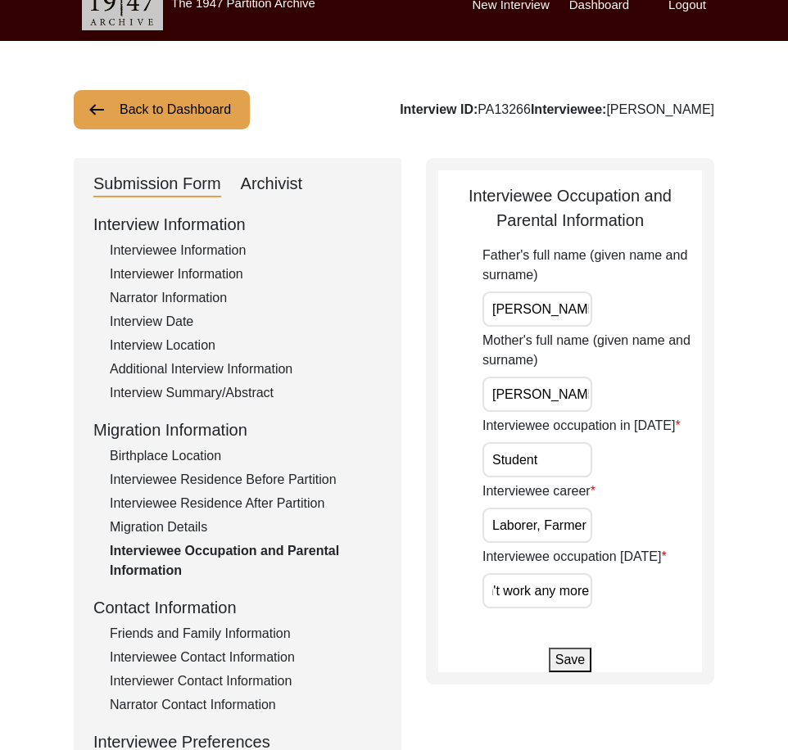
drag, startPoint x: 564, startPoint y: 589, endPoint x: 640, endPoint y: 593, distance: 76.3
click at [640, 593] on div "Interviewee occupation [DATE] Don't work any more" at bounding box center [593, 577] width 220 height 61
click at [569, 593] on input "Don't work any more" at bounding box center [538, 590] width 110 height 35
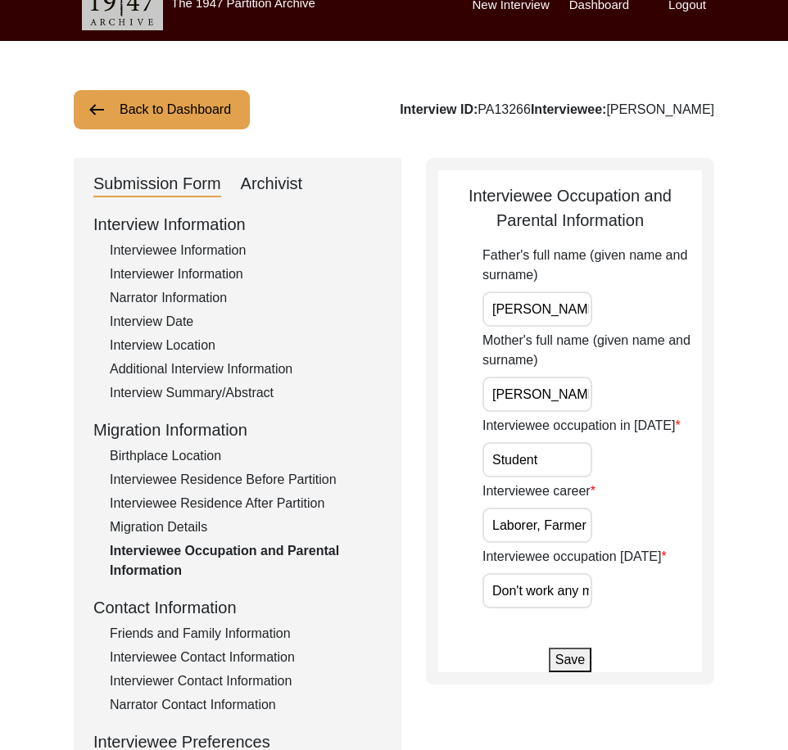
click at [569, 593] on input "Don't work any more" at bounding box center [538, 590] width 110 height 35
click at [575, 588] on input "Don't work any more" at bounding box center [538, 590] width 110 height 35
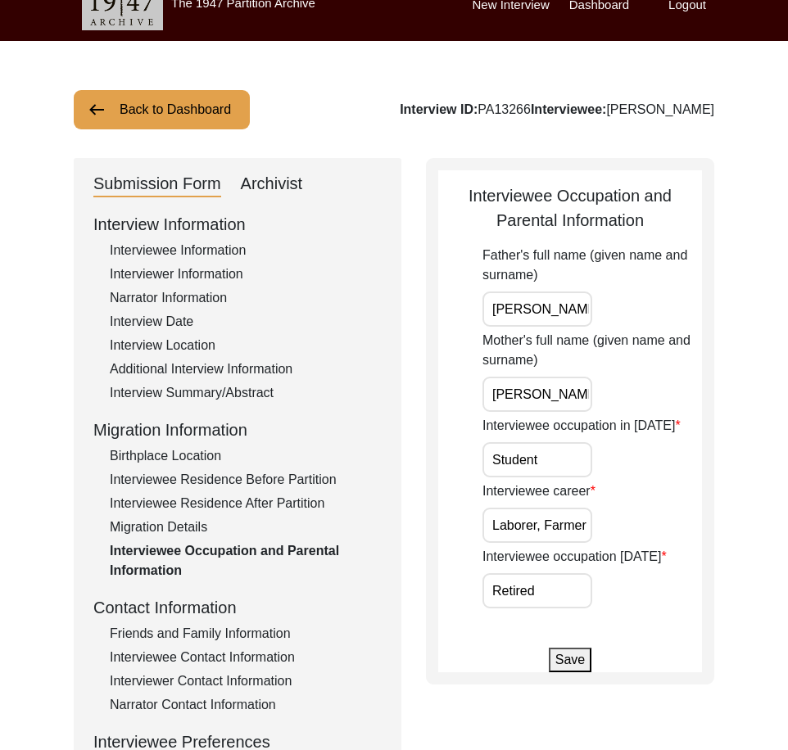
drag, startPoint x: 702, startPoint y: 594, endPoint x: 796, endPoint y: 550, distance: 104.1
click at [703, 593] on div "Interviewee Occupation and Parental Information Father's full name (given name …" at bounding box center [570, 421] width 288 height 527
click at [468, 691] on div "Submission Form Archivist Interview Information Interviewee Information Intervi…" at bounding box center [394, 542] width 641 height 768
click at [555, 668] on button "Save" at bounding box center [570, 660] width 43 height 25
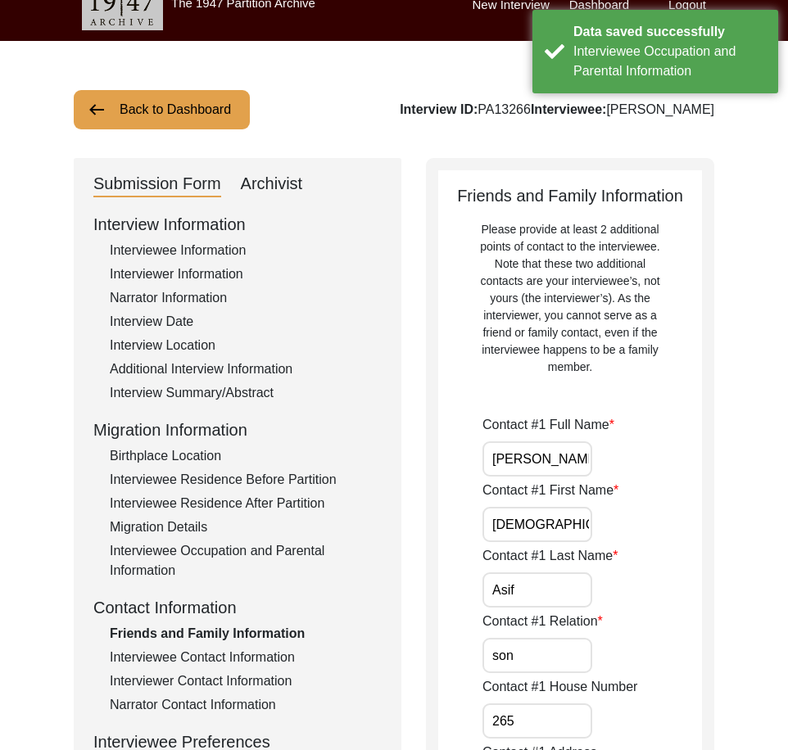
drag, startPoint x: 488, startPoint y: 458, endPoint x: 665, endPoint y: 471, distance: 177.4
click at [665, 471] on div "Contact #1 Full Name [PERSON_NAME]" at bounding box center [593, 445] width 220 height 61
click at [666, 469] on div "Contact #1 Full Name [PERSON_NAME]" at bounding box center [593, 445] width 220 height 61
click at [572, 531] on input "[DEMOGRAPHIC_DATA]" at bounding box center [538, 524] width 110 height 35
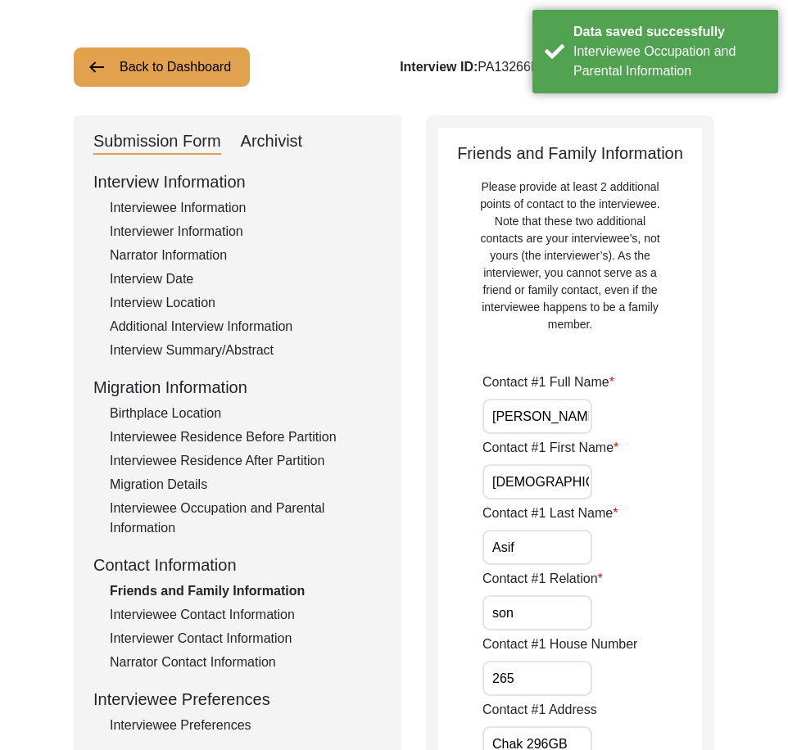
scroll to position [107, 0]
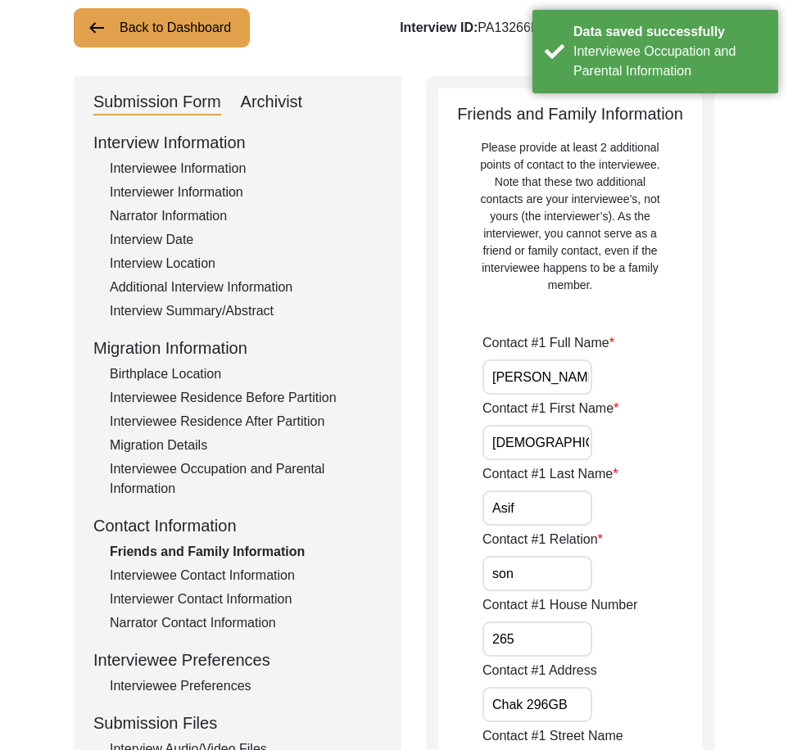
click at [545, 509] on input "Asif" at bounding box center [538, 508] width 110 height 35
click at [540, 564] on input "son" at bounding box center [538, 573] width 110 height 35
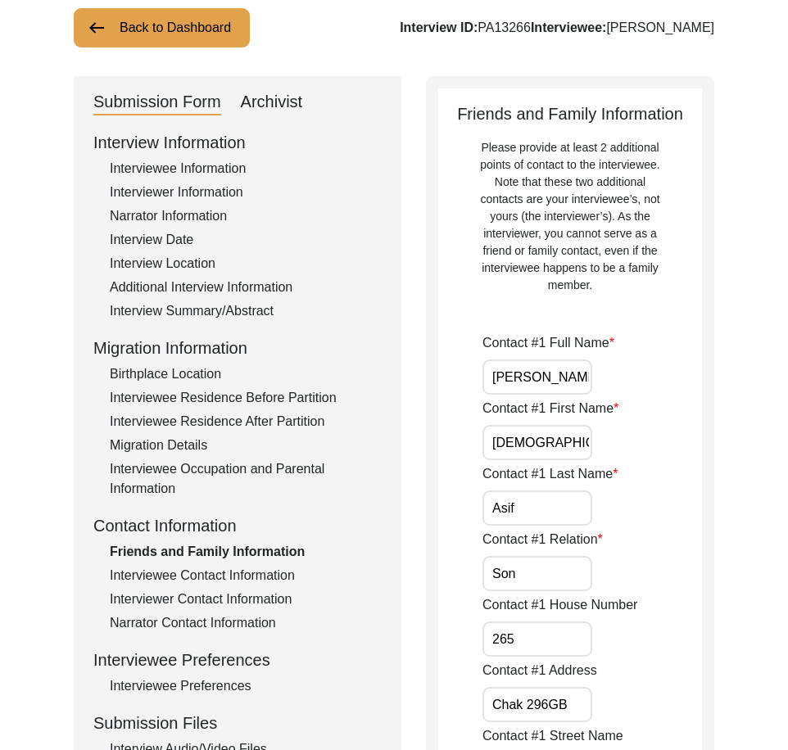
click at [553, 647] on input "265" at bounding box center [538, 639] width 110 height 35
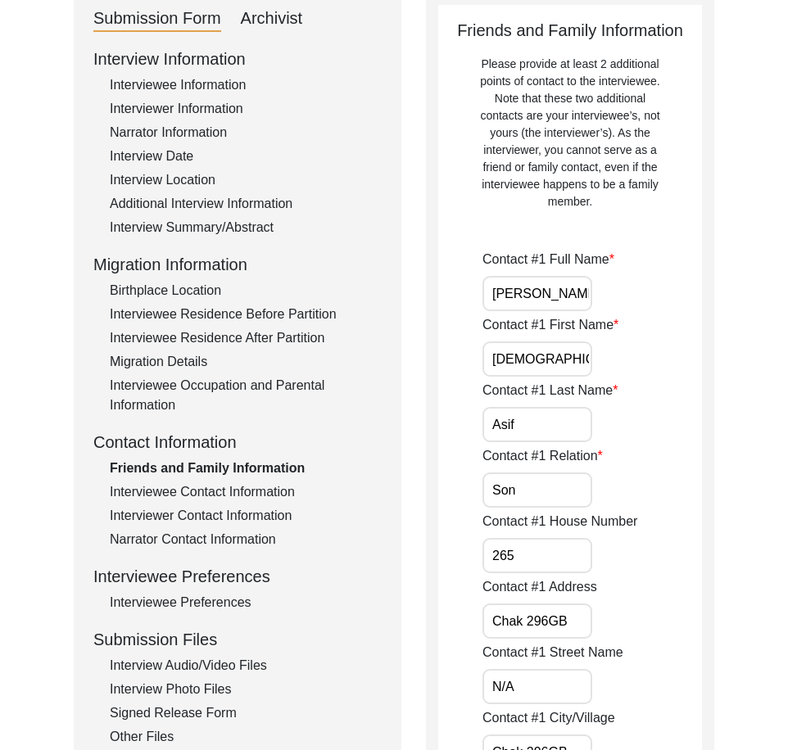
scroll to position [270, 0]
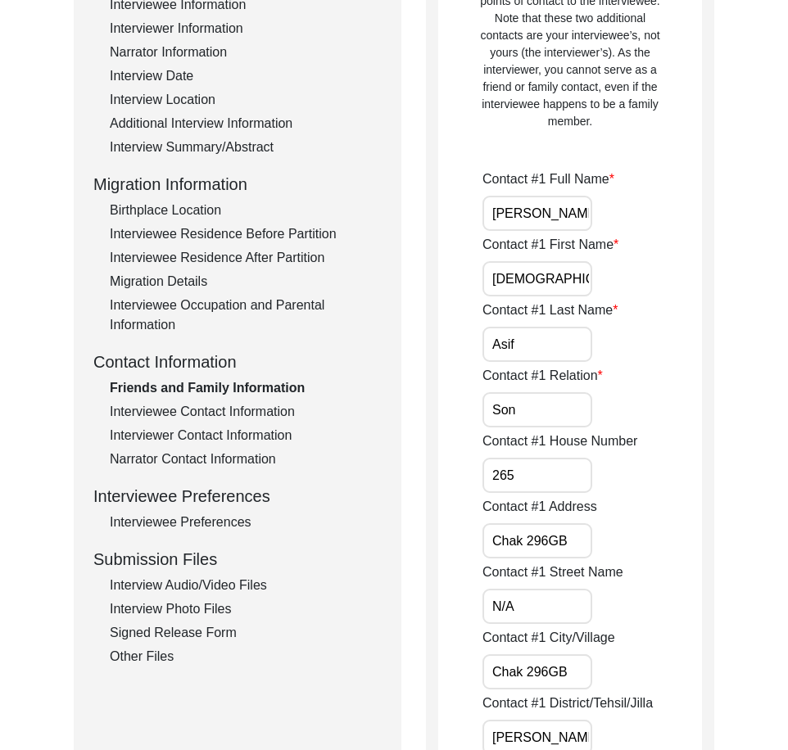
click at [533, 408] on input "Son" at bounding box center [538, 409] width 110 height 35
drag, startPoint x: 514, startPoint y: 478, endPoint x: 493, endPoint y: 465, distance: 25.0
click at [515, 478] on input "265" at bounding box center [538, 475] width 110 height 35
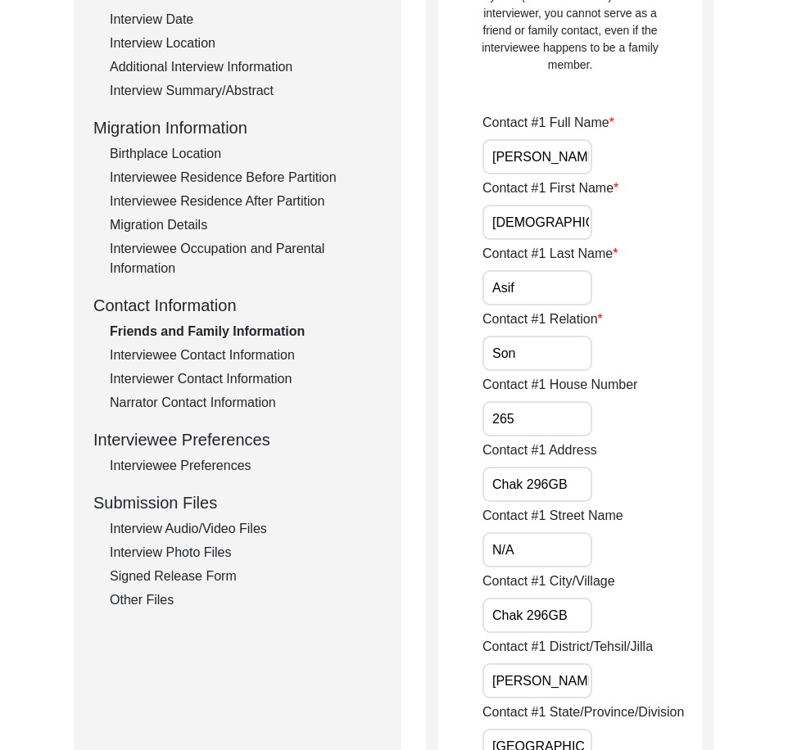
scroll to position [352, 0]
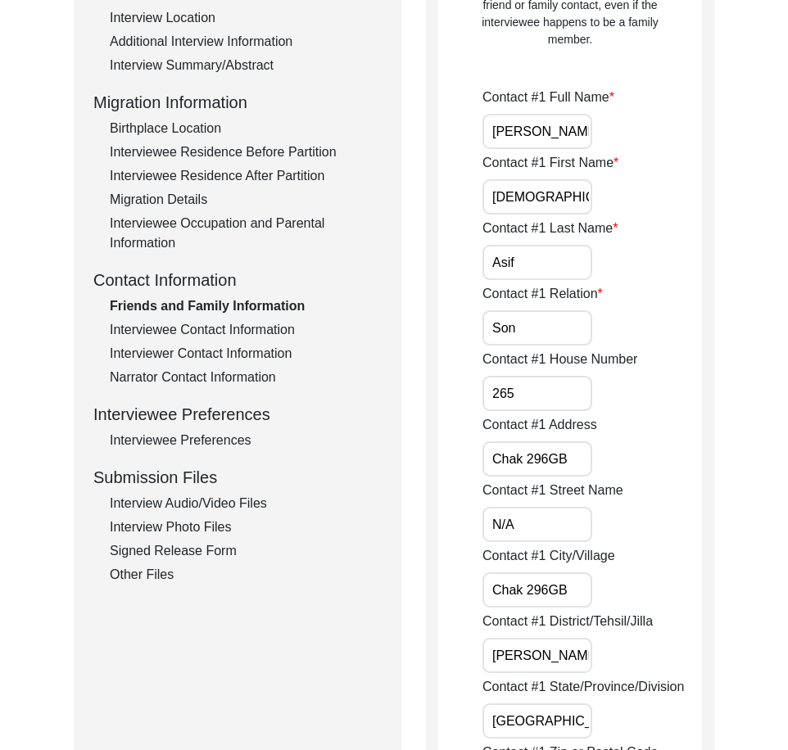
click at [553, 461] on input "Chak 296GB" at bounding box center [538, 459] width 110 height 35
drag, startPoint x: 580, startPoint y: 460, endPoint x: 442, endPoint y: 458, distance: 137.7
click at [510, 523] on input "N/A" at bounding box center [538, 524] width 110 height 35
click at [523, 526] on input "N/A" at bounding box center [538, 524] width 110 height 35
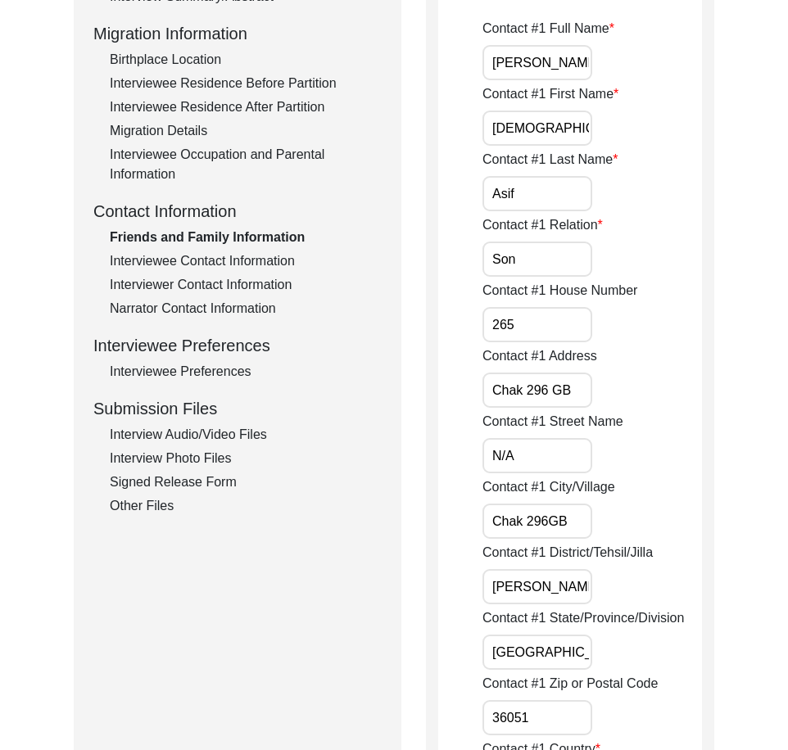
scroll to position [516, 0]
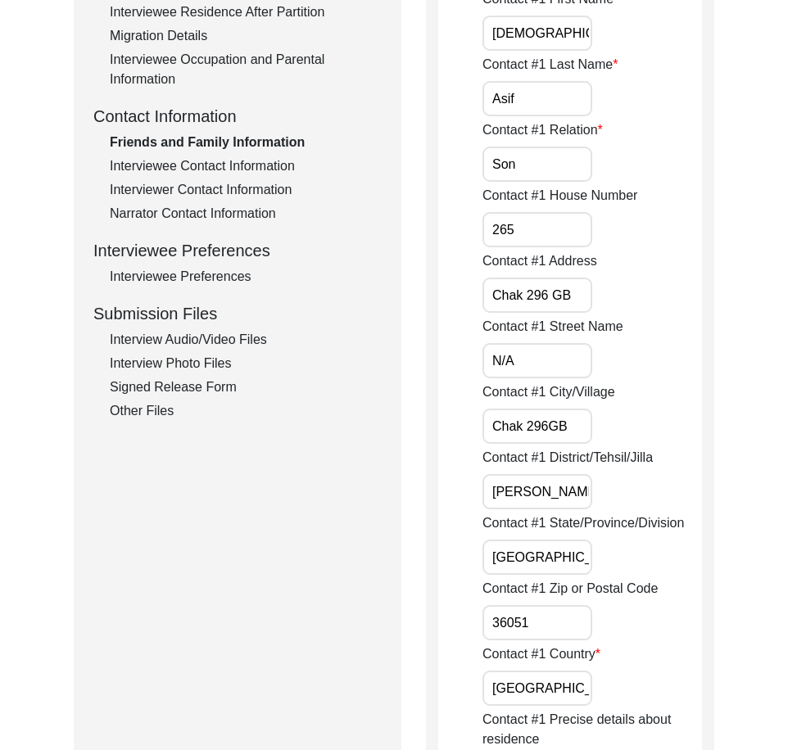
click at [546, 433] on input "Chak 296GB" at bounding box center [538, 426] width 110 height 35
drag, startPoint x: 583, startPoint y: 428, endPoint x: 455, endPoint y: 424, distance: 128.7
drag, startPoint x: 483, startPoint y: 487, endPoint x: 616, endPoint y: 490, distance: 133.6
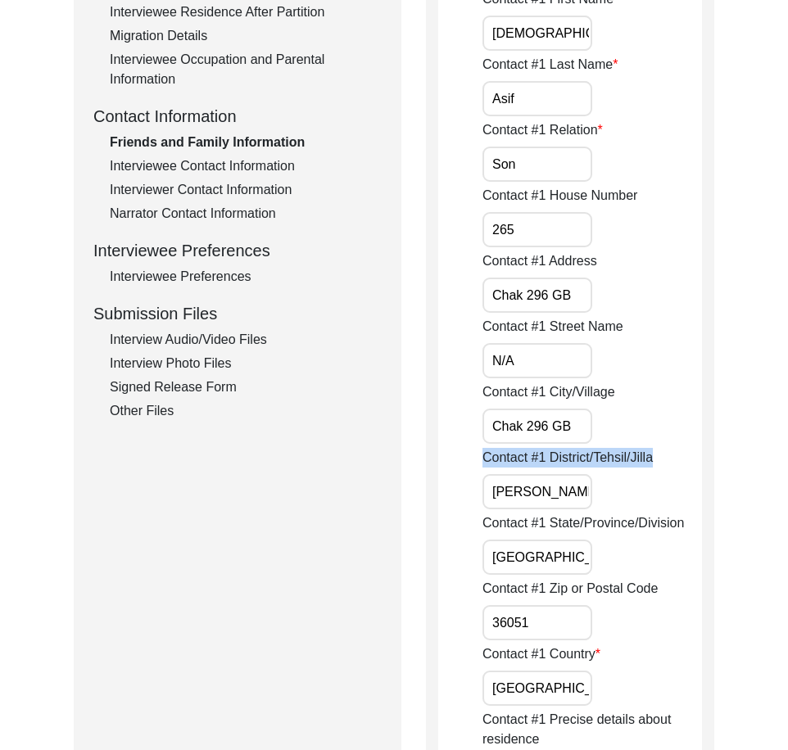
click at [582, 488] on input "[PERSON_NAME]/ [PERSON_NAME]" at bounding box center [538, 491] width 110 height 35
click at [588, 490] on input "[PERSON_NAME]/ [PERSON_NAME]" at bounding box center [538, 491] width 110 height 35
drag, startPoint x: 561, startPoint y: 486, endPoint x: 681, endPoint y: 498, distance: 120.2
click at [678, 498] on div "Contact #1 District/Tehsil/[PERSON_NAME] Tek [PERSON_NAME]/[PERSON_NAME]" at bounding box center [593, 478] width 220 height 61
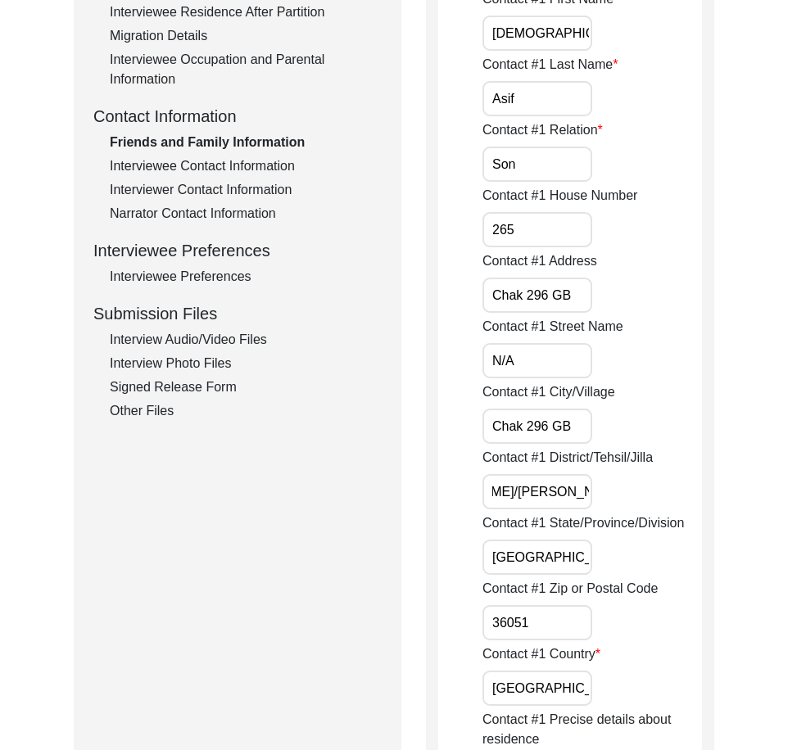
click at [555, 551] on input "[GEOGRAPHIC_DATA]" at bounding box center [538, 557] width 110 height 35
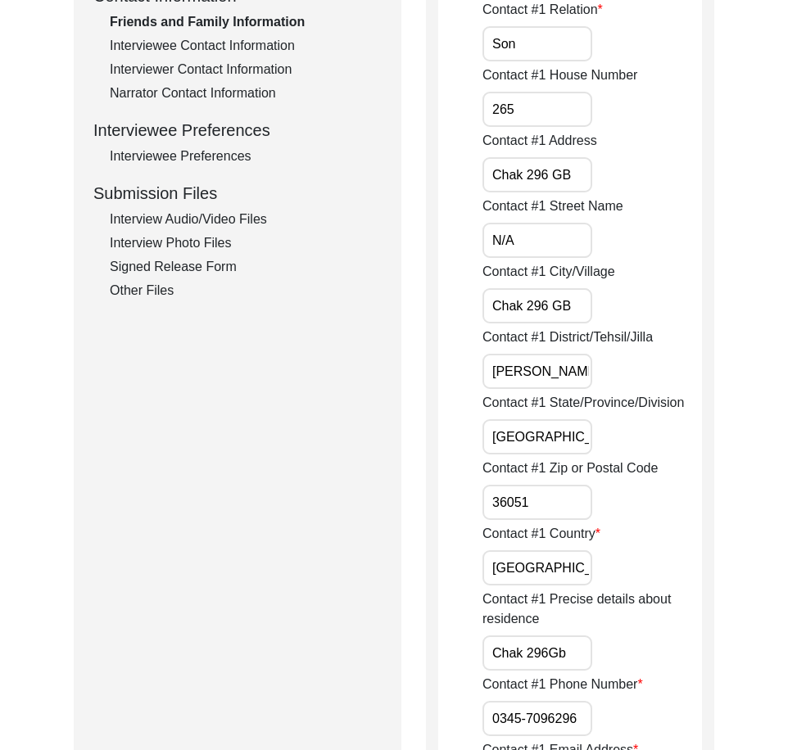
scroll to position [762, 0]
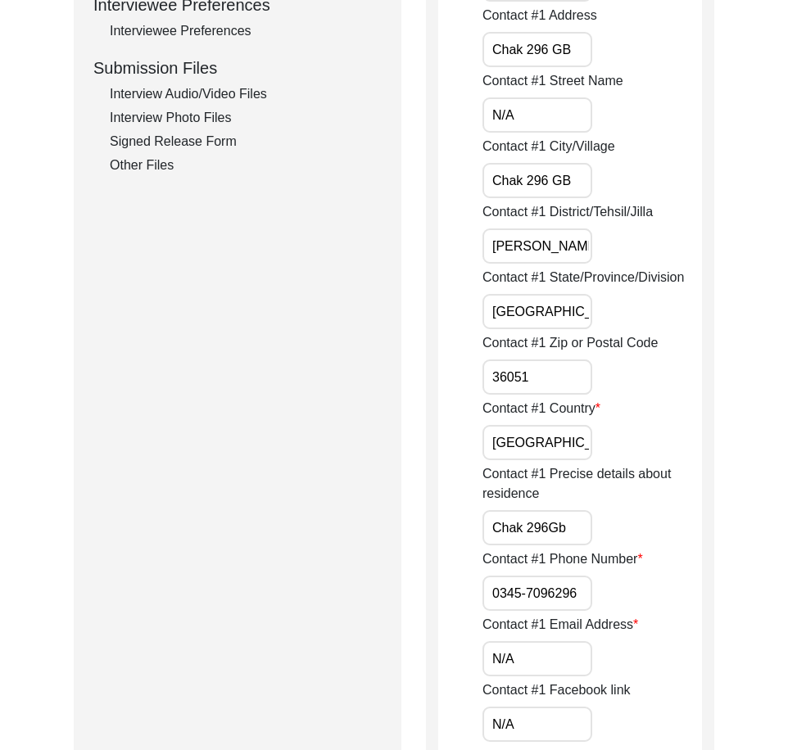
click at [554, 380] on input "36051" at bounding box center [538, 377] width 110 height 35
click at [557, 449] on input "[GEOGRAPHIC_DATA]" at bounding box center [538, 442] width 110 height 35
drag, startPoint x: 578, startPoint y: 528, endPoint x: 548, endPoint y: 528, distance: 30.3
click at [548, 528] on input "Chak 296Gb" at bounding box center [538, 527] width 110 height 35
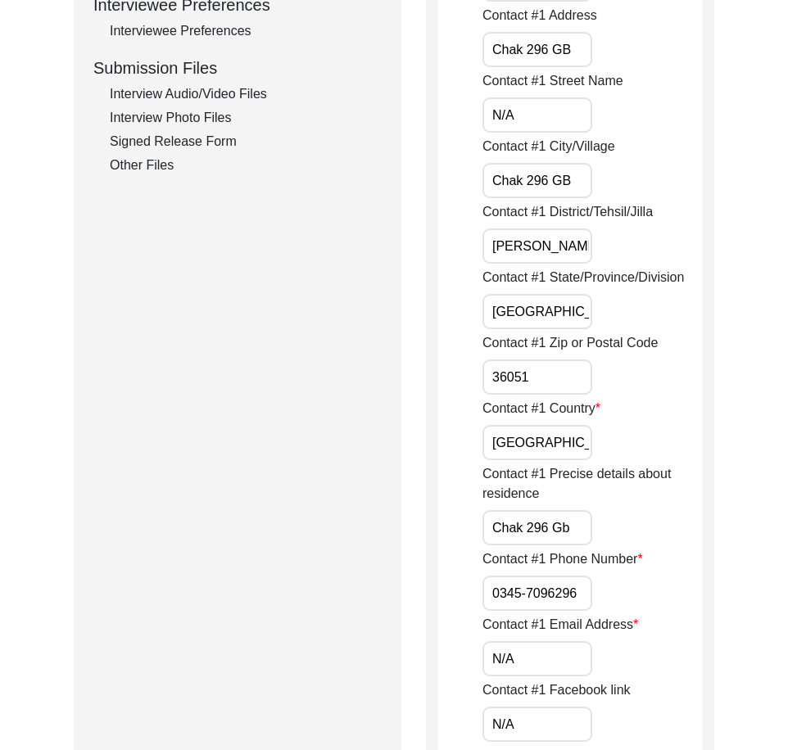
drag, startPoint x: 560, startPoint y: 529, endPoint x: 569, endPoint y: 529, distance: 9.8
click at [560, 529] on input "Chak 296 Gb" at bounding box center [538, 527] width 110 height 35
click at [571, 529] on input "Chak 296 Gb" at bounding box center [538, 527] width 110 height 35
click at [485, 590] on input "0345-7096296" at bounding box center [538, 593] width 110 height 35
paste input "+92"
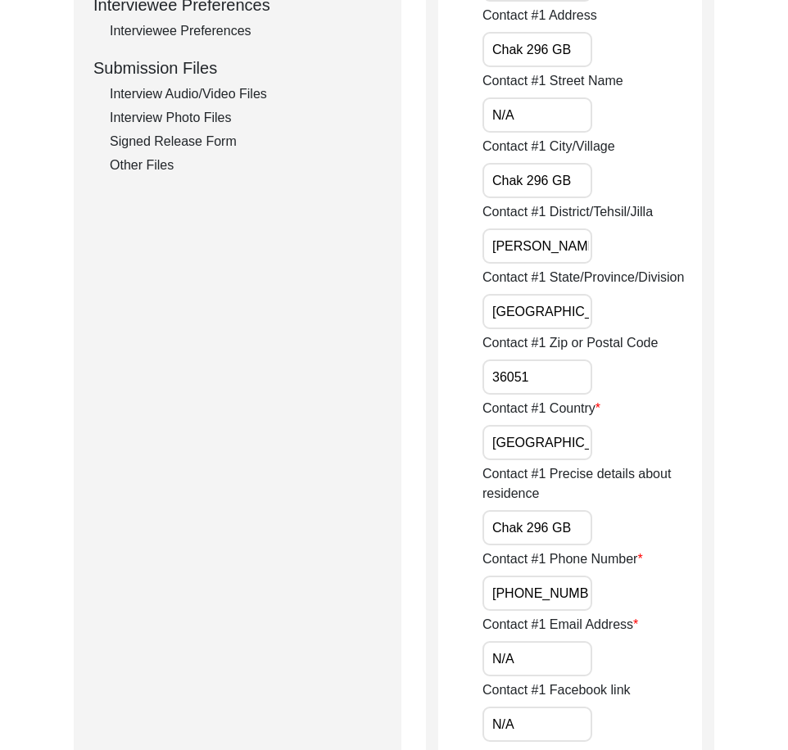
scroll to position [0, 14]
drag, startPoint x: 486, startPoint y: 590, endPoint x: 686, endPoint y: 592, distance: 199.9
click at [686, 592] on div "Contact #1 Phone Number [PHONE_NUMBER]" at bounding box center [593, 580] width 220 height 61
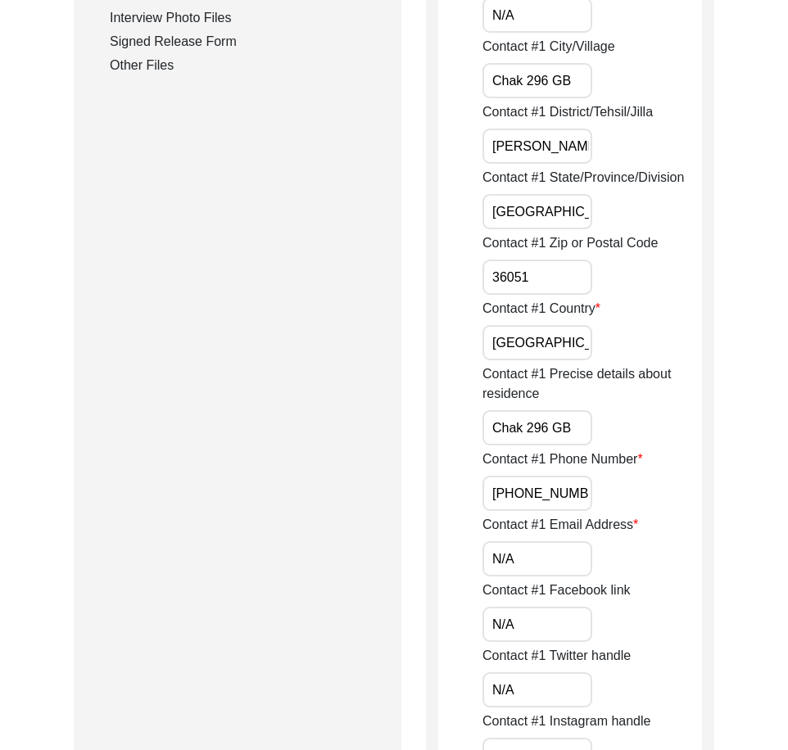
scroll to position [1090, 0]
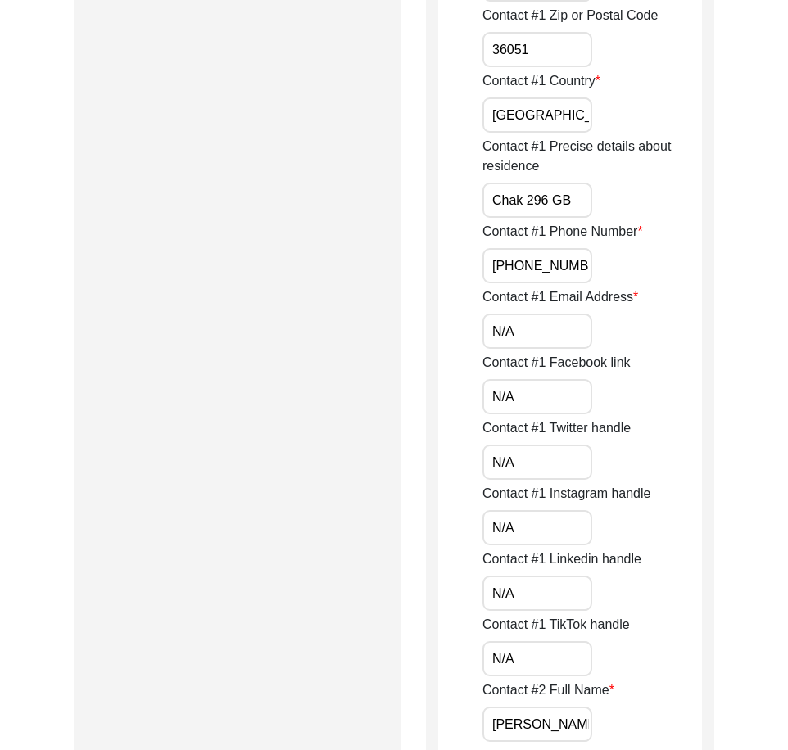
drag, startPoint x: 534, startPoint y: 398, endPoint x: 534, endPoint y: 385, distance: 13.1
click at [534, 397] on input "N/A" at bounding box center [538, 396] width 110 height 35
click at [534, 338] on input "N/A" at bounding box center [538, 331] width 110 height 35
click at [528, 455] on input "N/A" at bounding box center [538, 462] width 110 height 35
click at [510, 533] on input "N/A" at bounding box center [538, 527] width 110 height 35
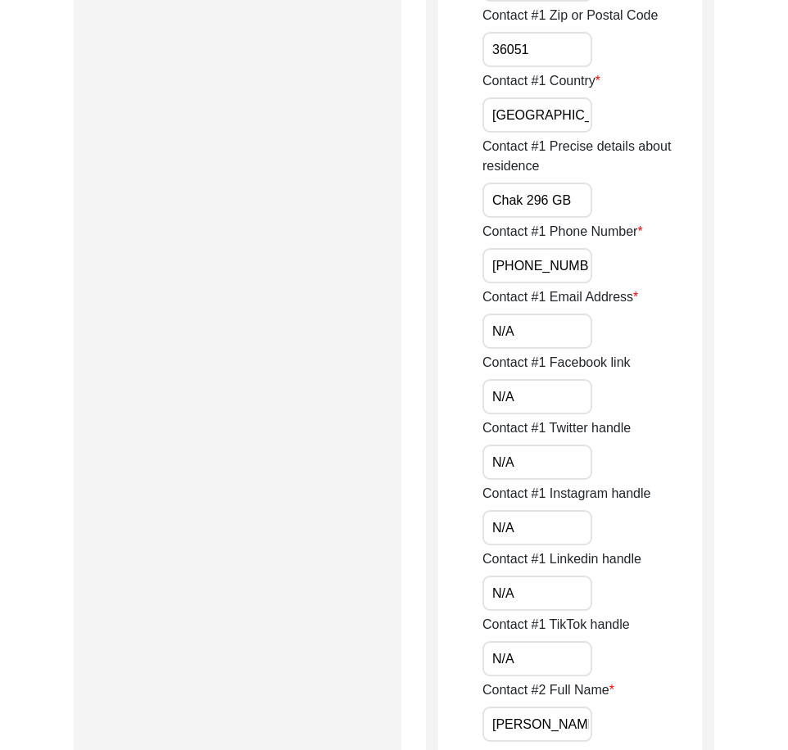
drag, startPoint x: 514, startPoint y: 592, endPoint x: 500, endPoint y: 591, distance: 14.8
click at [514, 592] on input "N/A" at bounding box center [538, 593] width 110 height 35
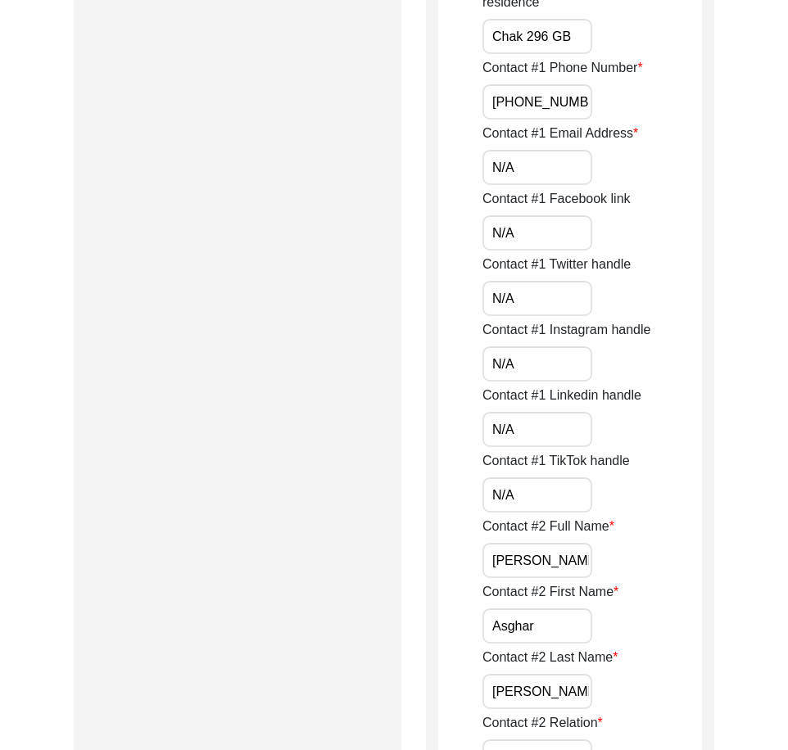
drag, startPoint x: 533, startPoint y: 492, endPoint x: 443, endPoint y: 514, distance: 92.6
click at [533, 492] on input "N/A" at bounding box center [538, 495] width 110 height 35
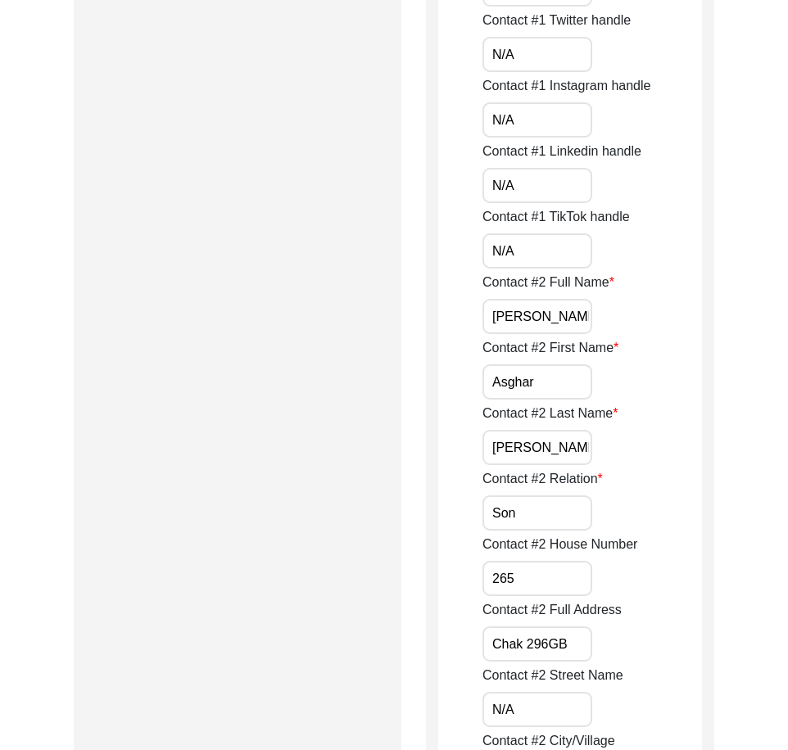
scroll to position [1499, 0]
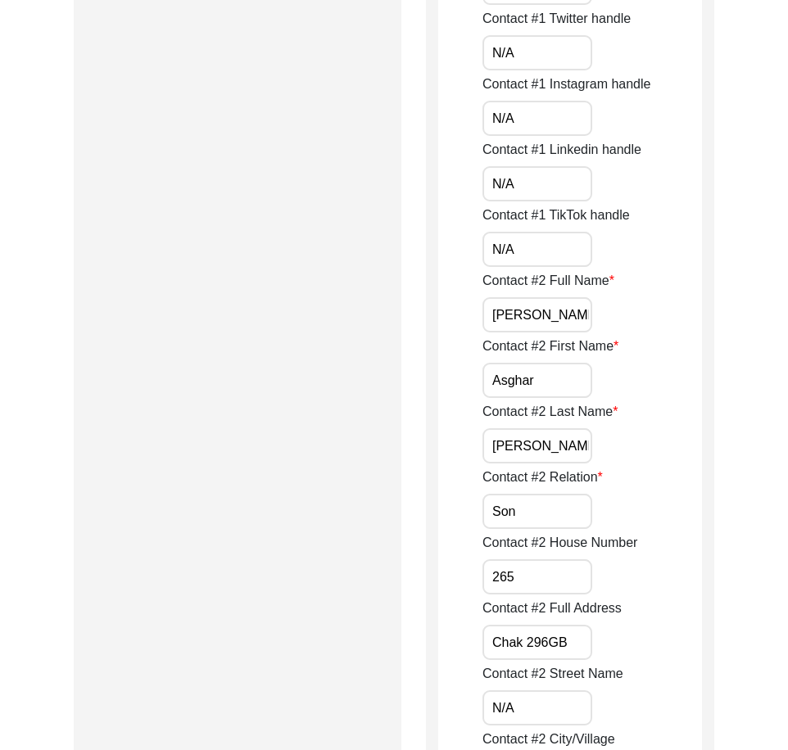
drag, startPoint x: 576, startPoint y: 321, endPoint x: 457, endPoint y: 313, distance: 119.1
drag, startPoint x: 572, startPoint y: 381, endPoint x: 554, endPoint y: 414, distance: 37.4
click at [572, 382] on input "Asghar" at bounding box center [538, 380] width 110 height 35
click at [532, 446] on input "[PERSON_NAME]" at bounding box center [538, 445] width 110 height 35
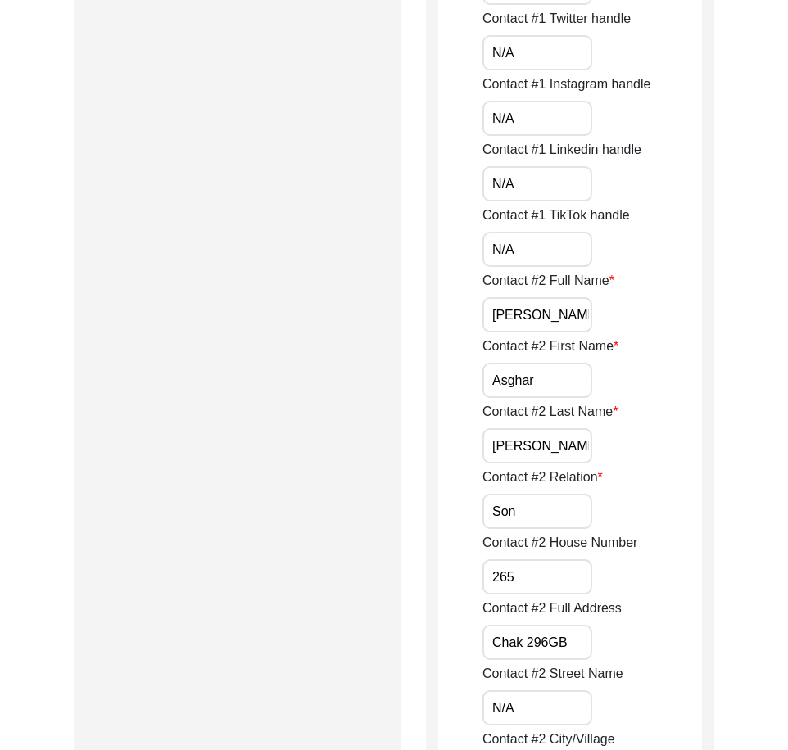
click at [518, 507] on input "Son" at bounding box center [538, 511] width 110 height 35
click at [483, 562] on div "Contact #2 House Number 265" at bounding box center [593, 563] width 220 height 61
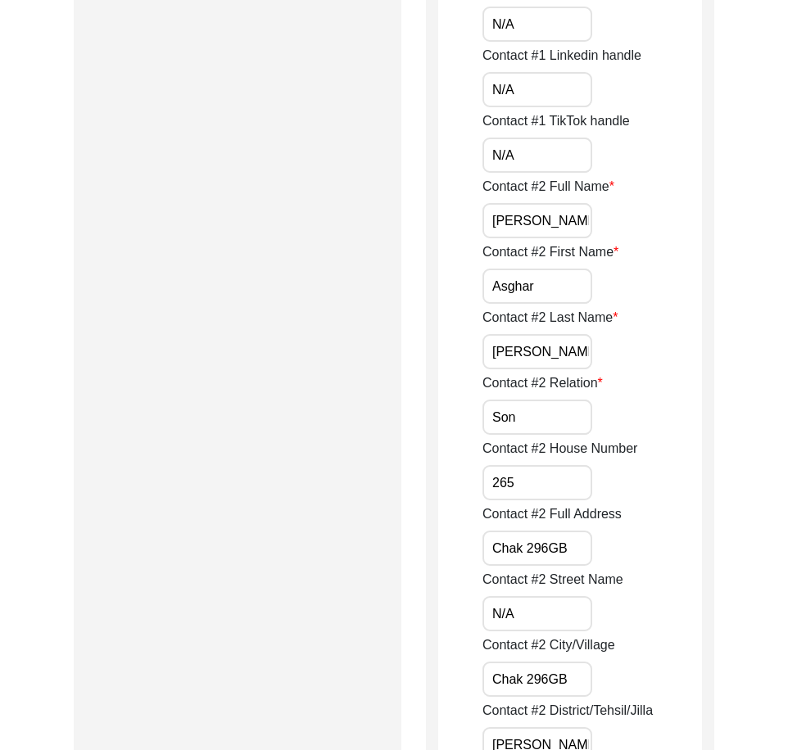
scroll to position [1745, 0]
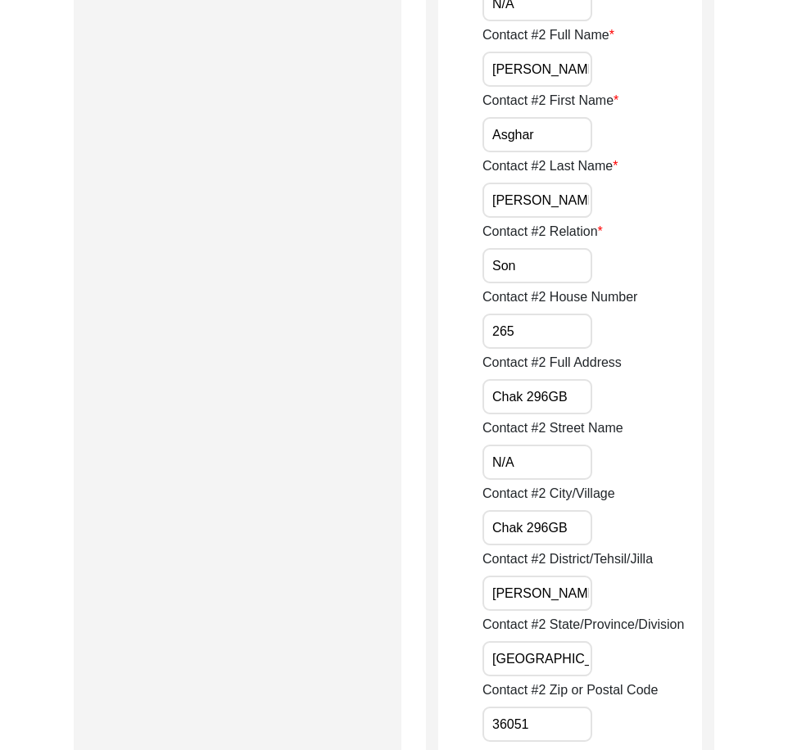
click at [564, 336] on input "265" at bounding box center [538, 331] width 110 height 35
click at [550, 398] on input "Chak 296GB" at bounding box center [538, 396] width 110 height 35
drag, startPoint x: 557, startPoint y: 399, endPoint x: 401, endPoint y: 397, distance: 156.5
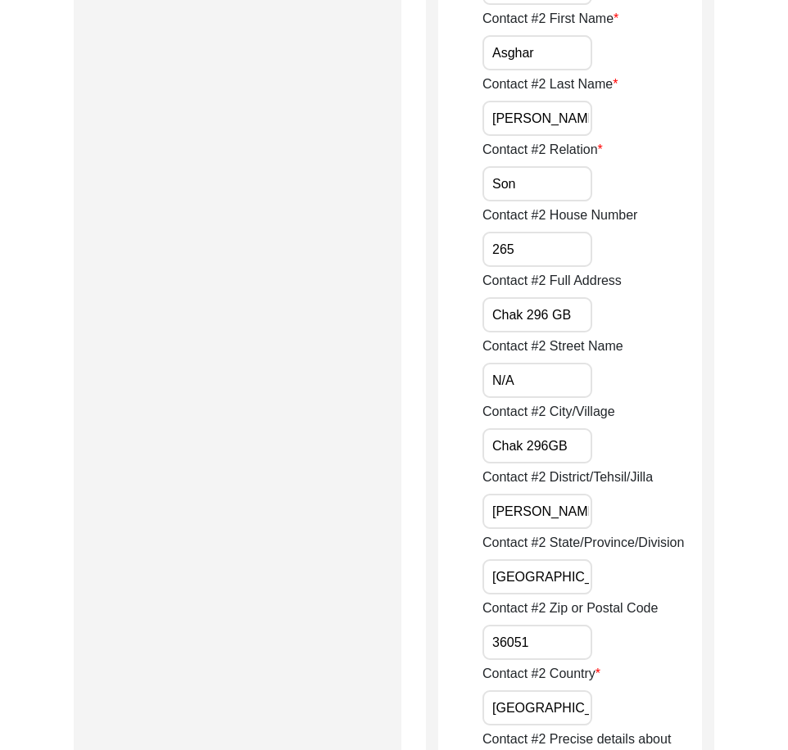
click at [525, 389] on input "N/A" at bounding box center [538, 380] width 110 height 35
click at [565, 442] on input "Chak 296GB" at bounding box center [538, 445] width 110 height 35
click at [546, 444] on input "Chak 296GB" at bounding box center [538, 445] width 110 height 35
drag, startPoint x: 578, startPoint y: 447, endPoint x: 356, endPoint y: 445, distance: 222.9
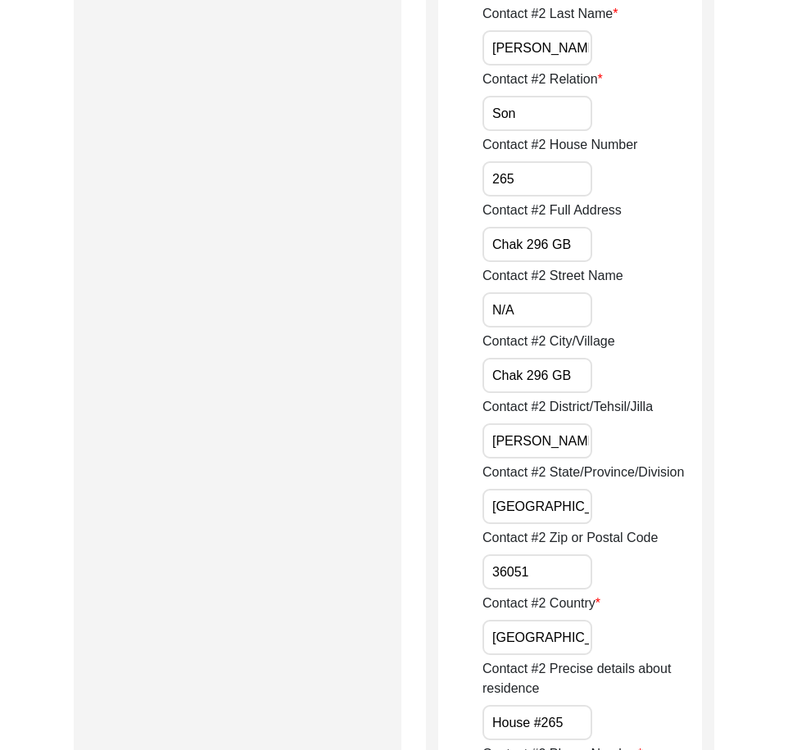
scroll to position [1991, 0]
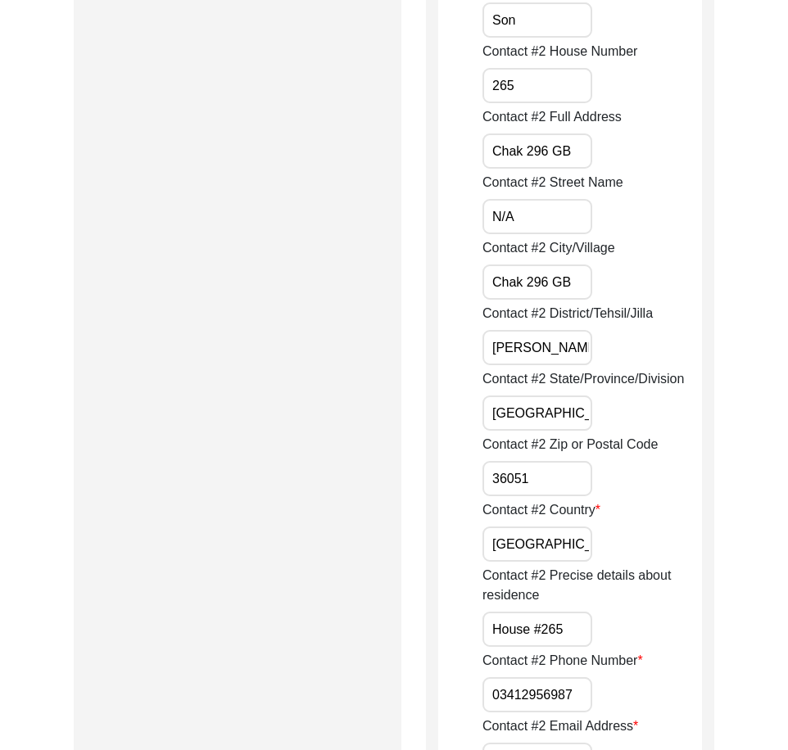
click at [577, 352] on input "[PERSON_NAME]/ [PERSON_NAME]" at bounding box center [538, 347] width 110 height 35
click at [577, 352] on input "[PERSON_NAME]/[PERSON_NAME]" at bounding box center [538, 347] width 110 height 35
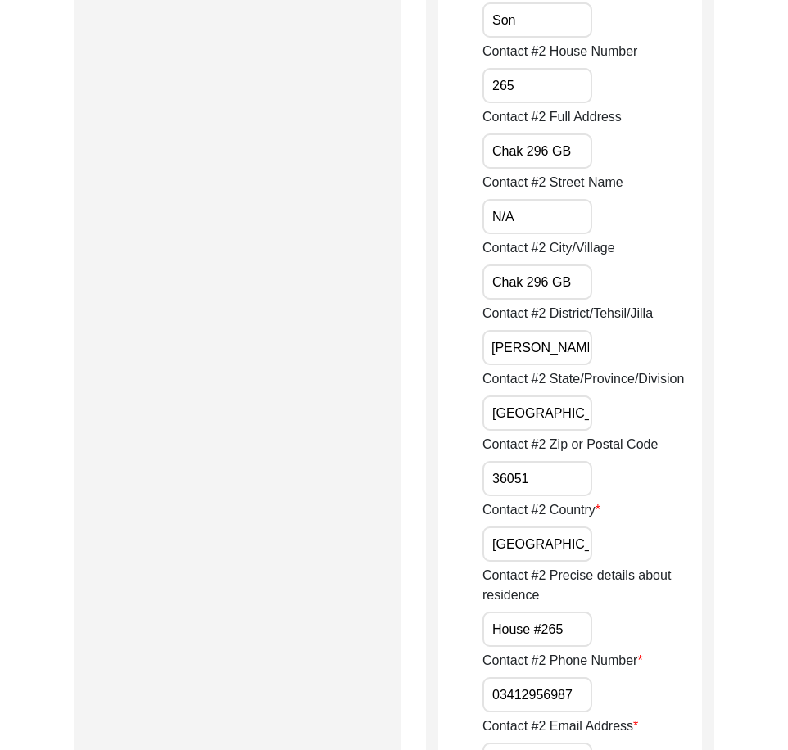
click at [570, 402] on input "[GEOGRAPHIC_DATA]" at bounding box center [538, 413] width 110 height 35
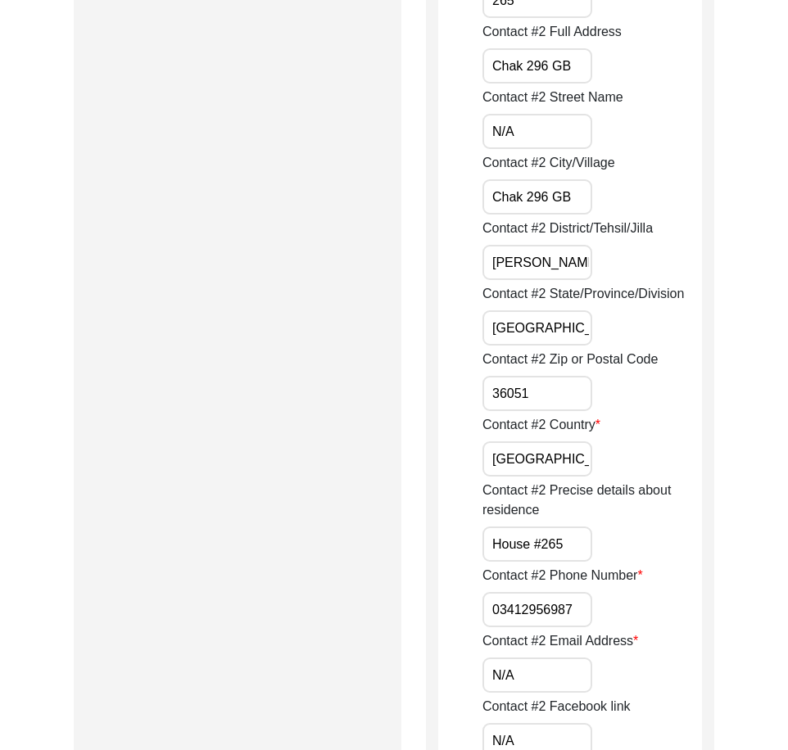
scroll to position [2155, 0]
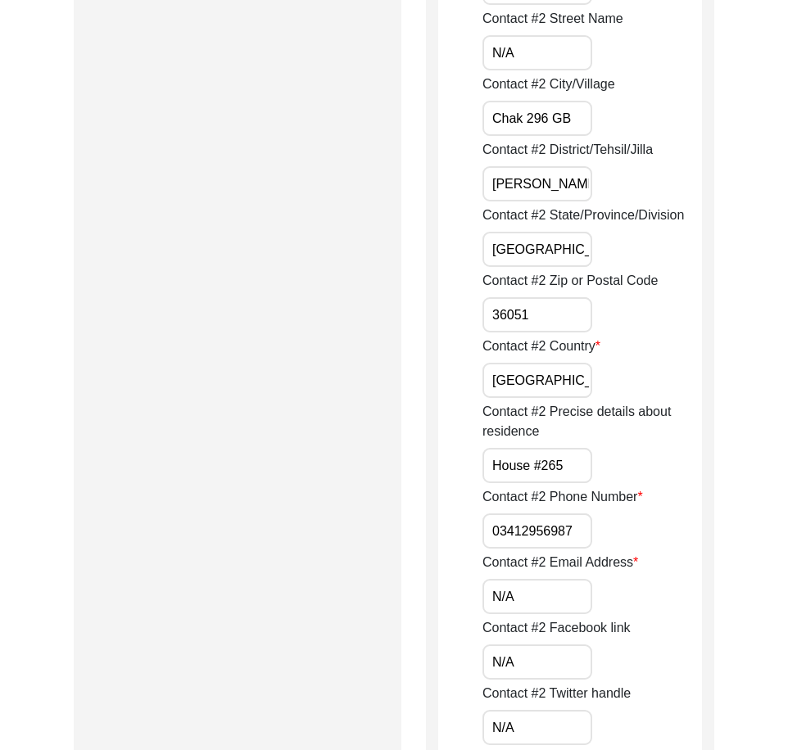
drag, startPoint x: 521, startPoint y: 317, endPoint x: 485, endPoint y: 320, distance: 36.1
click at [486, 320] on input "36051" at bounding box center [538, 314] width 110 height 35
click at [580, 383] on input "[GEOGRAPHIC_DATA]" at bounding box center [538, 380] width 110 height 35
drag, startPoint x: 581, startPoint y: 448, endPoint x: 450, endPoint y: 447, distance: 131.1
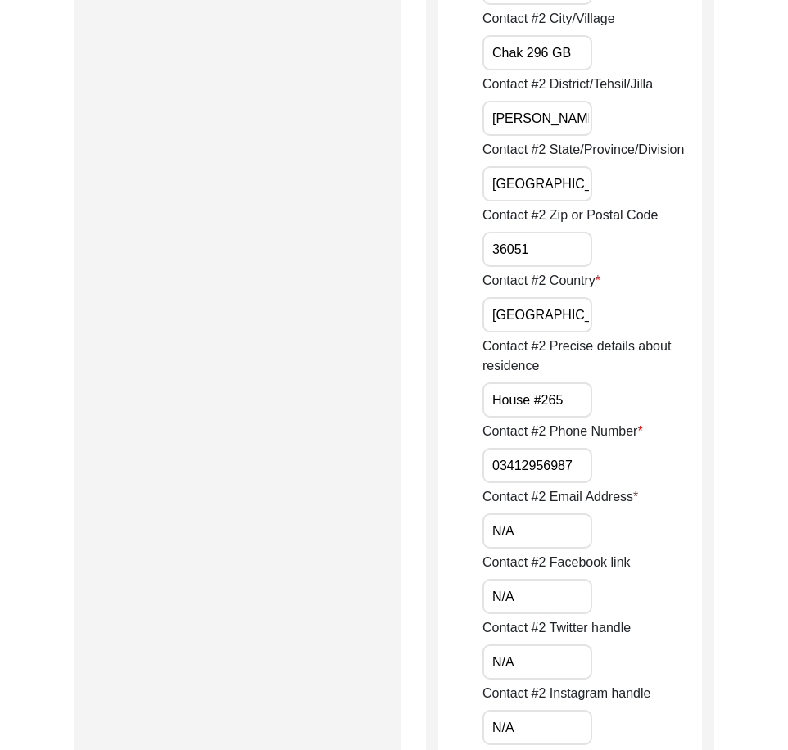
scroll to position [2318, 0]
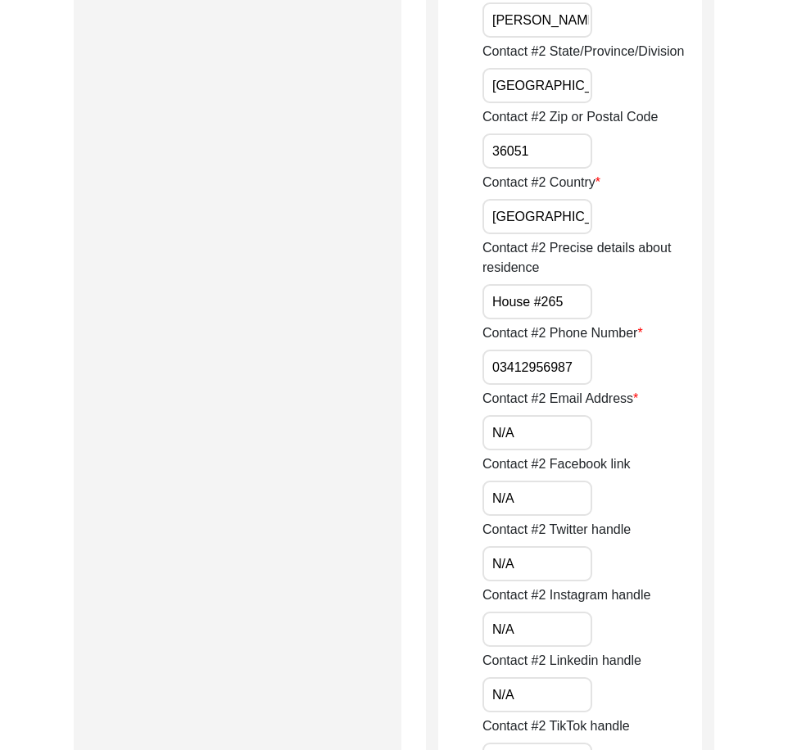
click at [489, 364] on input "03412956987" at bounding box center [538, 367] width 110 height 35
drag, startPoint x: 489, startPoint y: 364, endPoint x: 629, endPoint y: 365, distance: 140.1
click at [629, 365] on div "Contact #2 Phone Number [PHONE_NUMBER]" at bounding box center [593, 354] width 220 height 61
click at [545, 437] on input "N/A" at bounding box center [538, 432] width 110 height 35
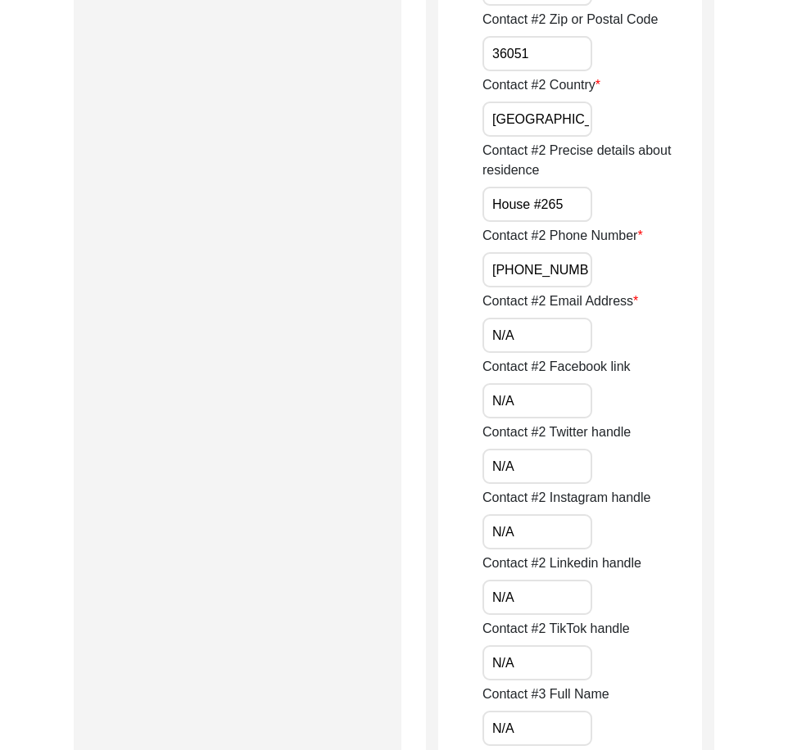
scroll to position [2564, 0]
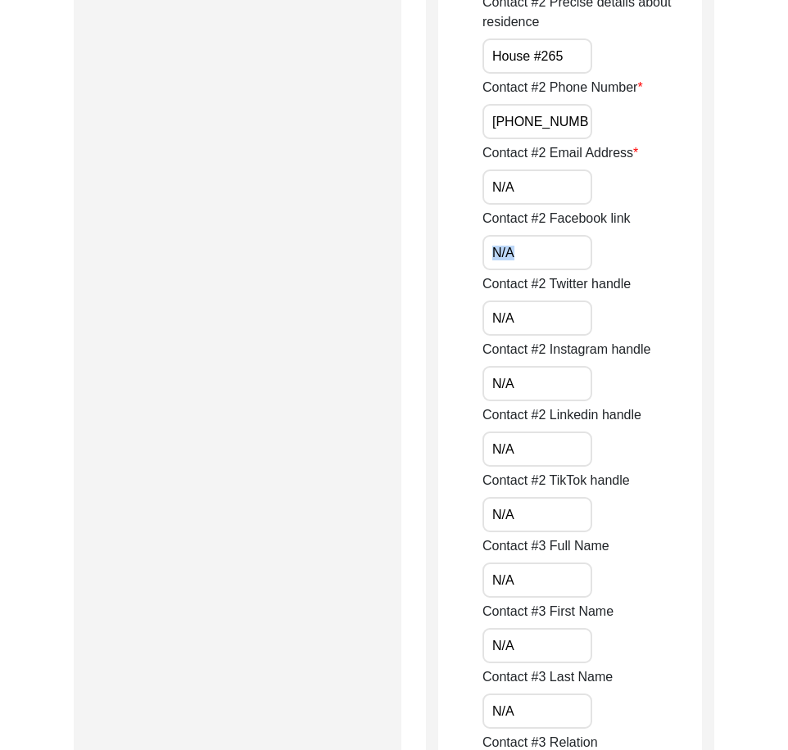
click at [537, 262] on input "N/A" at bounding box center [538, 252] width 110 height 35
click at [526, 317] on input "N/A" at bounding box center [538, 318] width 110 height 35
click at [519, 384] on input "N/A" at bounding box center [538, 383] width 110 height 35
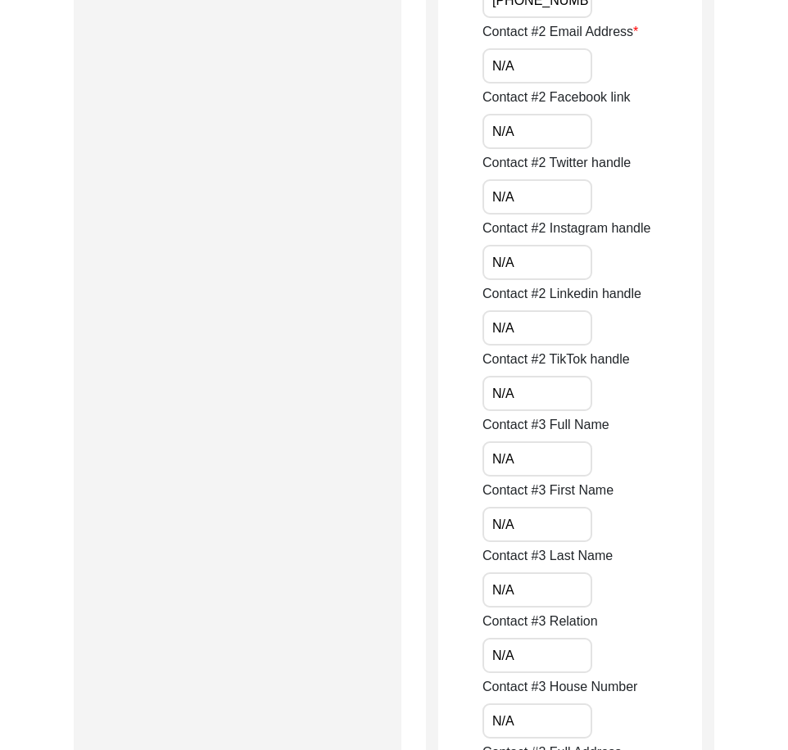
scroll to position [2810, 0]
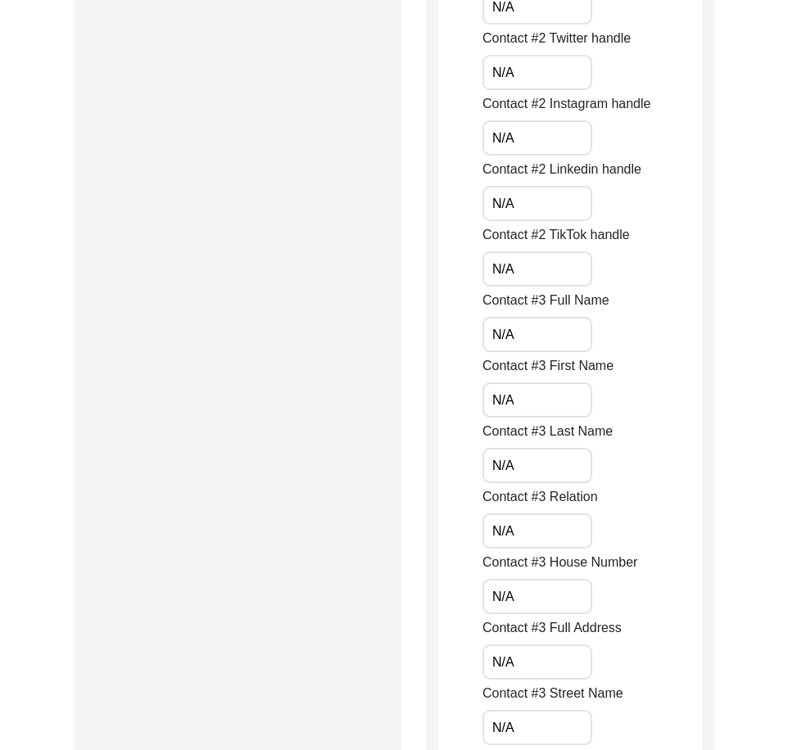
drag, startPoint x: 535, startPoint y: 255, endPoint x: 461, endPoint y: 254, distance: 73.7
drag, startPoint x: 524, startPoint y: 206, endPoint x: 449, endPoint y: 225, distance: 77.7
drag, startPoint x: 525, startPoint y: 345, endPoint x: 446, endPoint y: 349, distance: 79.6
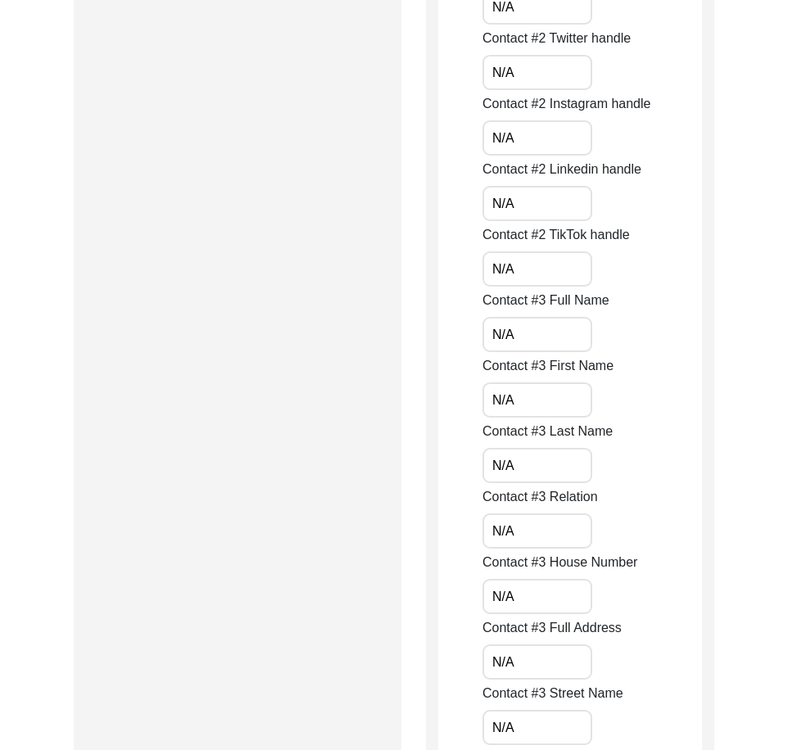
drag, startPoint x: 480, startPoint y: 392, endPoint x: 447, endPoint y: 397, distance: 33.0
drag, startPoint x: 516, startPoint y: 452, endPoint x: 373, endPoint y: 437, distance: 144.1
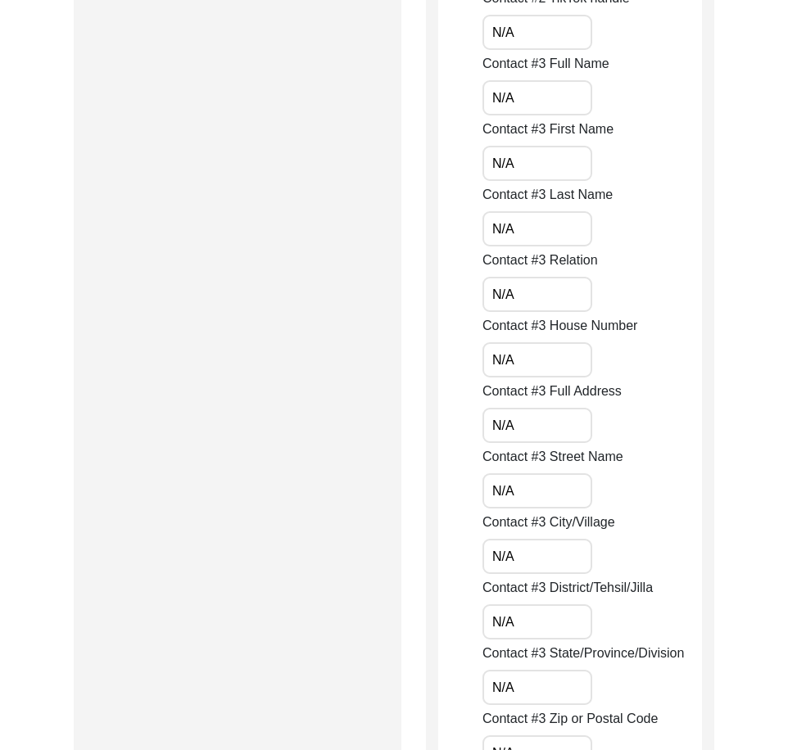
scroll to position [3056, 0]
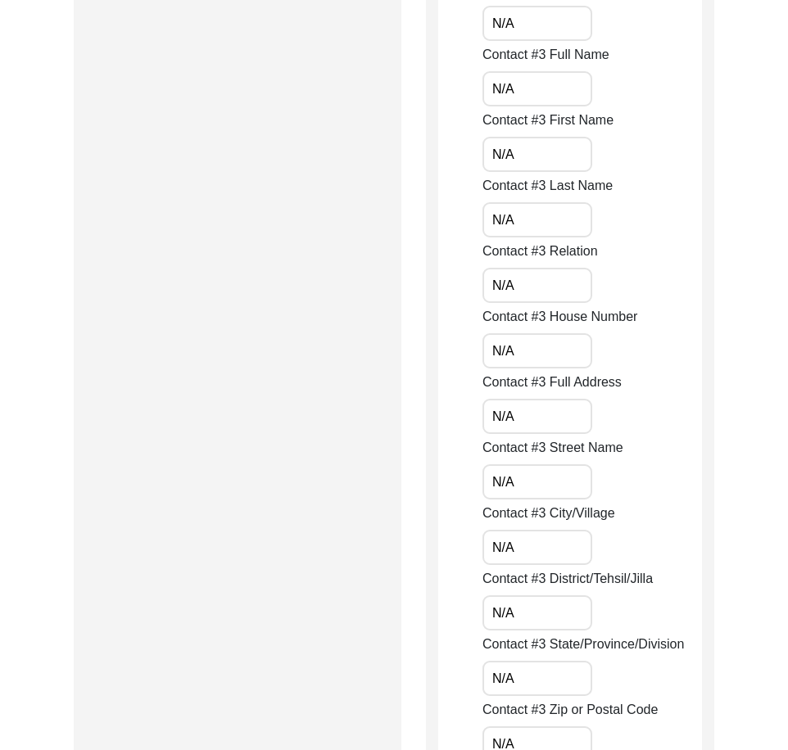
drag, startPoint x: 546, startPoint y: 282, endPoint x: 437, endPoint y: 284, distance: 109.0
drag, startPoint x: 476, startPoint y: 352, endPoint x: 456, endPoint y: 359, distance: 20.7
drag, startPoint x: 530, startPoint y: 421, endPoint x: 476, endPoint y: 424, distance: 54.2
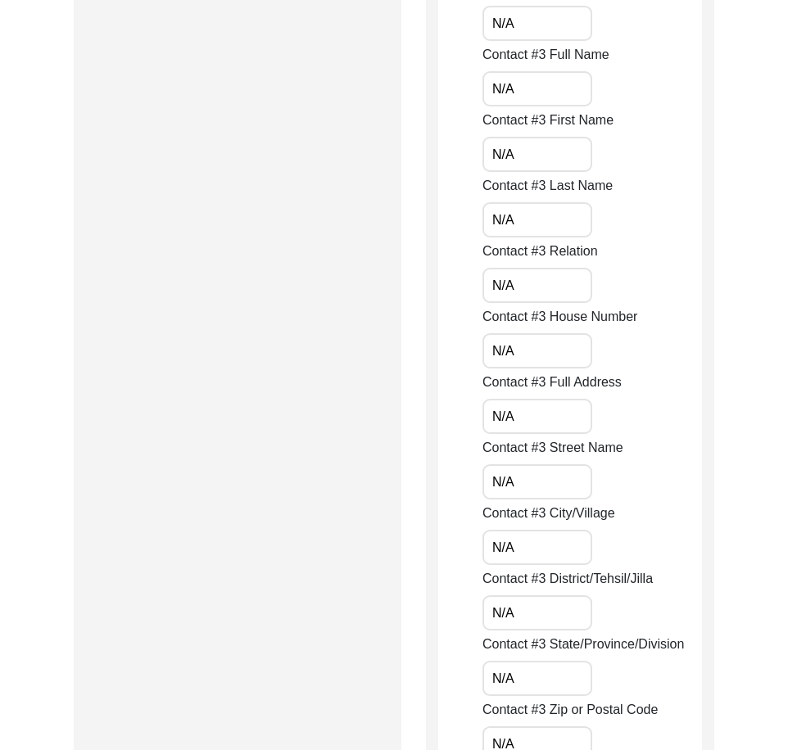
drag, startPoint x: 454, startPoint y: 463, endPoint x: 419, endPoint y: 460, distance: 34.6
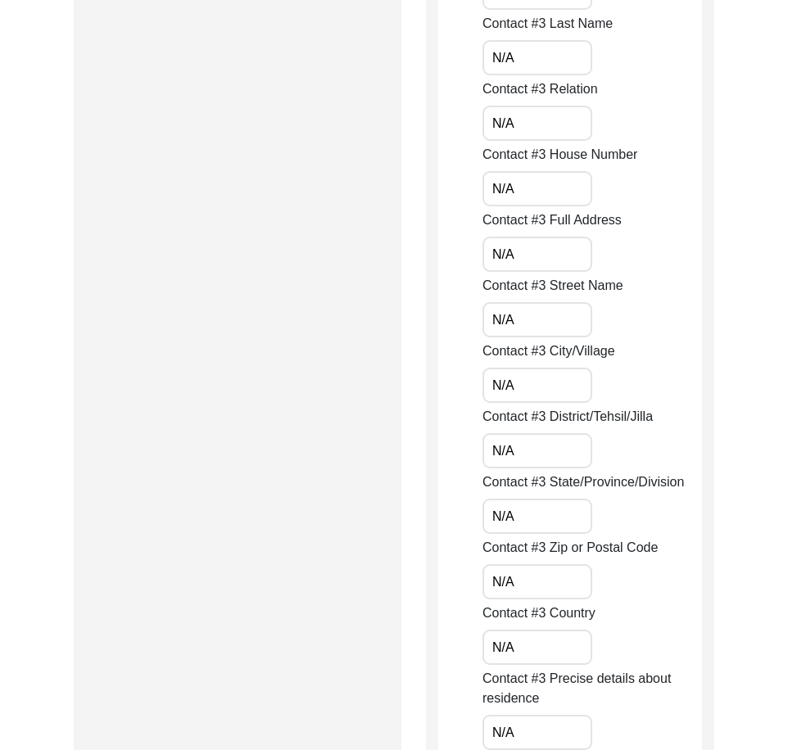
scroll to position [3220, 0]
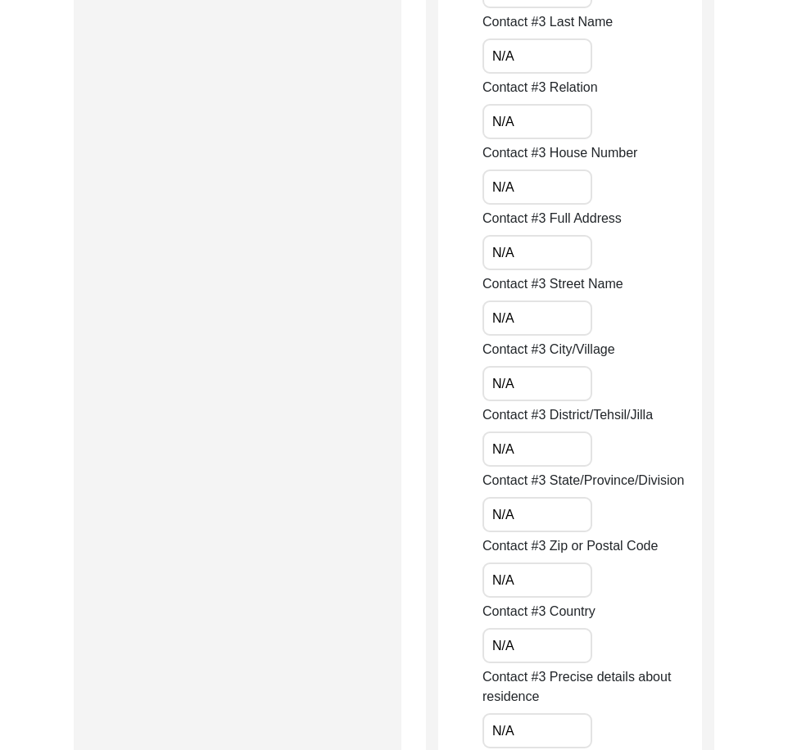
drag, startPoint x: 524, startPoint y: 388, endPoint x: 431, endPoint y: 416, distance: 96.9
drag, startPoint x: 556, startPoint y: 460, endPoint x: 516, endPoint y: 492, distance: 51.8
drag, startPoint x: 496, startPoint y: 498, endPoint x: 371, endPoint y: 476, distance: 127.3
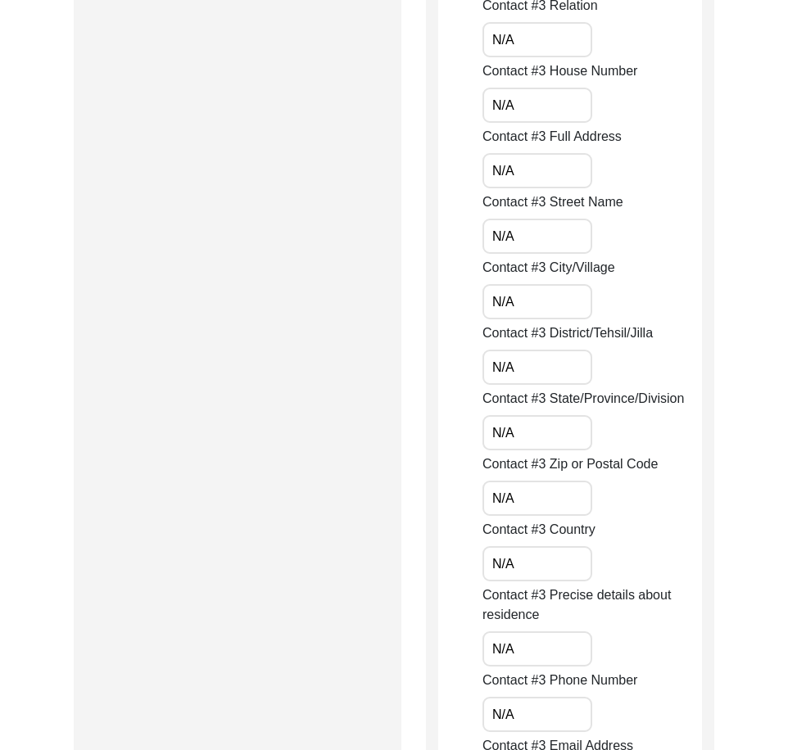
drag, startPoint x: 539, startPoint y: 483, endPoint x: 374, endPoint y: 454, distance: 168.1
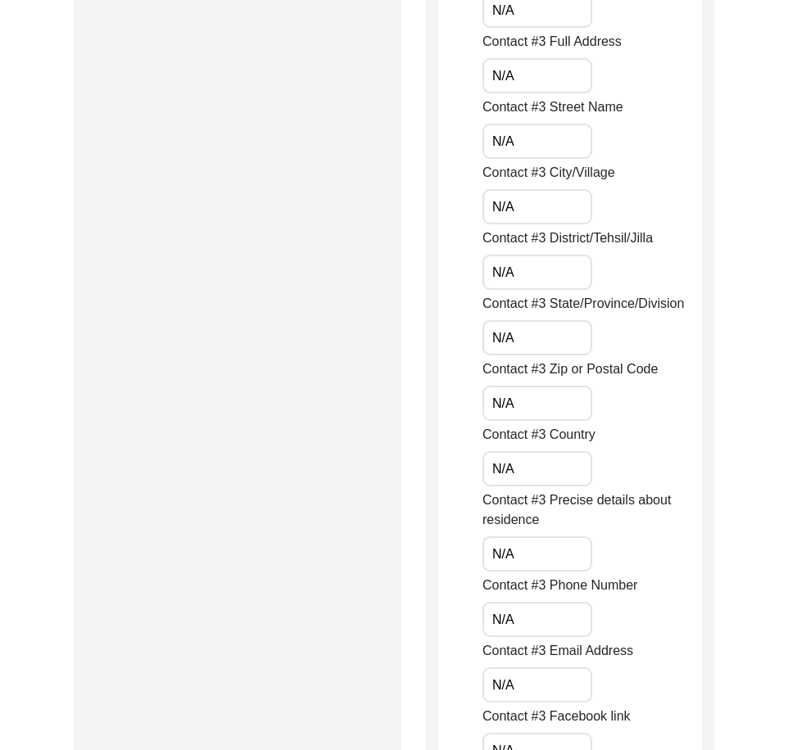
scroll to position [3547, 0]
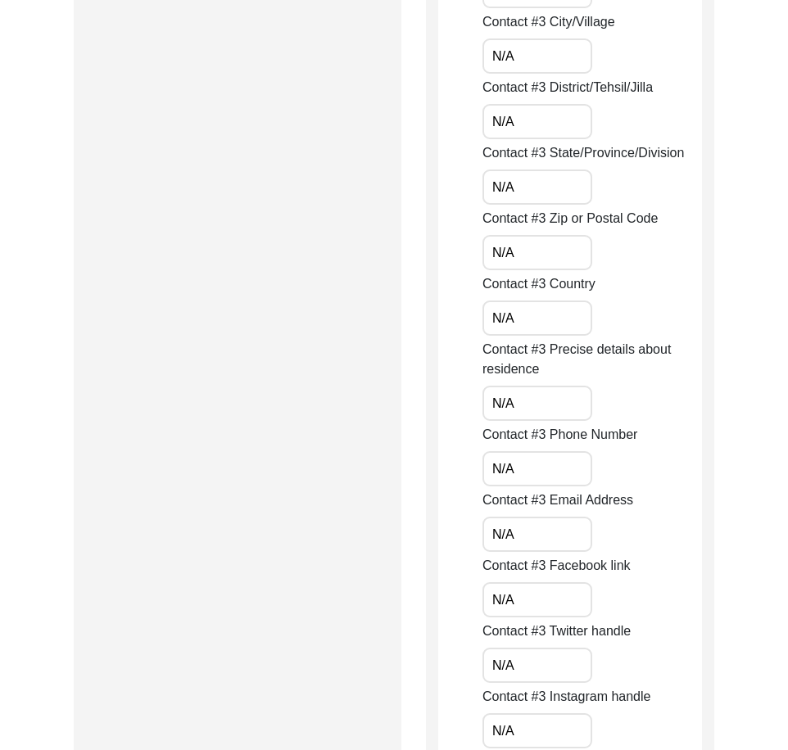
drag, startPoint x: 526, startPoint y: 308, endPoint x: 490, endPoint y: 315, distance: 36.6
click at [495, 309] on input "N/A" at bounding box center [538, 318] width 110 height 35
drag, startPoint x: 524, startPoint y: 422, endPoint x: 432, endPoint y: 420, distance: 92.6
click at [432, 420] on div "Friends and Family Information Please provide at least 2 additional points of c…" at bounding box center [570, 540] width 288 height 7810
drag, startPoint x: 537, startPoint y: 476, endPoint x: 478, endPoint y: 510, distance: 67.9
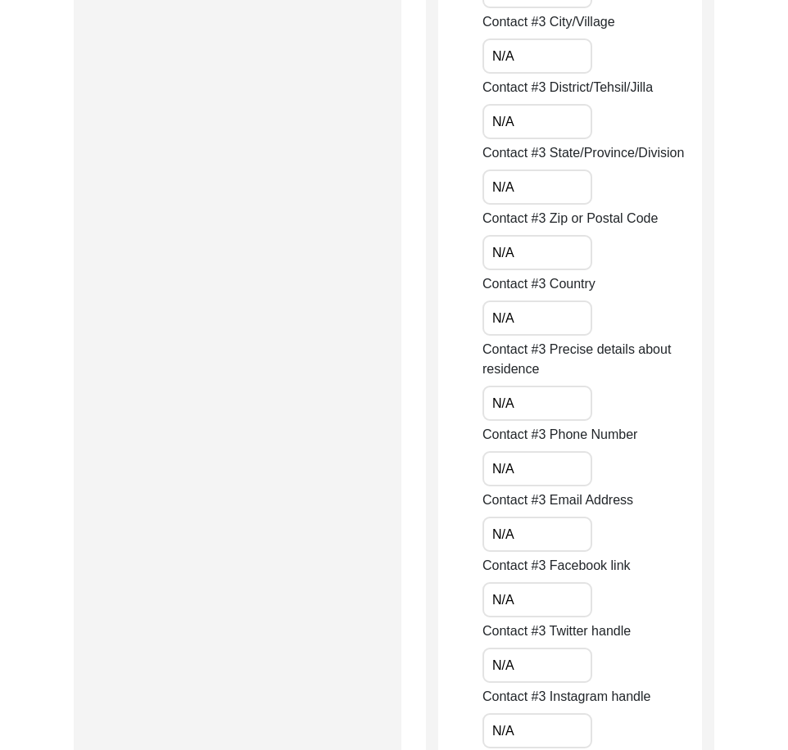
click at [427, 465] on div "Friends and Family Information Please provide at least 2 additional points of c…" at bounding box center [570, 540] width 288 height 7810
drag, startPoint x: 512, startPoint y: 524, endPoint x: 413, endPoint y: 516, distance: 99.5
click at [414, 516] on div "Submission Form Archivist Interview Information Interviewee Information Intervi…" at bounding box center [394, 540] width 641 height 7810
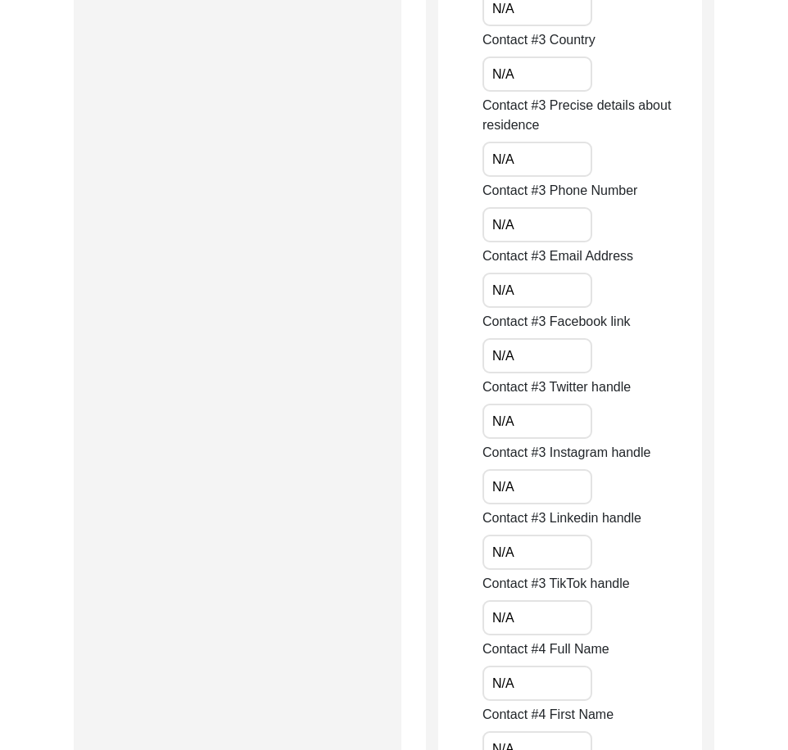
scroll to position [3793, 0]
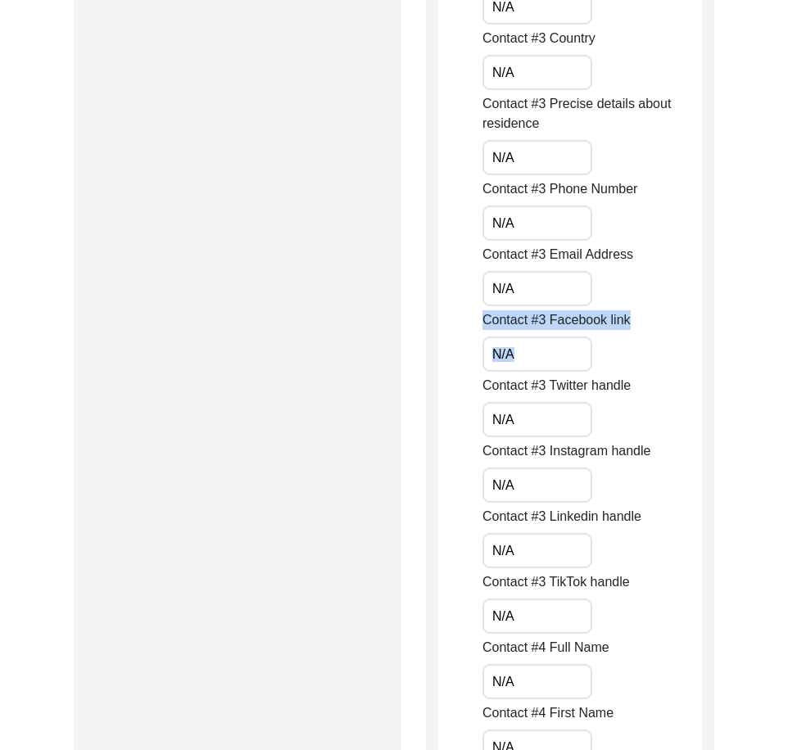
drag, startPoint x: 564, startPoint y: 369, endPoint x: 451, endPoint y: 361, distance: 112.5
click at [449, 362] on app-family-information "Friends and Family Information Please provide at least 2 additional points of c…" at bounding box center [570, 301] width 264 height 7772
drag, startPoint x: 531, startPoint y: 421, endPoint x: 406, endPoint y: 421, distance: 125.3
click at [407, 421] on div "Submission Form Archivist Interview Information Interviewee Information Intervi…" at bounding box center [394, 295] width 641 height 7810
drag
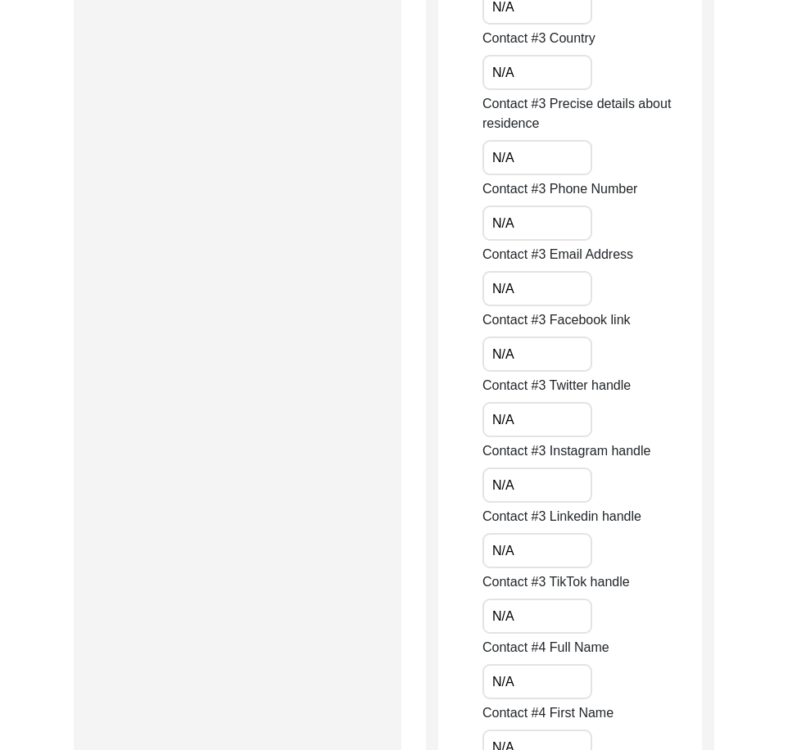
click at [442, 488] on app-family-information "Friends and Family Information Please provide at least 2 additional points of c…" at bounding box center [570, 301] width 264 height 7772
click at [437, 540] on div "Friends and Family Information Please provide at least 2 additional points of c…" at bounding box center [570, 295] width 288 height 7810
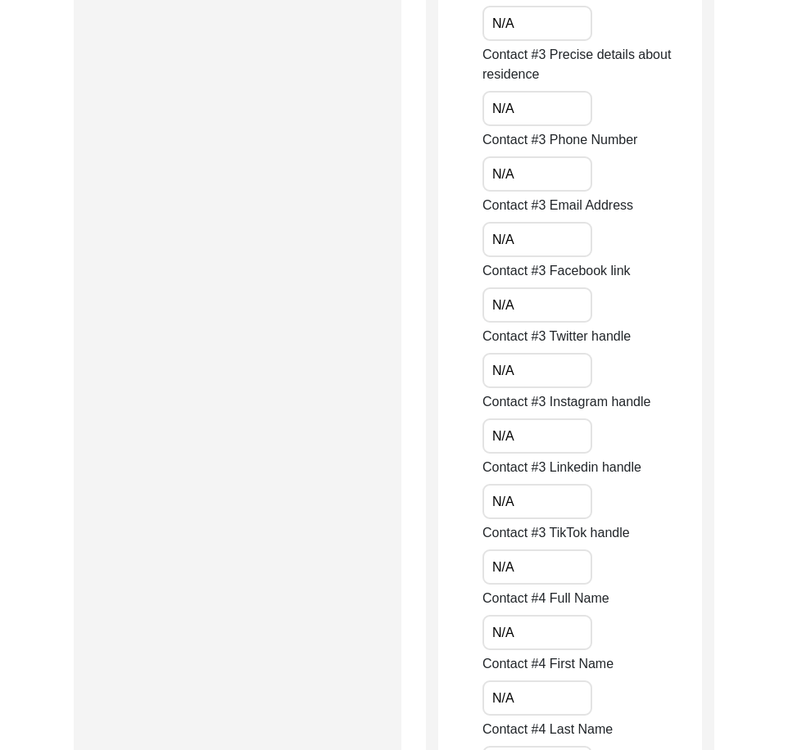
scroll to position [4039, 0]
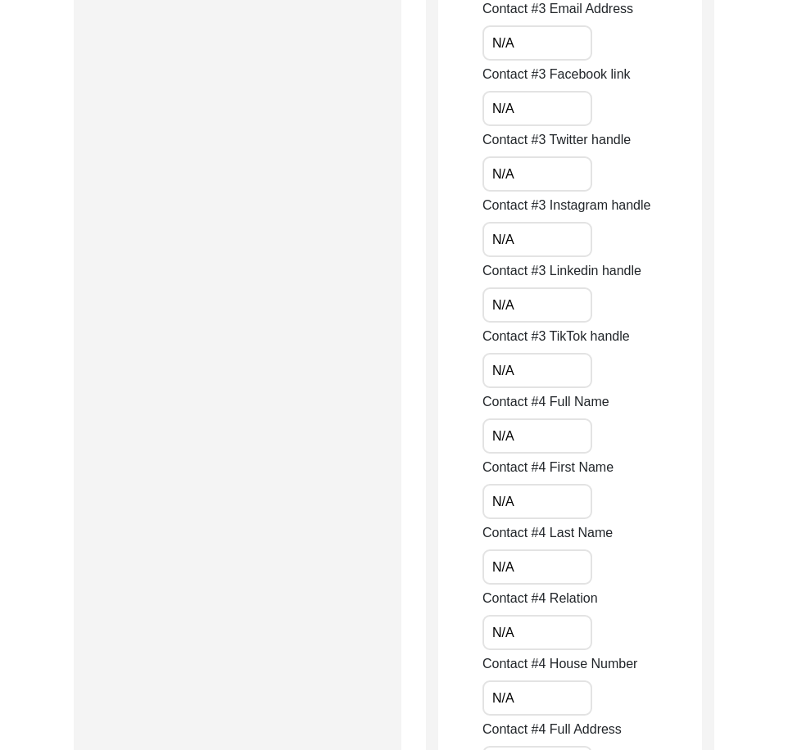
click at [432, 368] on div "Friends and Family Information Please provide at least 2 additional points of c…" at bounding box center [570, 49] width 288 height 7810
click at [428, 443] on div "Friends and Family Information Please provide at least 2 additional points of c…" at bounding box center [570, 49] width 288 height 7810
click at [426, 494] on div "Friends and Family Information Please provide at least 2 additional points of c…" at bounding box center [570, 49] width 288 height 7810
click at [383, 562] on div "Submission Form Archivist Interview Information Interviewee Information Intervi…" at bounding box center [394, 49] width 641 height 7810
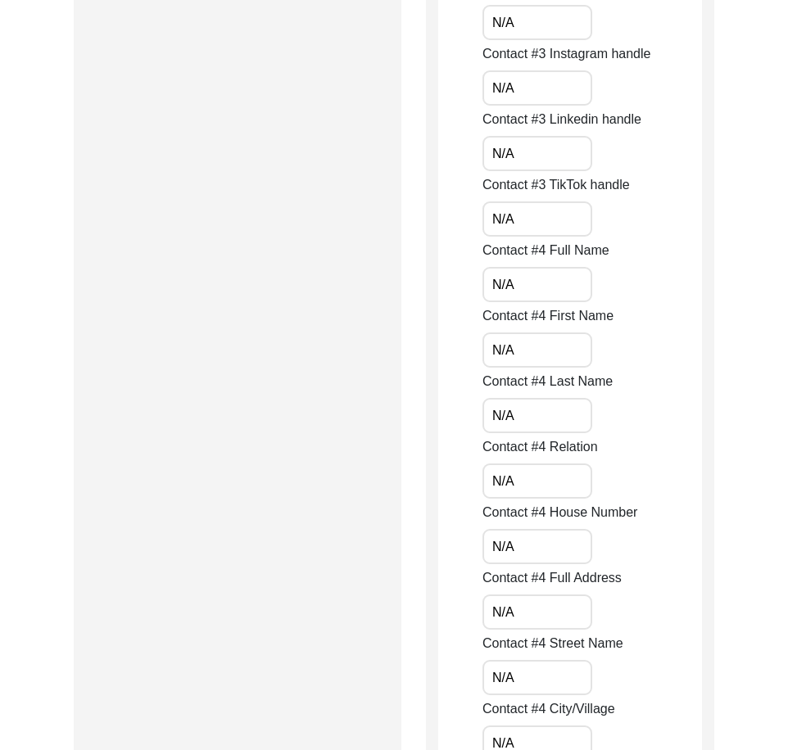
scroll to position [4285, 0]
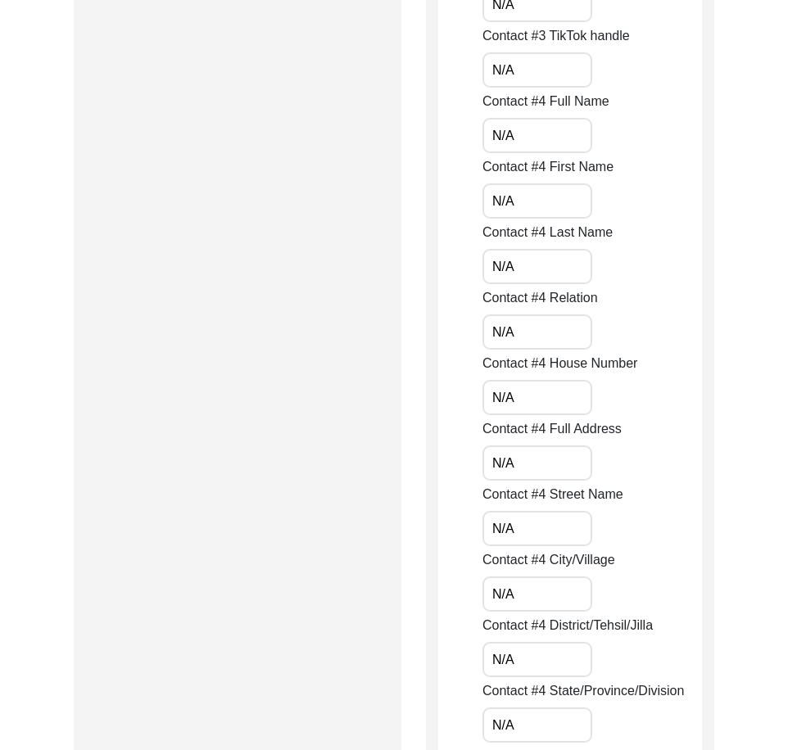
scroll to position [4449, 0]
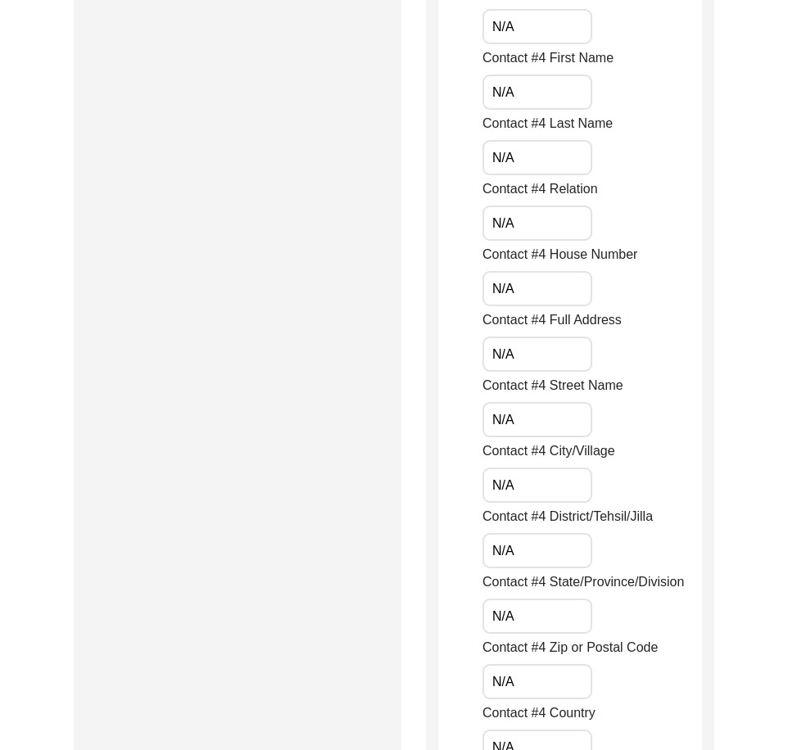
click at [561, 589] on label "Contact #4 State/Province/Division" at bounding box center [584, 583] width 202 height 20
click at [561, 599] on input "N/A" at bounding box center [538, 616] width 110 height 35
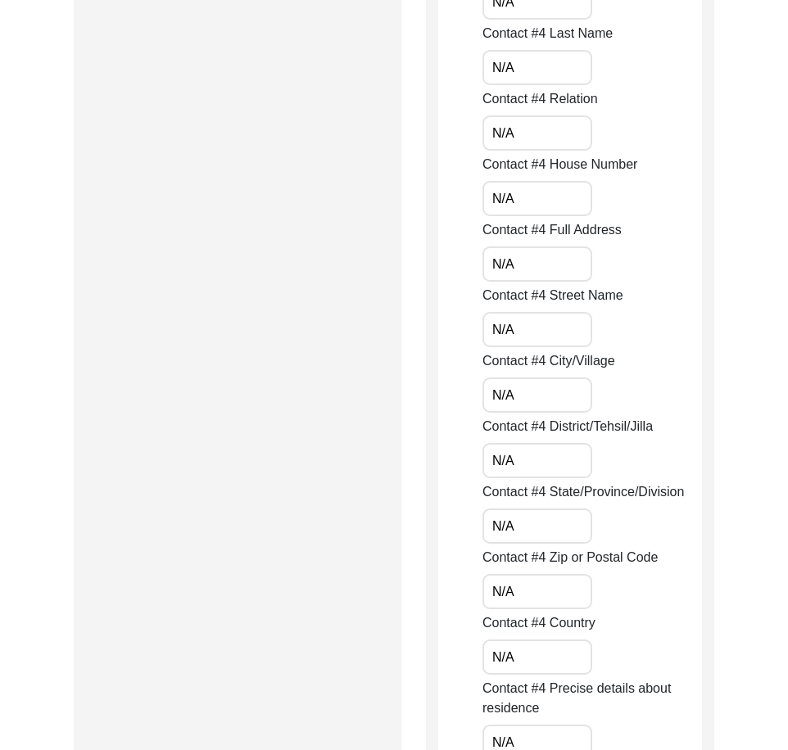
scroll to position [4694, 0]
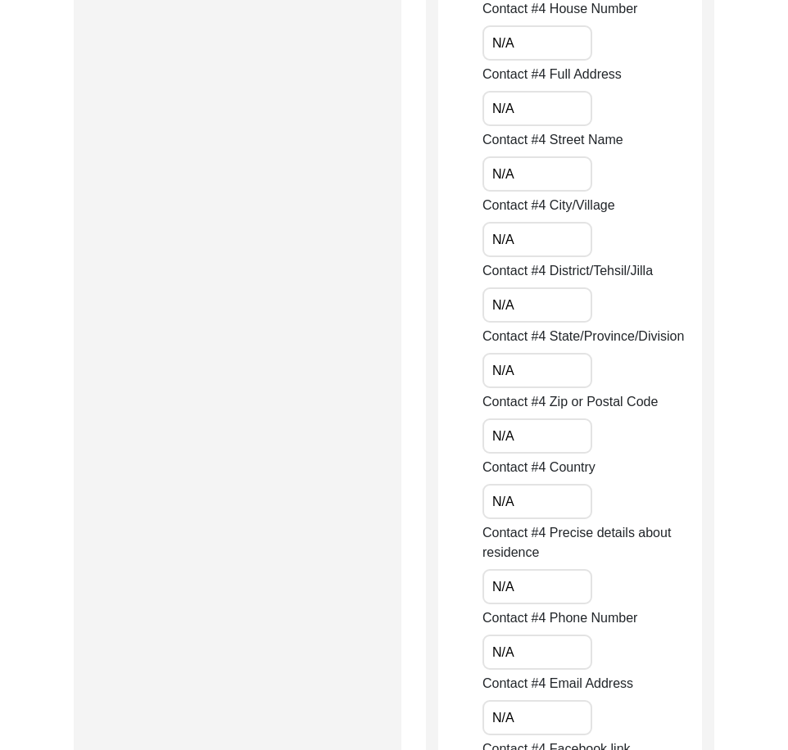
click at [495, 441] on input "N/A" at bounding box center [538, 436] width 110 height 35
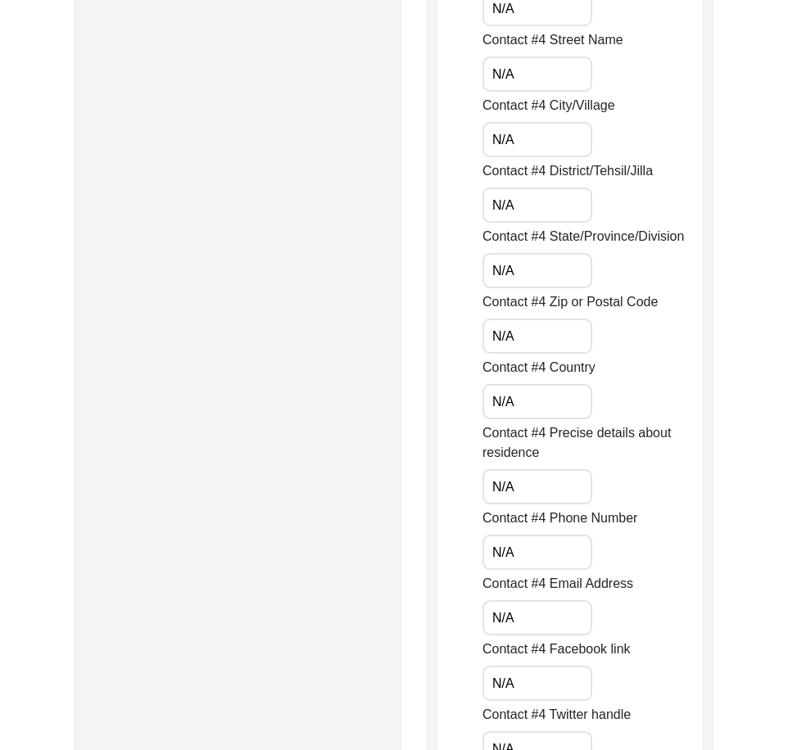
scroll to position [4940, 0]
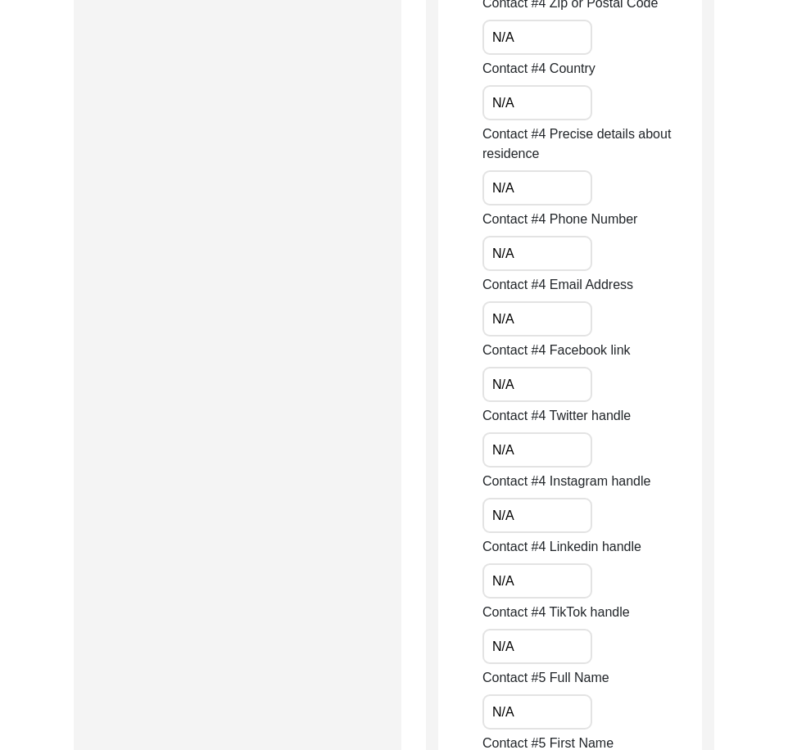
scroll to position [5104, 0]
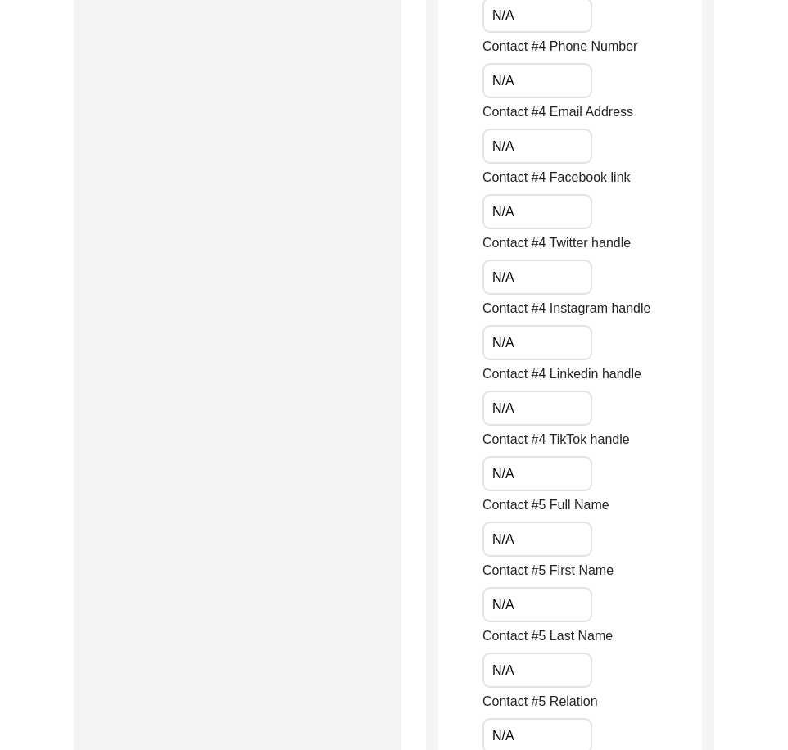
scroll to position [5268, 0]
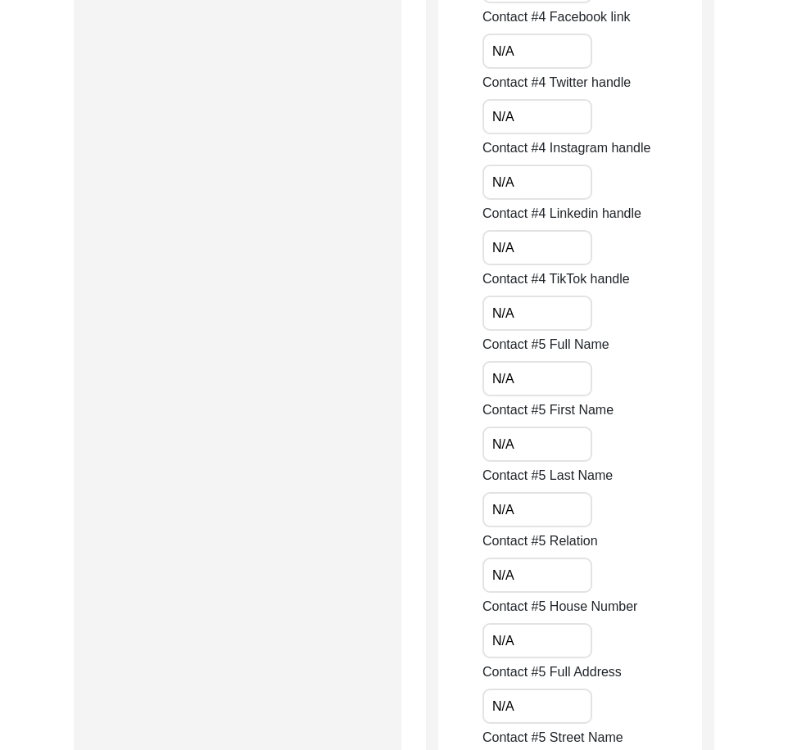
scroll to position [5432, 0]
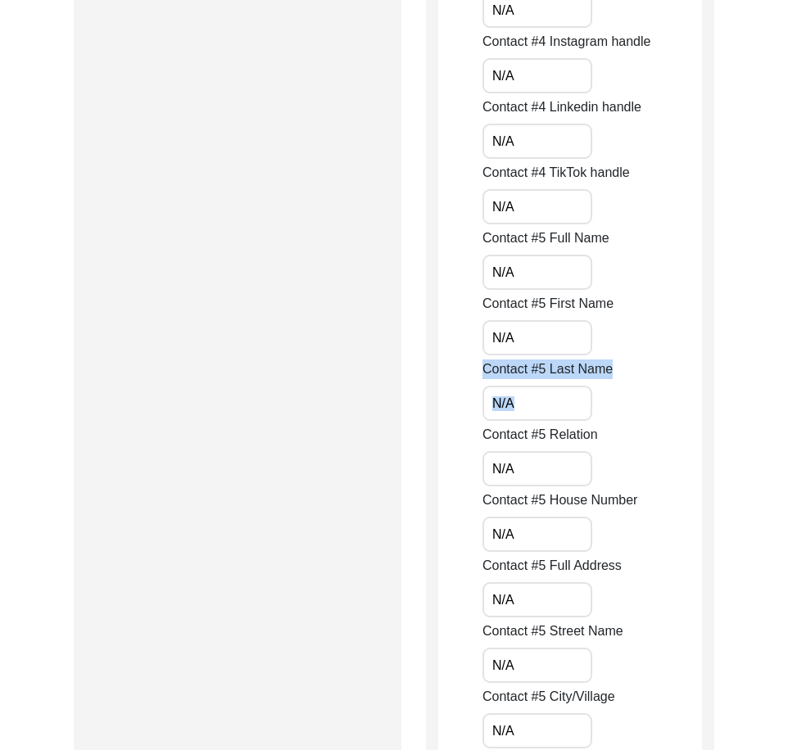
scroll to position [5677, 0]
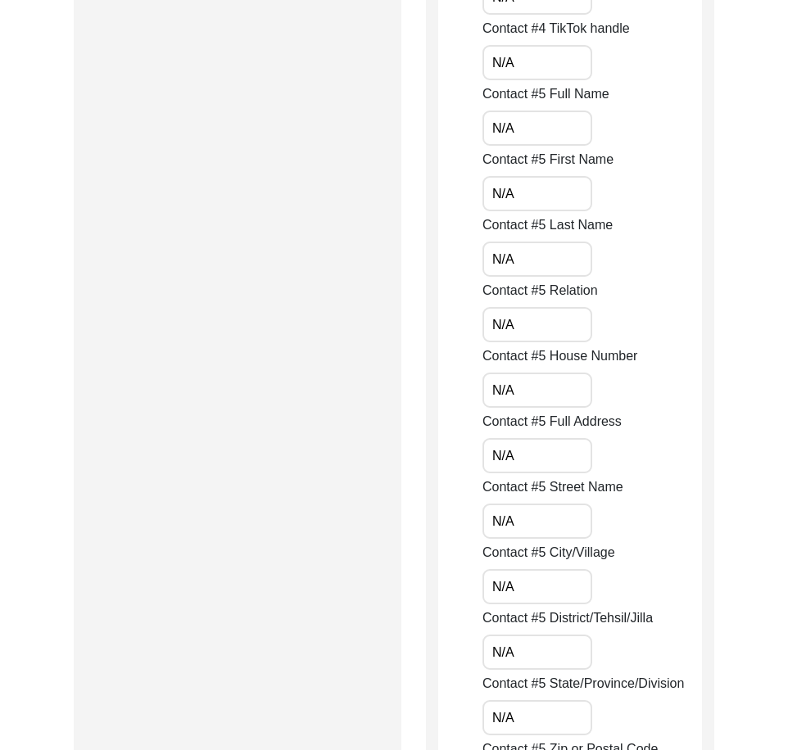
click at [537, 335] on input "N/A" at bounding box center [538, 324] width 110 height 35
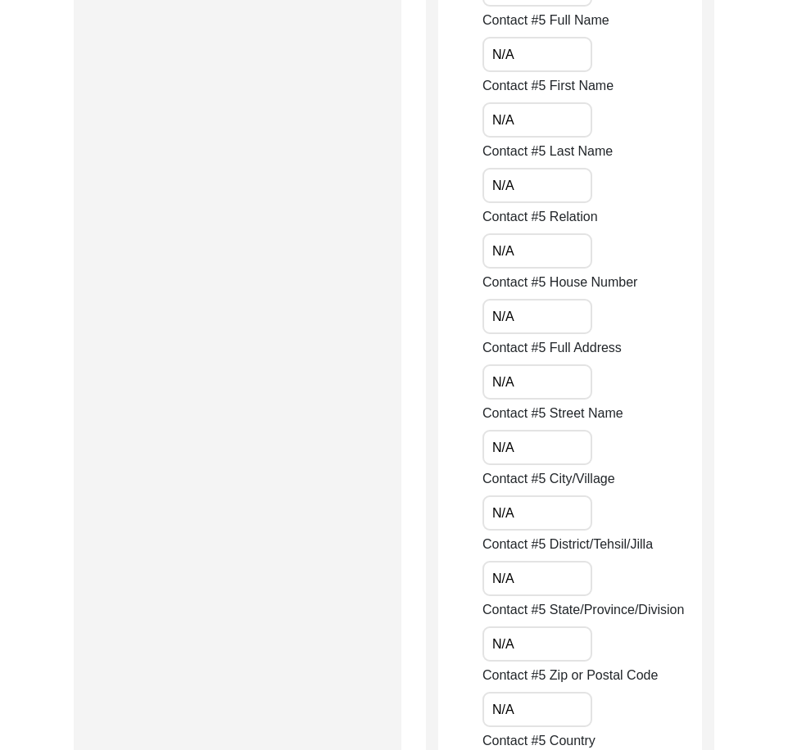
scroll to position [5841, 0]
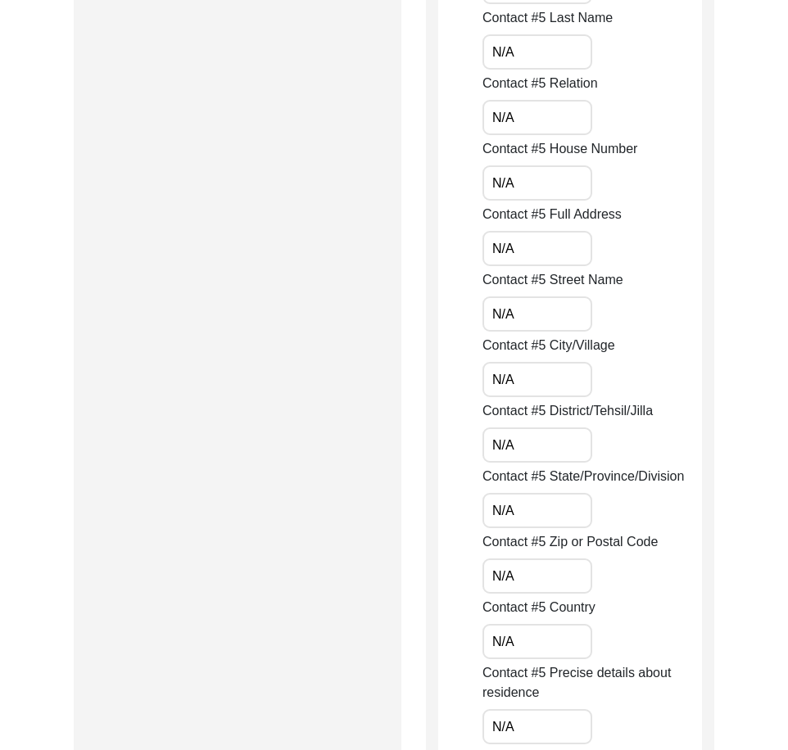
scroll to position [5923, 0]
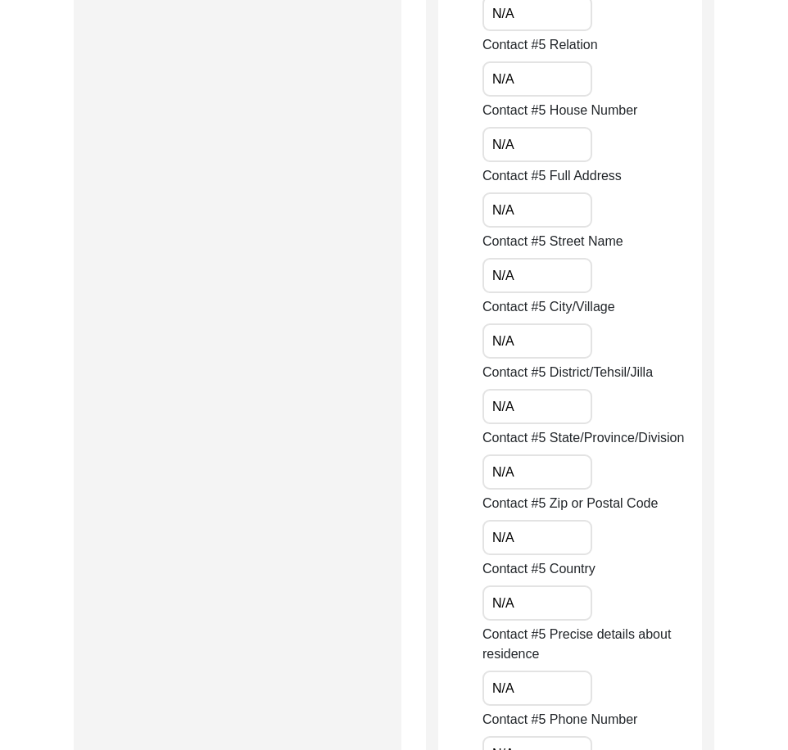
click at [530, 487] on input "N/A" at bounding box center [538, 472] width 110 height 35
click at [524, 527] on input "N/A" at bounding box center [538, 537] width 110 height 35
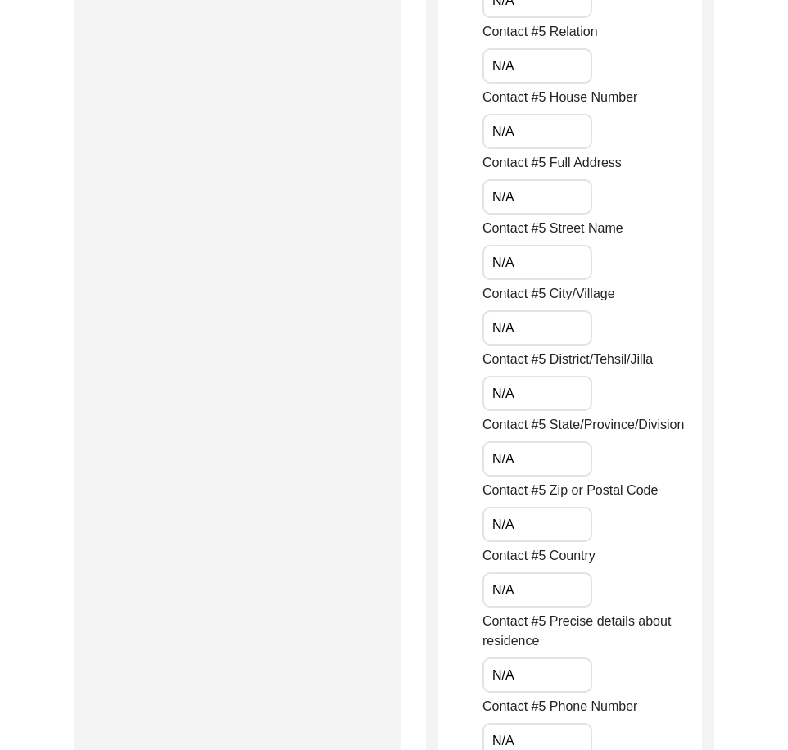
scroll to position [6087, 0]
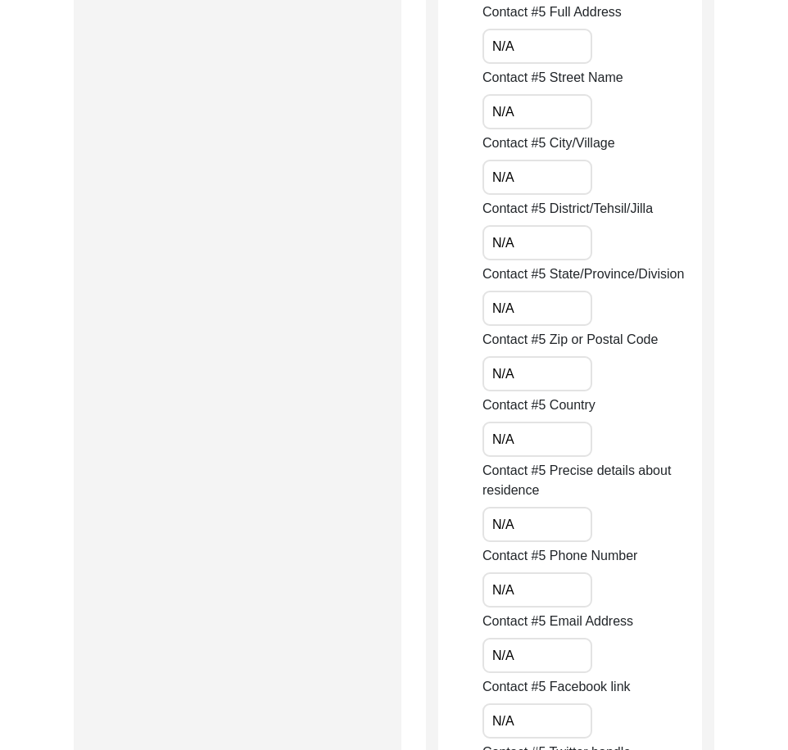
click at [483, 451] on input "N/A" at bounding box center [538, 439] width 110 height 35
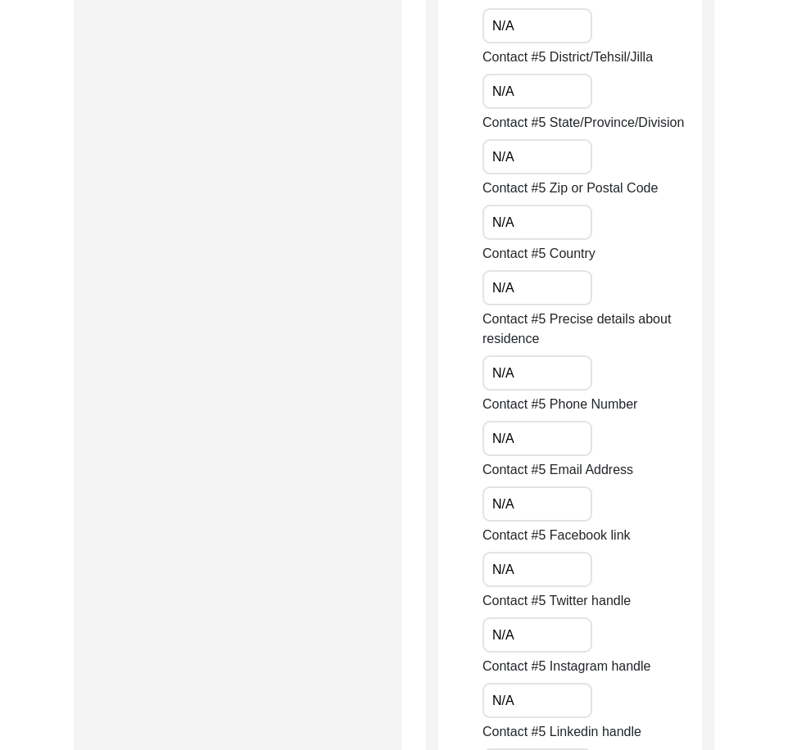
scroll to position [6333, 0]
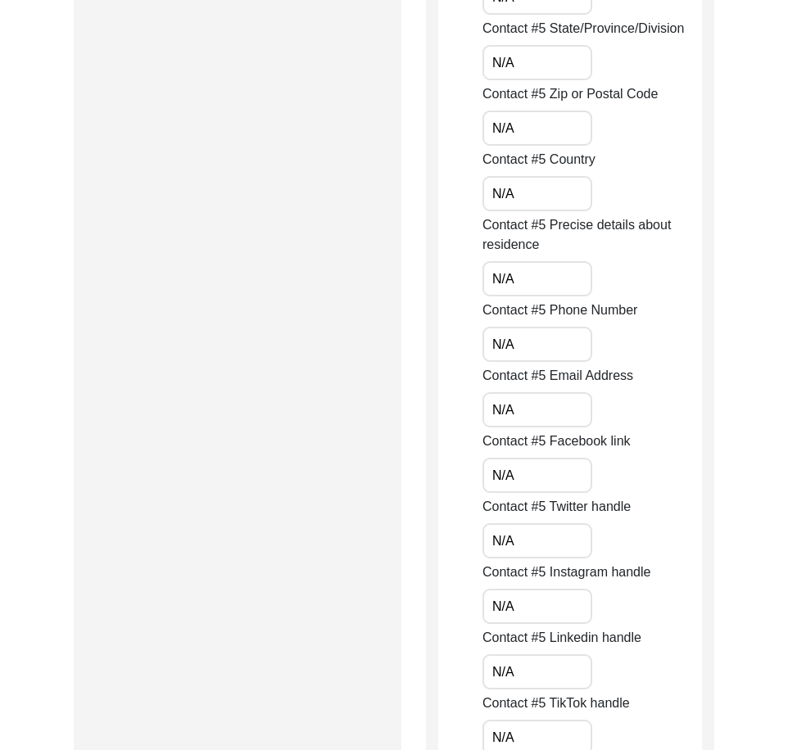
click at [487, 353] on input "N/A" at bounding box center [538, 344] width 110 height 35
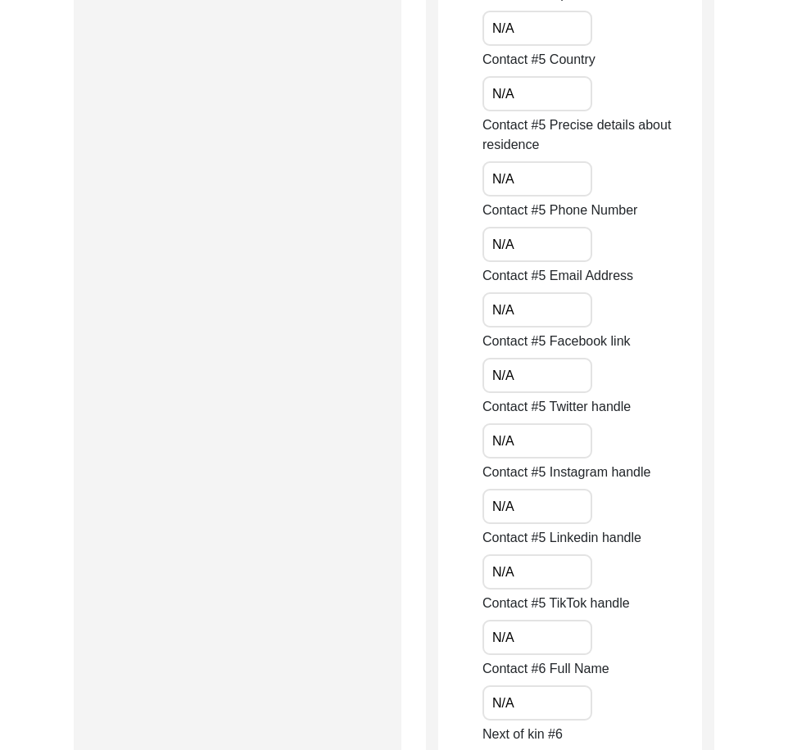
scroll to position [6661, 0]
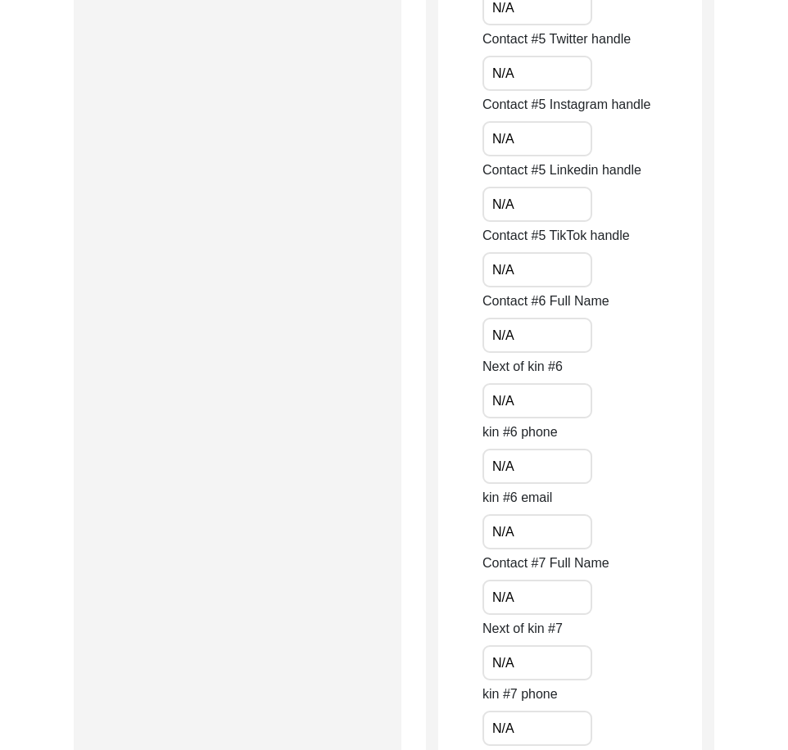
scroll to position [6988, 0]
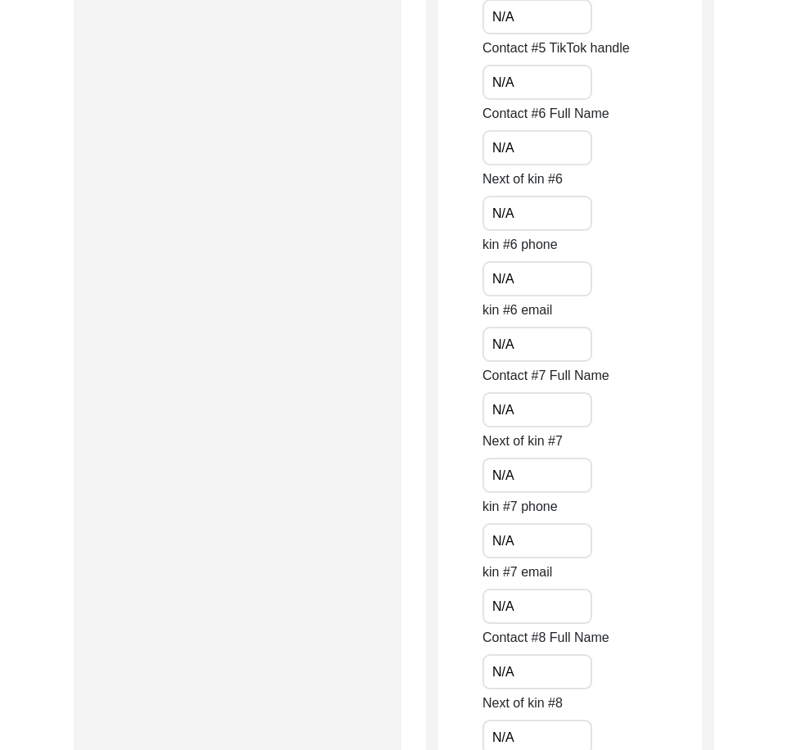
click at [501, 216] on input "N/A" at bounding box center [538, 213] width 110 height 35
click at [564, 272] on input "N/A" at bounding box center [538, 278] width 110 height 35
click at [547, 349] on input "N/A" at bounding box center [538, 344] width 110 height 35
click at [536, 409] on input "N/A" at bounding box center [538, 409] width 110 height 35
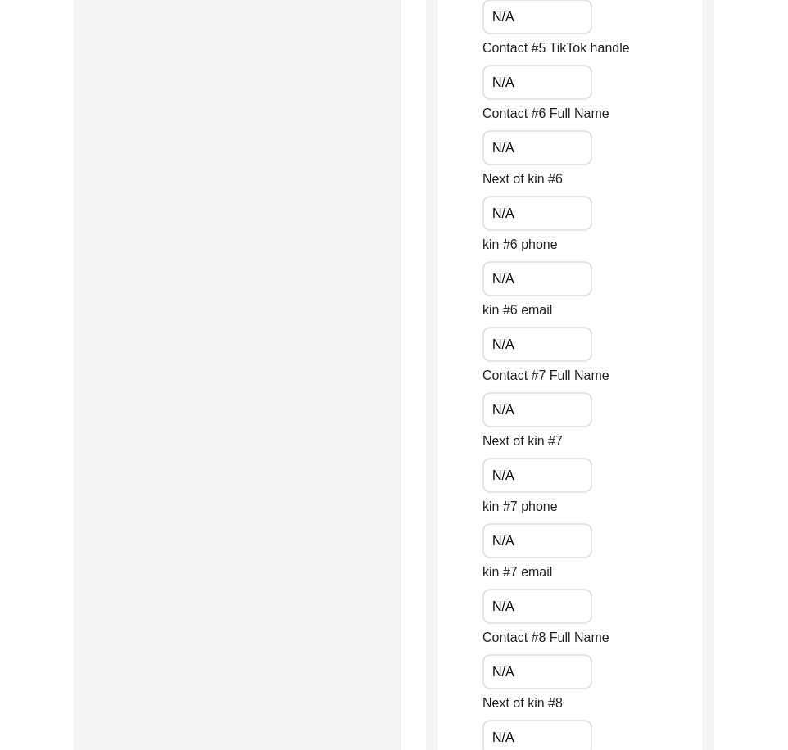
click at [551, 471] on input "N/A" at bounding box center [538, 475] width 110 height 35
click at [559, 548] on input "N/A" at bounding box center [538, 541] width 110 height 35
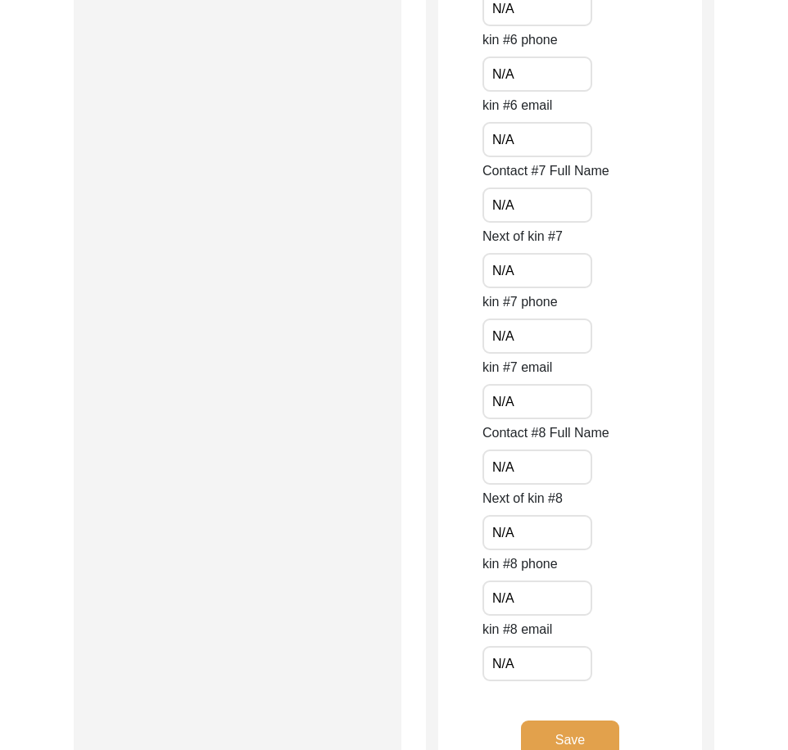
scroll to position [7316, 0]
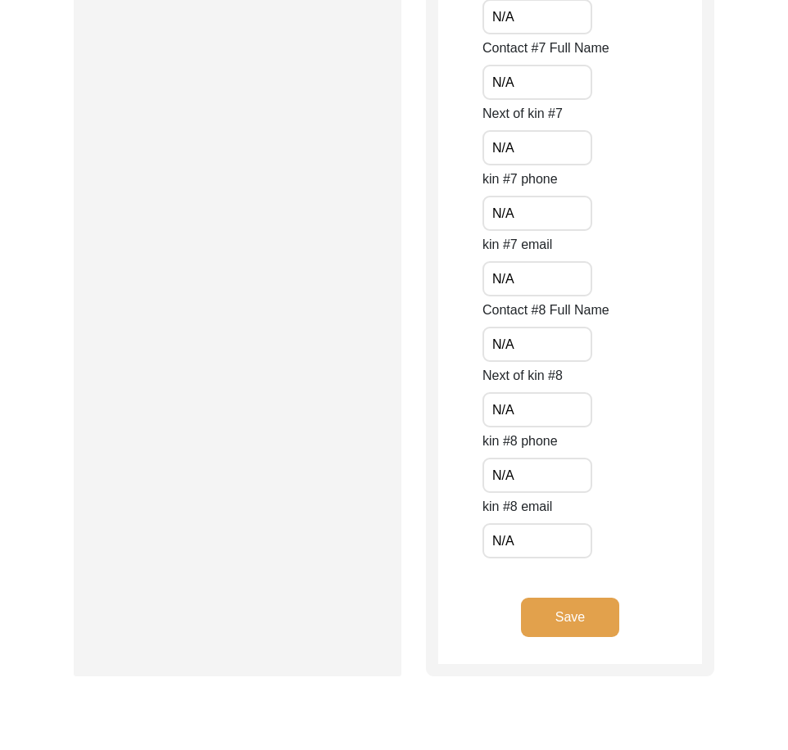
click at [491, 347] on input "N/A" at bounding box center [538, 344] width 110 height 35
click at [487, 397] on input "N/A" at bounding box center [538, 409] width 110 height 35
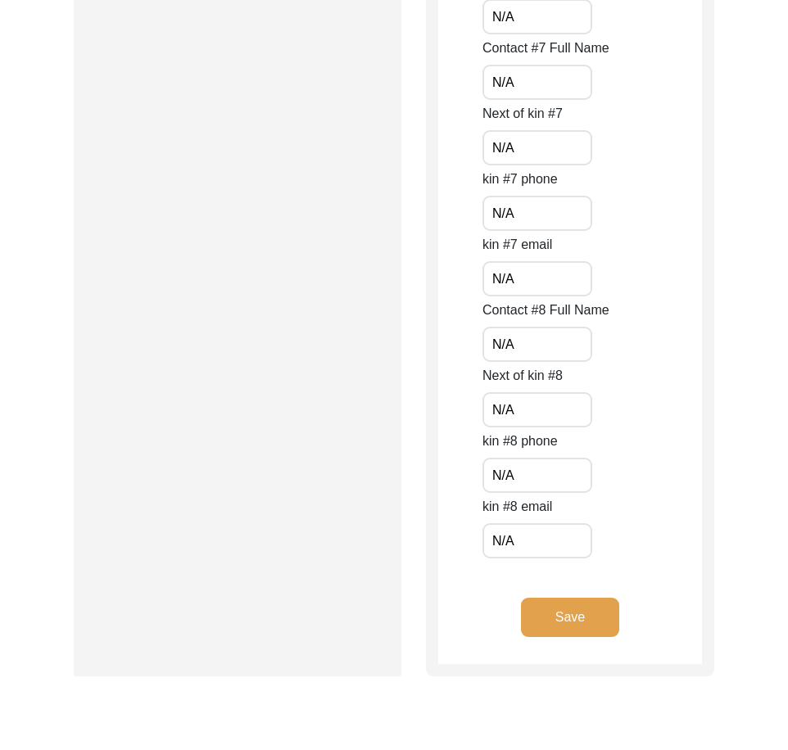
click at [552, 628] on button "Save" at bounding box center [570, 617] width 98 height 39
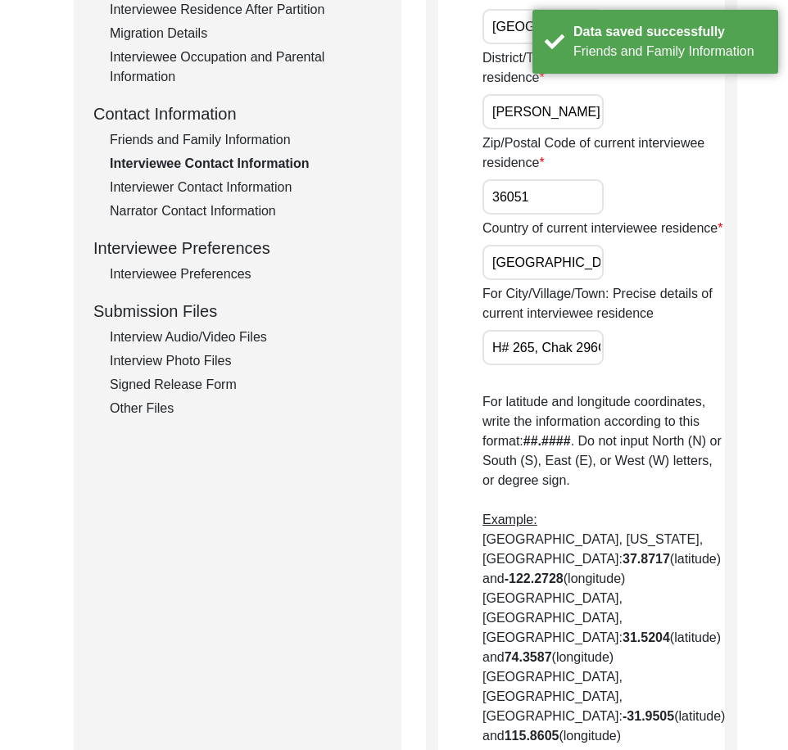
scroll to position [109, 0]
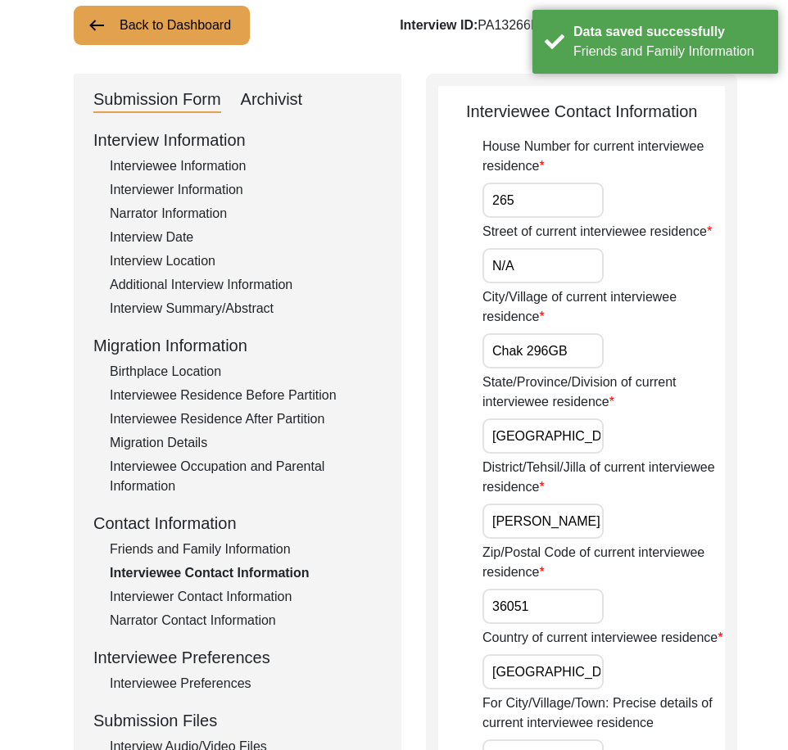
click at [521, 217] on input "265" at bounding box center [543, 200] width 121 height 35
click at [524, 264] on div "Street of current interviewee residence N/A" at bounding box center [604, 252] width 242 height 61
click at [528, 283] on input "N/A" at bounding box center [543, 265] width 121 height 35
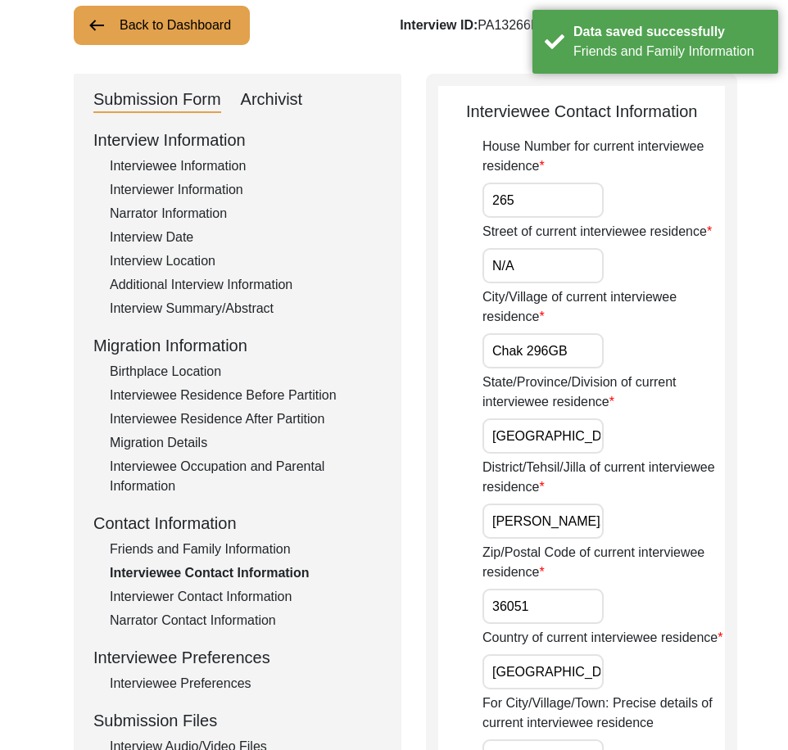
click at [528, 283] on input "N/A" at bounding box center [543, 265] width 121 height 35
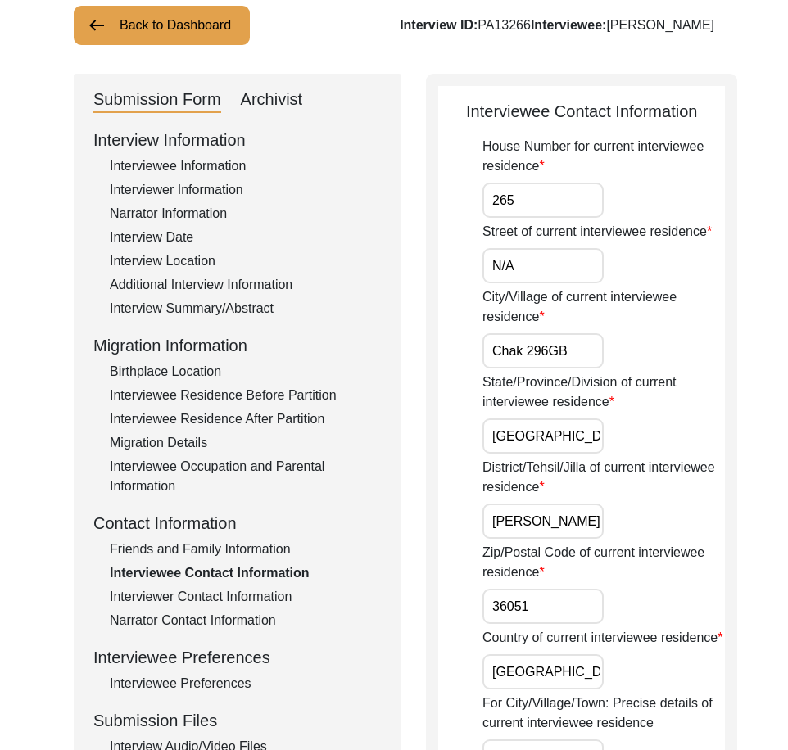
click at [551, 369] on input "Chak 296GB" at bounding box center [543, 350] width 121 height 35
click at [546, 442] on input "[GEOGRAPHIC_DATA]" at bounding box center [543, 436] width 121 height 35
click at [594, 454] on div "State/Province/Division of current interviewee residence [GEOGRAPHIC_DATA]" at bounding box center [604, 413] width 242 height 81
click at [580, 454] on input "[GEOGRAPHIC_DATA]" at bounding box center [543, 436] width 121 height 35
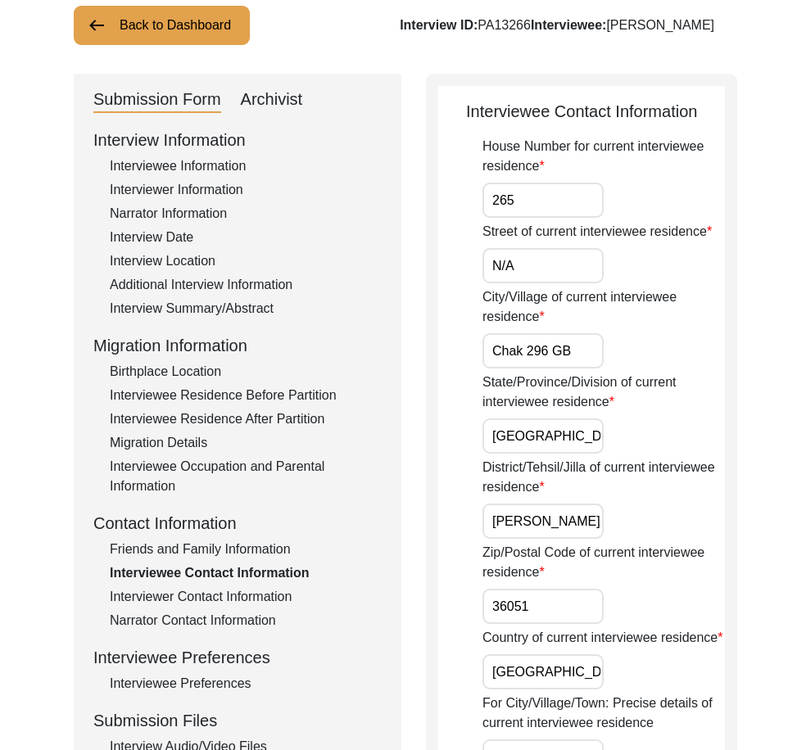
scroll to position [0, 89]
click at [601, 538] on div "District/Tehsil/Jilla of current interviewee residence [PERSON_NAME]/ [PERSON_N…" at bounding box center [604, 498] width 242 height 81
click at [533, 539] on input "[PERSON_NAME]/ [PERSON_NAME]" at bounding box center [543, 521] width 121 height 35
click at [503, 539] on input "[PERSON_NAME]/ [PERSON_NAME]" at bounding box center [543, 521] width 121 height 35
click at [500, 539] on input "[PERSON_NAME]/ [PERSON_NAME]" at bounding box center [543, 521] width 121 height 35
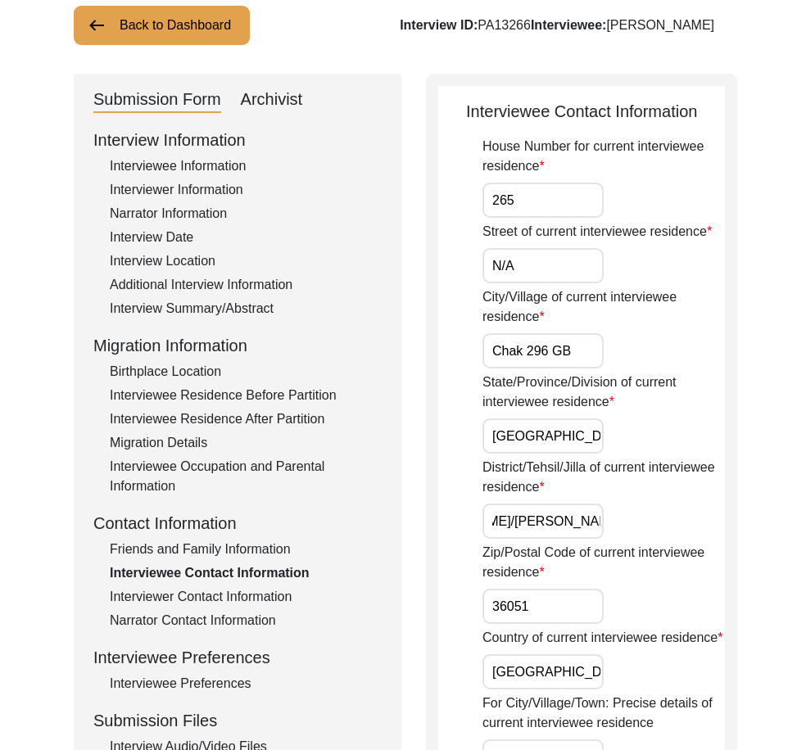
scroll to position [0, 86]
click at [501, 539] on input "[PERSON_NAME]/[PERSON_NAME]" at bounding box center [543, 521] width 121 height 35
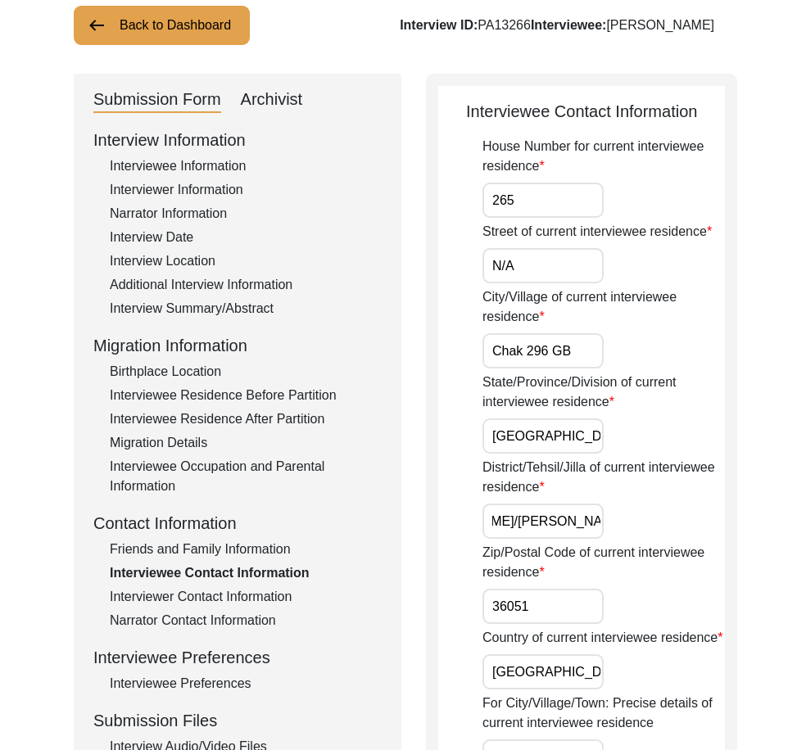
click at [554, 624] on input "36051" at bounding box center [543, 606] width 121 height 35
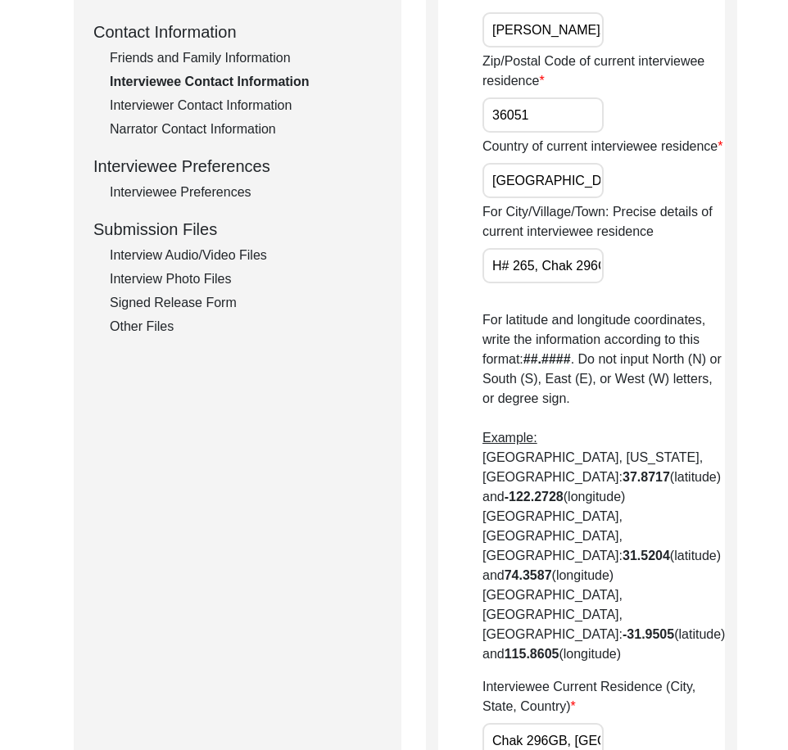
click at [549, 198] on div "Country of current interviewee residence [DEMOGRAPHIC_DATA]" at bounding box center [604, 167] width 242 height 61
click at [552, 198] on input "[GEOGRAPHIC_DATA]" at bounding box center [543, 180] width 121 height 35
drag, startPoint x: 487, startPoint y: 317, endPoint x: 719, endPoint y: 326, distance: 232.0
click at [719, 326] on div "Back to Dashboard Interview ID: PA13266 Interviewee: [PERSON_NAME] Submission F…" at bounding box center [394, 594] width 788 height 2259
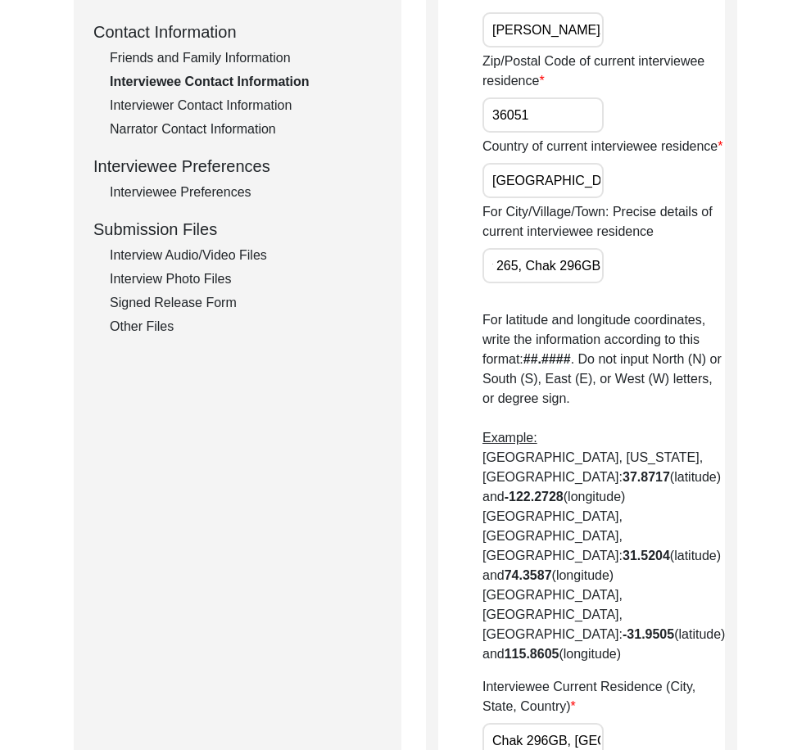
click at [711, 325] on div "Interviewee Contact Information House Number for current interviewee residence …" at bounding box center [581, 591] width 311 height 2019
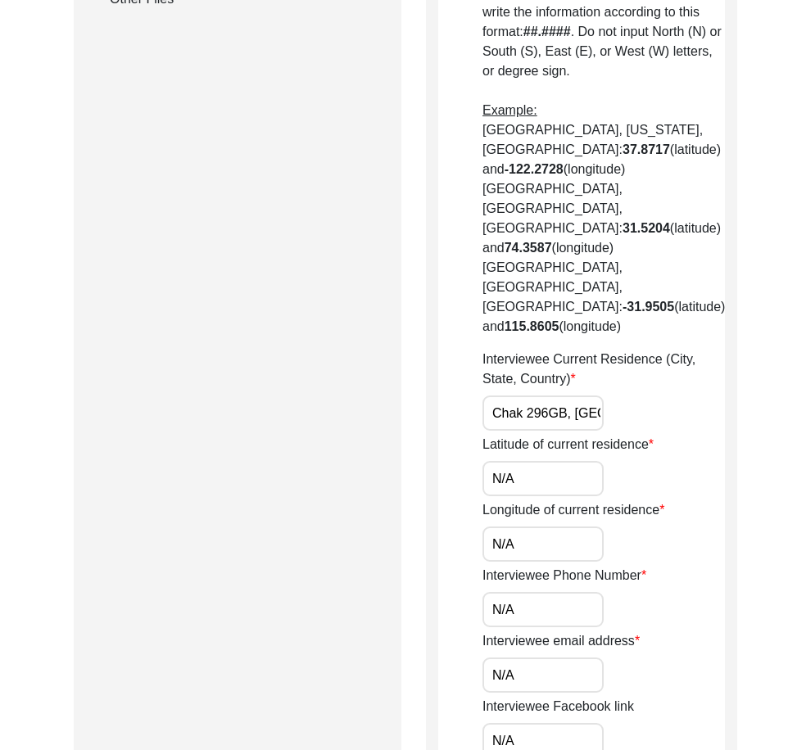
scroll to position [1010, 0]
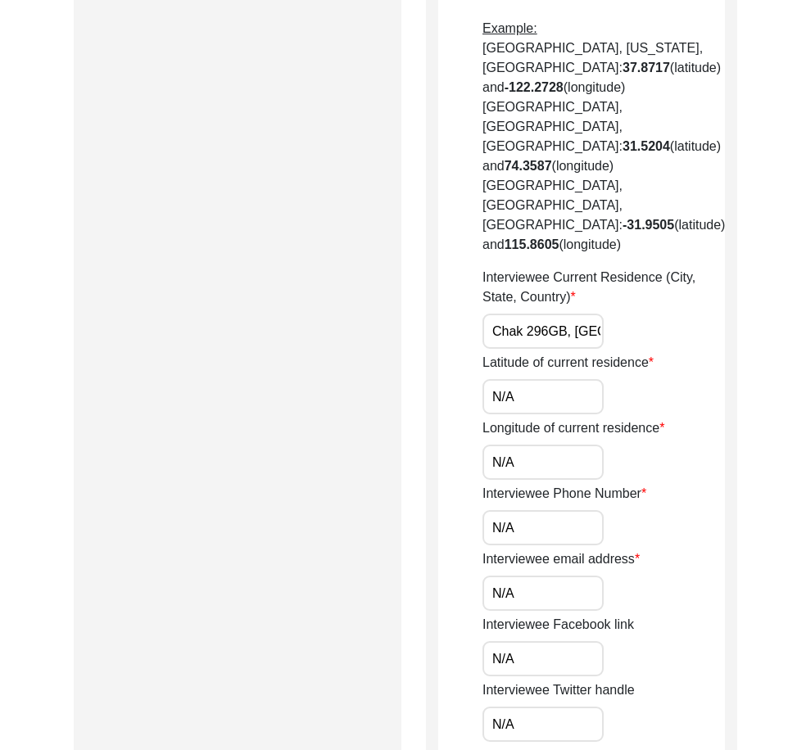
click at [553, 314] on input "Chak 296GB, [GEOGRAPHIC_DATA], [GEOGRAPHIC_DATA]" at bounding box center [543, 331] width 121 height 35
drag, startPoint x: 532, startPoint y: 311, endPoint x: 631, endPoint y: 317, distance: 99.3
click at [631, 317] on div "Interviewee Current Residence (City, State, Country) Chak 296 [GEOGRAPHIC_DATA]…" at bounding box center [604, 308] width 242 height 81
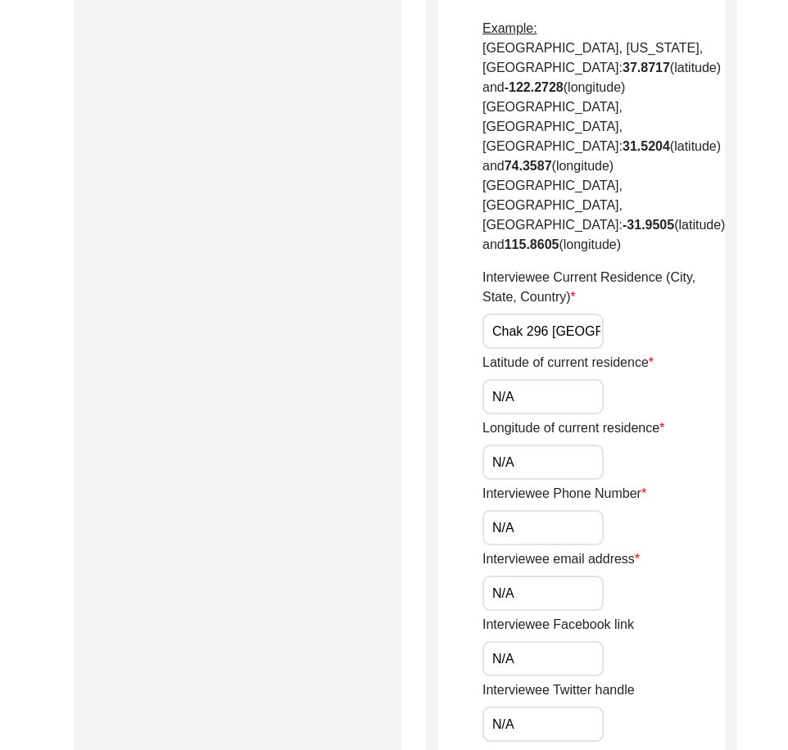
click at [631, 317] on div "Interviewee Current Residence (City, State, Country) Chak 296 [GEOGRAPHIC_DATA]…" at bounding box center [604, 308] width 242 height 81
drag, startPoint x: 533, startPoint y: 372, endPoint x: 492, endPoint y: 379, distance: 42.4
click at [429, 372] on div "Interviewee Contact Information House Number for current interviewee residence …" at bounding box center [581, 182] width 311 height 2019
paste input "30.9370"
drag, startPoint x: 551, startPoint y: 431, endPoint x: 446, endPoint y: 430, distance: 104.9
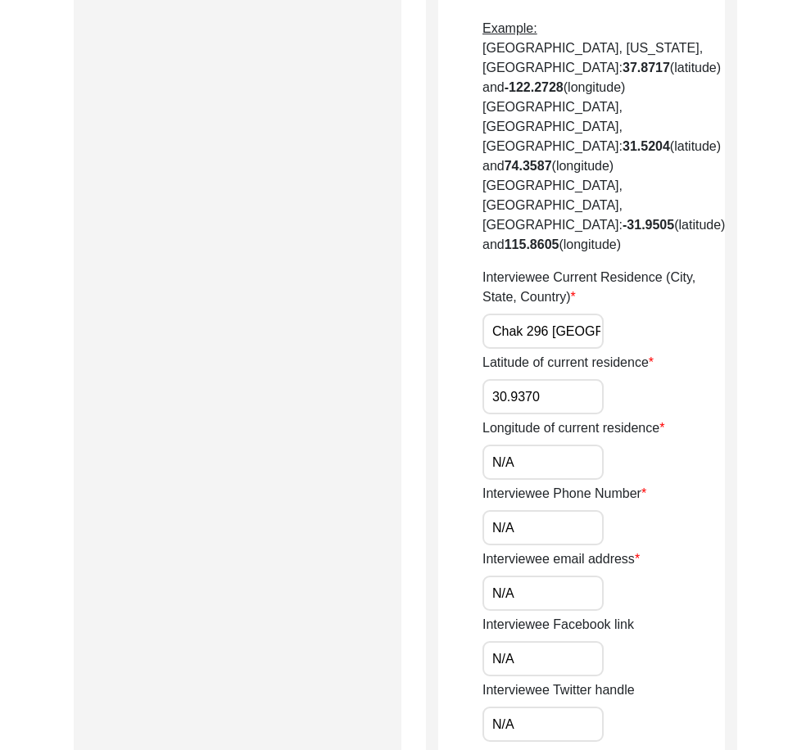
click at [446, 430] on app-contact-information "Interviewee Contact Information House Number for current interviewee residence …" at bounding box center [581, 188] width 287 height 1981
paste input "72.4635"
click at [446, 430] on app-contact-information "Interviewee Contact Information House Number for current interviewee residence …" at bounding box center [581, 188] width 287 height 1981
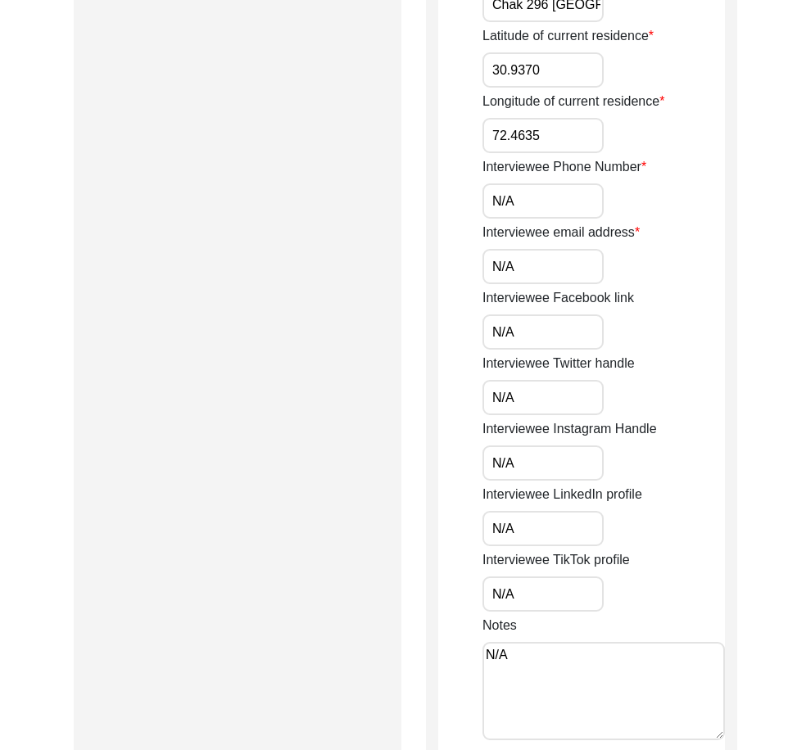
scroll to position [1338, 0]
drag, startPoint x: 537, startPoint y: 175, endPoint x: 405, endPoint y: 207, distance: 136.5
drag, startPoint x: 464, startPoint y: 233, endPoint x: 480, endPoint y: 236, distance: 16.6
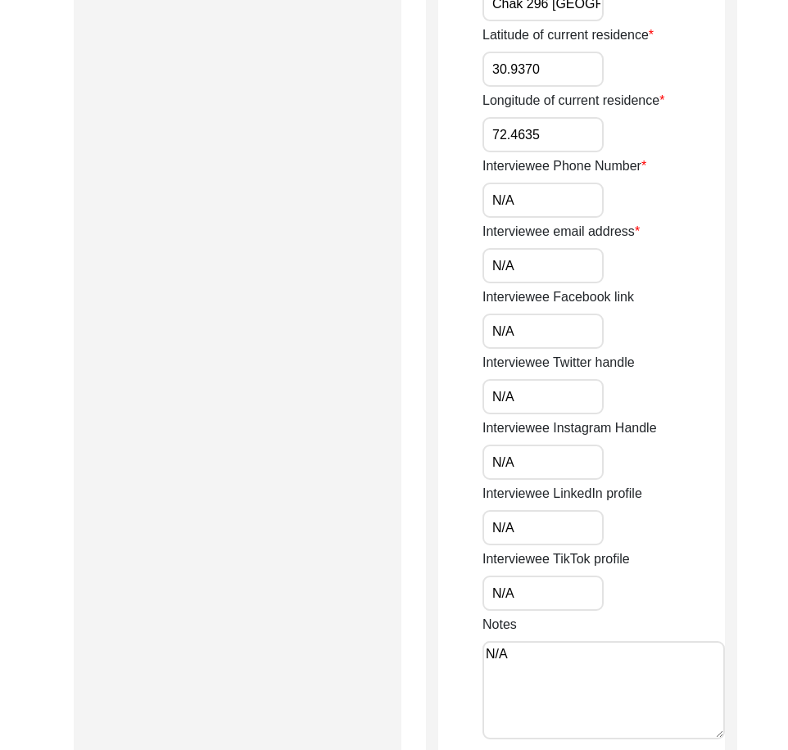
click at [519, 248] on input "N/A" at bounding box center [543, 265] width 121 height 35
drag, startPoint x: 514, startPoint y: 319, endPoint x: 519, endPoint y: 353, distance: 34.9
click at [514, 320] on input "N/A" at bounding box center [543, 331] width 121 height 35
click at [519, 379] on input "N/A" at bounding box center [543, 396] width 121 height 35
drag, startPoint x: 519, startPoint y: 440, endPoint x: 521, endPoint y: 457, distance: 17.3
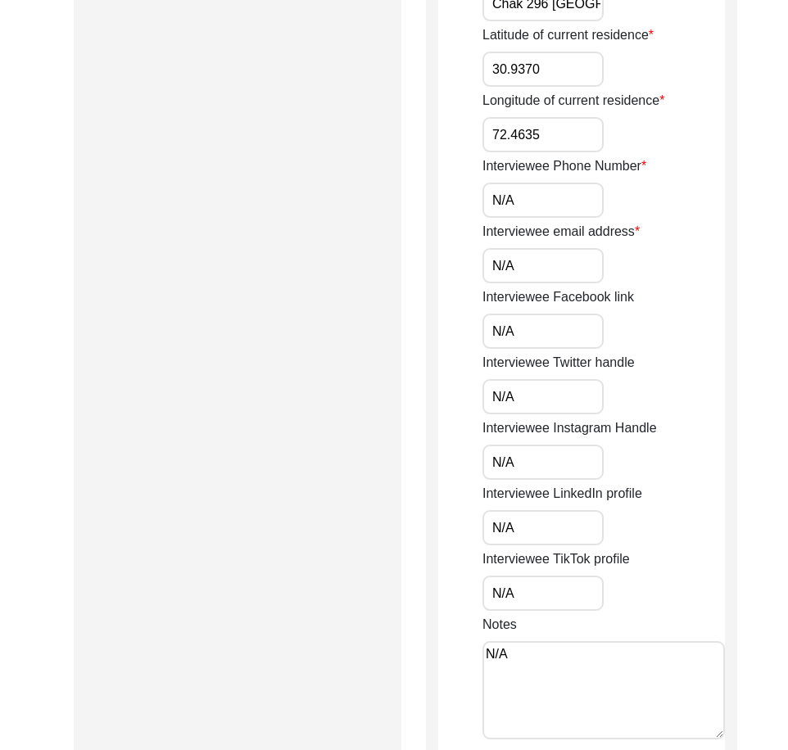
click at [520, 445] on input "N/A" at bounding box center [543, 462] width 121 height 35
click at [521, 510] on input "N/A" at bounding box center [543, 527] width 121 height 35
click at [521, 576] on input "N/A" at bounding box center [543, 593] width 121 height 35
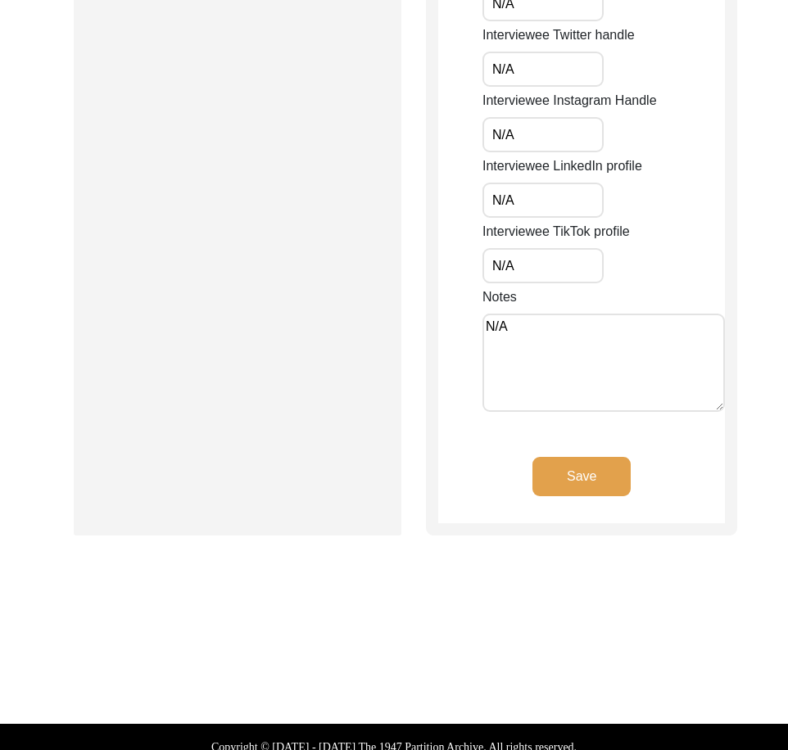
drag, startPoint x: 505, startPoint y: 323, endPoint x: 523, endPoint y: 356, distance: 37.4
click at [505, 323] on textarea "N/A" at bounding box center [604, 363] width 242 height 98
click at [567, 474] on button "Save" at bounding box center [582, 476] width 98 height 39
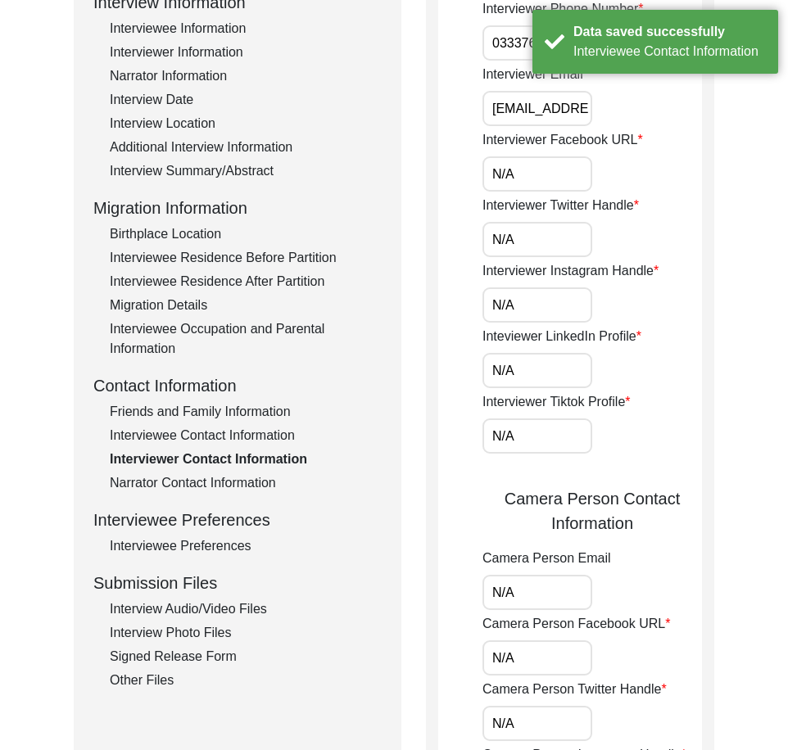
scroll to position [0, 0]
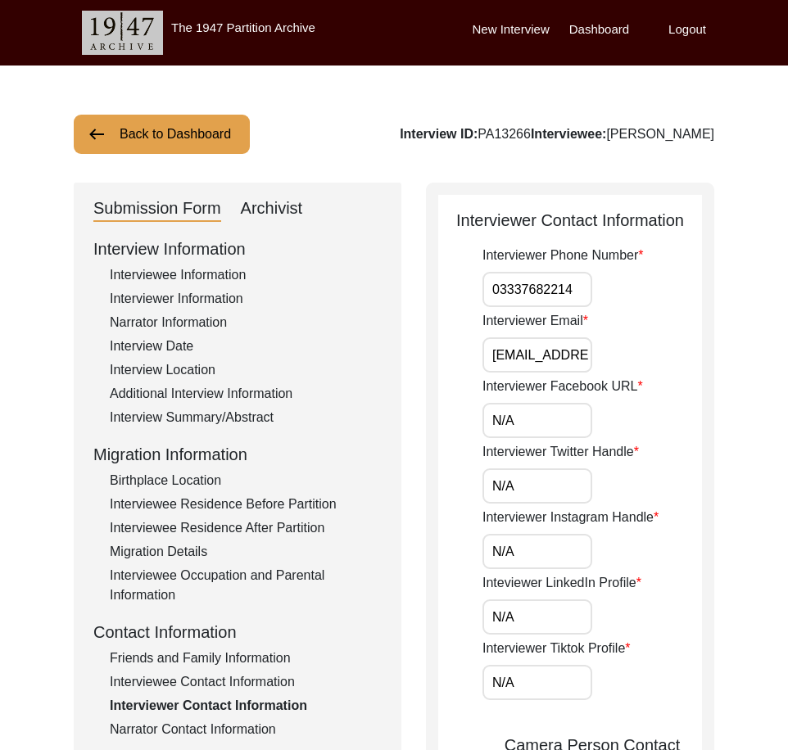
click at [492, 297] on input "03337682214" at bounding box center [538, 289] width 110 height 35
paste input "+92"
drag, startPoint x: 490, startPoint y: 294, endPoint x: 608, endPoint y: 299, distance: 118.1
click at [605, 298] on div "Interviewer Phone Number [PHONE_NUMBER]" at bounding box center [593, 276] width 220 height 61
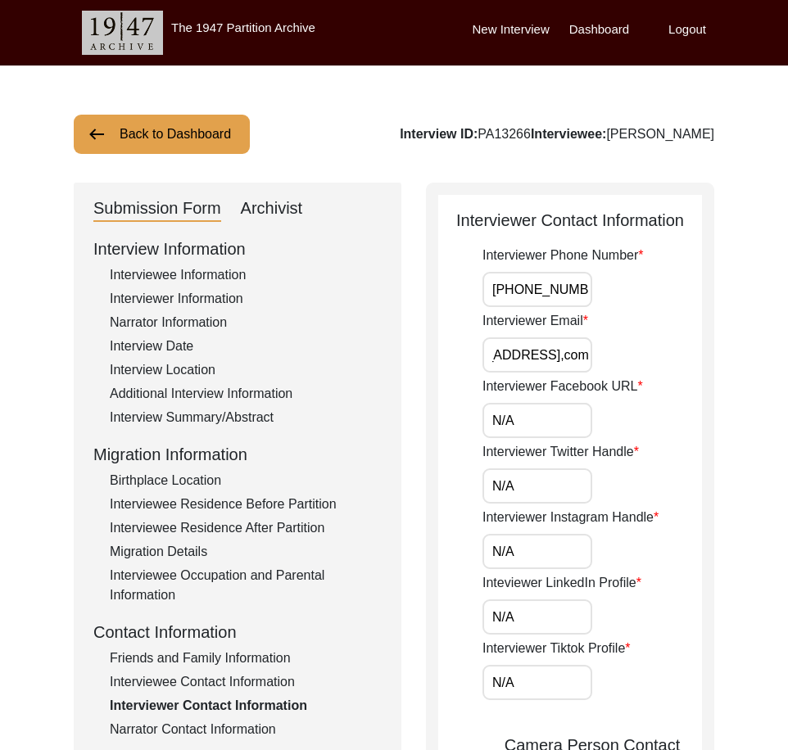
drag, startPoint x: 514, startPoint y: 358, endPoint x: 689, endPoint y: 365, distance: 174.6
click at [689, 365] on div "Interviewer Email [EMAIL_ADDRESS],com" at bounding box center [593, 341] width 220 height 61
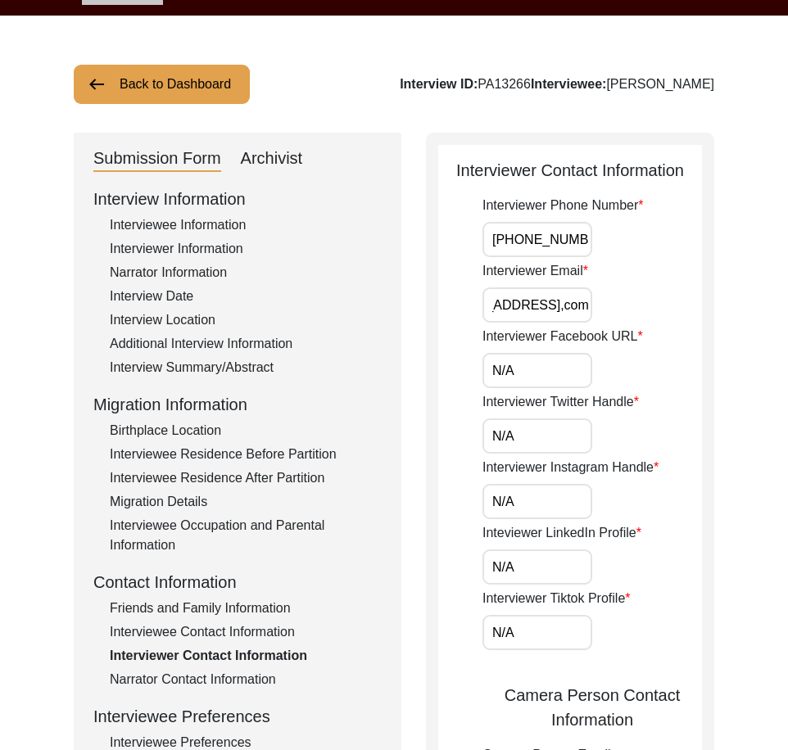
scroll to position [246, 0]
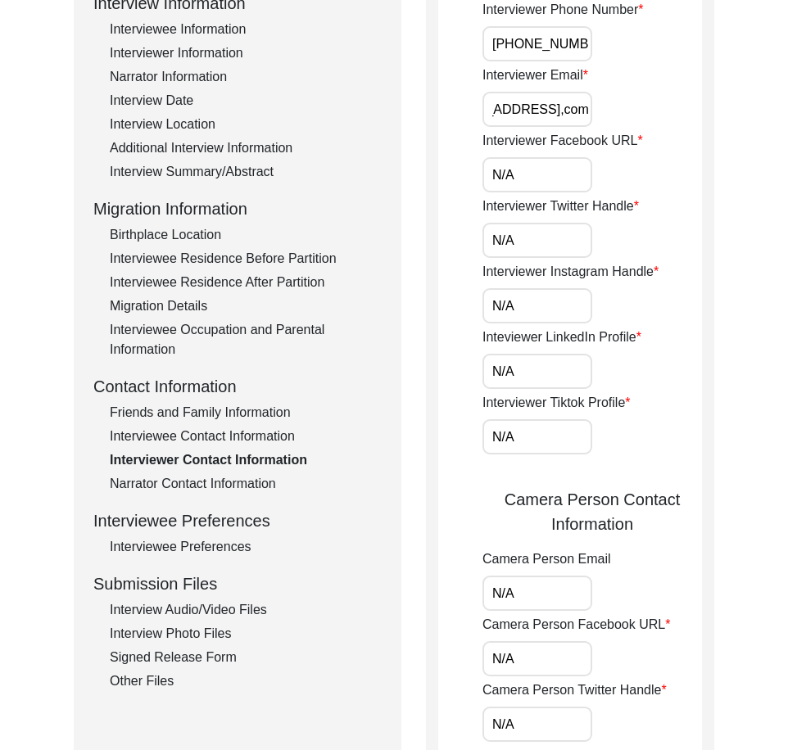
click at [569, 114] on input "[EMAIL_ADDRESS],com" at bounding box center [538, 109] width 110 height 35
click at [565, 112] on input "[EMAIL_ADDRESS],com" at bounding box center [538, 109] width 110 height 35
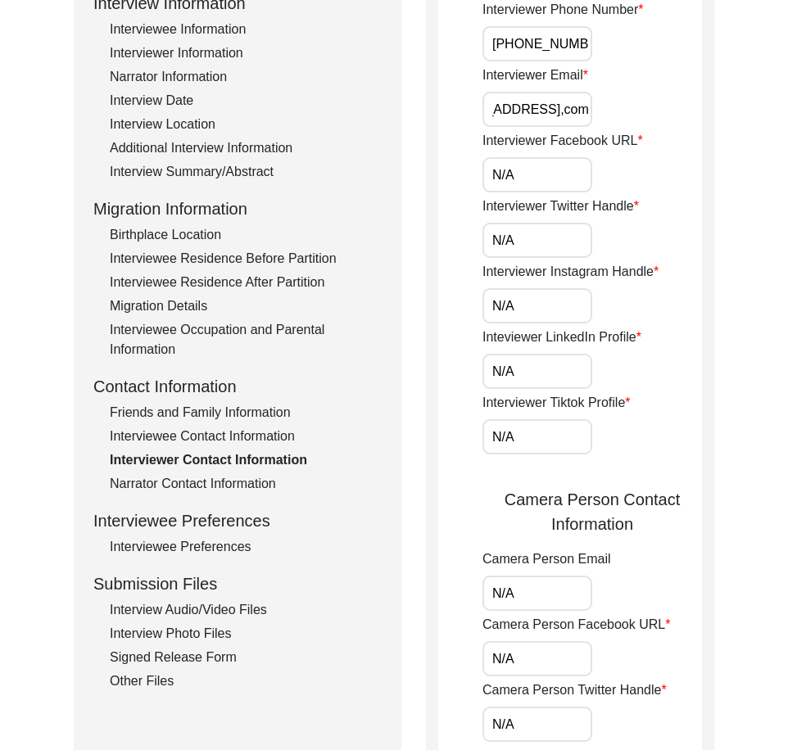
click at [565, 112] on input "[EMAIL_ADDRESS],com" at bounding box center [538, 109] width 110 height 35
click at [569, 184] on input "N/A" at bounding box center [538, 174] width 110 height 35
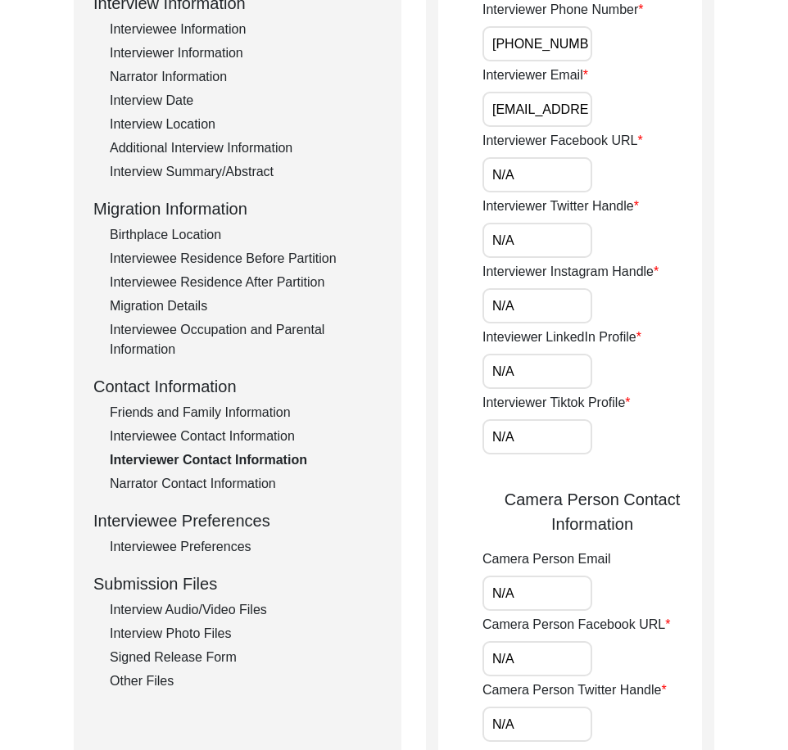
click at [492, 246] on input "N/A" at bounding box center [538, 240] width 110 height 35
click at [535, 248] on input "N/A" at bounding box center [538, 240] width 110 height 35
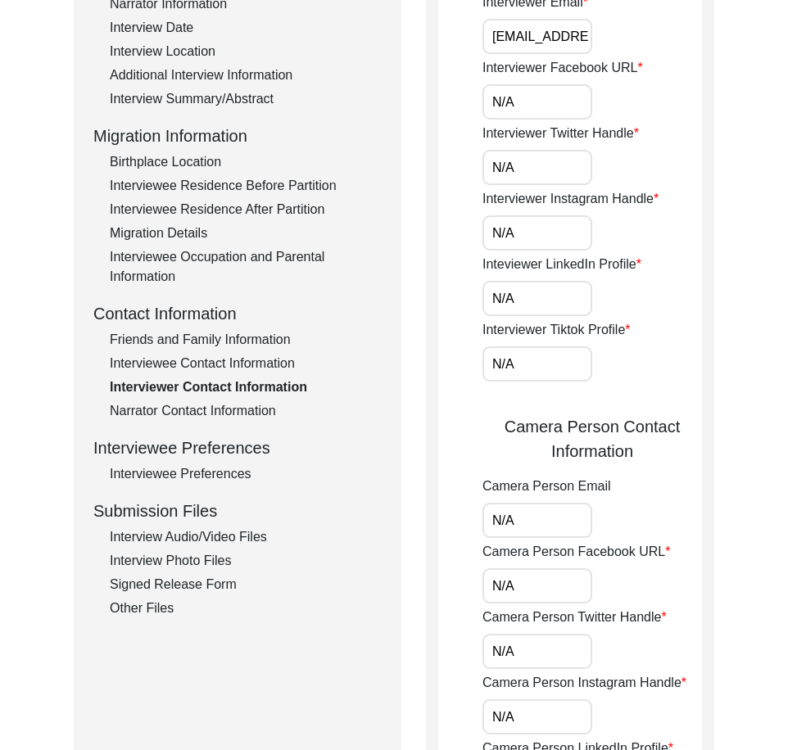
scroll to position [410, 0]
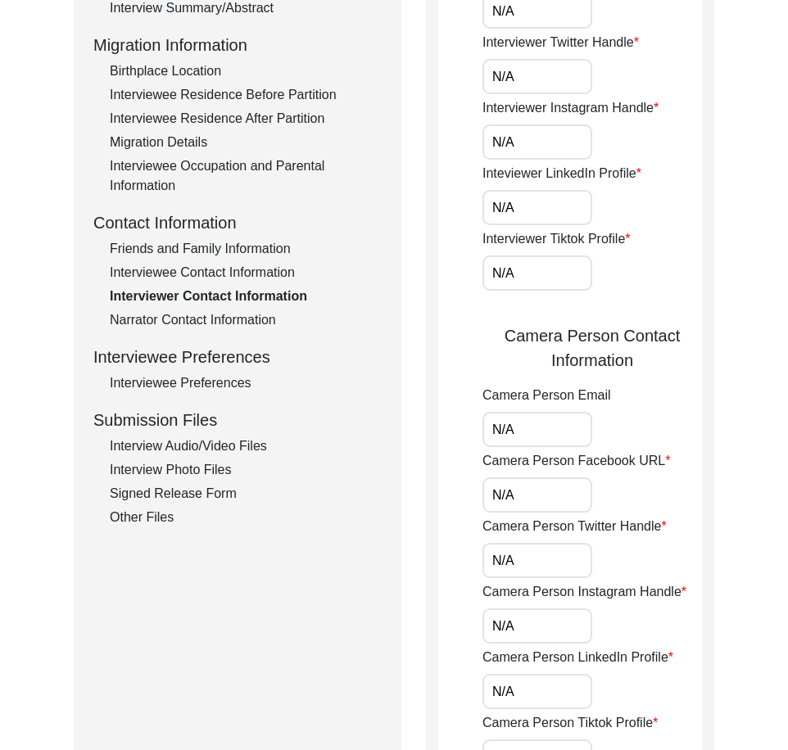
drag, startPoint x: 533, startPoint y: 144, endPoint x: 531, endPoint y: 162, distance: 18.2
click at [533, 147] on input "N/A" at bounding box center [538, 142] width 110 height 35
click at [514, 216] on input "N/A" at bounding box center [538, 207] width 110 height 35
click at [510, 270] on input "N/A" at bounding box center [538, 273] width 110 height 35
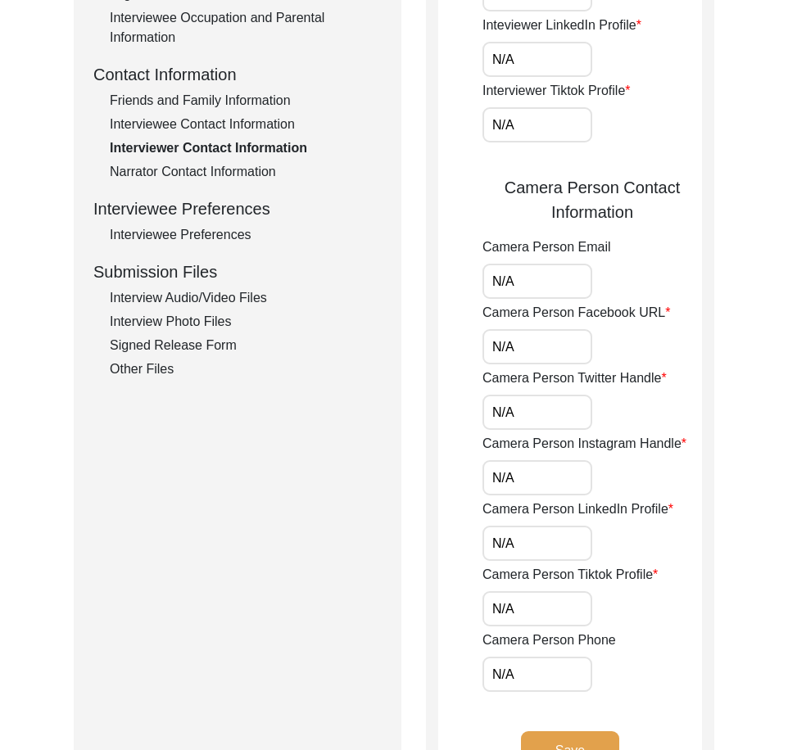
scroll to position [737, 0]
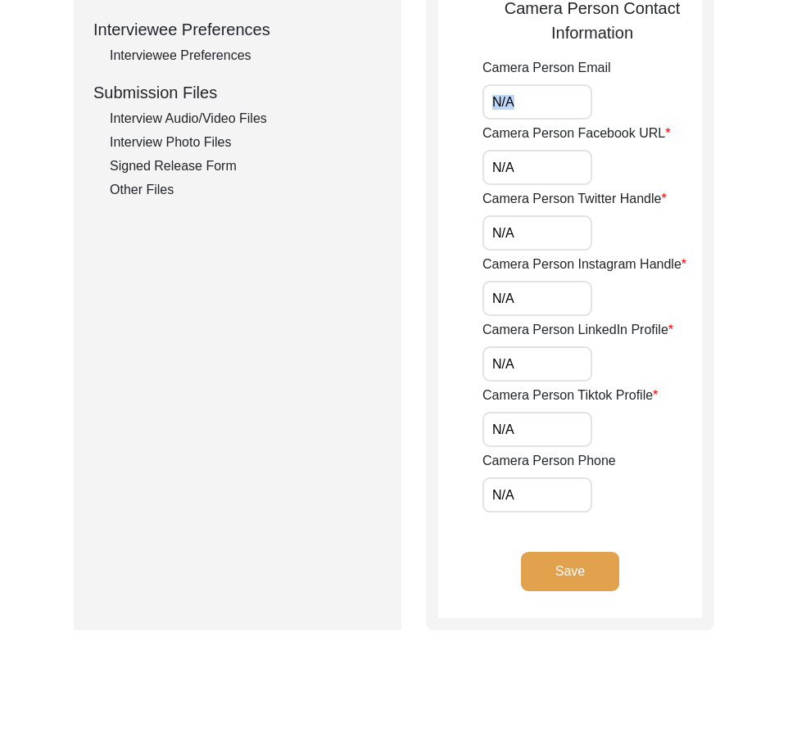
drag, startPoint x: 539, startPoint y: 123, endPoint x: 448, endPoint y: 112, distance: 91.6
click at [464, 112] on app-interviewer-contact-information "Interviewer Contact Information Interviewer Phone Number [PHONE_NUMBER] Intervi…" at bounding box center [570, 45] width 264 height 1148
drag, startPoint x: 521, startPoint y: 163, endPoint x: 471, endPoint y: 169, distance: 50.3
click at [471, 169] on app-interviewer-contact-information "Interviewer Contact Information Interviewer Phone Number [PHONE_NUMBER] Intervi…" at bounding box center [570, 45] width 264 height 1148
click at [505, 214] on div "Camera Person Twitter Handle N/A" at bounding box center [593, 219] width 220 height 61
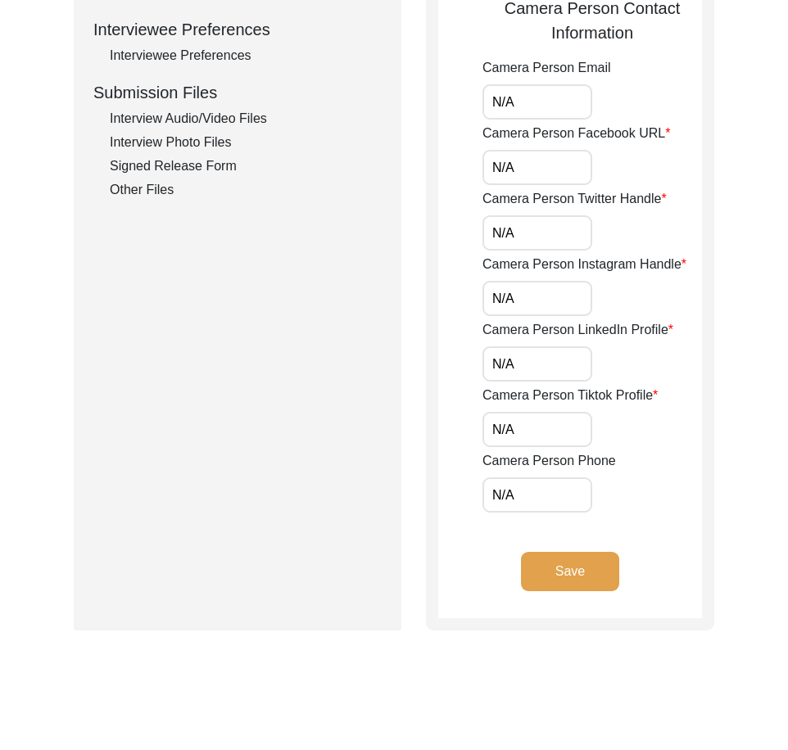
click at [520, 233] on input "N/A" at bounding box center [538, 232] width 110 height 35
click at [513, 290] on input "N/A" at bounding box center [538, 298] width 110 height 35
click at [514, 361] on input "N/A" at bounding box center [538, 364] width 110 height 35
click at [514, 417] on input "N/A" at bounding box center [538, 429] width 110 height 35
click at [513, 500] on input "N/A" at bounding box center [538, 495] width 110 height 35
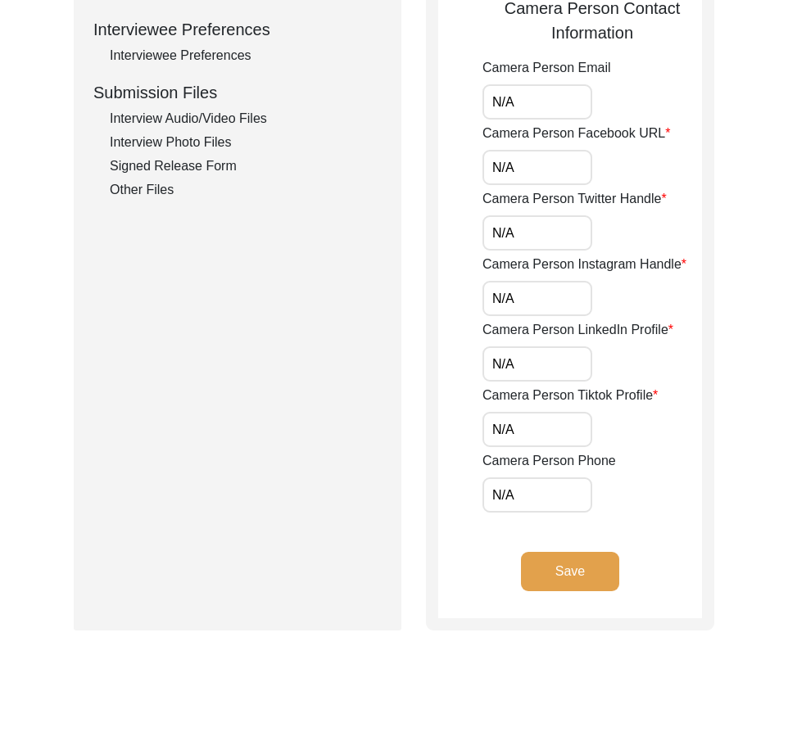
click at [482, 546] on app-interviewer-contact-information "Interviewer Contact Information Interviewer Phone Number [PHONE_NUMBER] Intervi…" at bounding box center [570, 45] width 264 height 1148
click at [542, 578] on button "Save" at bounding box center [570, 571] width 98 height 39
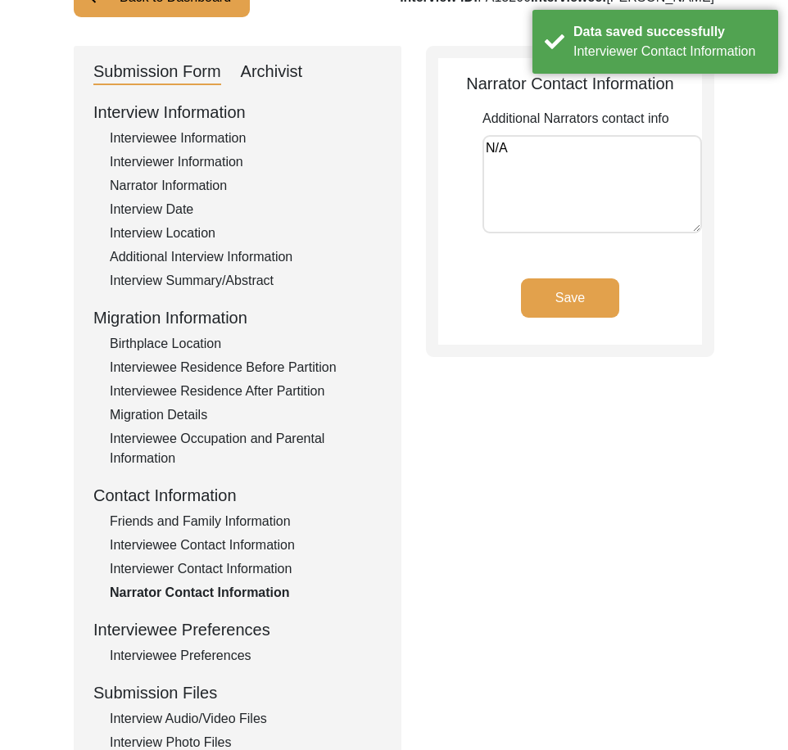
scroll to position [188, 0]
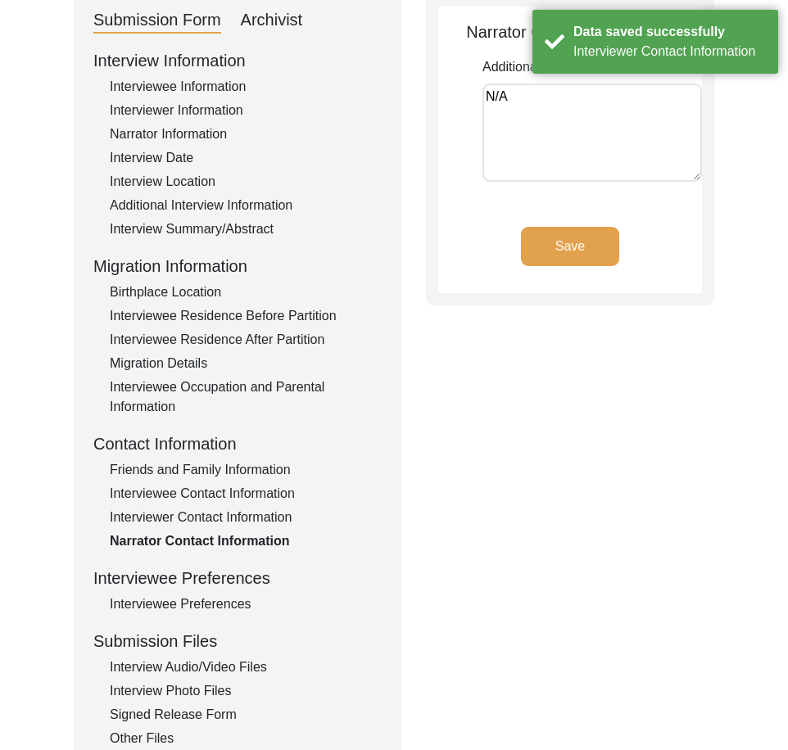
click at [175, 613] on div "Interviewee Preferences" at bounding box center [246, 605] width 272 height 20
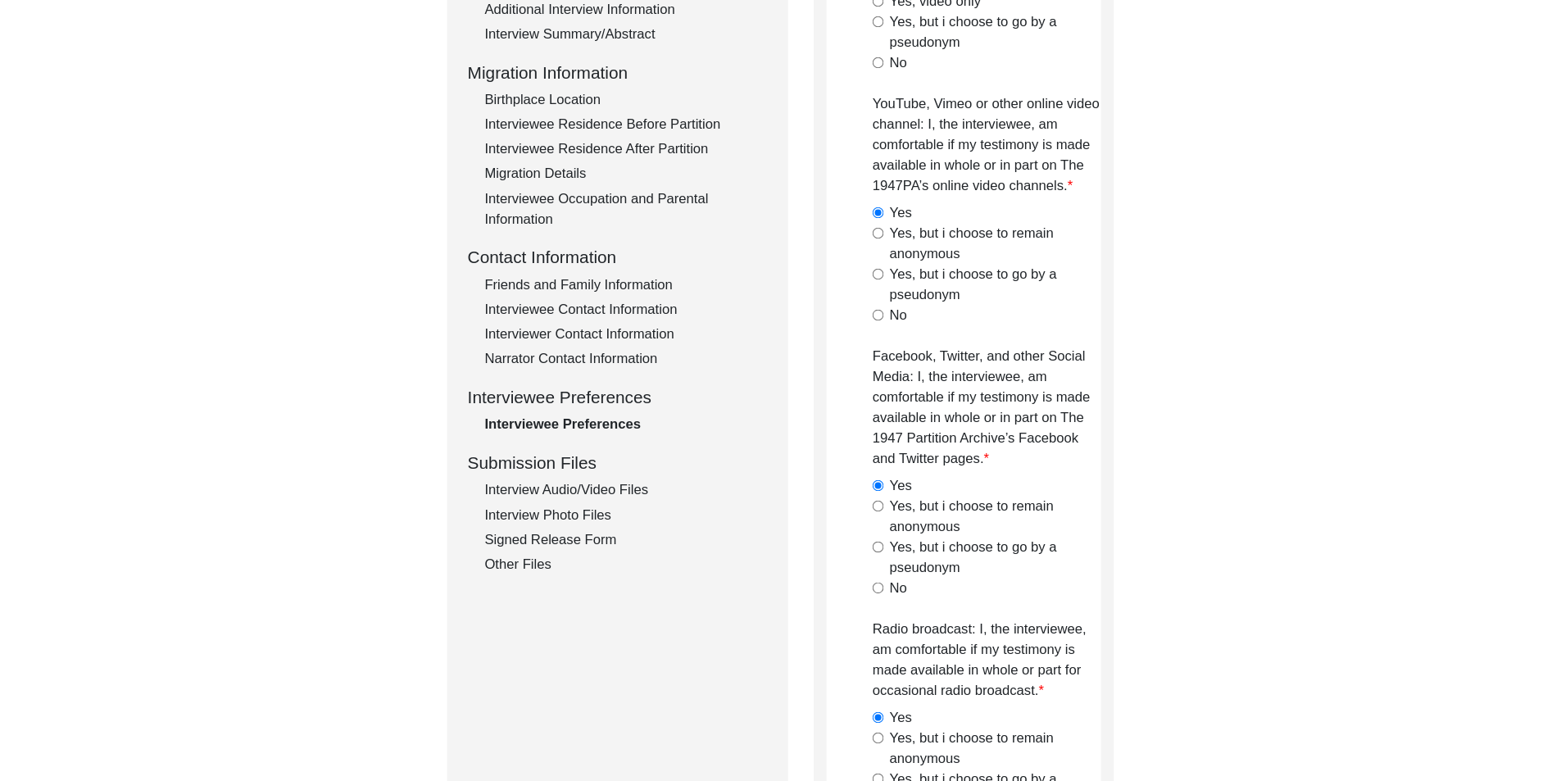
scroll to position [383, 0]
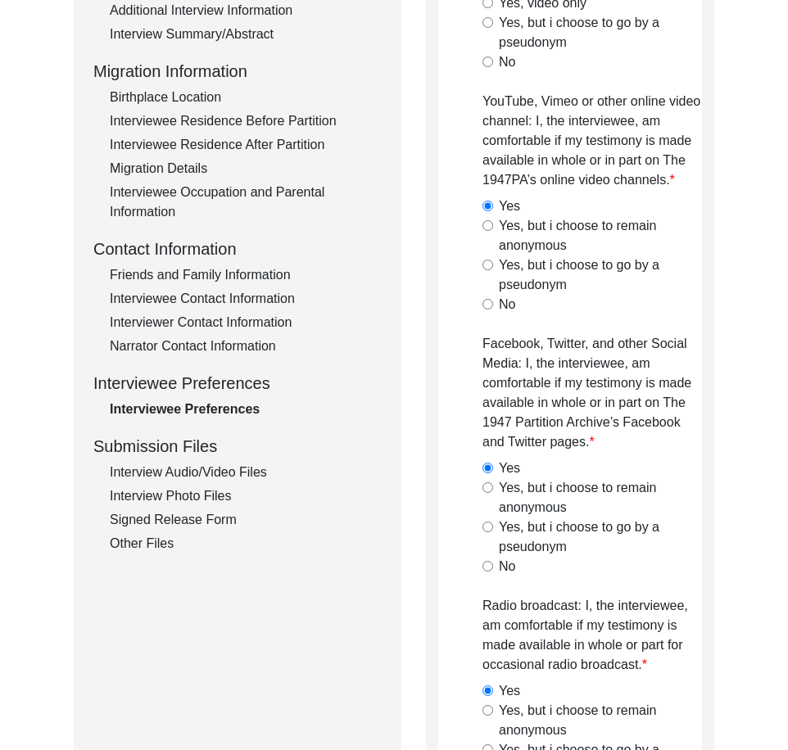
click at [168, 469] on div "Interview Audio/Video Files" at bounding box center [246, 473] width 272 height 20
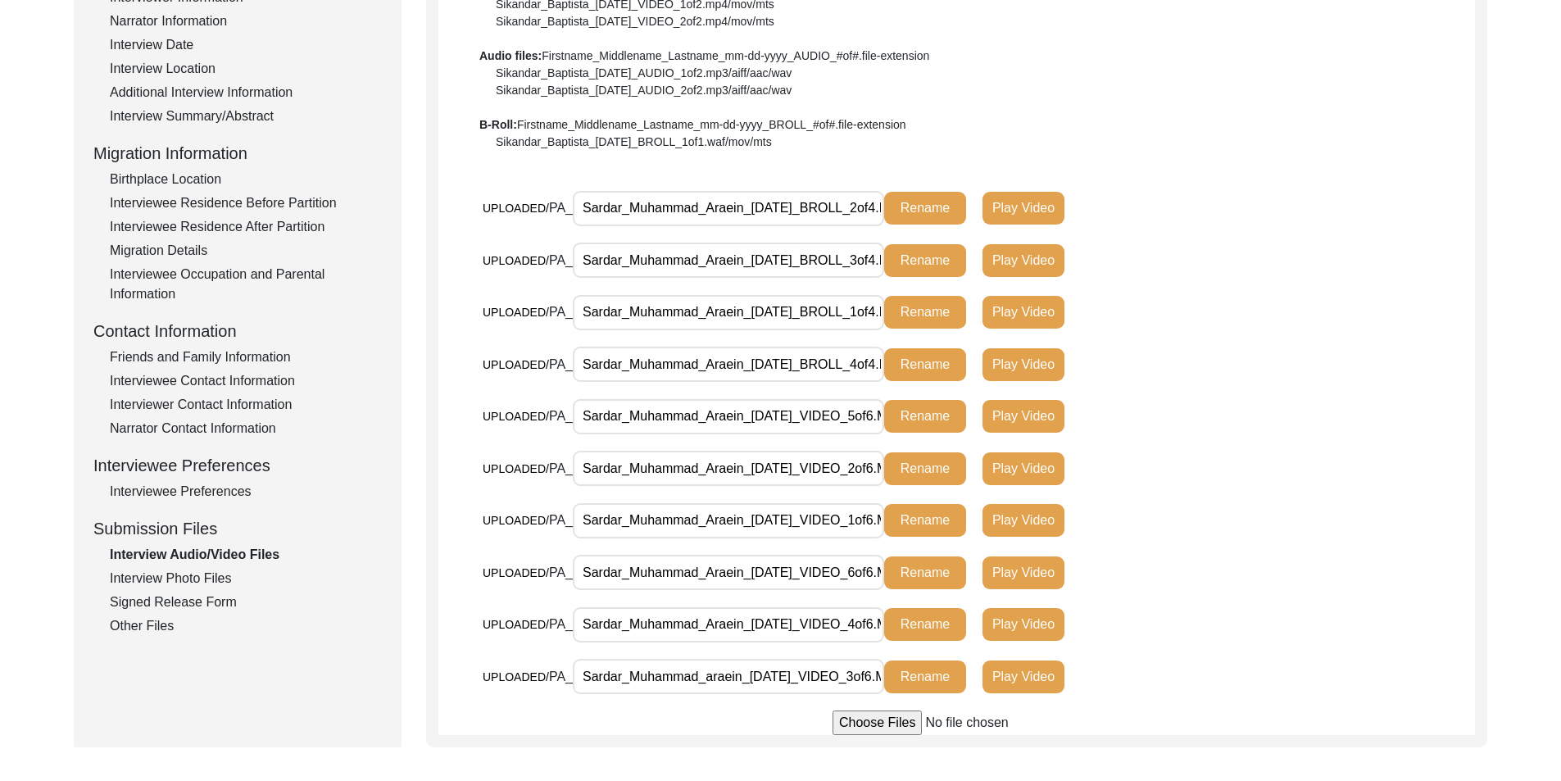
scroll to position [0, 52]
drag, startPoint x: 629, startPoint y: 212, endPoint x: 935, endPoint y: 207, distance: 305.6
click at [935, 207] on div "UPLOADED/ PA_ Sardar_Muhammad_Araein_[DATE]_BROLL_2of4.MTS Rename Play Video" at bounding box center [830, 208] width 695 height 36
drag, startPoint x: 764, startPoint y: 273, endPoint x: 987, endPoint y: 266, distance: 222.9
click at [987, 265] on div "UPLOADED/ PA_ Sardar_Muhammad_Araein_[DATE]_BROLL_3of4.MTS Rename Play Video" at bounding box center [830, 260] width 695 height 36
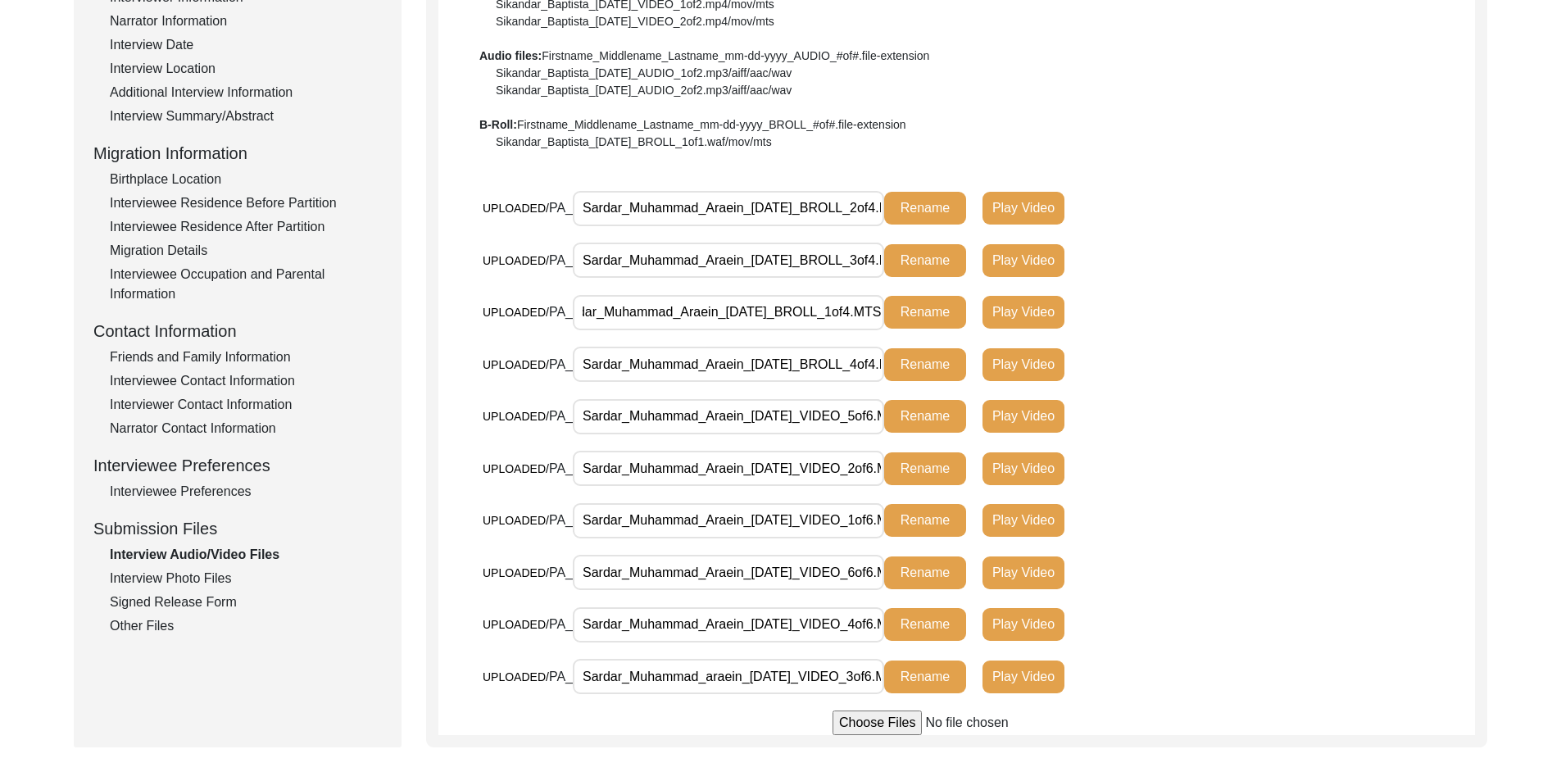
drag, startPoint x: 815, startPoint y: 315, endPoint x: 928, endPoint y: 334, distance: 114.8
click at [954, 320] on div "UPLOADED/ PA_ Sardar_Muhammad_Araein_[DATE]_BROLL_1of4.MTS Rename Play Video" at bounding box center [830, 312] width 695 height 36
drag, startPoint x: 790, startPoint y: 371, endPoint x: 909, endPoint y: 408, distance: 124.4
click at [966, 379] on div "UPLOADED/ PA_ Sardar_Muhammad_Araein_[DATE]_BROLL_4of4.MTS Rename Play Video" at bounding box center [830, 365] width 695 height 36
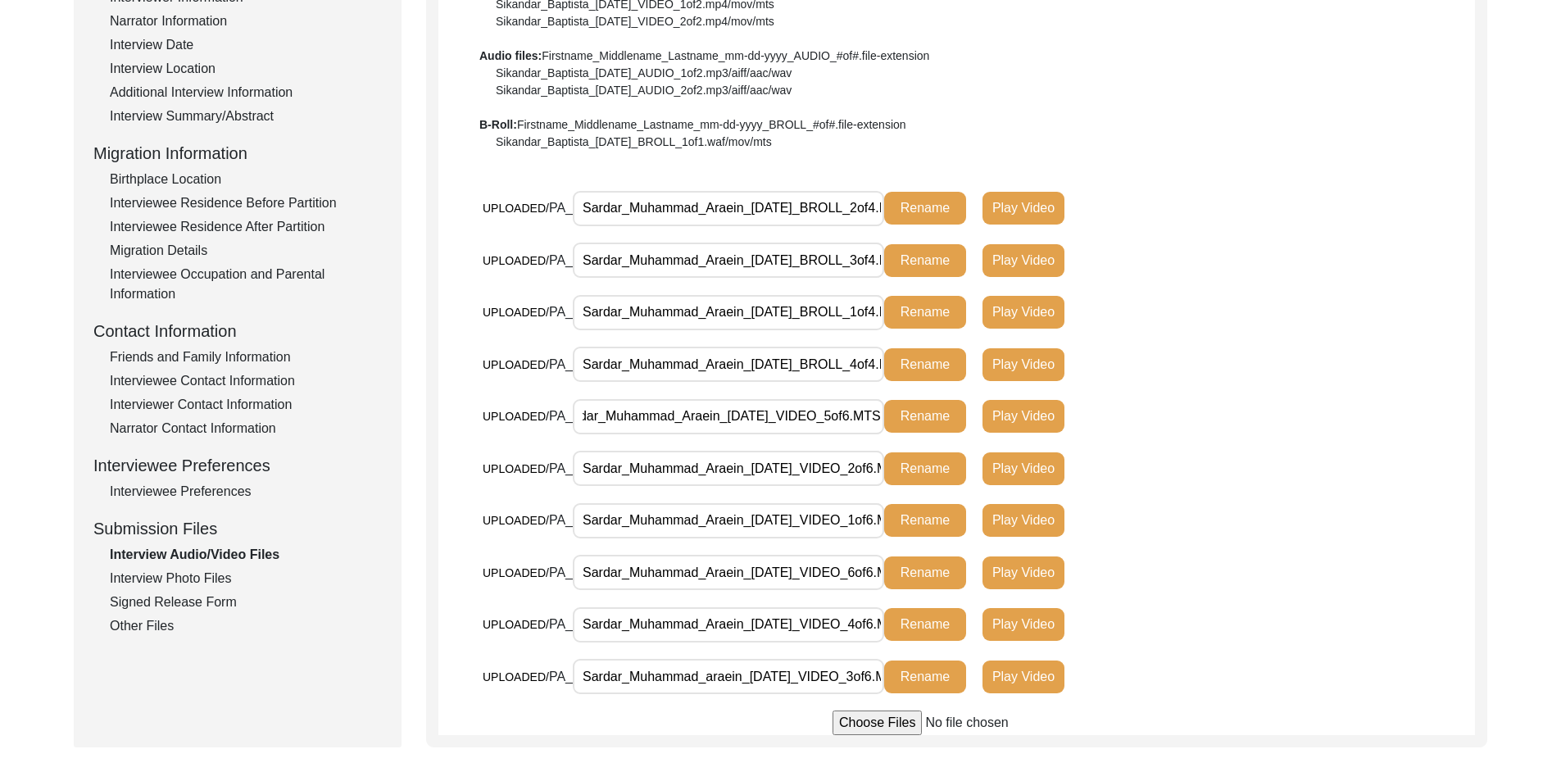
drag, startPoint x: 815, startPoint y: 428, endPoint x: 912, endPoint y: 459, distance: 101.6
click at [956, 440] on div "UPLOADED/ PA_ Sardar_Muhammad_Araein_[DATE]_VIDEO_5of6.MTS Rename Play Video" at bounding box center [830, 422] width 695 height 48
drag, startPoint x: 795, startPoint y: 478, endPoint x: 886, endPoint y: 499, distance: 93.4
click at [934, 477] on div "UPLOADED/ PA_ Sardar_Muhammad_Araein_[DATE]_VIDEO_2of6.MTS Rename Play Video" at bounding box center [830, 469] width 695 height 36
drag, startPoint x: 793, startPoint y: 524, endPoint x: 959, endPoint y: 535, distance: 166.7
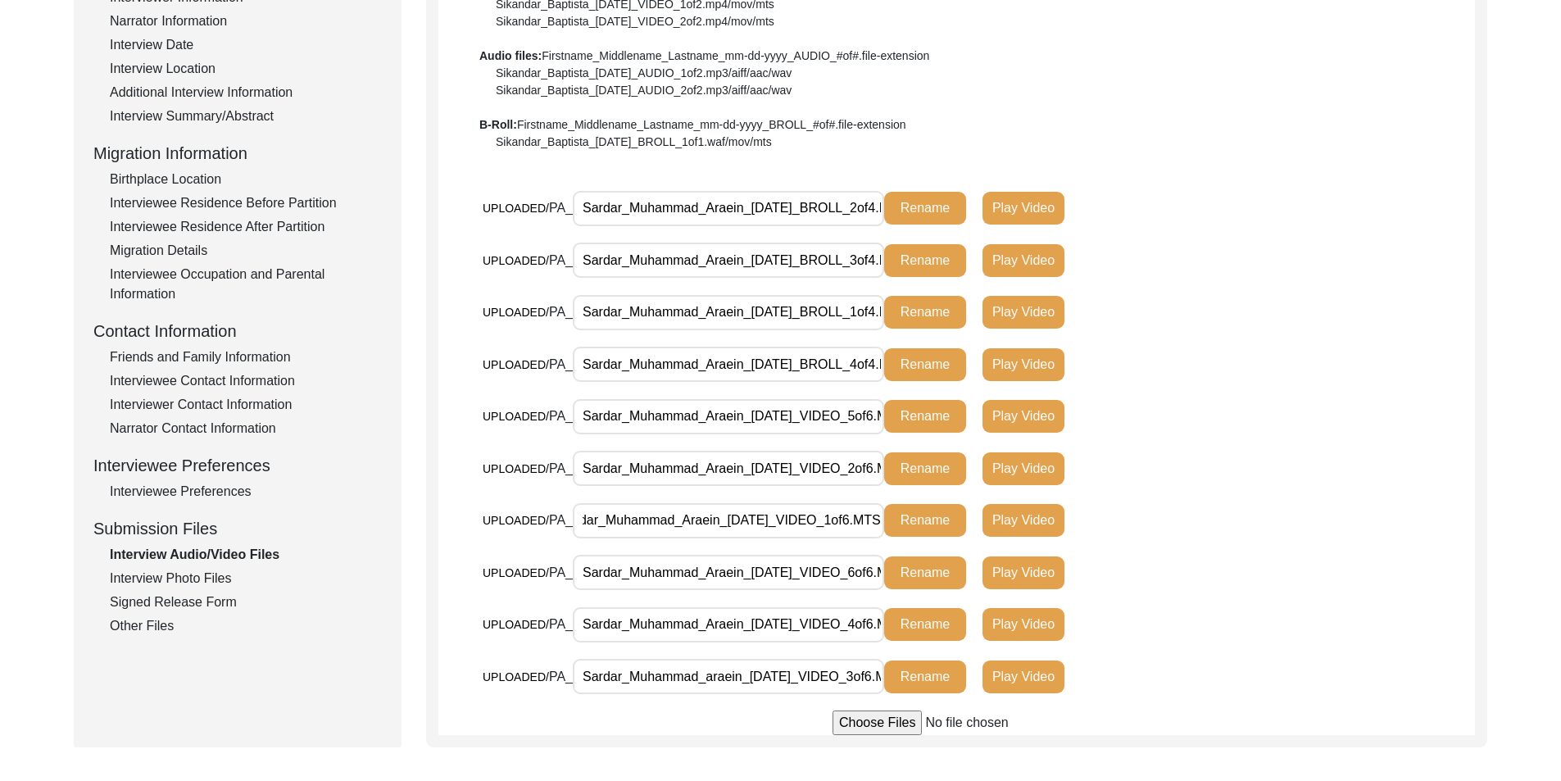
click at [959, 535] on div "UPLOADED/ PA_ Sardar_Muhammad_Araein_[DATE]_VIDEO_1of6.MTS Rename Play Video" at bounding box center [830, 520] width 695 height 36
drag, startPoint x: 829, startPoint y: 582, endPoint x: 968, endPoint y: 589, distance: 139.5
click at [968, 588] on div "UPLOADED/ PA_ Sardar_Muhammad_Araein_[DATE]_VIDEO_6of6.MTS Rename Play Video" at bounding box center [830, 573] width 695 height 36
drag, startPoint x: 832, startPoint y: 627, endPoint x: 909, endPoint y: 637, distance: 76.8
click at [918, 628] on div "UPLOADED/ PA_ Sardar_Muhammad_Araein_[DATE]_VIDEO_4of6.MTS Rename Play Video" at bounding box center [830, 624] width 695 height 36
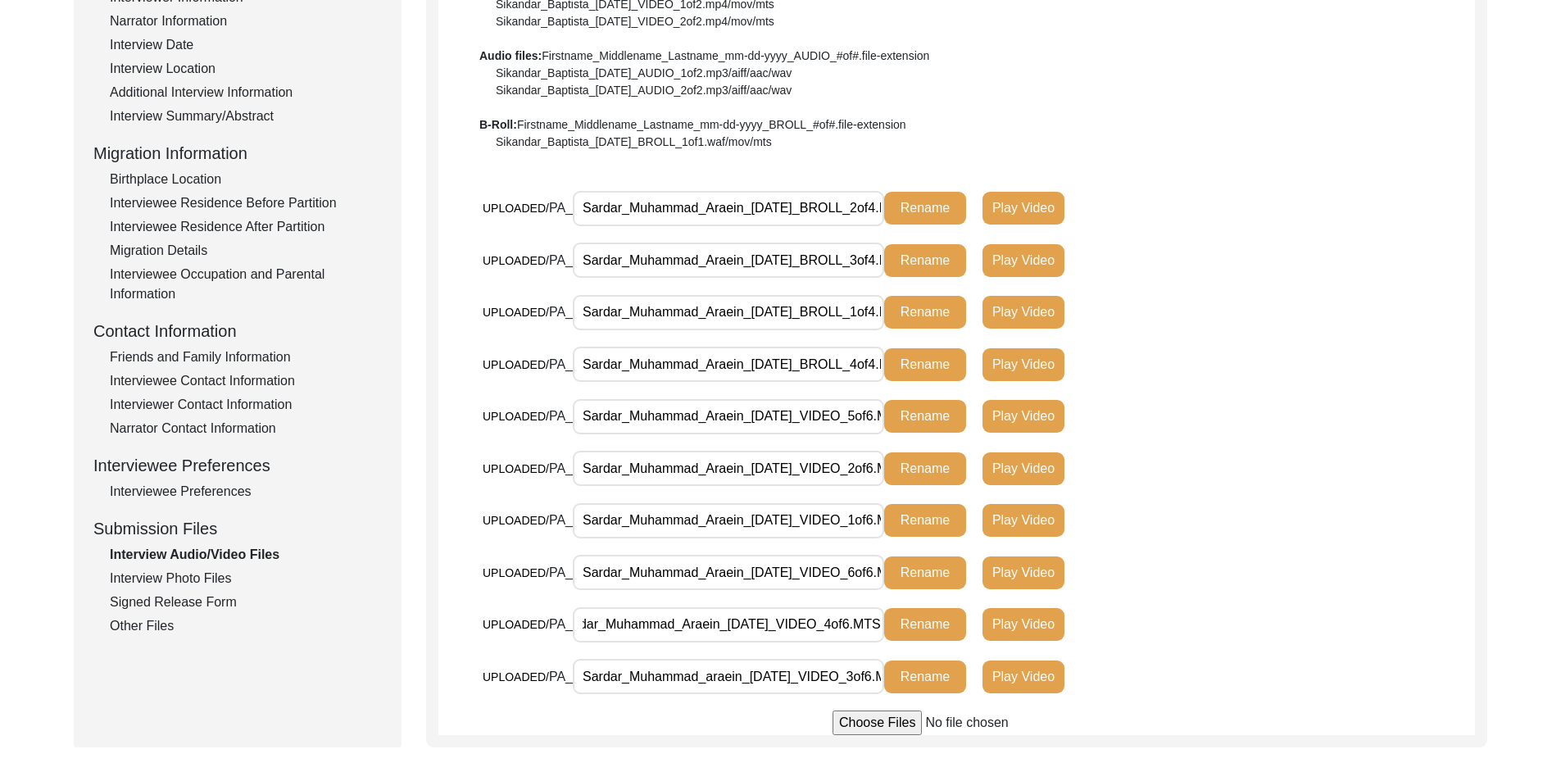
scroll to position [0, 0]
drag, startPoint x: 792, startPoint y: 665, endPoint x: 1025, endPoint y: 623, distance: 236.4
click at [875, 668] on input "Sardar_Muhammad_araein_[DATE]_VIDEO_3of6.MTS" at bounding box center [728, 676] width 311 height 35
click at [1250, 620] on div "UPLOADED/ PA_ Sardar_Muhammad_Araein_[DATE]_VIDEO_4of6.MTS Rename Play Video" at bounding box center [979, 632] width 992 height 52
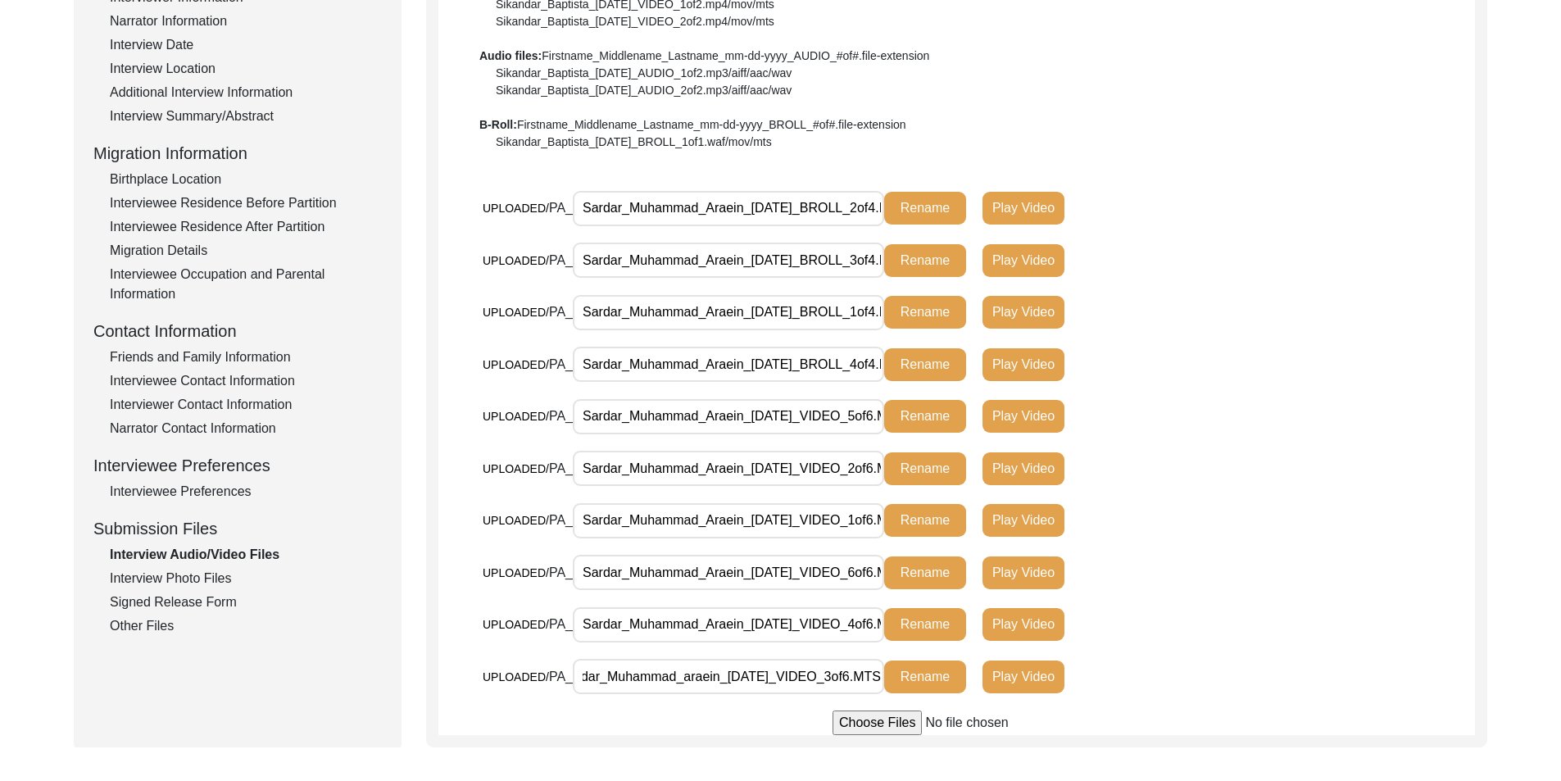
scroll to position [0, 0]
click at [214, 574] on div "Interview Photo Files" at bounding box center [246, 579] width 272 height 20
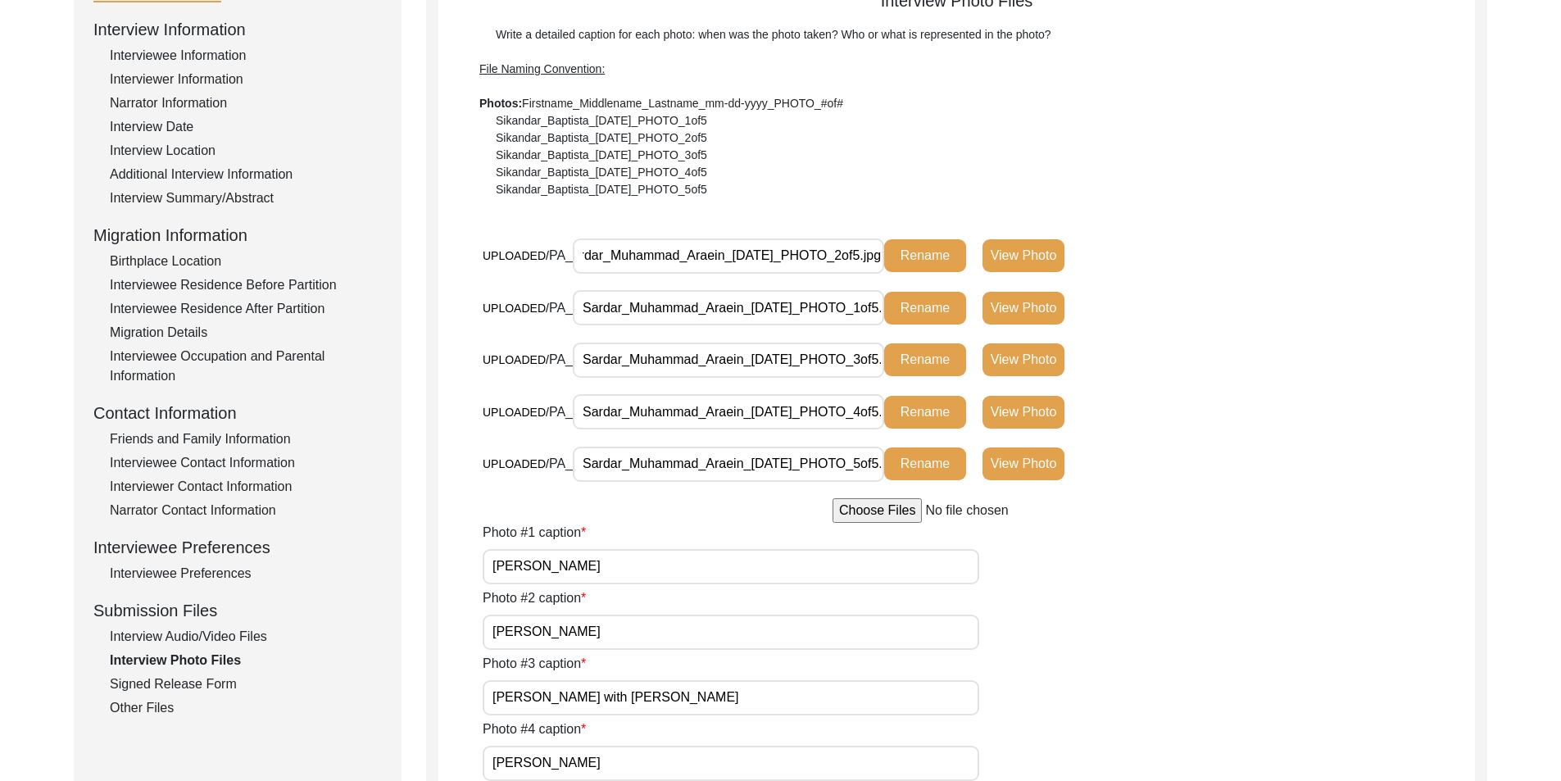
drag, startPoint x: 841, startPoint y: 265, endPoint x: 1002, endPoint y: 273, distance: 161.6
click at [1003, 269] on div "UPLOADED/ PA_ Sardar_Muhammad_Araein_[DATE]_PHOTO_2of5.jpg Rename View Photo" at bounding box center [830, 256] width 695 height 36
drag, startPoint x: 782, startPoint y: 301, endPoint x: 916, endPoint y: 315, distance: 135.1
click at [916, 314] on div "UPLOADED/ PA_ Sardar_Muhammad_Araein_[DATE]_PHOTO_1of5.jpg Rename View Photo" at bounding box center [830, 308] width 695 height 36
drag, startPoint x: 904, startPoint y: 364, endPoint x: 870, endPoint y: 388, distance: 41.8
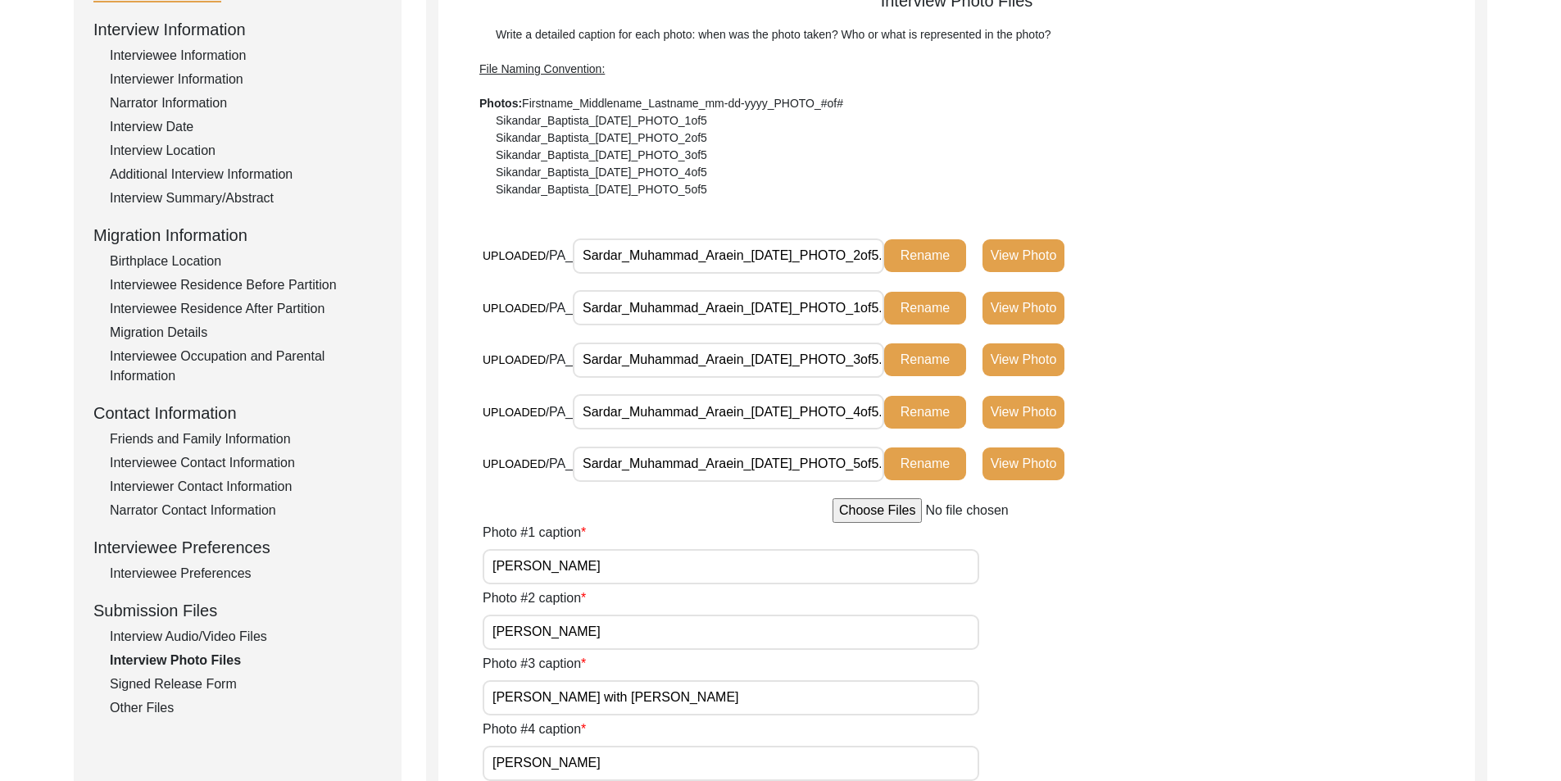
click at [942, 366] on div "UPLOADED/ PA_ Sardar_Muhammad_Araein_[DATE]_PHOTO_3of5.jpg Rename View Photo" at bounding box center [830, 360] width 695 height 36
drag, startPoint x: 791, startPoint y: 401, endPoint x: 913, endPoint y: 412, distance: 122.5
click at [913, 411] on div "UPLOADED/ PA_ Sardar_Muhammad_Araein_[DATE]_PHOTO_4of5.jpg Rename View Photo" at bounding box center [830, 412] width 695 height 36
drag, startPoint x: 827, startPoint y: 460, endPoint x: 941, endPoint y: 453, distance: 114.1
click at [908, 460] on div "UPLOADED/ PA_ Sardar_Muhammad_Araein_[DATE]_PHOTO_5of5.png Rename View Photo" at bounding box center [830, 464] width 695 height 36
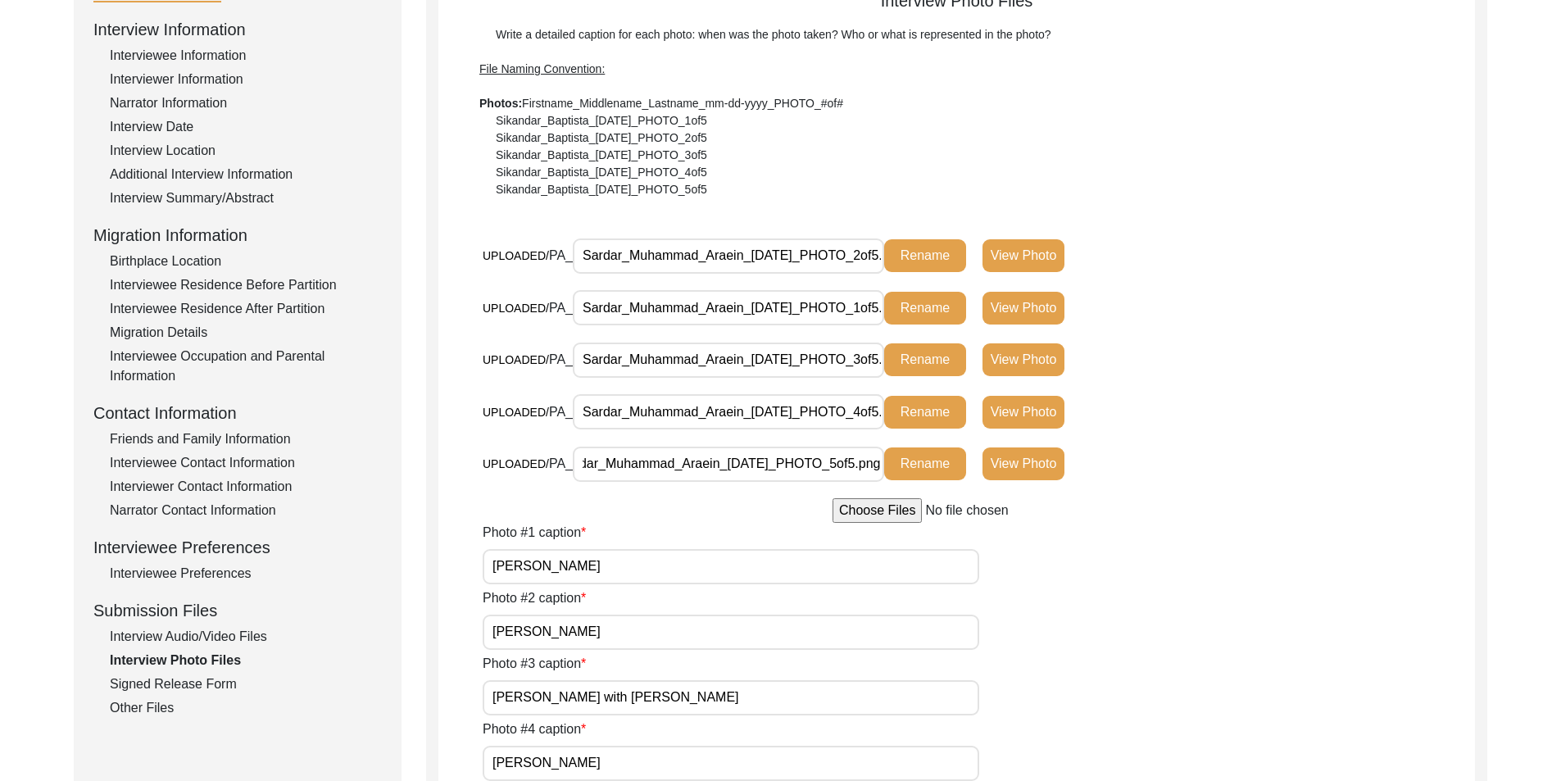
drag, startPoint x: 1302, startPoint y: 369, endPoint x: 1295, endPoint y: 378, distance: 11.1
click at [1311, 367] on div "UPLOADED/ PA_ Sardar_Muhammad_Araein_[DATE]_PHOTO_3of5.jpg Rename View Photo" at bounding box center [979, 368] width 992 height 52
click at [181, 692] on div "Signed Release Form" at bounding box center [246, 684] width 272 height 20
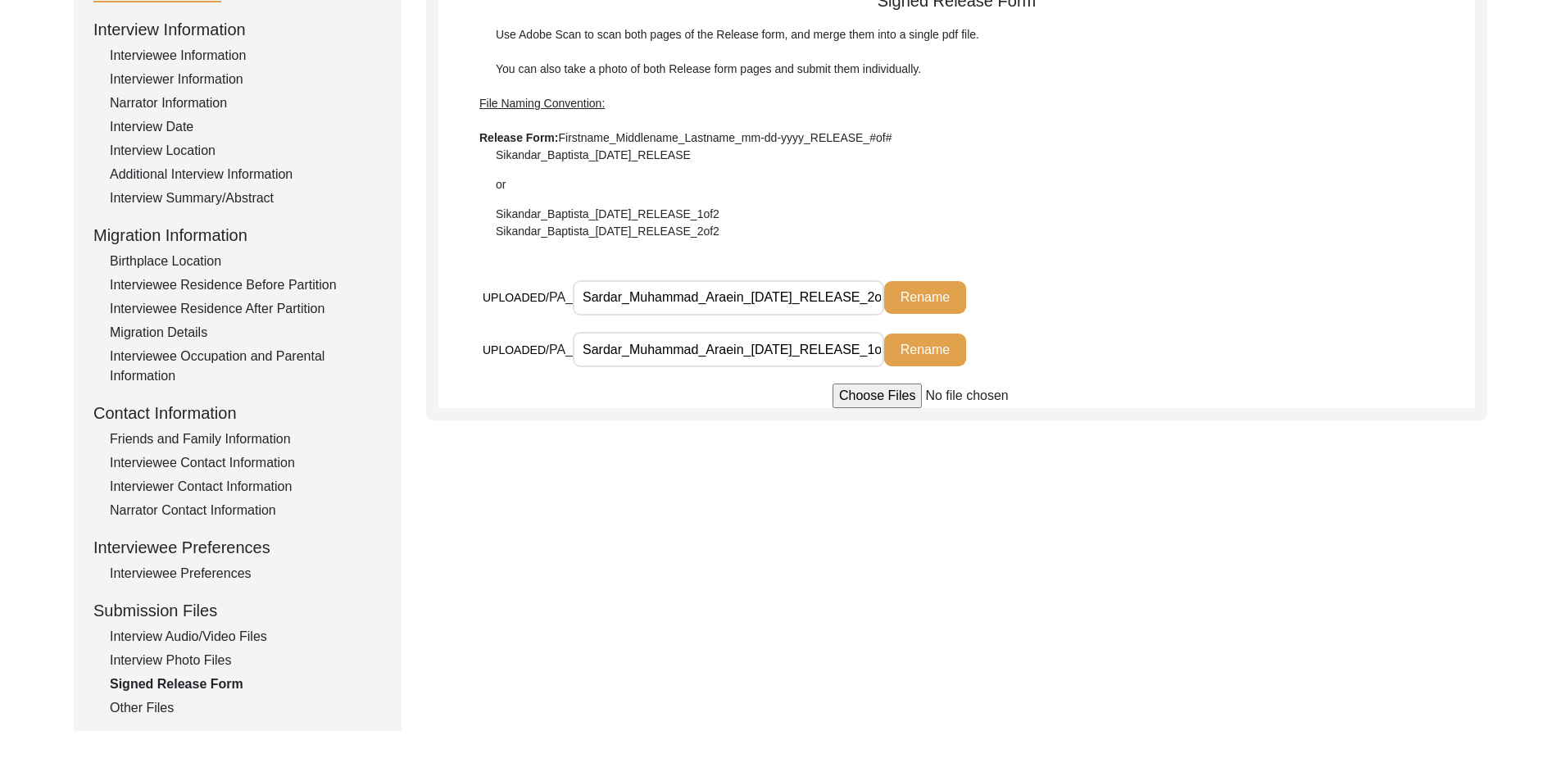
drag, startPoint x: 732, startPoint y: 337, endPoint x: 935, endPoint y: 342, distance: 202.4
click at [935, 342] on div "UPLOADED/ PA_ Sardar_Muhammad_Araein_[DATE]_RELEASE_1of2.jpg Rename" at bounding box center [830, 350] width 695 height 36
drag, startPoint x: 795, startPoint y: 295, endPoint x: 1173, endPoint y: 300, distance: 378.5
click at [1138, 300] on div "UPLOADED/ PA_ Sardar_Muhammad_Araein_[DATE]_RELEASE_2of2.jpg Rename" at bounding box center [830, 297] width 695 height 36
click at [134, 691] on div "Signed Release Form" at bounding box center [246, 684] width 272 height 20
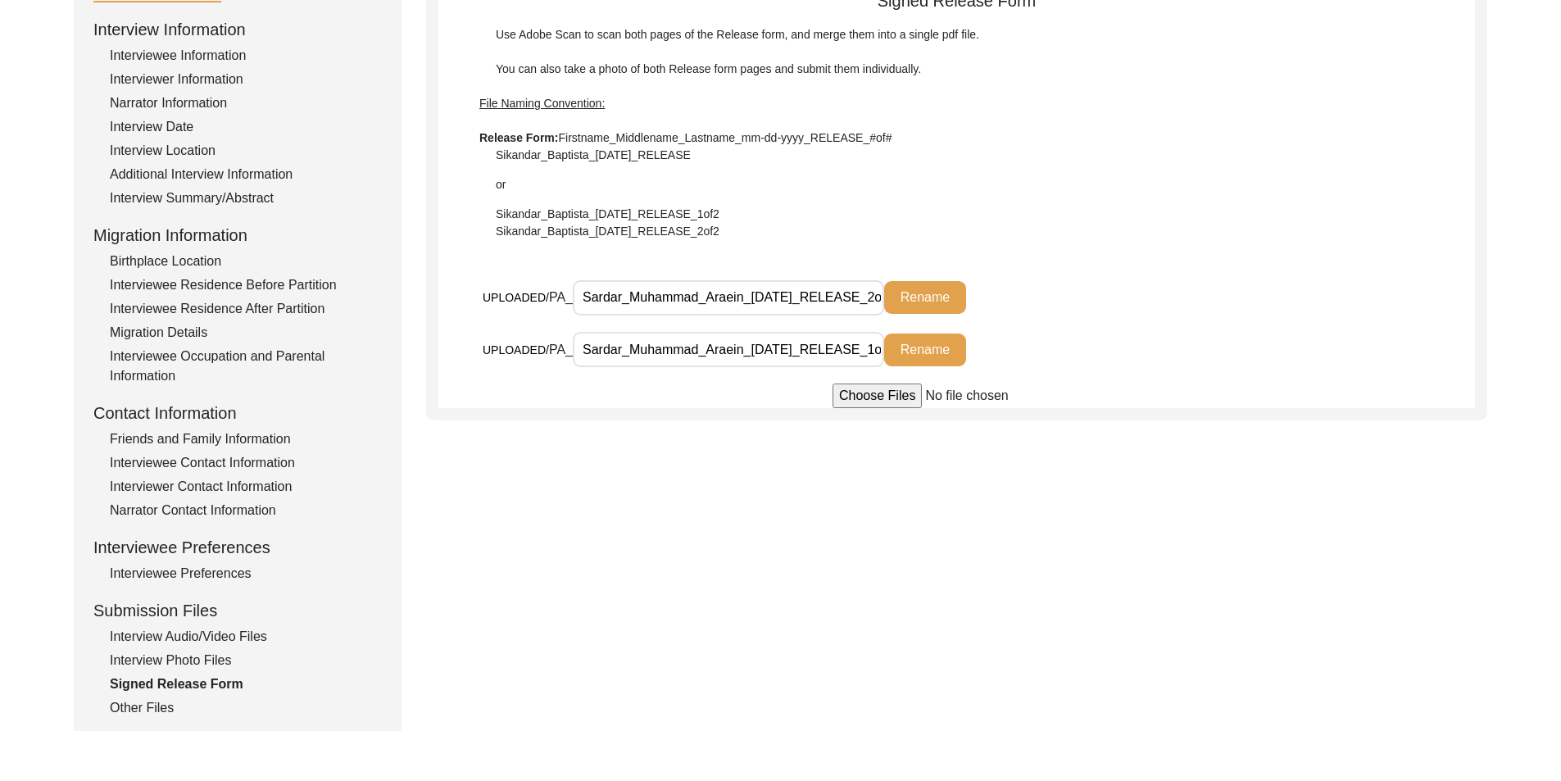
click at [134, 695] on div "Interview Information Interviewee Information Interviewer Information Narrator …" at bounding box center [237, 367] width 288 height 700
click at [144, 709] on div "Other Files" at bounding box center [246, 708] width 272 height 20
